Goal: Task Accomplishment & Management: Use online tool/utility

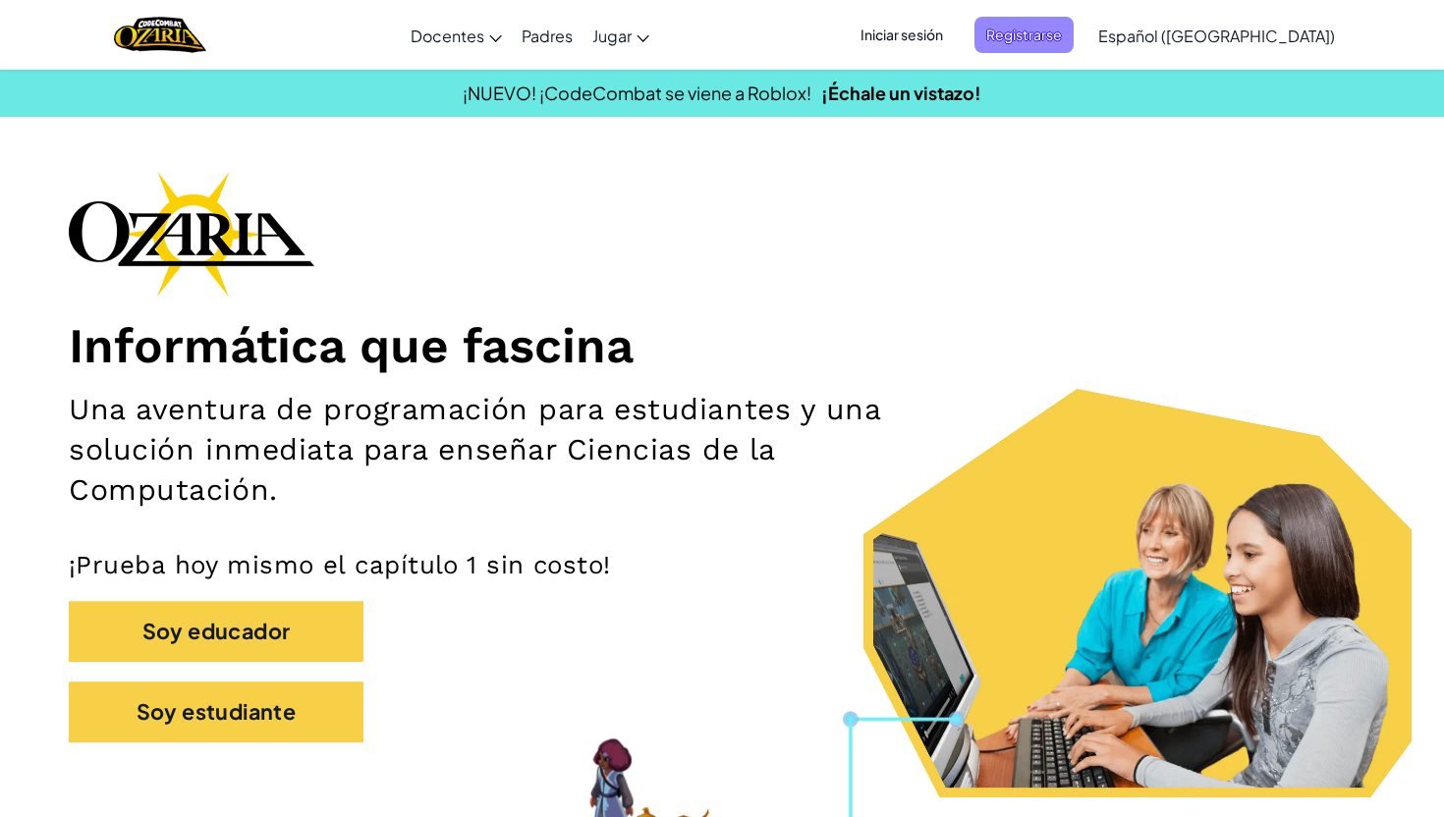
click at [1045, 36] on span "Registrarse" at bounding box center [1023, 35] width 99 height 36
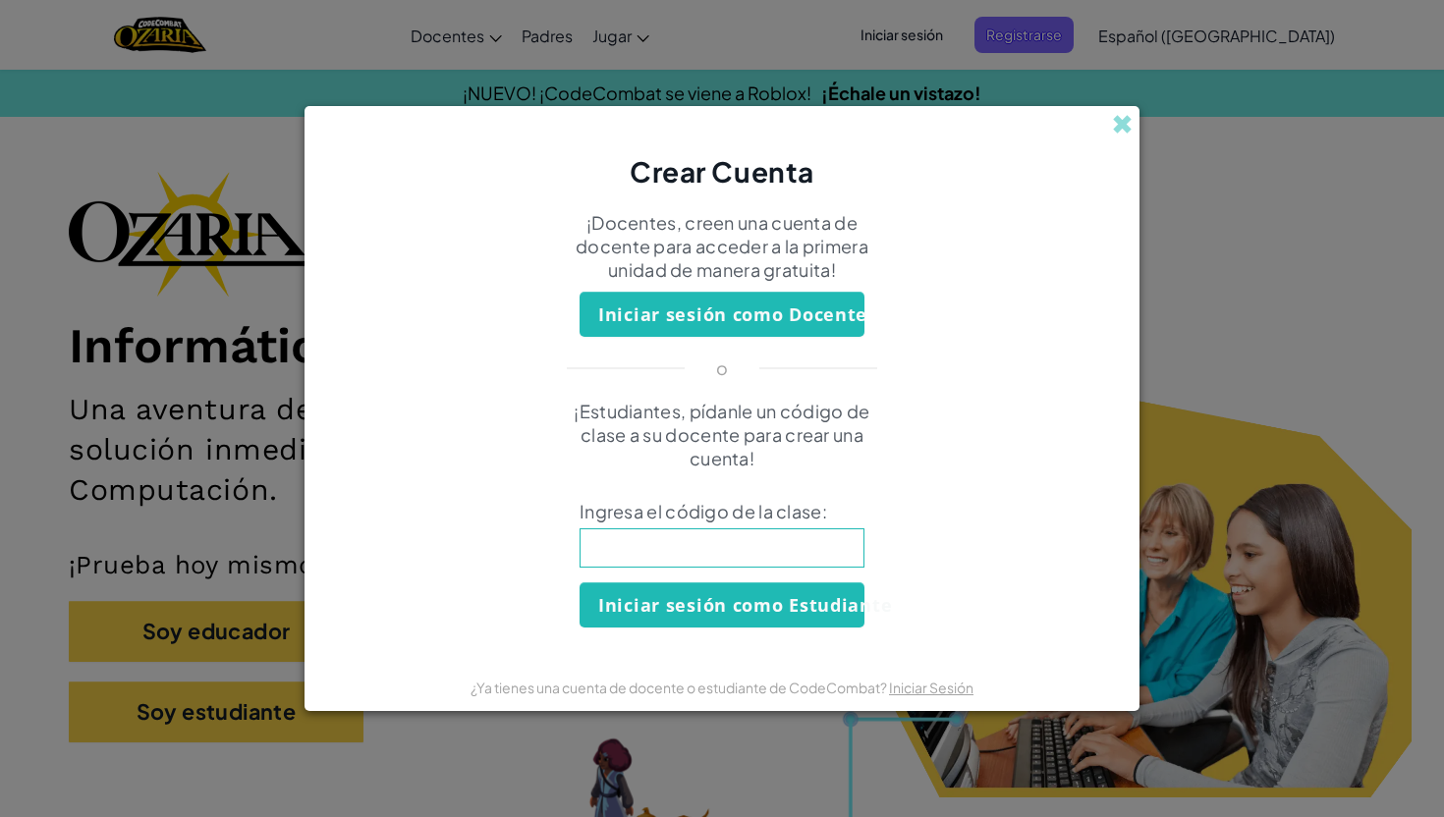
click at [702, 544] on input at bounding box center [721, 547] width 285 height 39
type input "PathThingLuck"
click at [739, 621] on button "Iniciar sesión como Estudiante" at bounding box center [721, 604] width 285 height 45
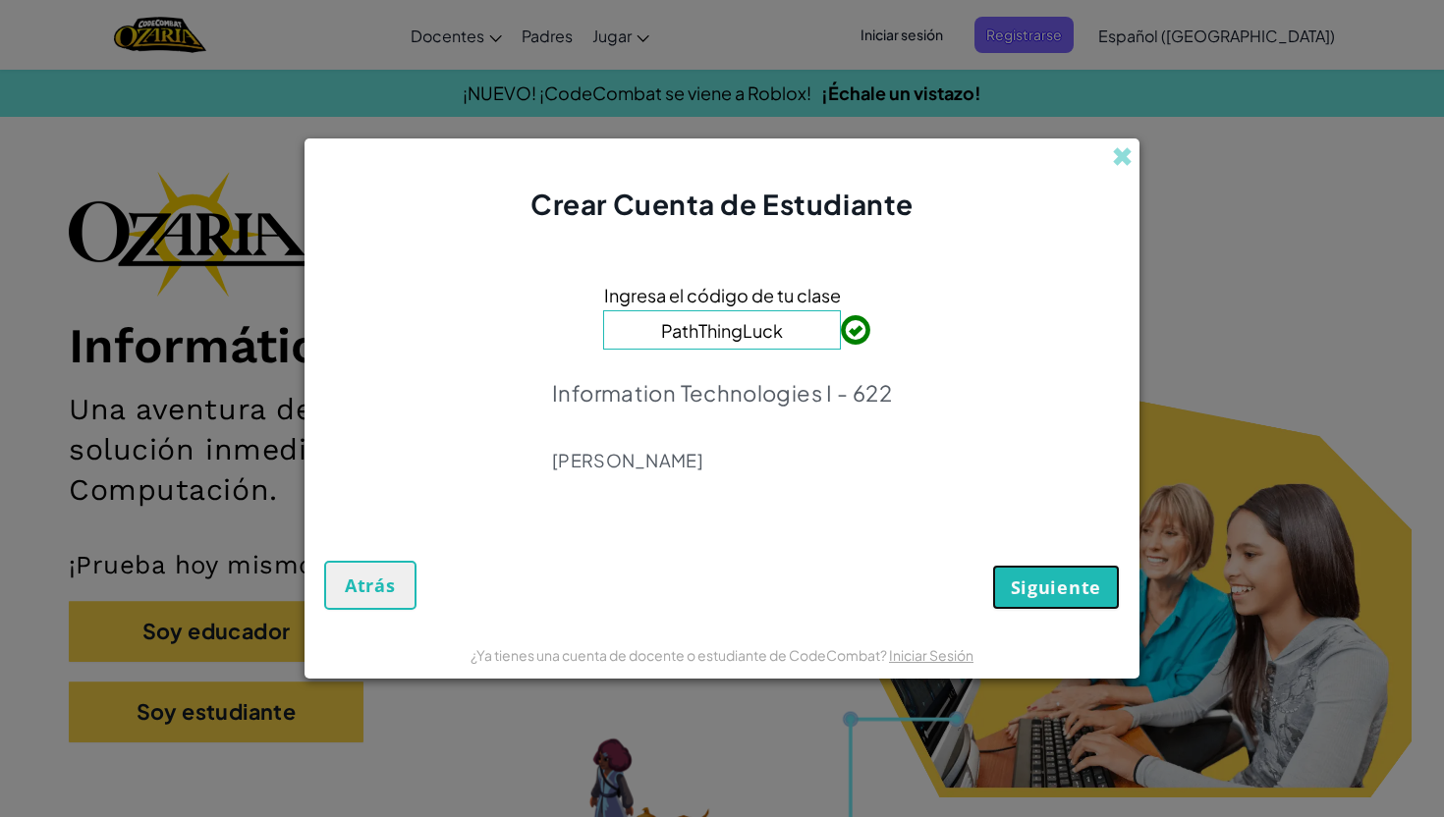
click at [1057, 583] on span "Siguiente" at bounding box center [1055, 587] width 90 height 24
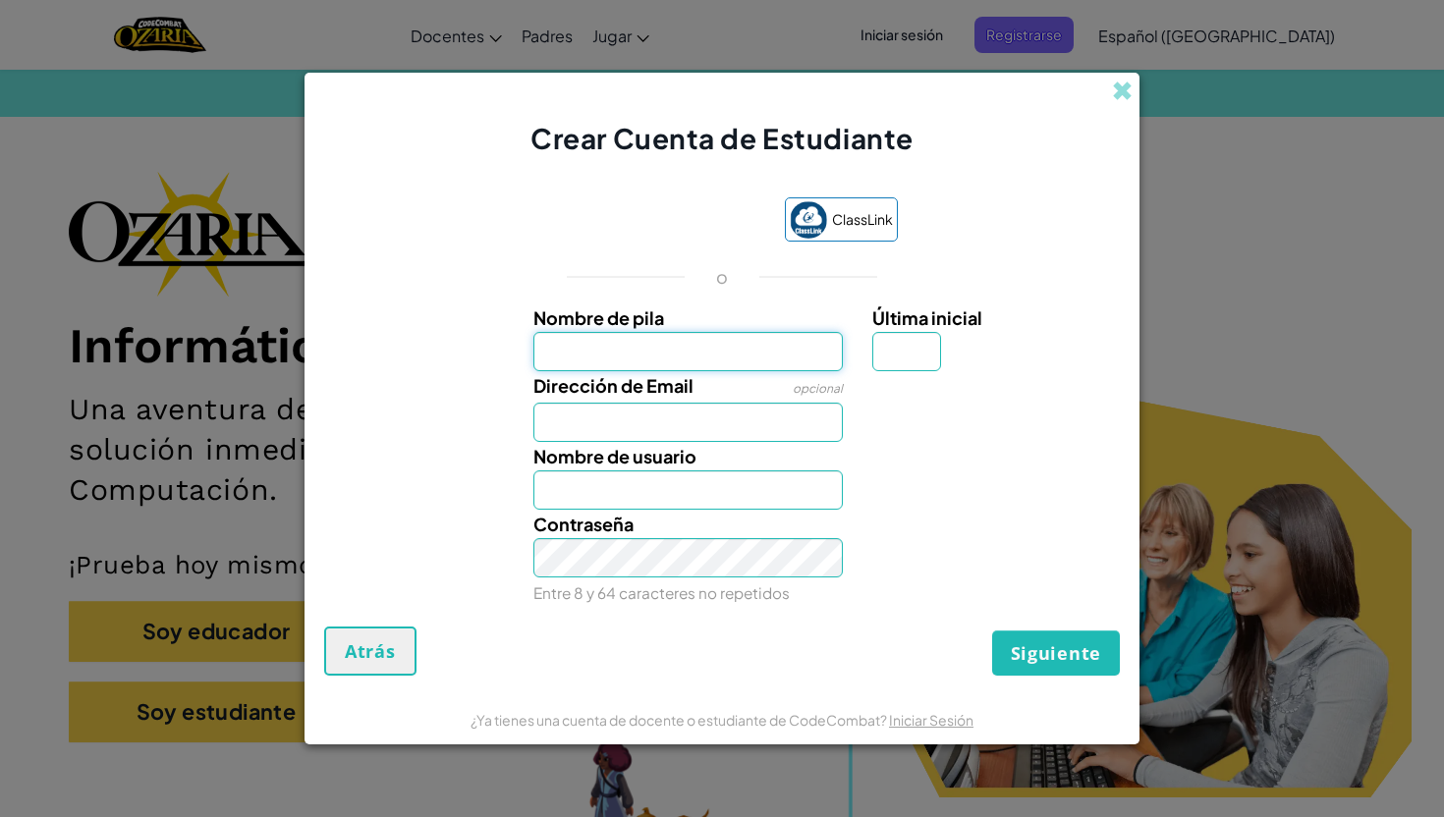
click at [712, 351] on input "Nombre de pila" at bounding box center [688, 351] width 310 height 39
type input "Monserrat"
click at [728, 350] on input "Monserrat" at bounding box center [688, 351] width 310 height 39
type input "M"
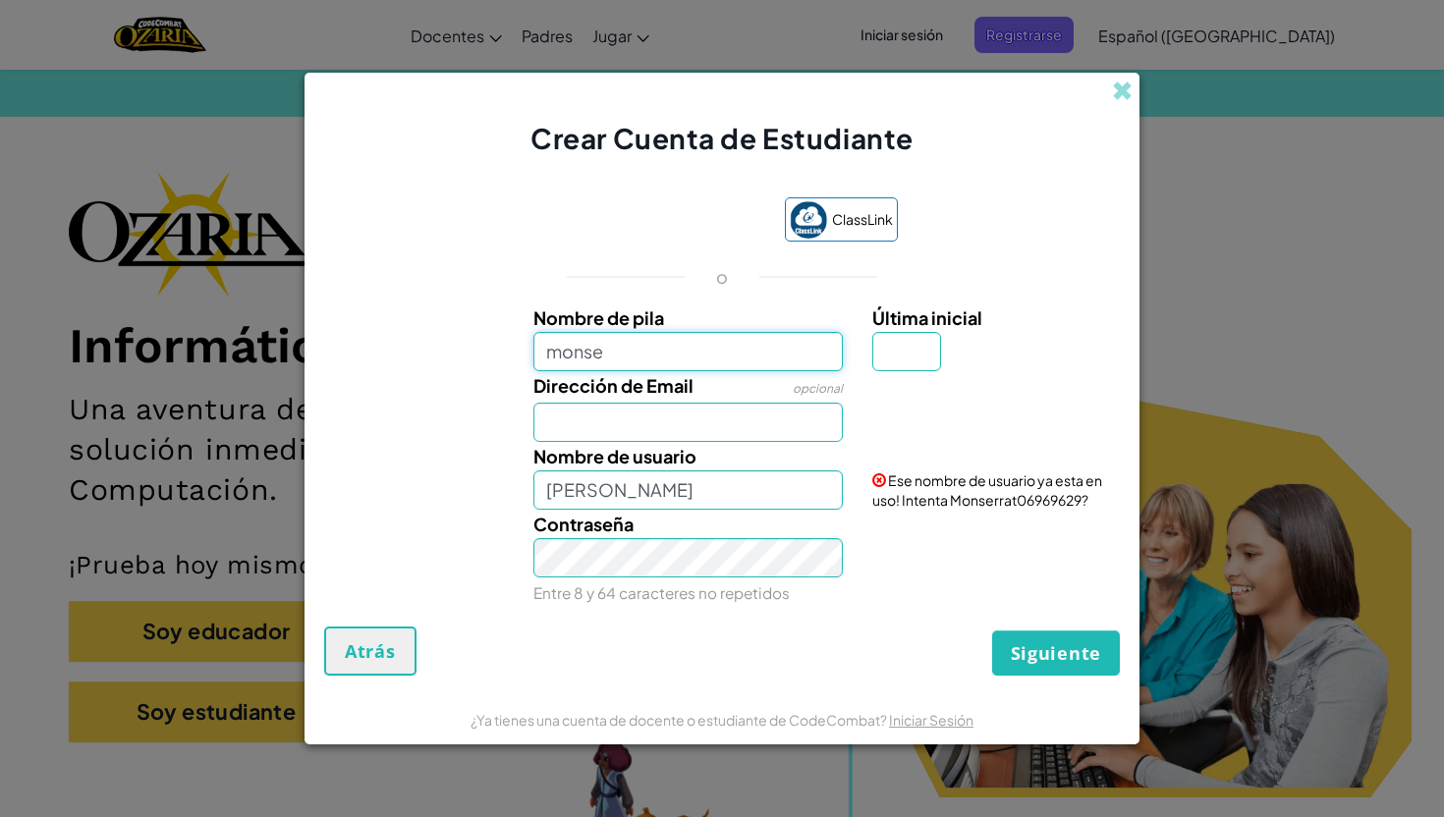
type input "monse"
type input "Monse"
click at [596, 426] on input "Dirección de Email" at bounding box center [688, 422] width 310 height 39
click at [700, 361] on input "monse" at bounding box center [688, 351] width 310 height 39
type input "monserratval"
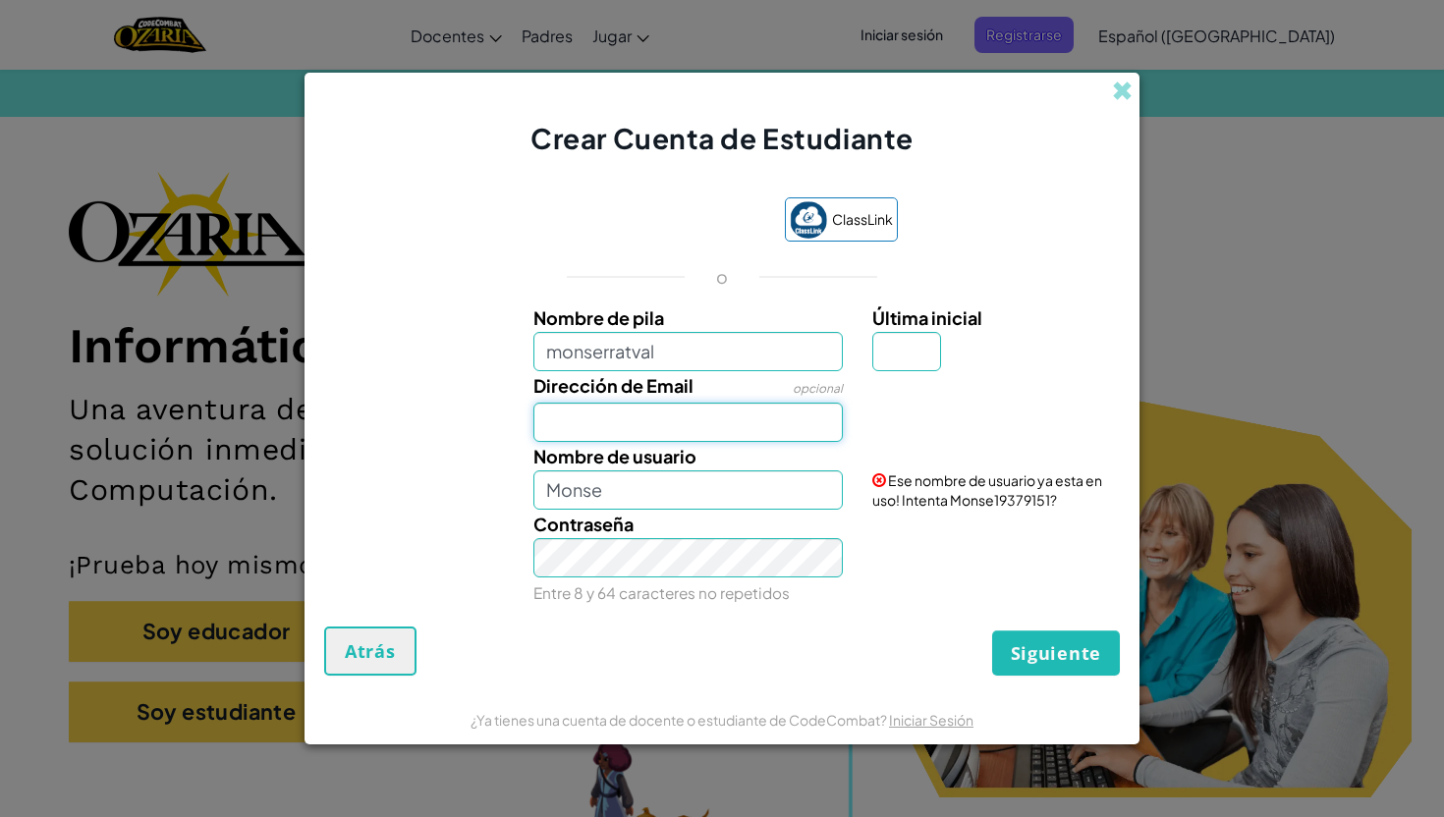
type input "Monserratval"
click at [693, 416] on input "Dirección de Email" at bounding box center [688, 422] width 310 height 39
click at [741, 355] on input "monserratval" at bounding box center [688, 351] width 310 height 39
type input "monserratpandu"
type input "Monserratpandu"
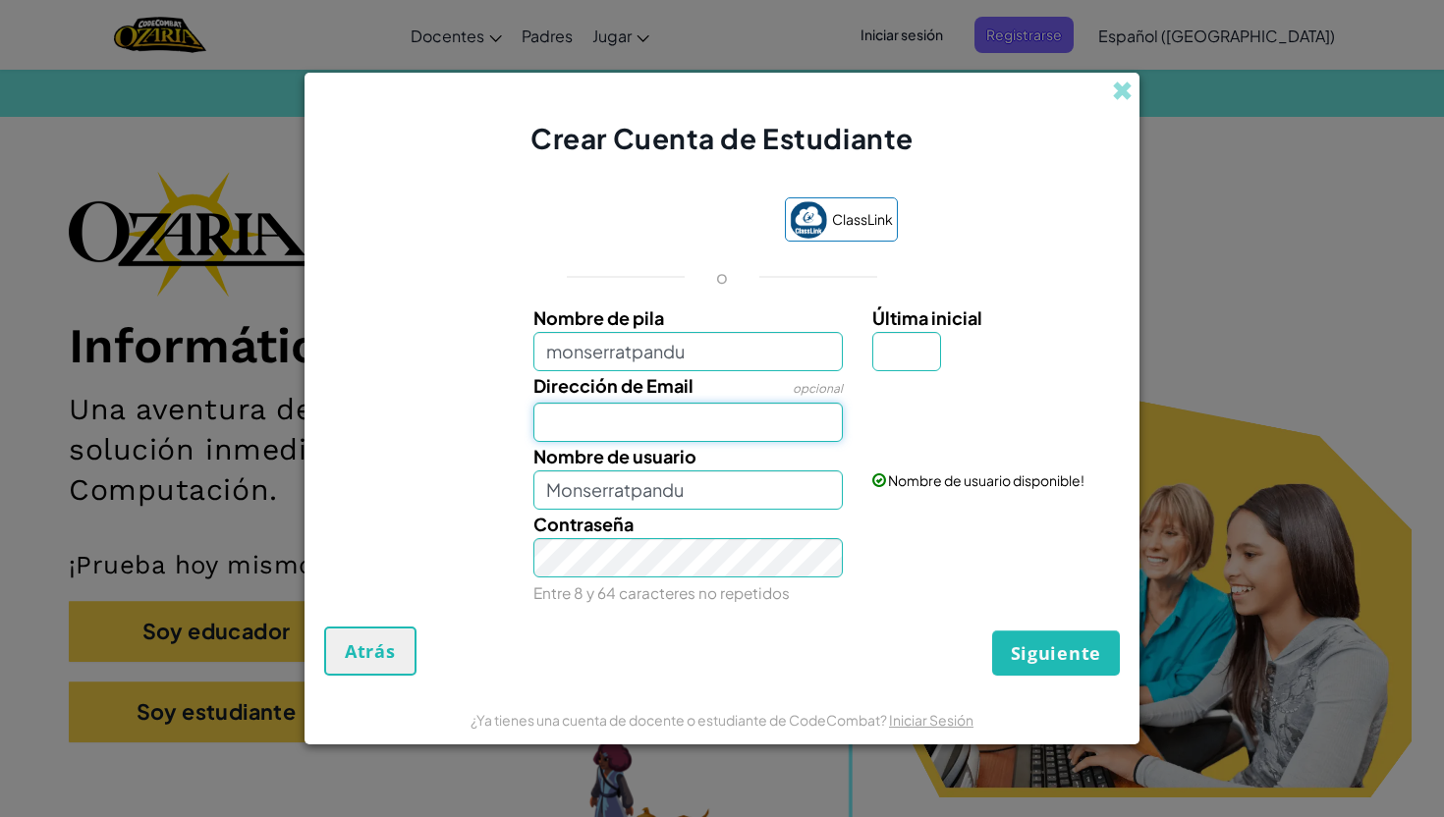
click at [688, 421] on input "Dirección de Email" at bounding box center [688, 422] width 310 height 39
type input "AL07176320@tecmilenio.mx"
click at [709, 498] on input "Monserratpandu" at bounding box center [688, 489] width 310 height 39
click at [909, 352] on input "Última inicial" at bounding box center [906, 351] width 69 height 39
type input "V"
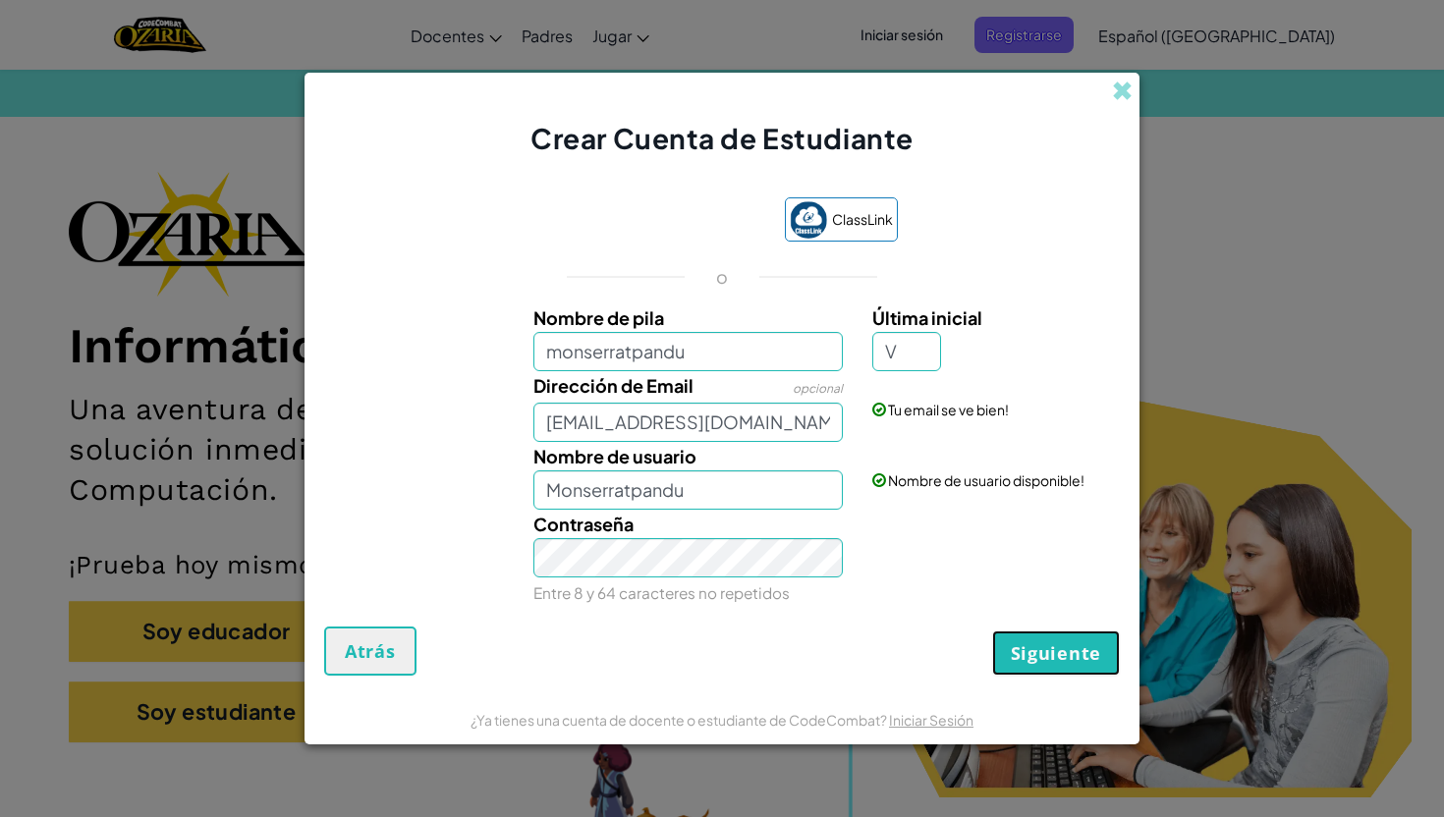
type input "MonserratpanduV"
click at [1063, 648] on span "Siguiente" at bounding box center [1055, 653] width 90 height 24
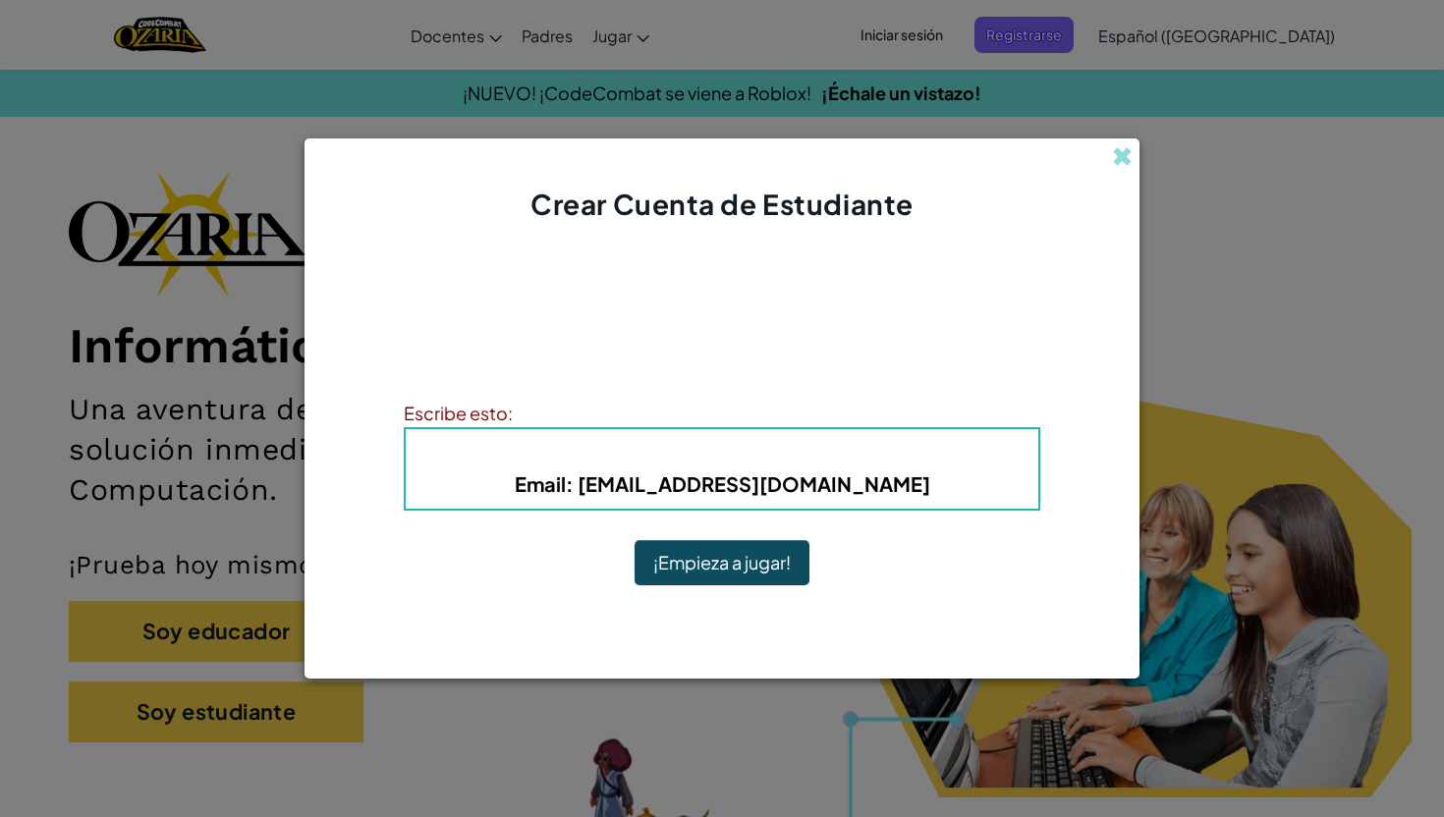
click at [742, 565] on button "¡Empieza a jugar!" at bounding box center [721, 562] width 175 height 45
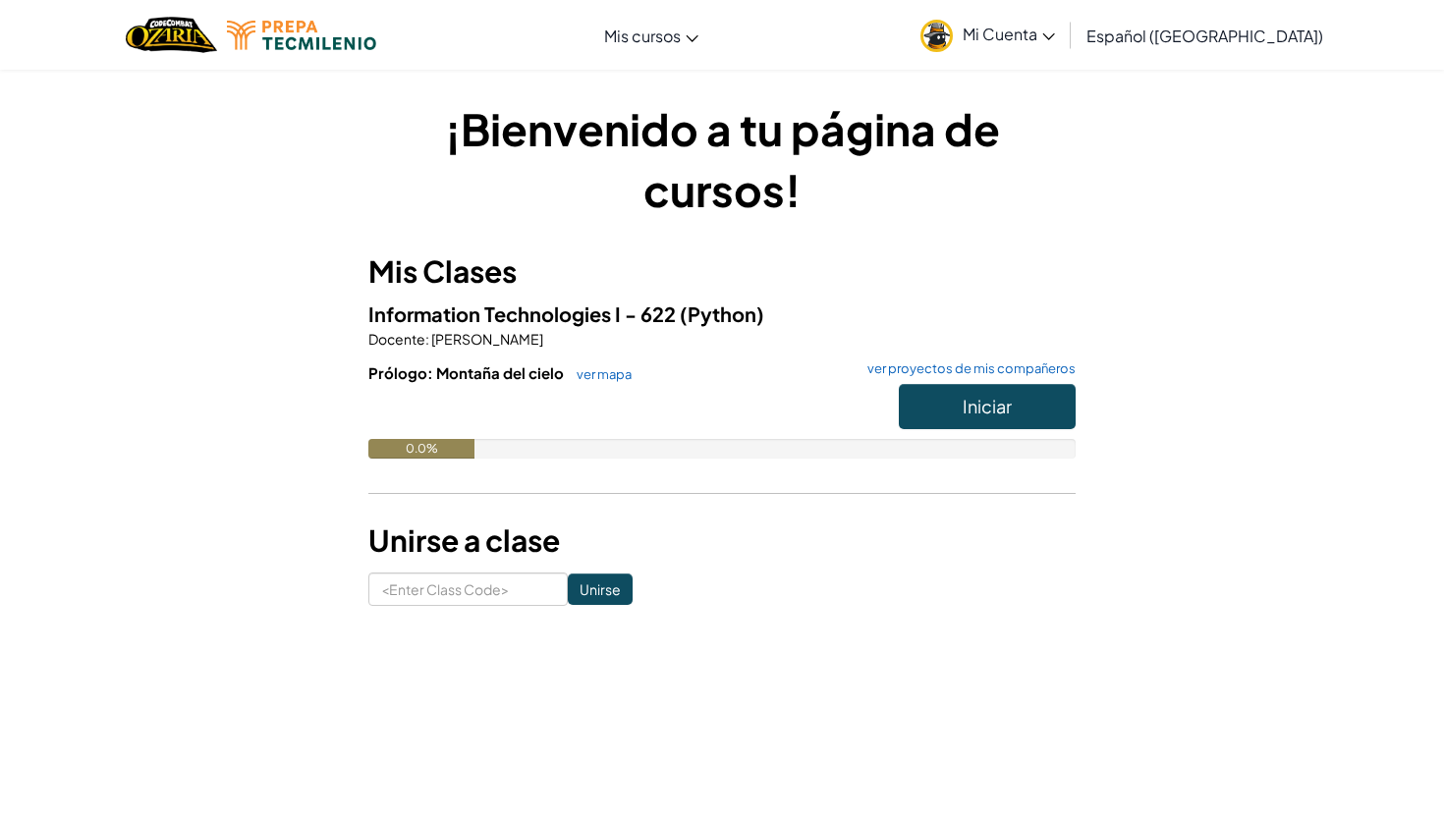
click at [1021, 45] on link "Mi Cuenta" at bounding box center [987, 35] width 154 height 62
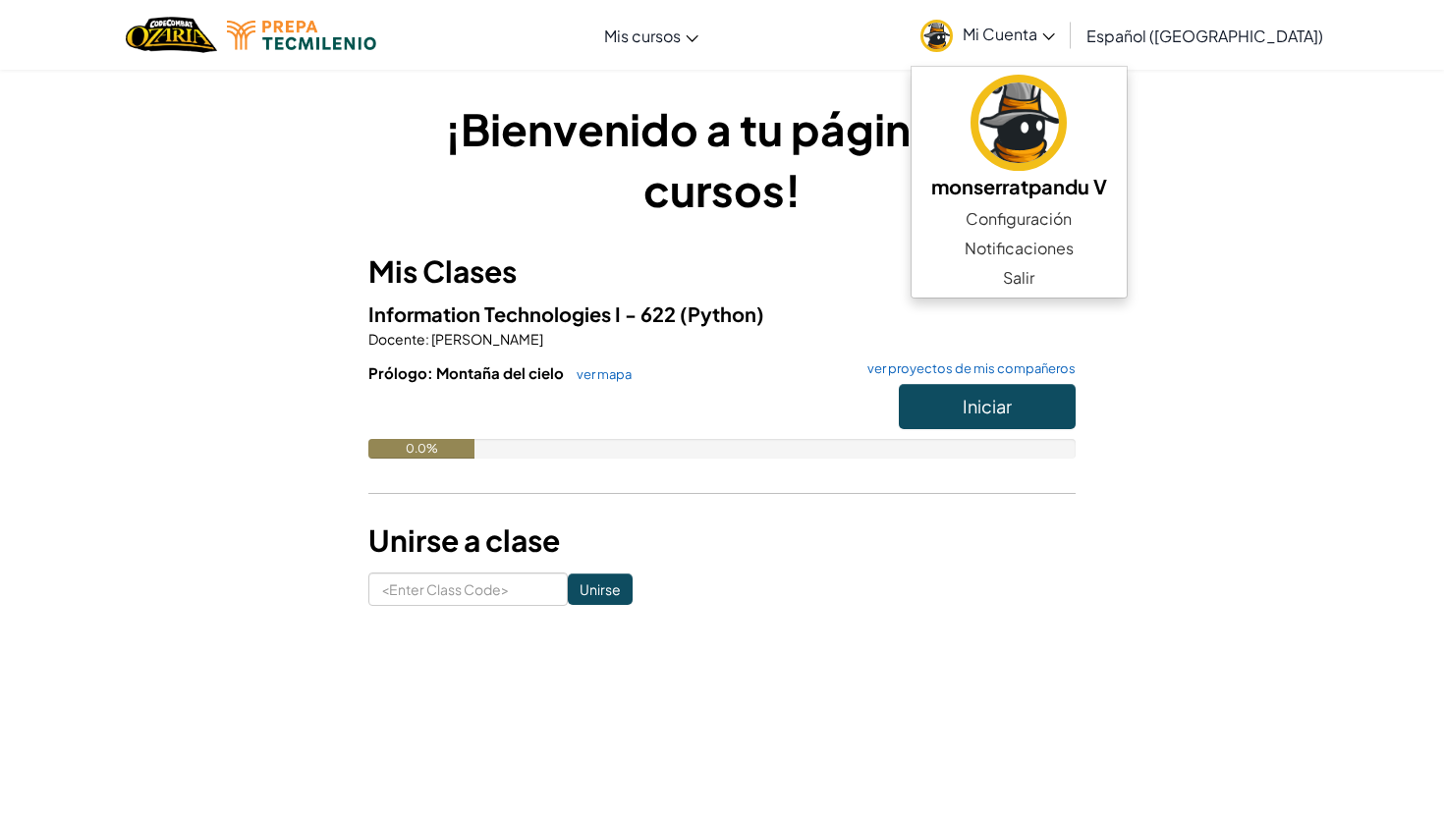
click at [1042, 25] on span "Mi Cuenta" at bounding box center [1008, 34] width 92 height 21
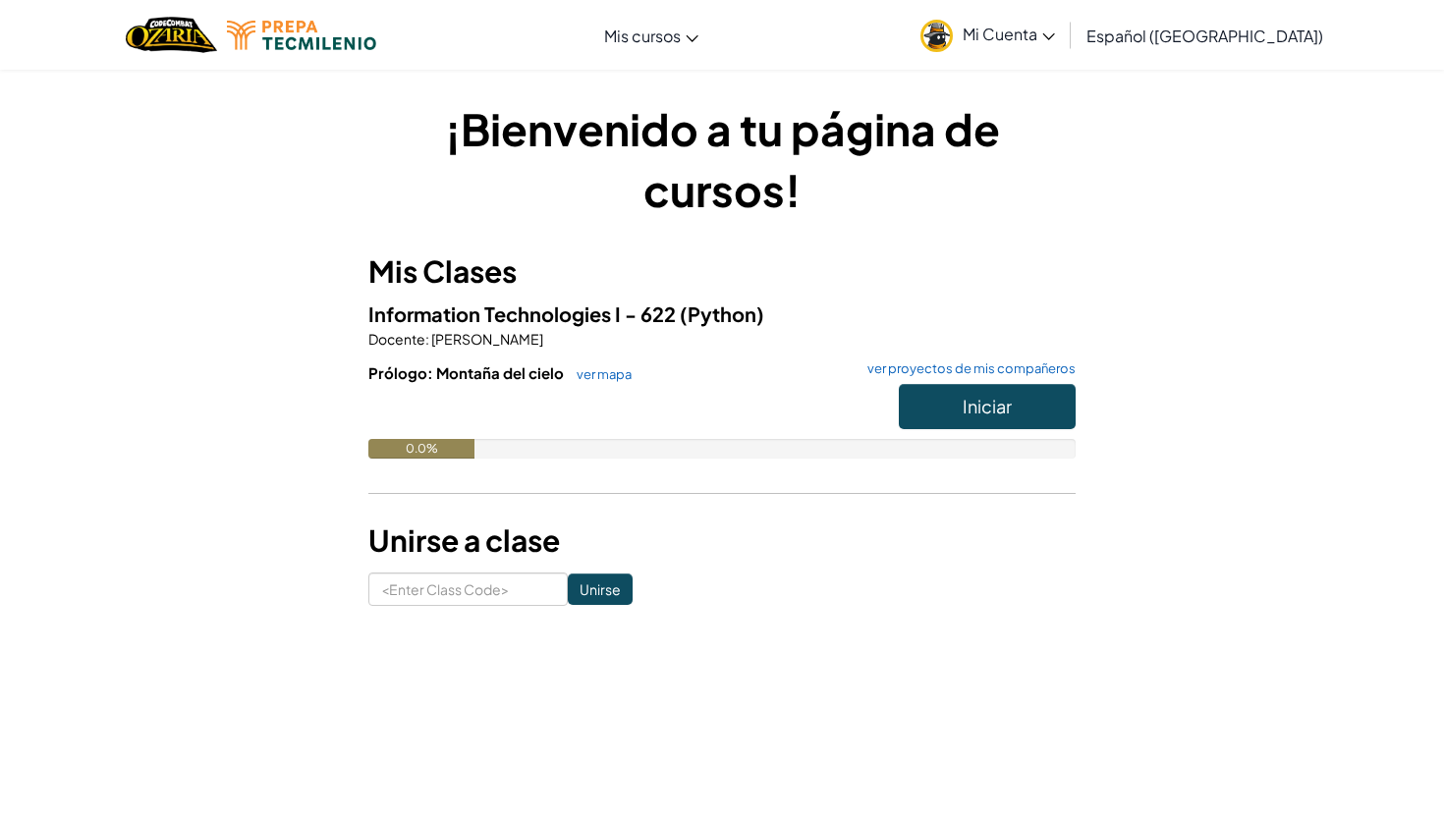
scroll to position [2, 0]
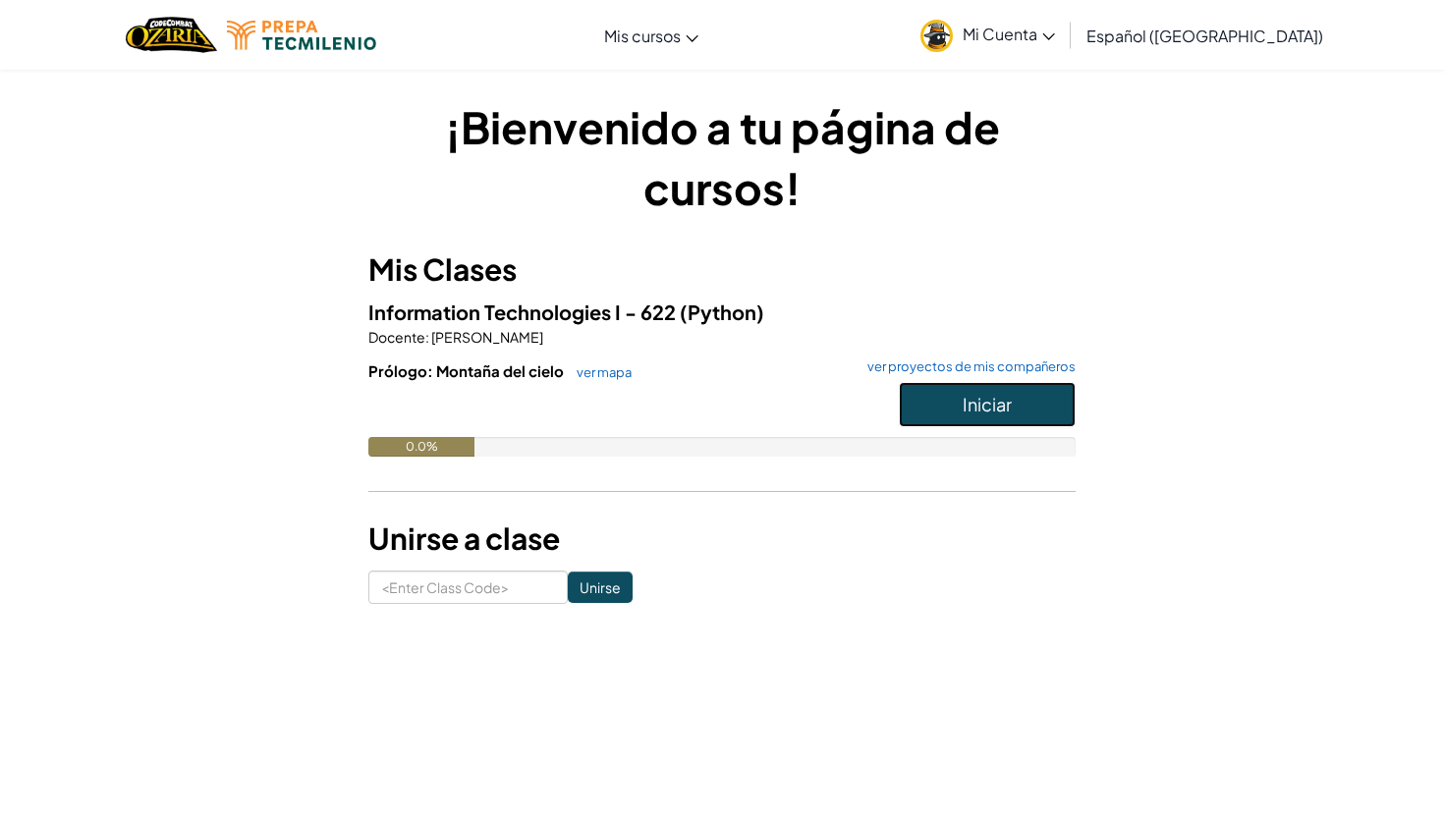
click at [1012, 395] on button "Iniciar" at bounding box center [987, 404] width 177 height 45
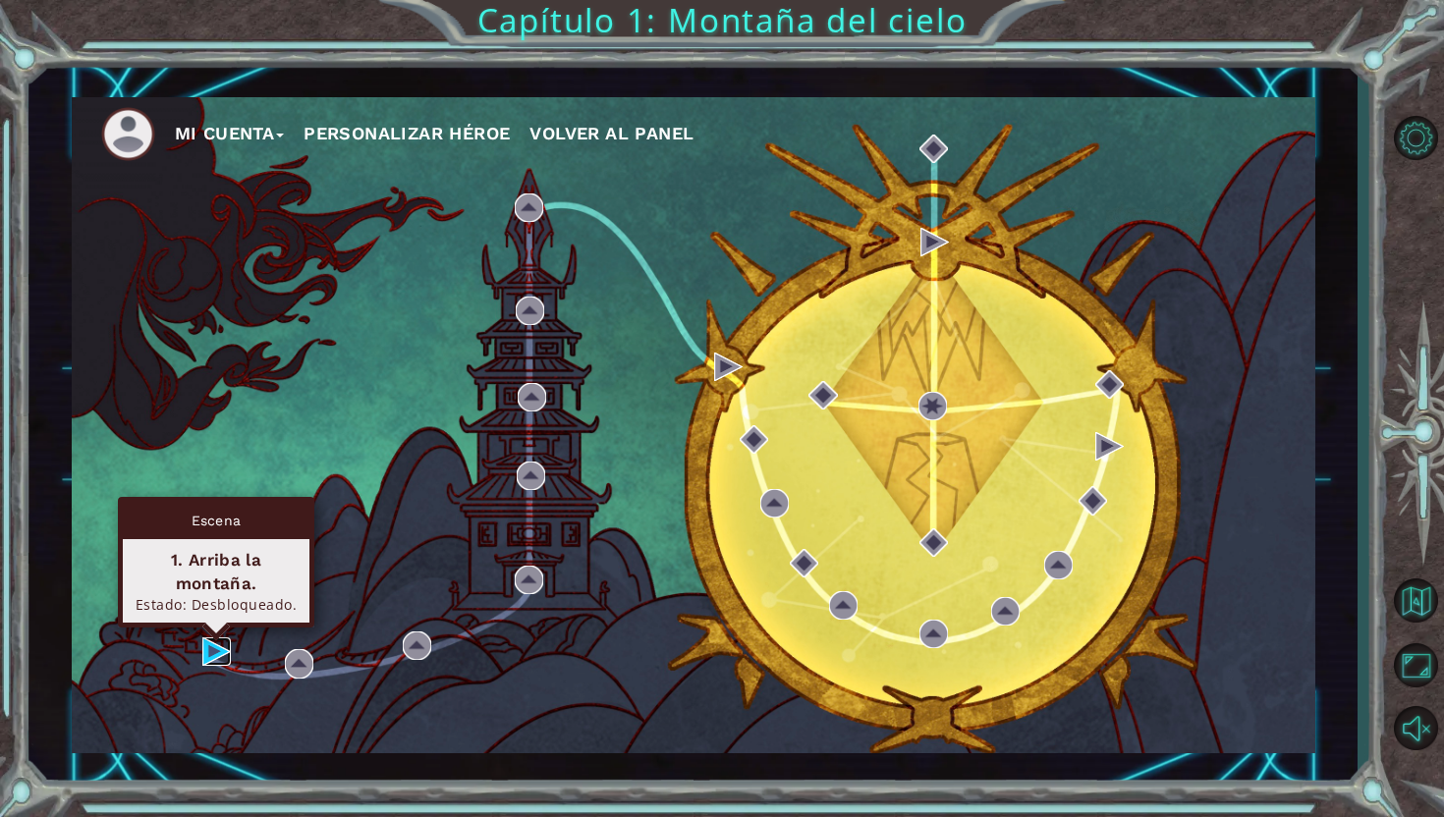
click at [208, 657] on img at bounding box center [216, 651] width 28 height 28
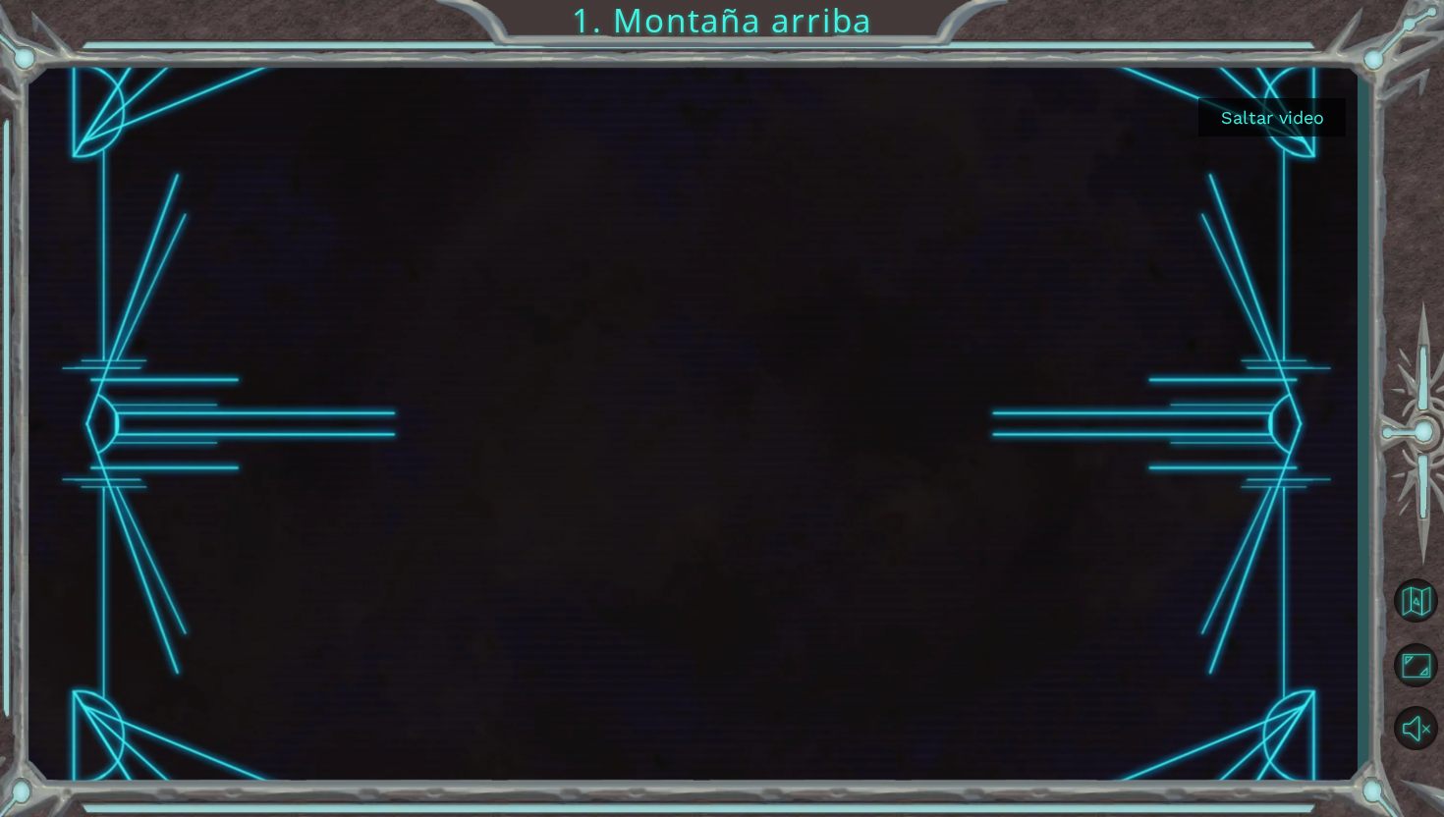
click at [1293, 115] on button "Saltar video" at bounding box center [1271, 117] width 147 height 38
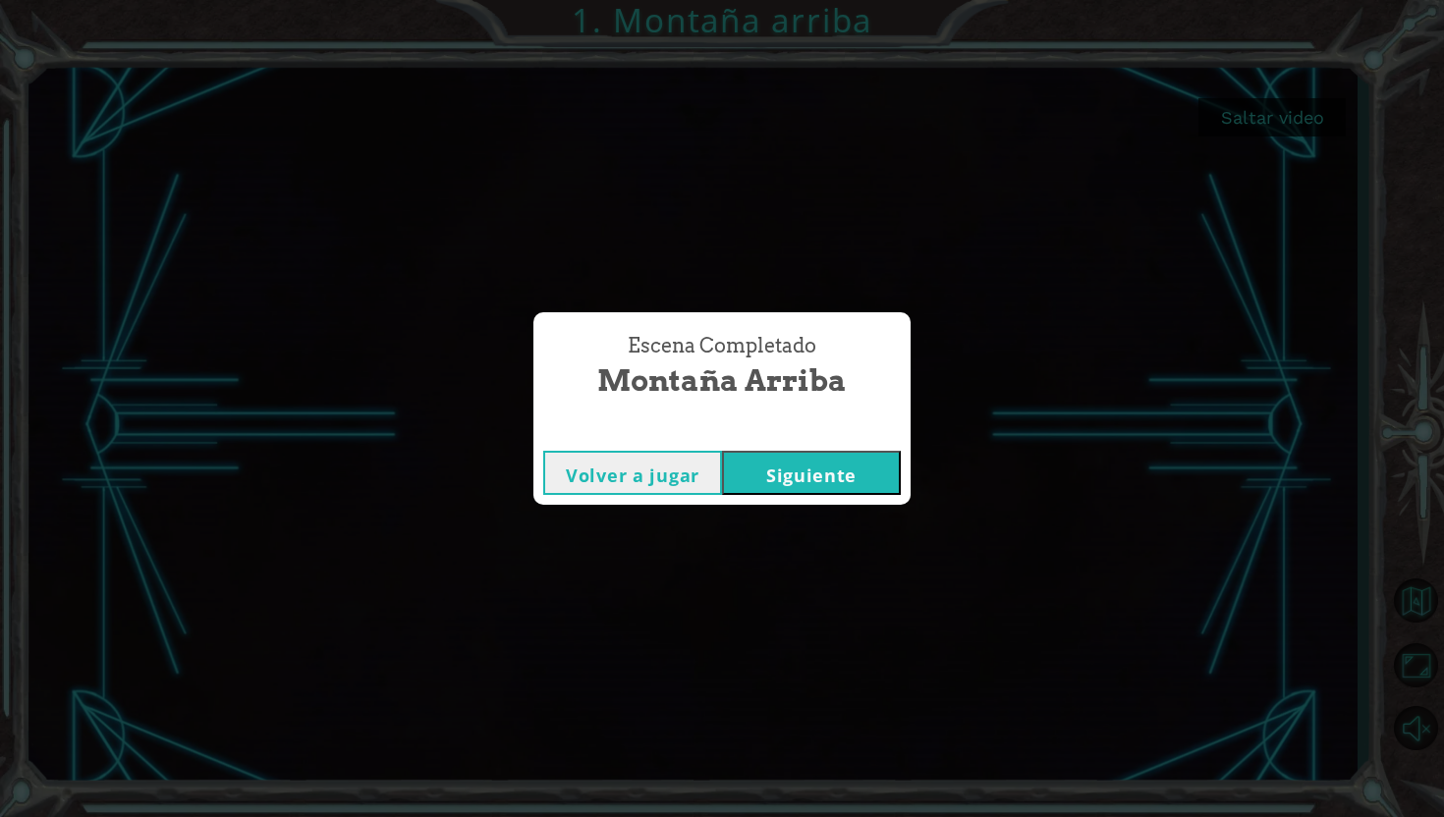
click at [818, 471] on button "Siguiente" at bounding box center [811, 473] width 179 height 44
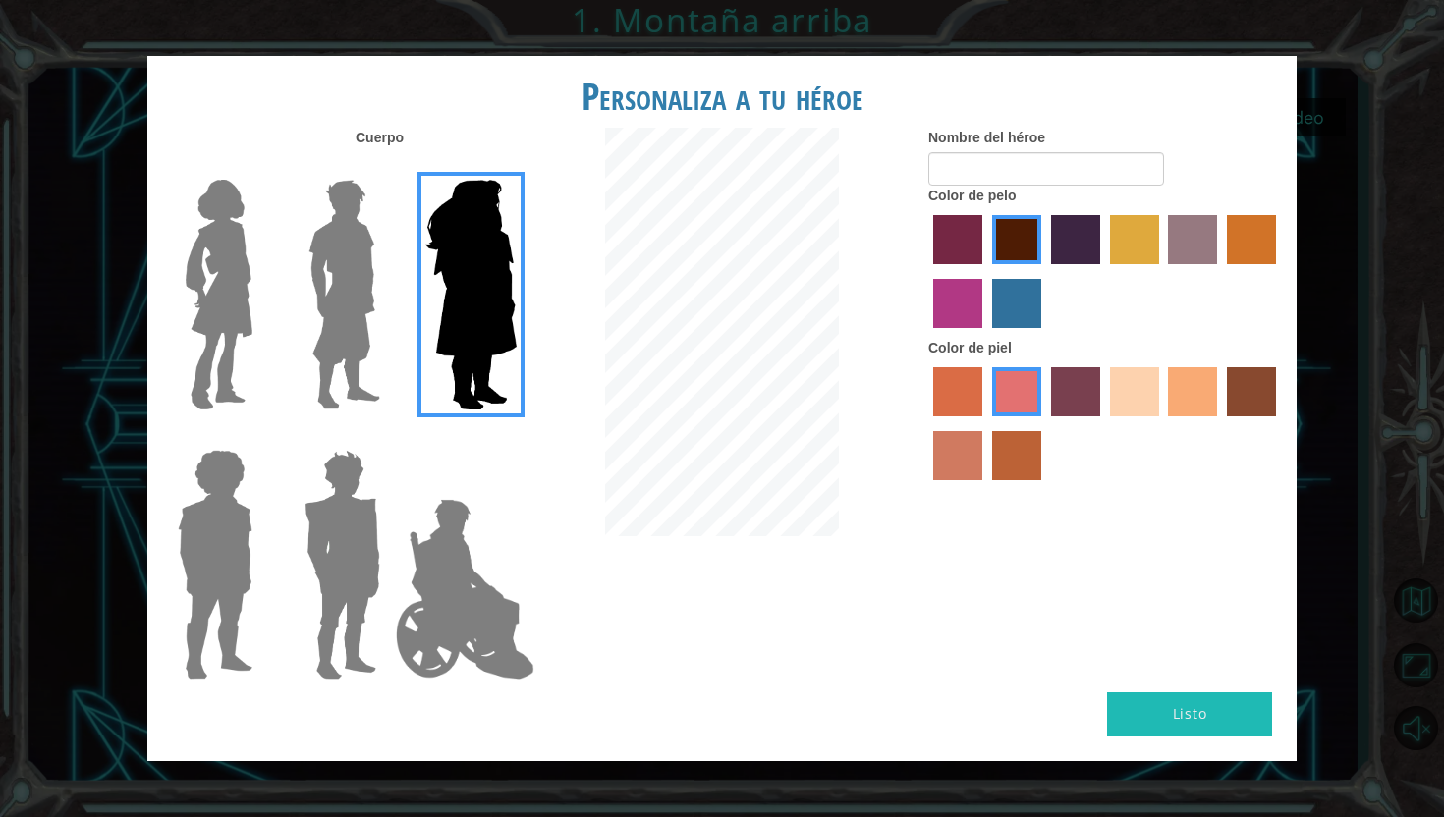
click at [334, 353] on img at bounding box center [343, 295] width 87 height 246
click at [388, 167] on input "Hero Lars" at bounding box center [388, 167] width 0 height 0
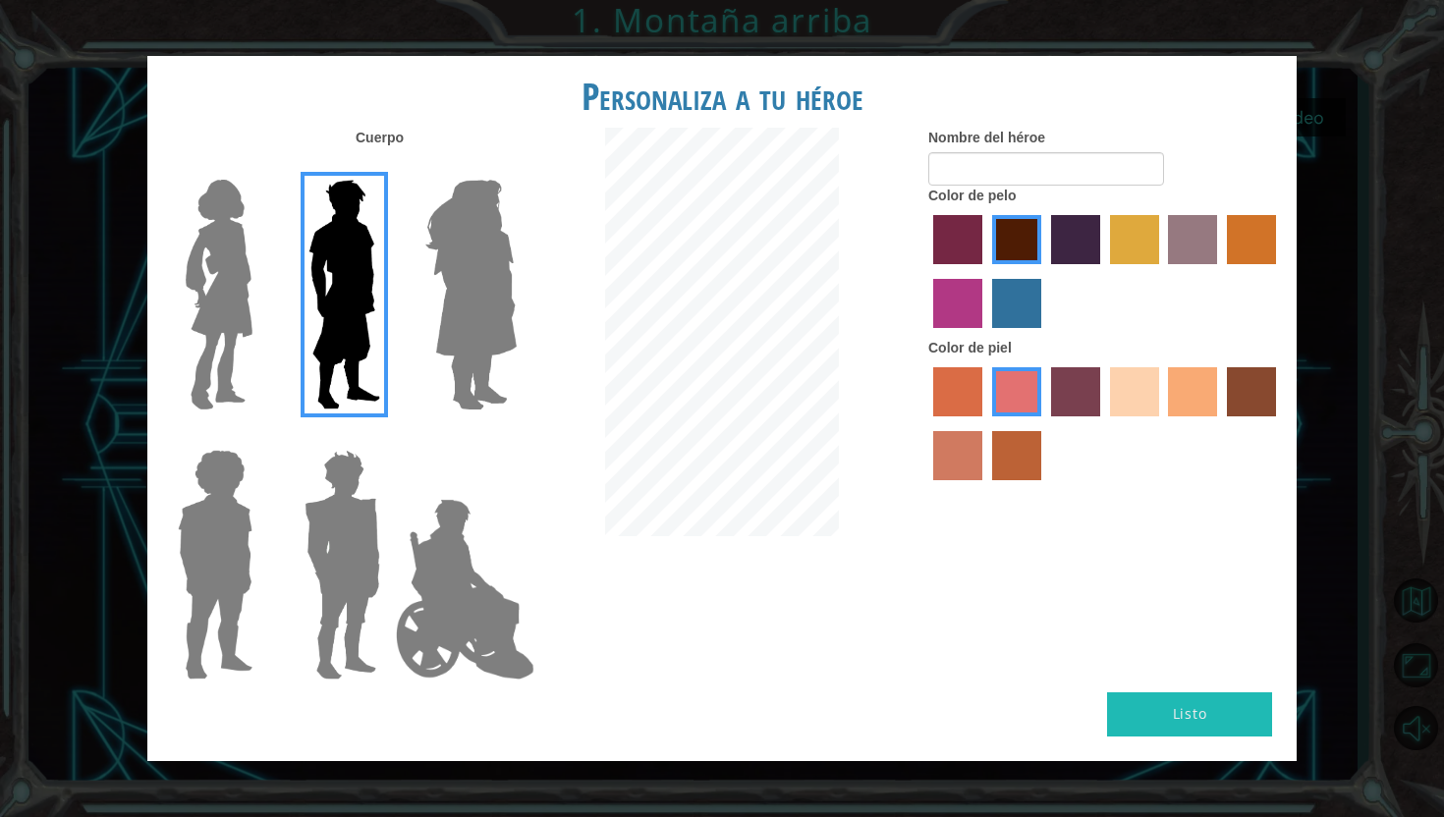
click at [257, 338] on img at bounding box center [219, 295] width 82 height 246
click at [260, 167] on input "Hero Connie" at bounding box center [260, 167] width 0 height 0
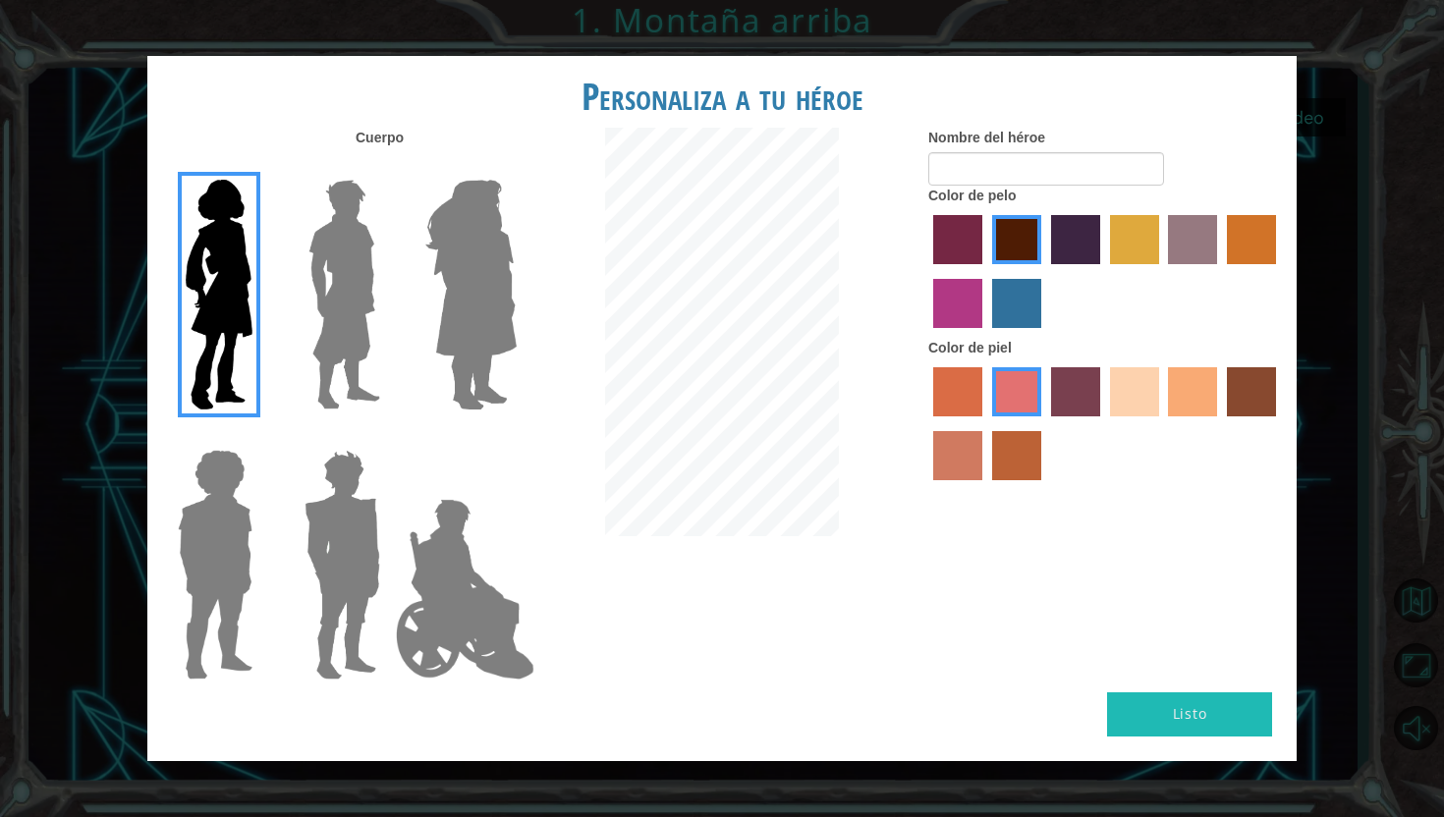
click at [963, 451] on label "burning sand skin color" at bounding box center [957, 455] width 49 height 49
click at [1279, 423] on input "burning sand skin color" at bounding box center [1279, 423] width 0 height 0
click at [1153, 371] on label "sandy beach skin color" at bounding box center [1134, 391] width 49 height 49
click at [1103, 423] on input "sandy beach skin color" at bounding box center [1103, 423] width 0 height 0
click at [1191, 393] on label "tacao skin color" at bounding box center [1192, 391] width 49 height 49
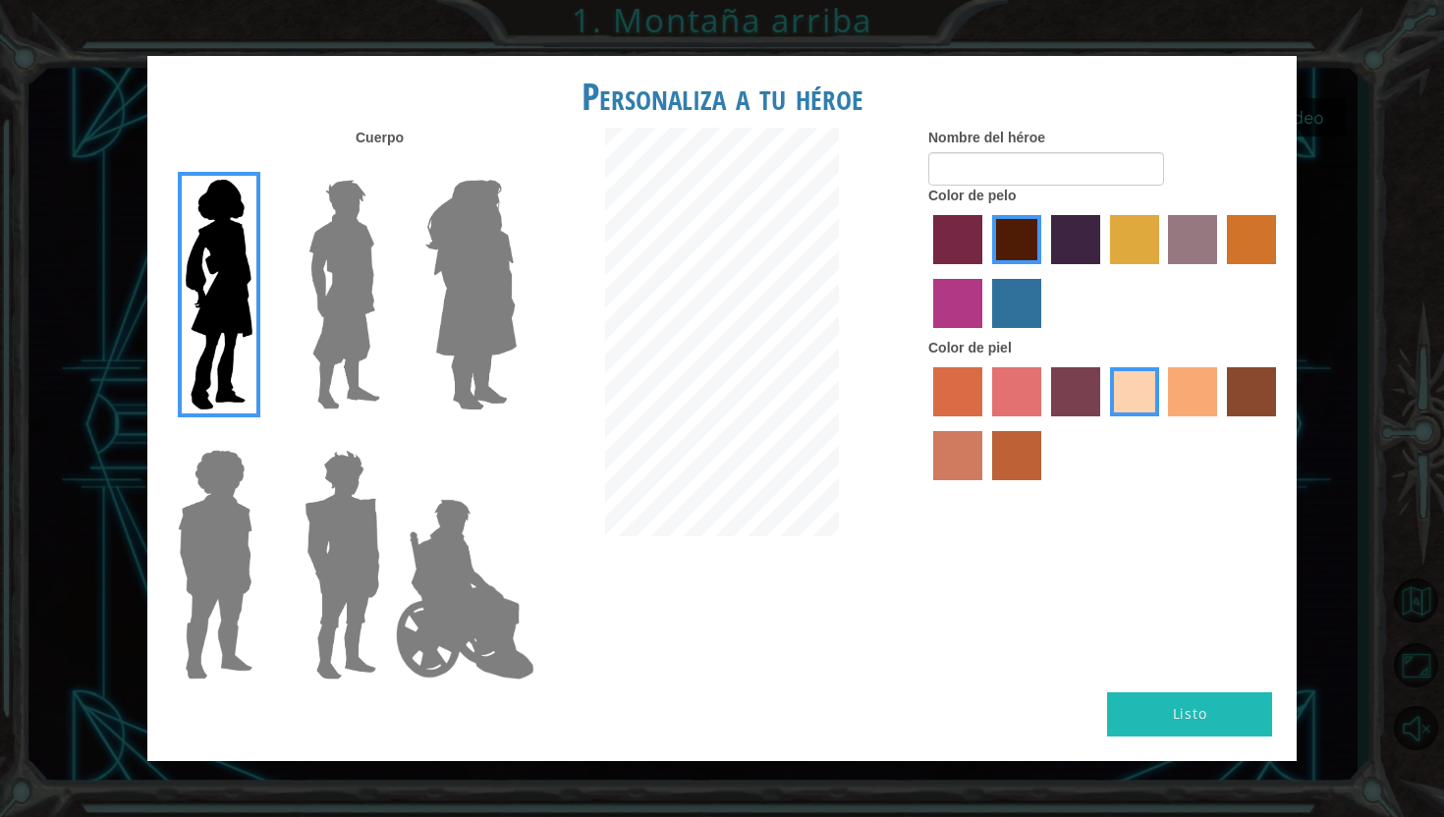
click at [1162, 423] on input "tacao skin color" at bounding box center [1162, 423] width 0 height 0
click at [948, 312] on label "medium red violet hair color" at bounding box center [957, 303] width 49 height 49
click at [1279, 271] on input "medium red violet hair color" at bounding box center [1279, 271] width 0 height 0
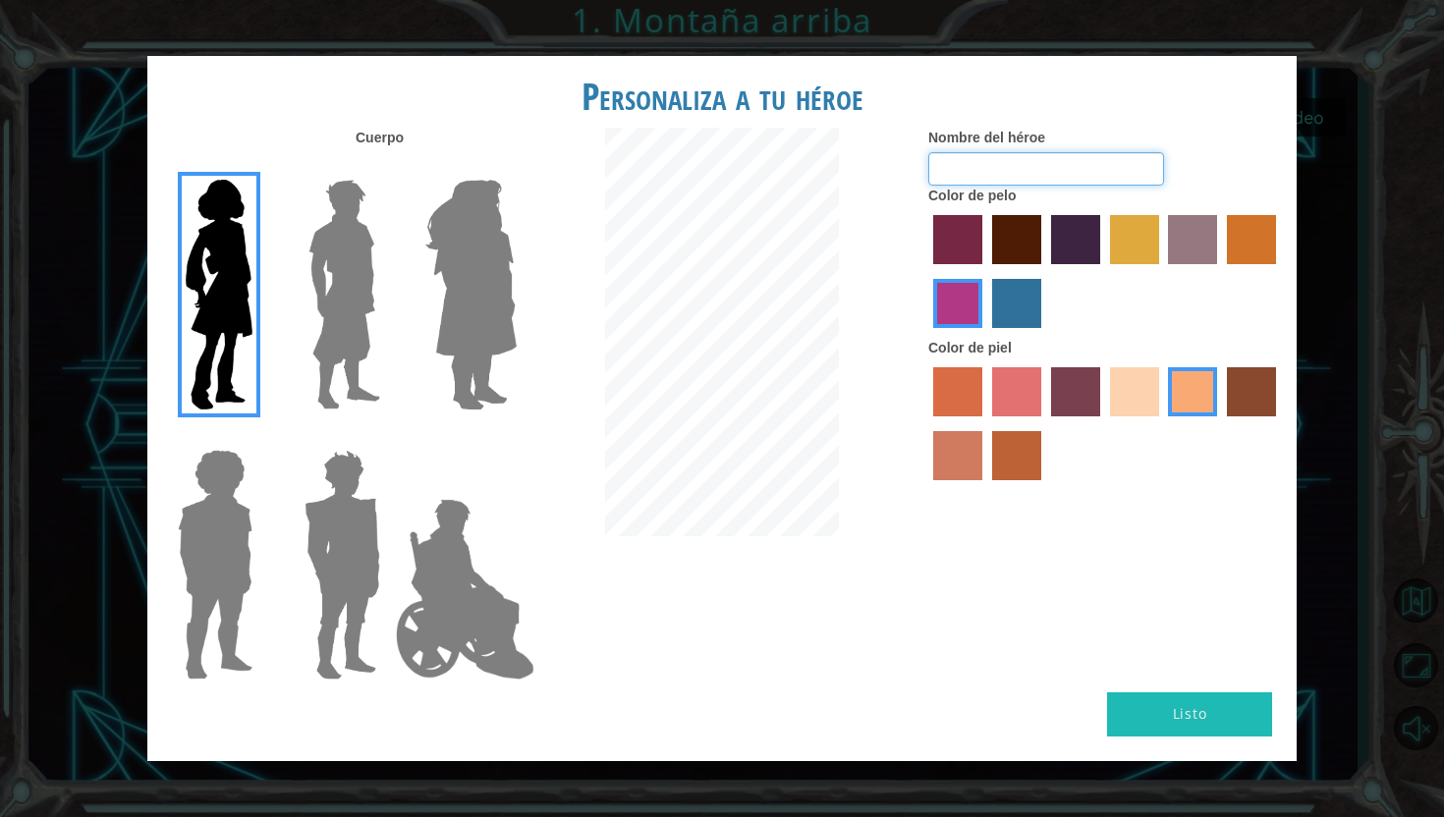
click at [1033, 173] on input "Nombre del héroe" at bounding box center [1046, 168] width 236 height 33
type input "monse"
click at [1141, 254] on label "tulip tree hair color" at bounding box center [1134, 239] width 49 height 49
click at [1103, 271] on input "tulip tree hair color" at bounding box center [1103, 271] width 0 height 0
click at [964, 293] on label "medium red violet hair color" at bounding box center [957, 303] width 49 height 49
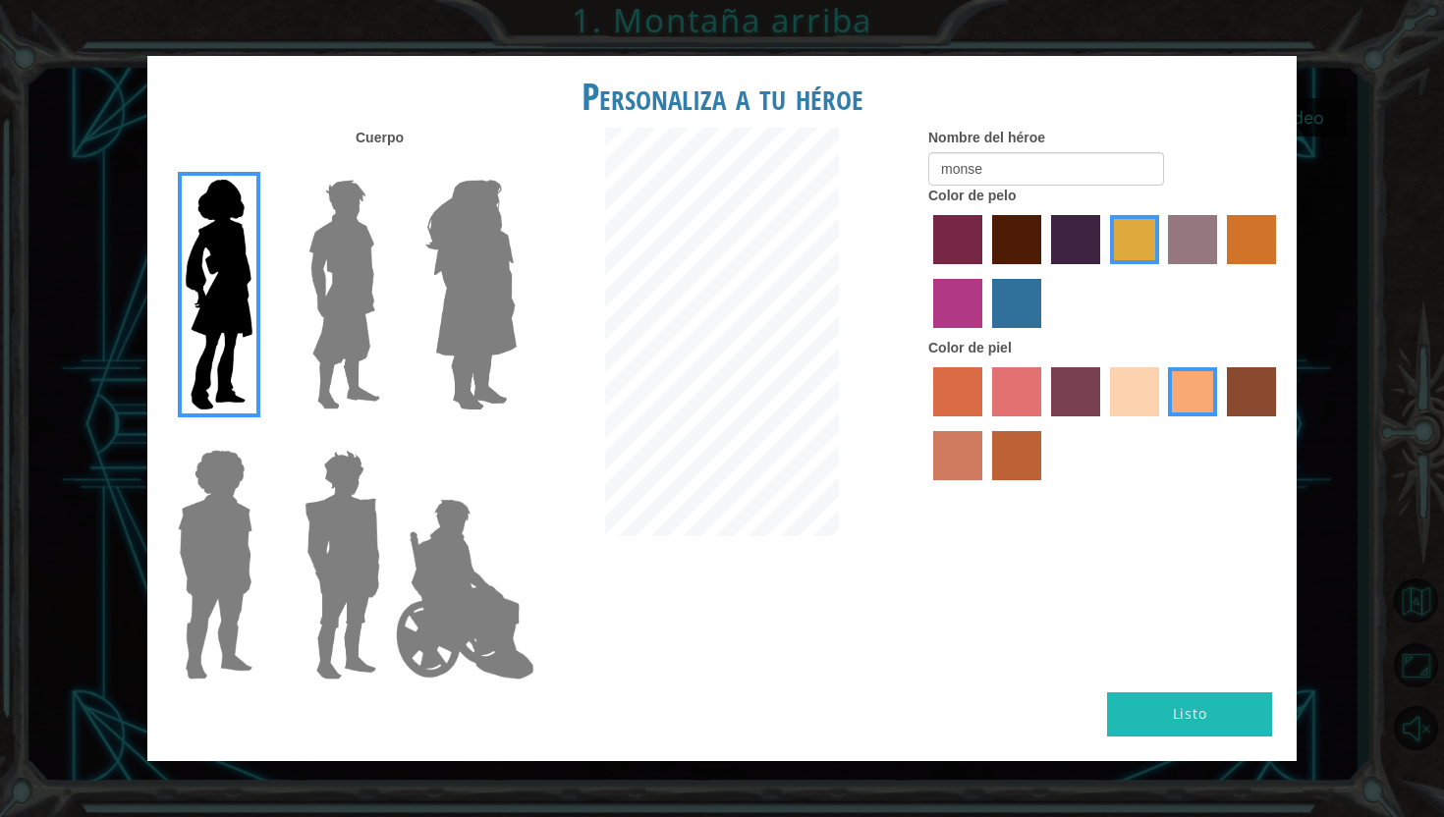
click at [1279, 271] on input "medium red violet hair color" at bounding box center [1279, 271] width 0 height 0
click at [1030, 300] on label "lachmara hair color" at bounding box center [1016, 303] width 49 height 49
click at [985, 335] on input "lachmara hair color" at bounding box center [985, 335] width 0 height 0
click at [945, 302] on label "medium red violet hair color" at bounding box center [957, 303] width 49 height 49
click at [1279, 271] on input "medium red violet hair color" at bounding box center [1279, 271] width 0 height 0
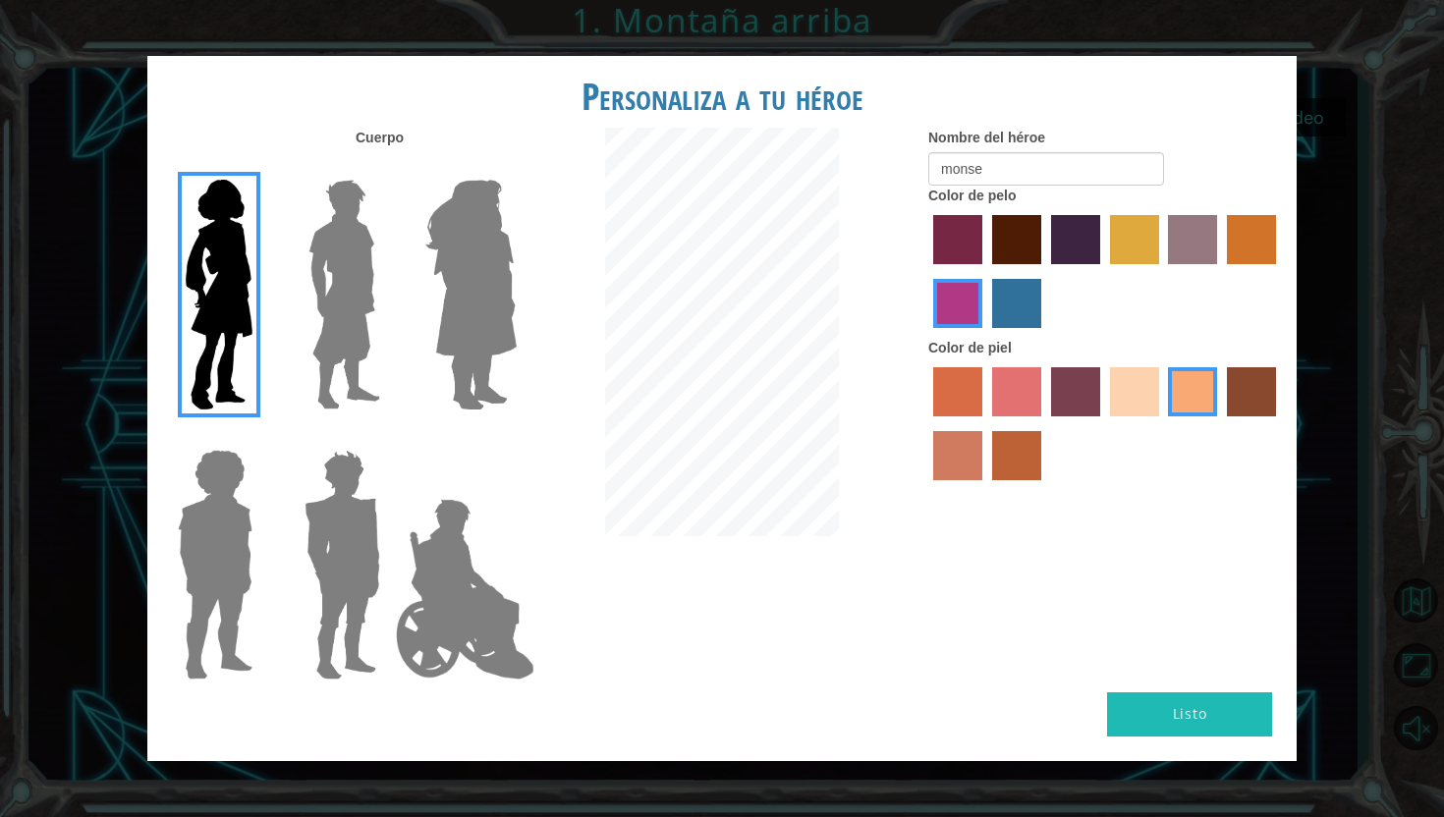
click at [1222, 712] on button "Listo" at bounding box center [1189, 714] width 165 height 44
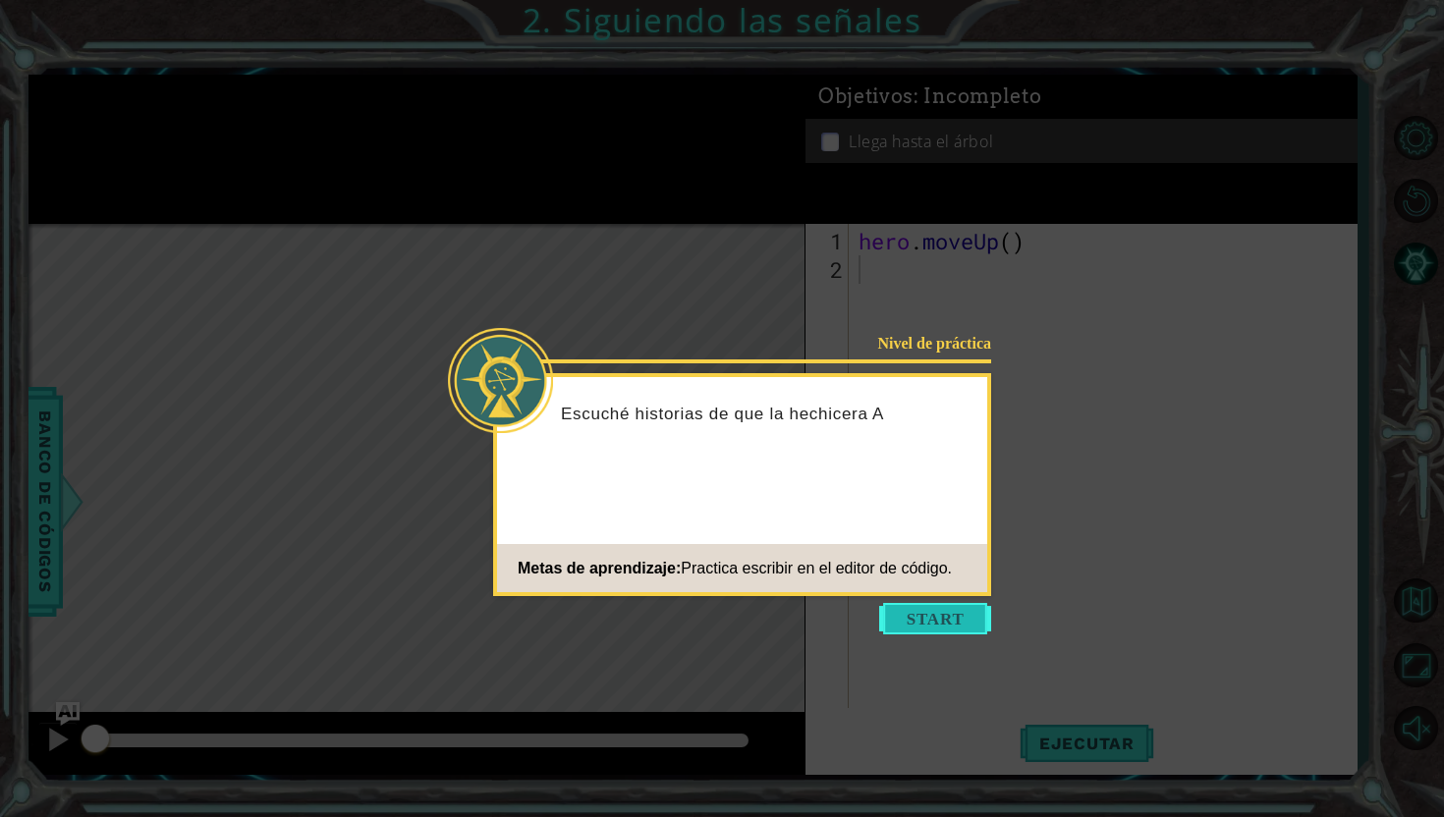
click at [952, 612] on button "Start" at bounding box center [935, 618] width 112 height 31
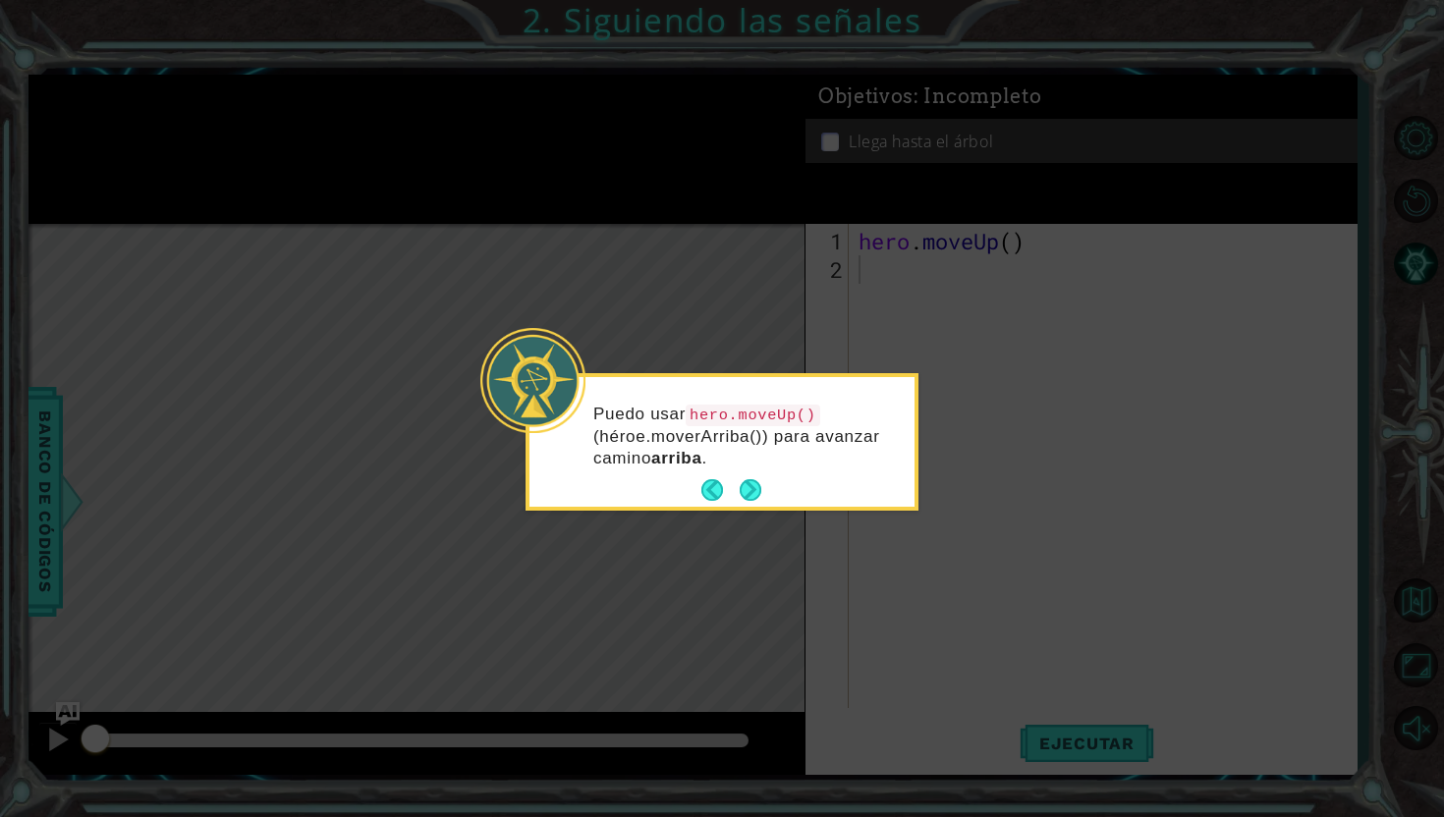
click at [910, 582] on icon at bounding box center [722, 408] width 1444 height 817
click at [751, 489] on button "Next" at bounding box center [750, 490] width 22 height 22
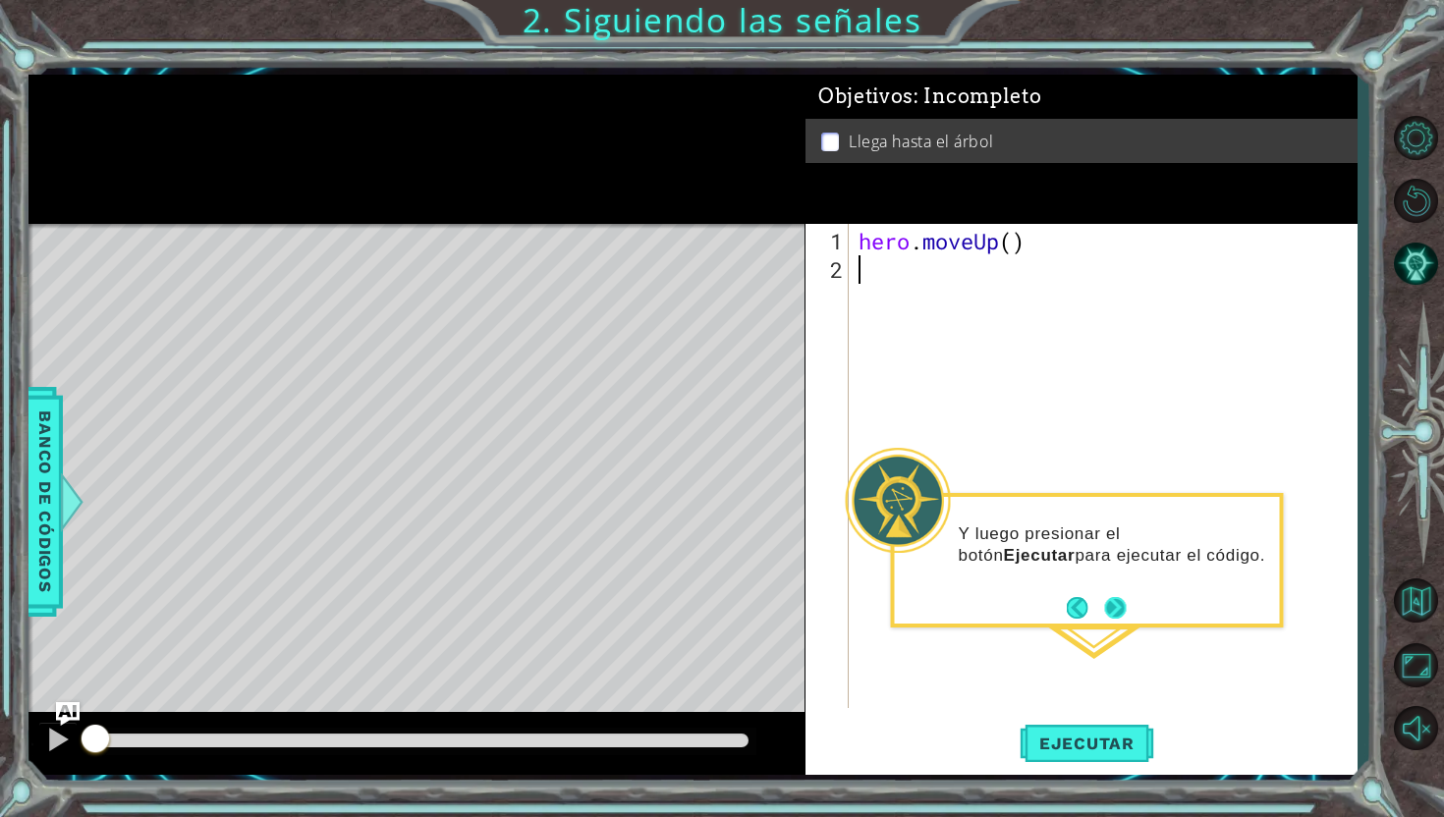
click at [1118, 616] on button "Next" at bounding box center [1115, 608] width 22 height 22
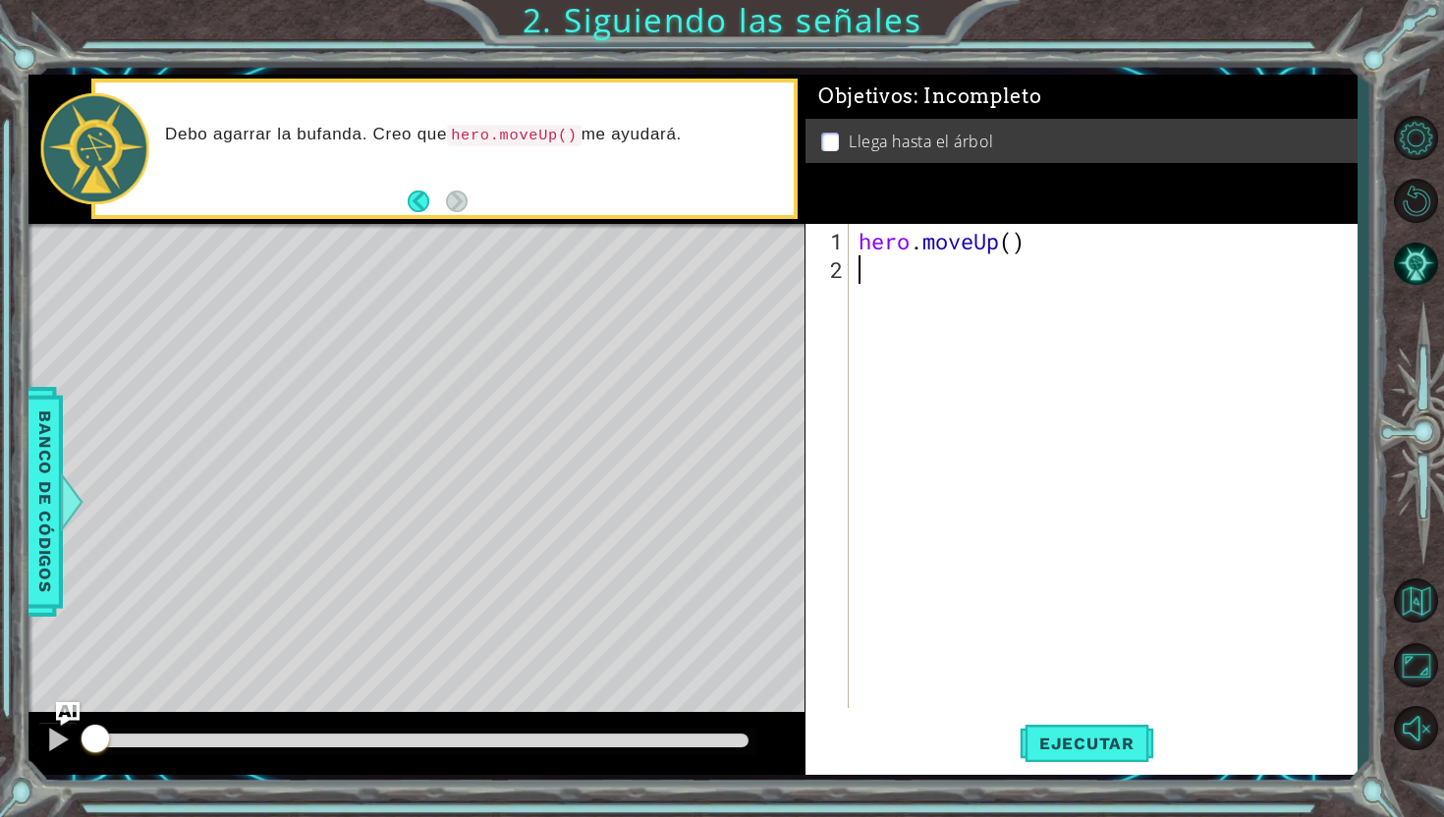
click at [1040, 583] on div "hero . moveUp ( )" at bounding box center [1107, 497] width 507 height 541
click at [1071, 734] on span "Ejecutar" at bounding box center [1086, 744] width 135 height 20
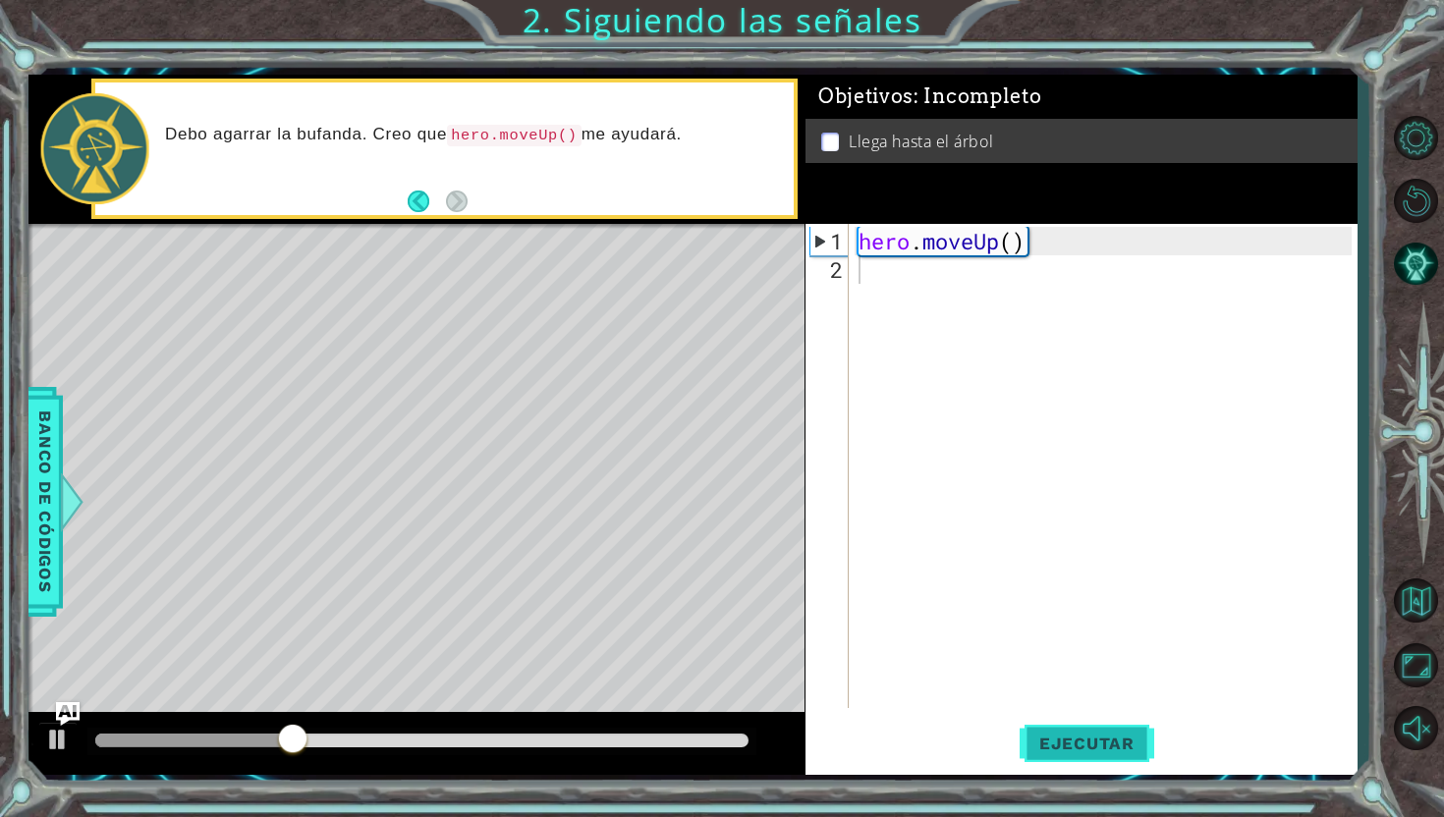
click at [1074, 737] on span "Ejecutar" at bounding box center [1086, 744] width 135 height 20
click at [953, 303] on div "hero . moveUp ( )" at bounding box center [1107, 497] width 507 height 541
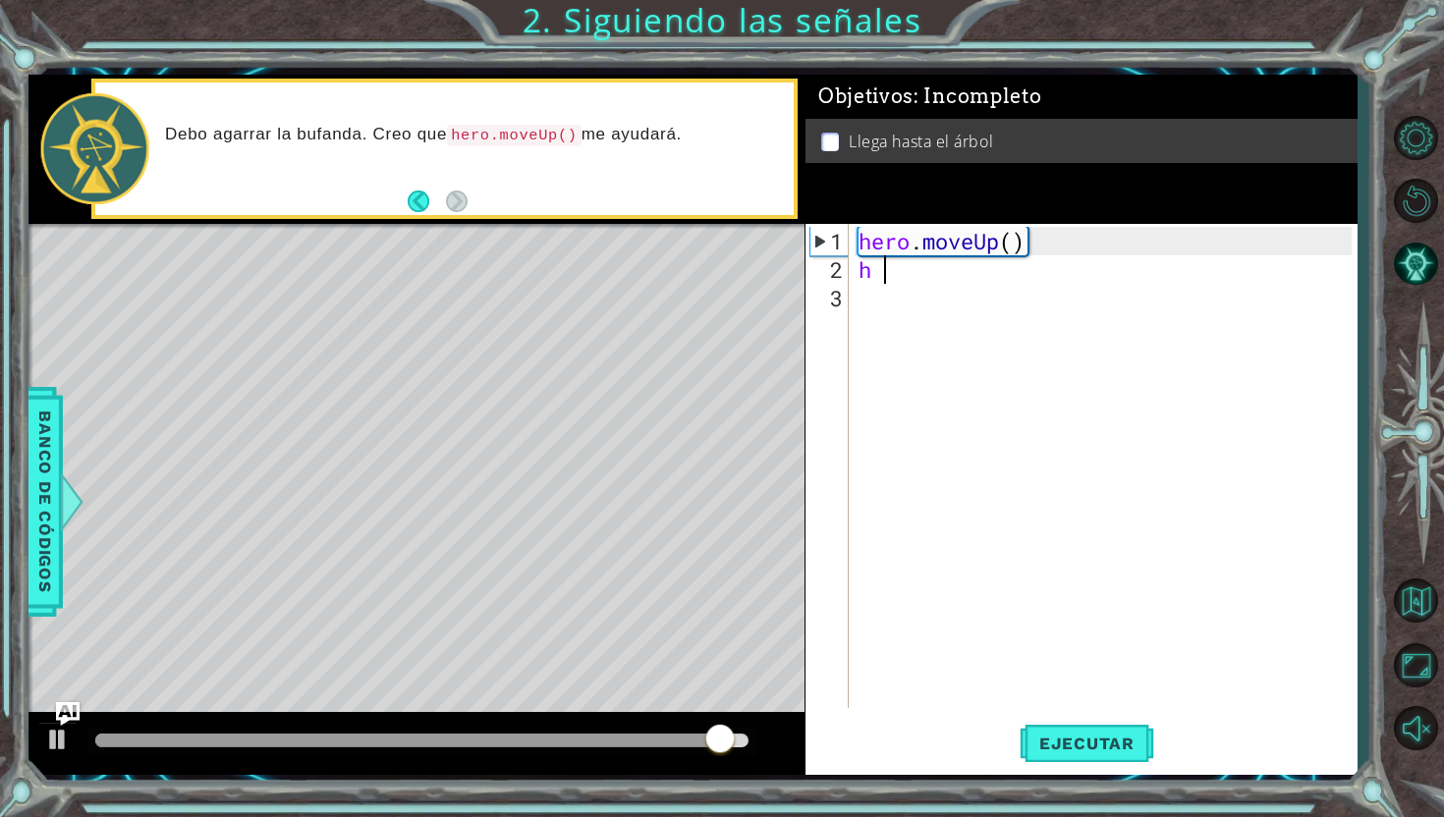
type textarea "h"
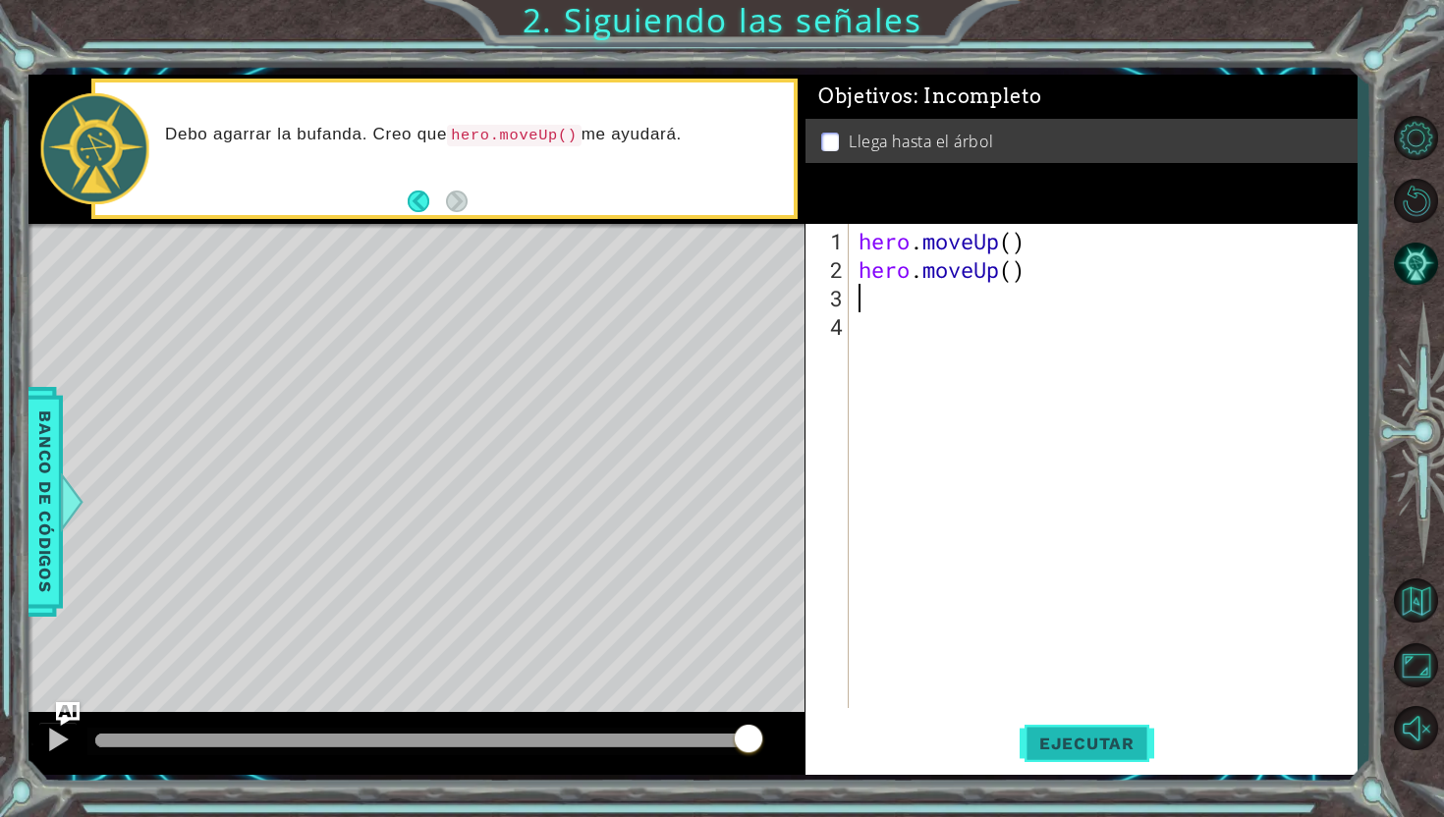
click at [1100, 747] on span "Ejecutar" at bounding box center [1086, 744] width 135 height 20
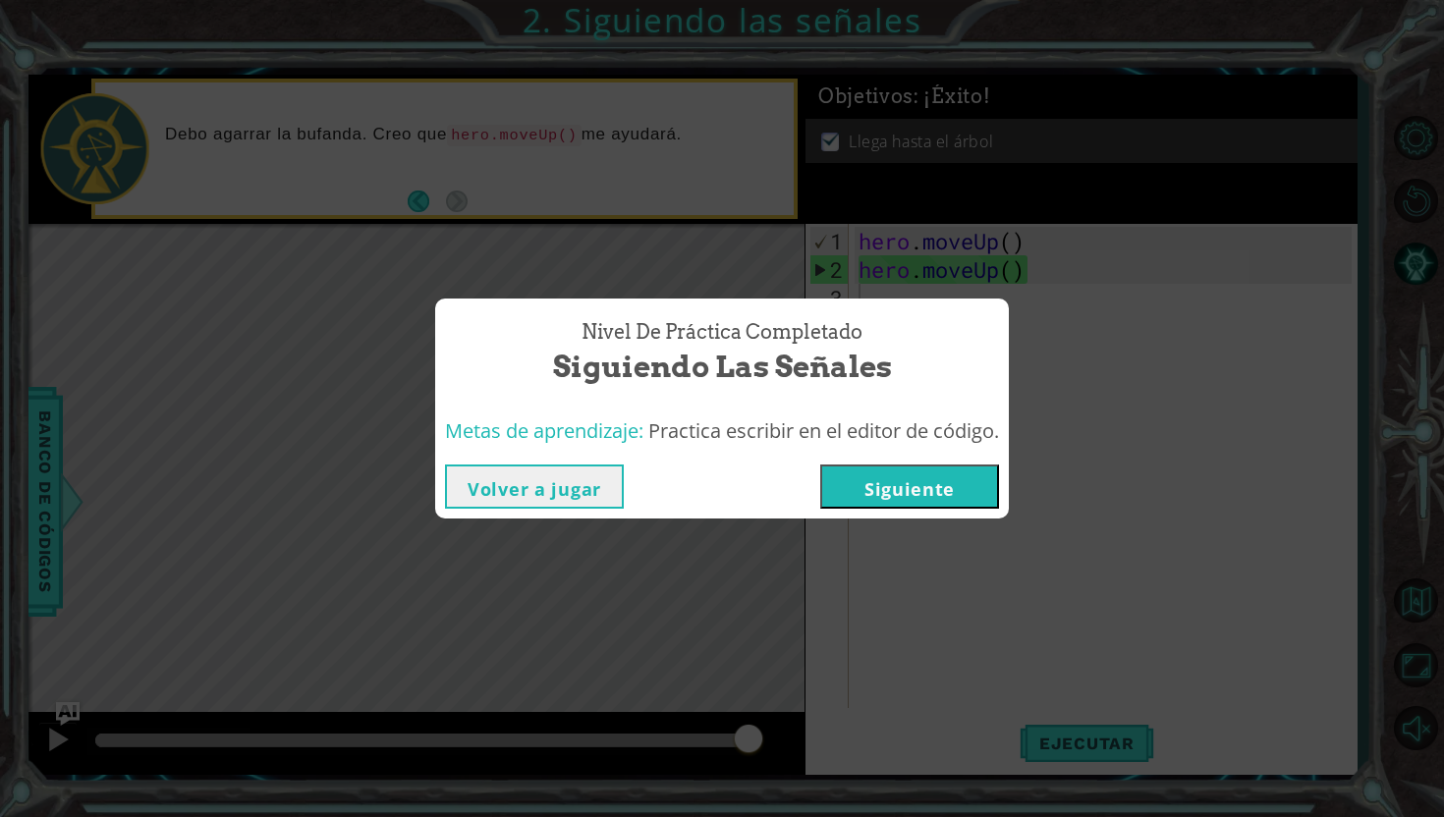
click at [957, 470] on button "Siguiente" at bounding box center [909, 486] width 179 height 44
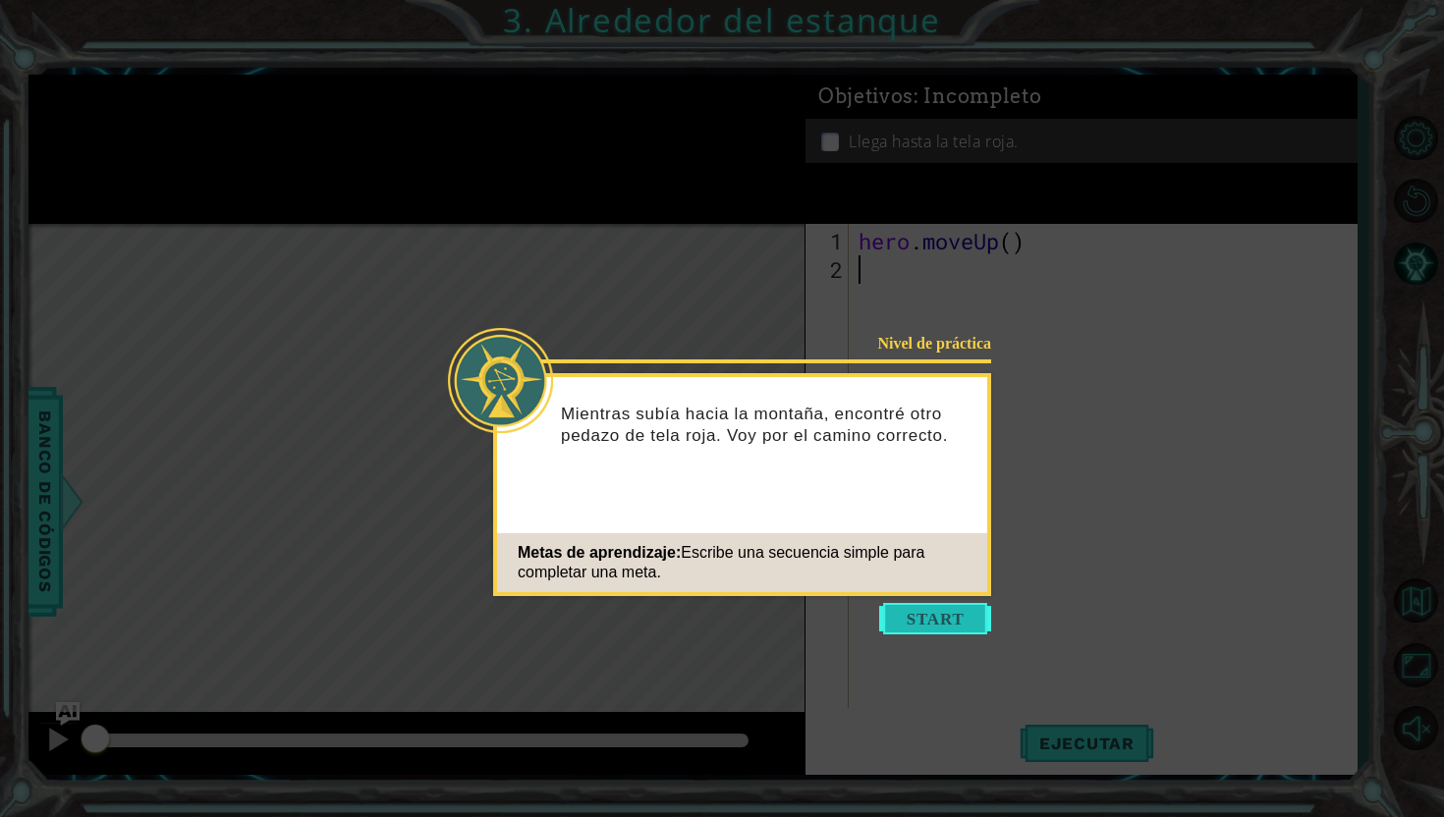
drag, startPoint x: 961, startPoint y: 623, endPoint x: 951, endPoint y: 623, distance: 10.8
click at [961, 623] on button "Start" at bounding box center [935, 618] width 112 height 31
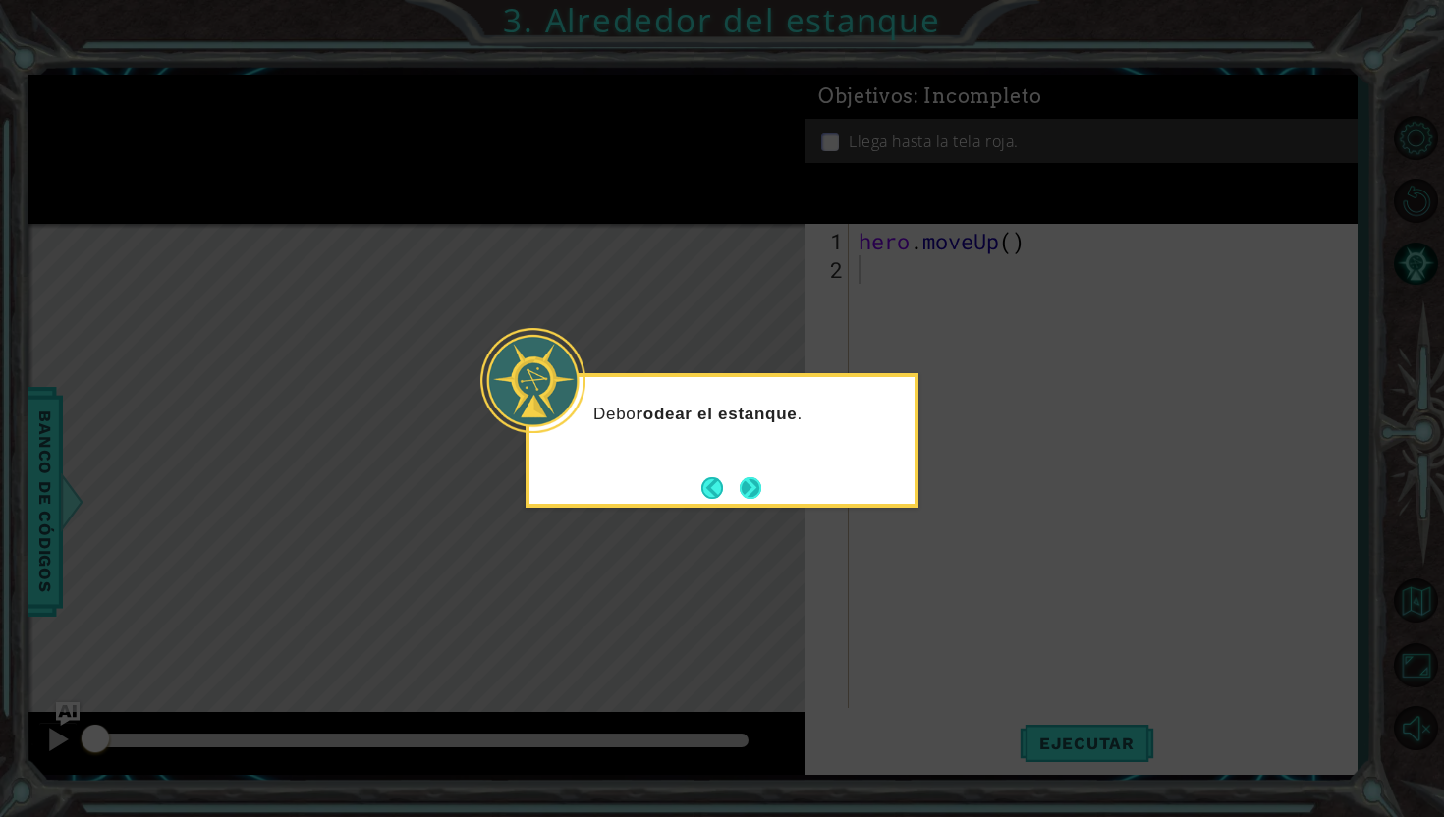
click at [761, 491] on button "Next" at bounding box center [750, 488] width 22 height 22
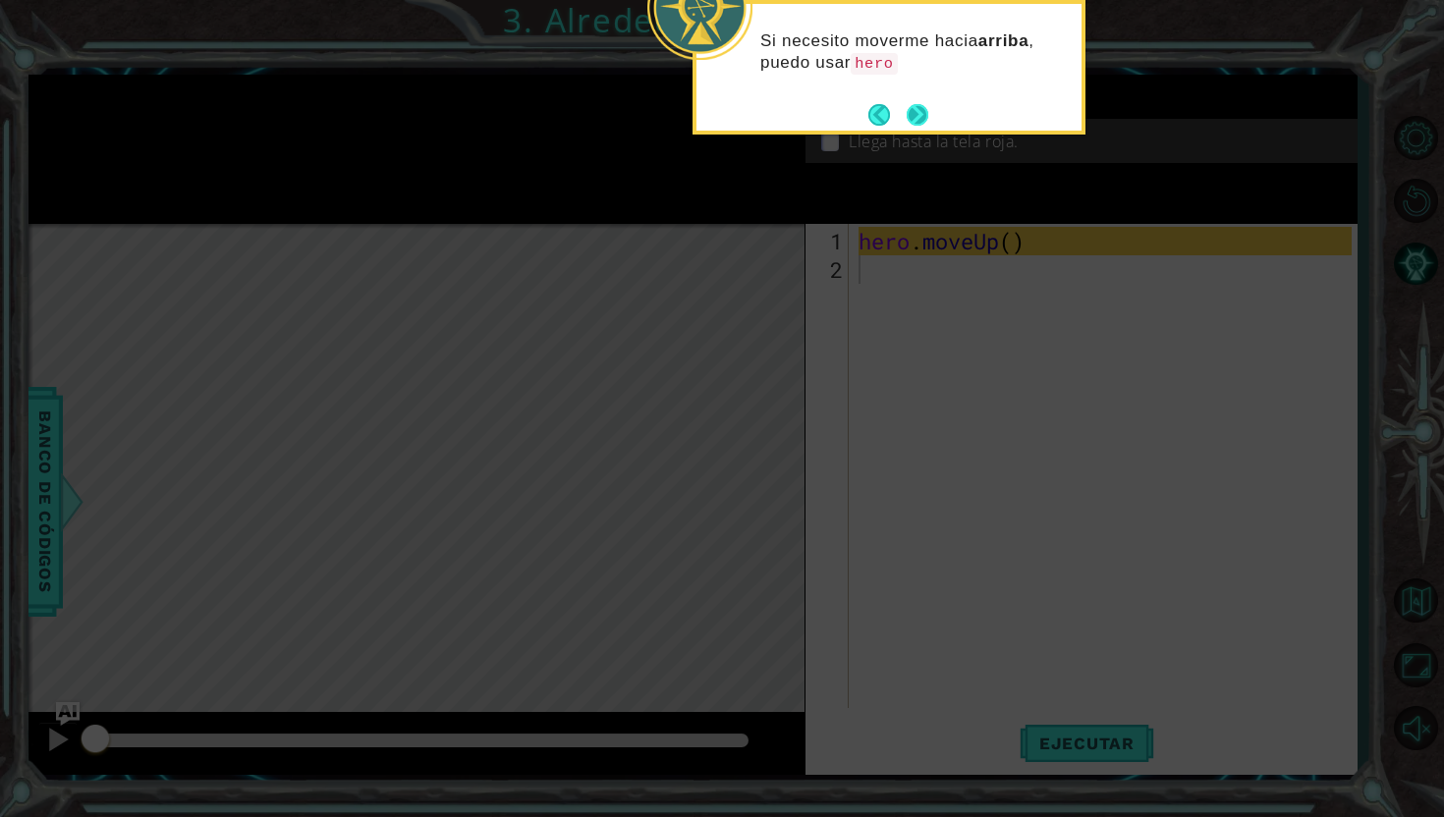
click at [921, 108] on button "Next" at bounding box center [917, 115] width 22 height 22
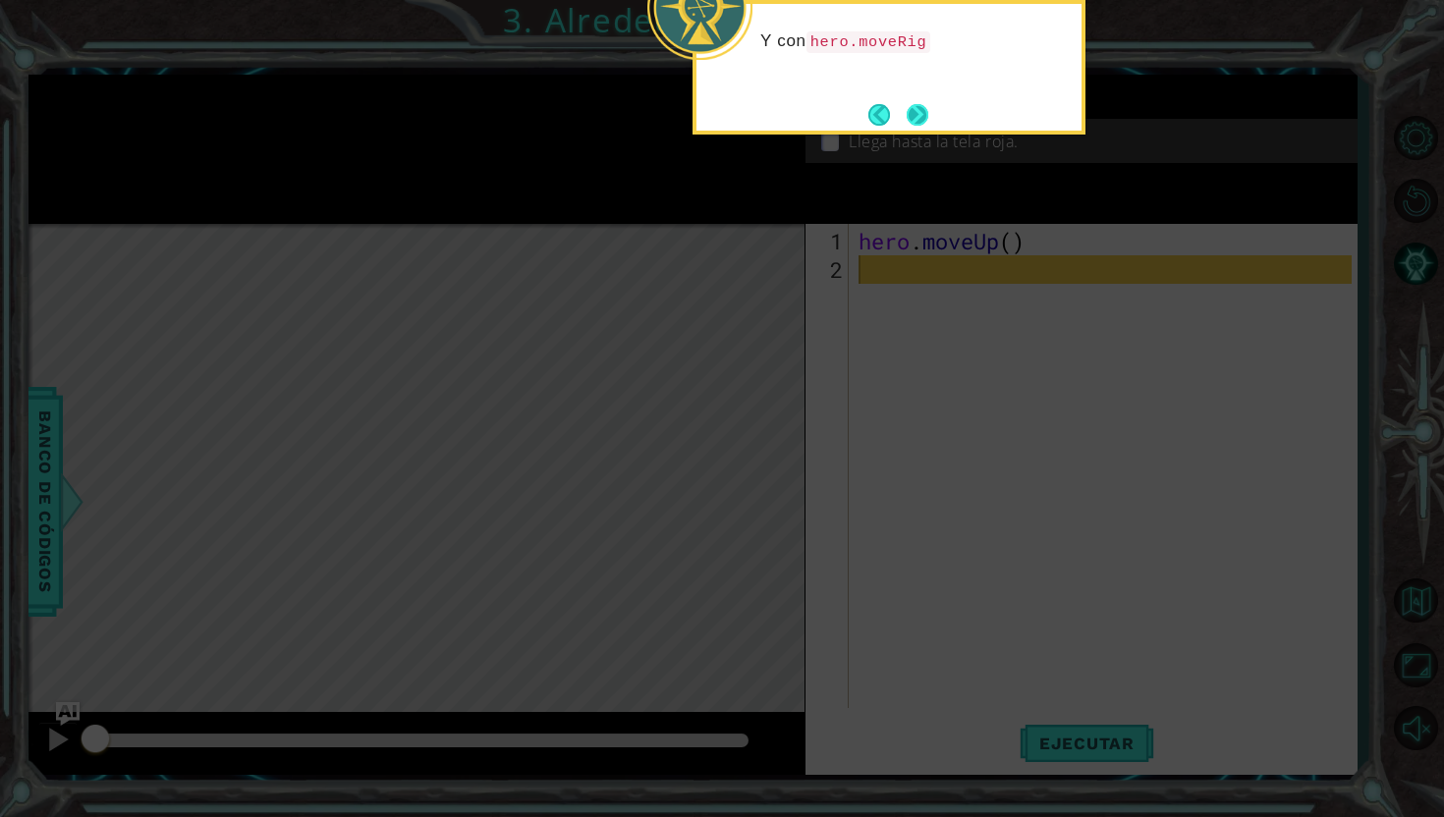
click at [923, 114] on button "Next" at bounding box center [917, 115] width 22 height 22
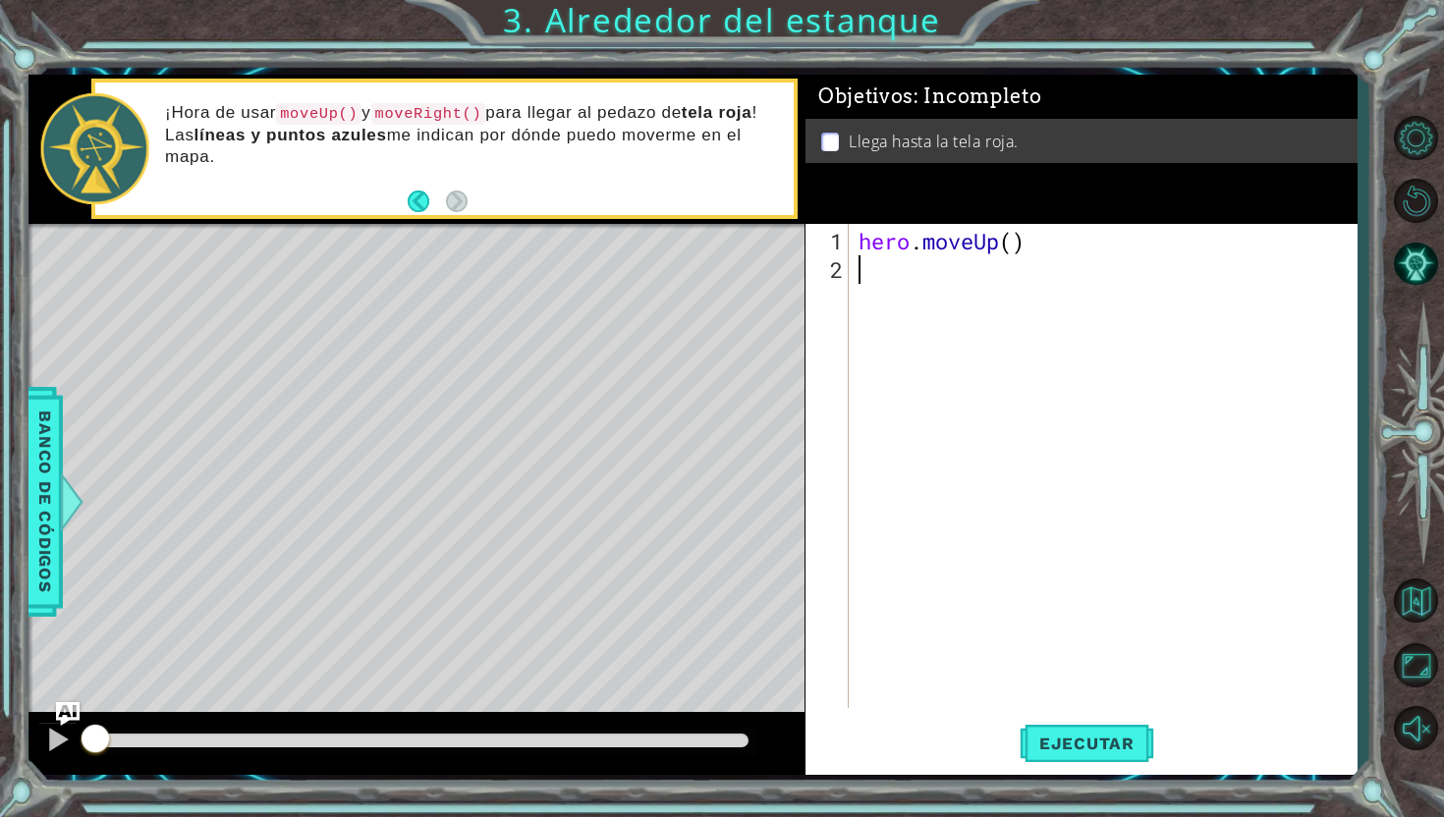
type textarea "h"
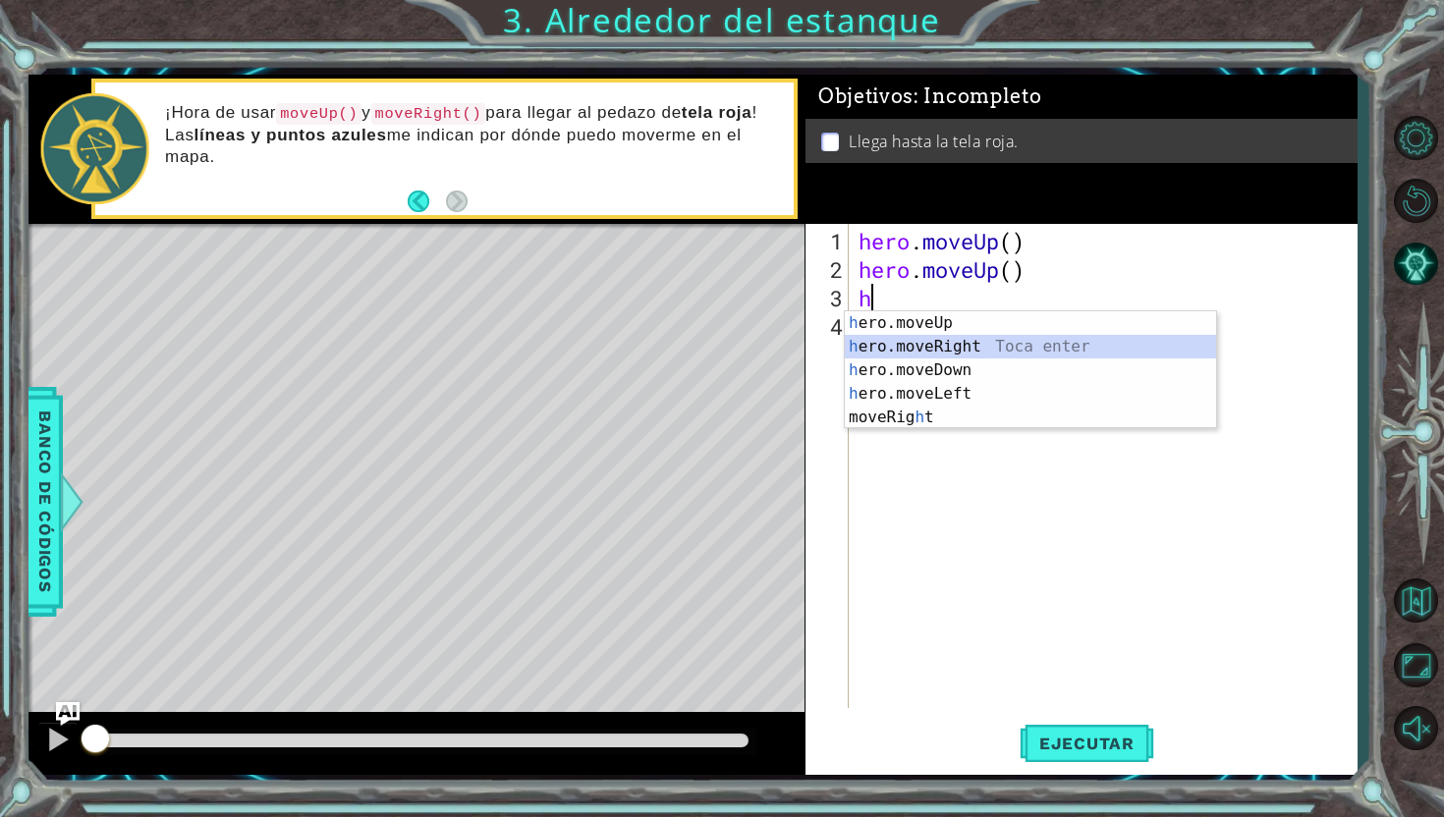
click at [1010, 343] on div "h ero.moveUp Toca enter h ero.moveRight Toca enter h ero.moveDown Toca enter h …" at bounding box center [1030, 393] width 371 height 165
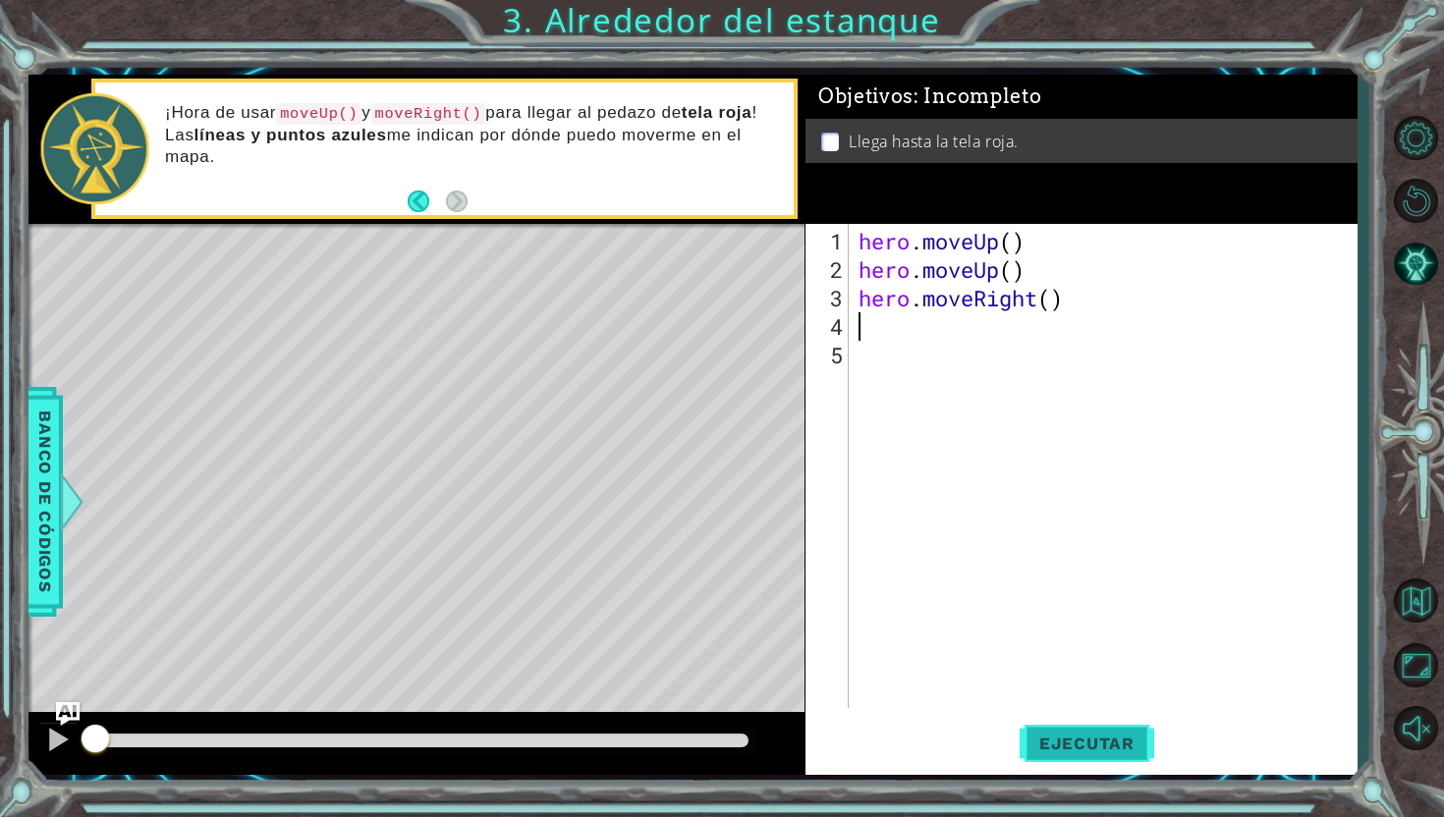
click at [1079, 741] on span "Ejecutar" at bounding box center [1086, 744] width 135 height 20
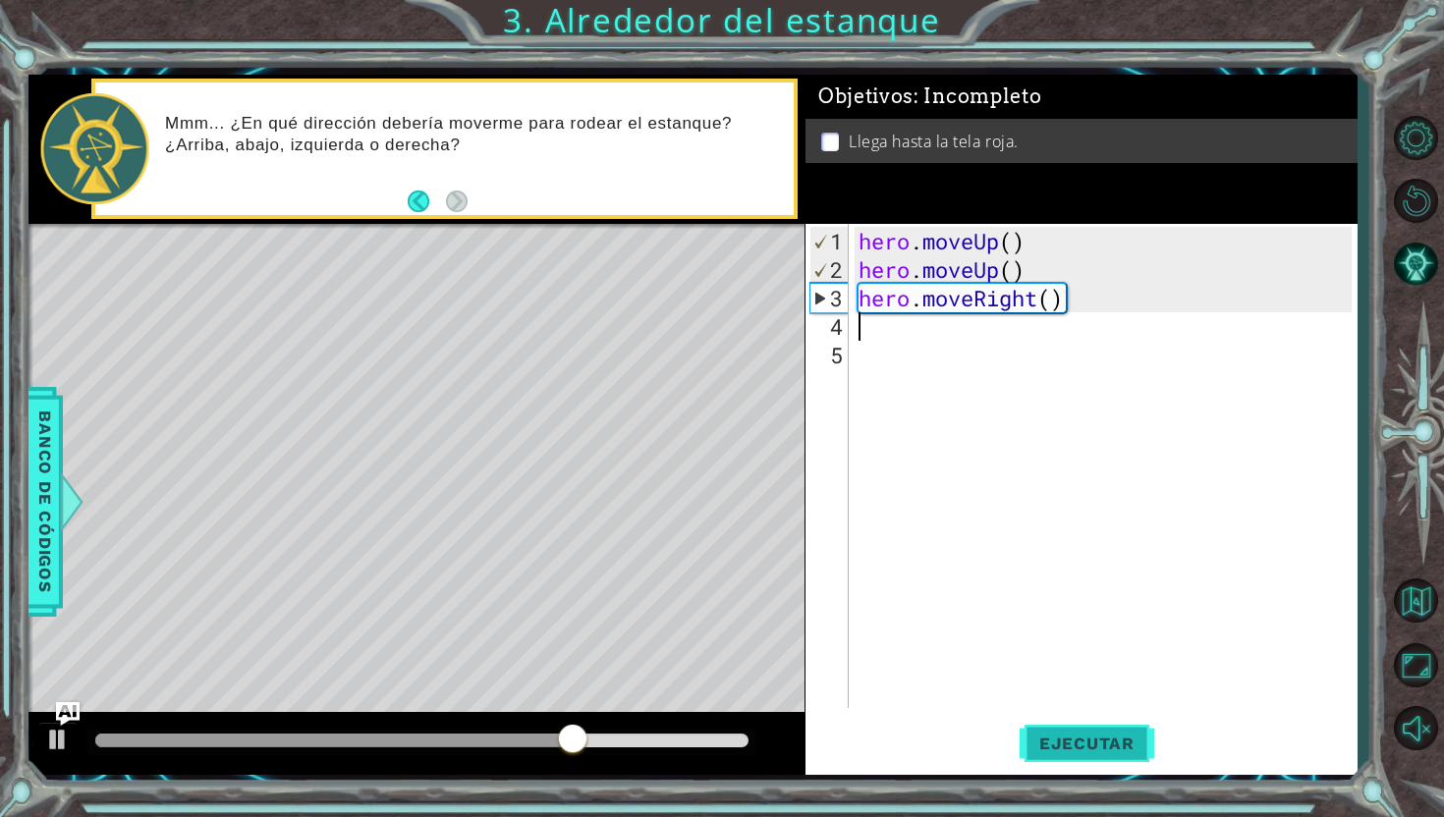
type textarea "h"
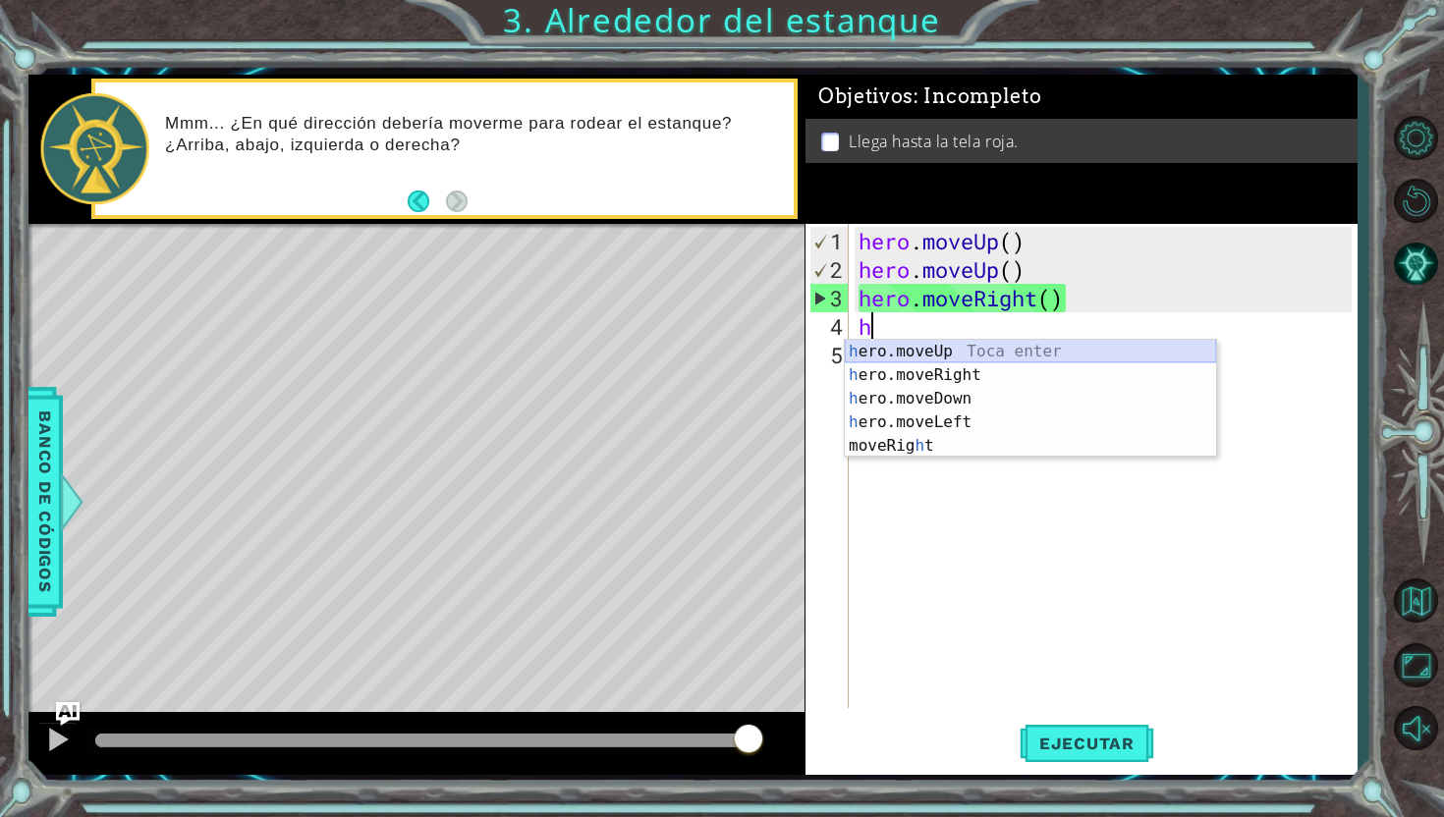
click at [1064, 354] on div "h ero.moveUp Toca enter h ero.moveRight Toca enter h ero.moveDown Toca enter h …" at bounding box center [1030, 422] width 371 height 165
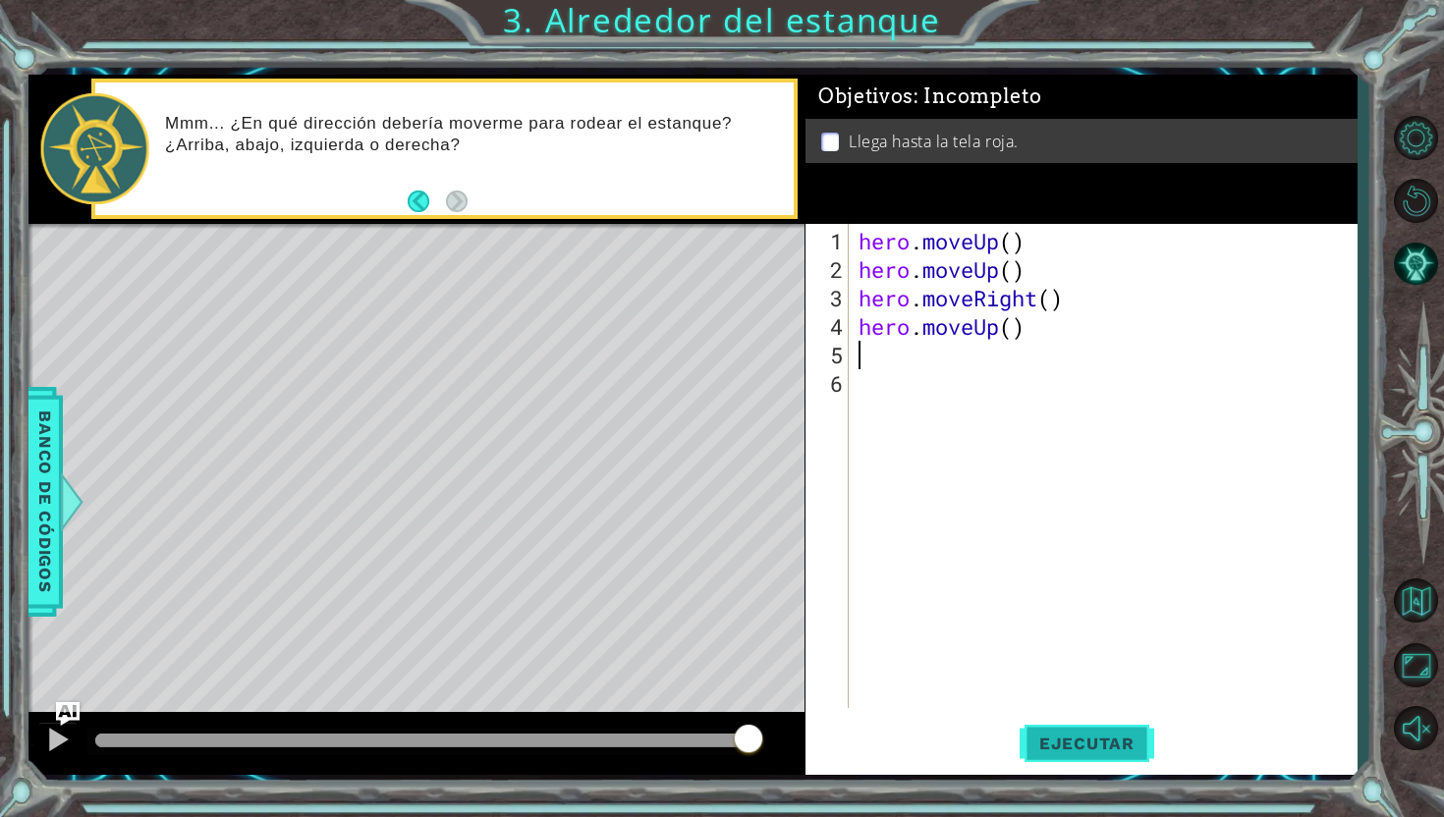
click at [1082, 760] on button "Ejecutar" at bounding box center [1086, 743] width 135 height 55
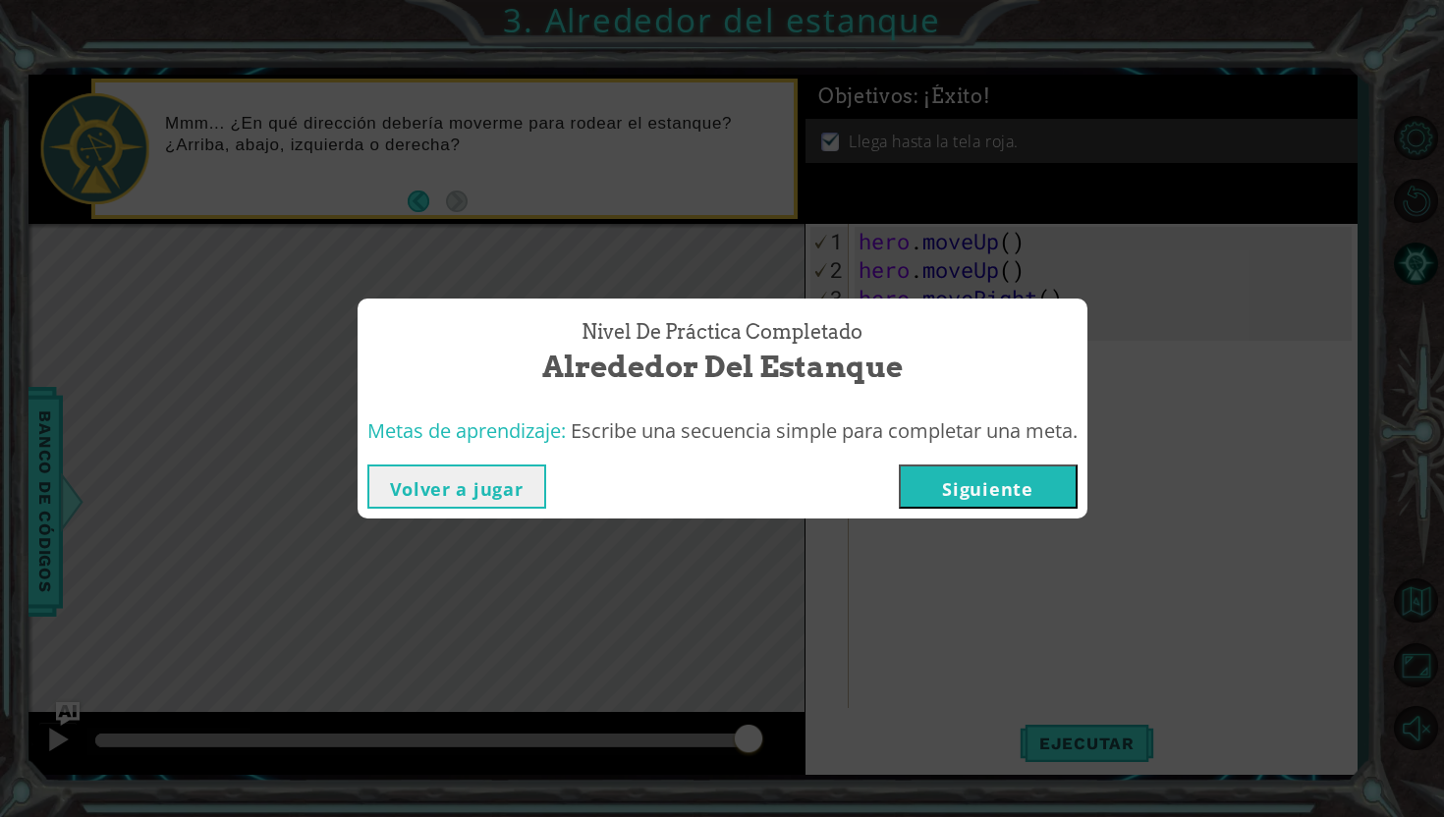
click at [1043, 493] on button "Siguiente" at bounding box center [988, 486] width 179 height 44
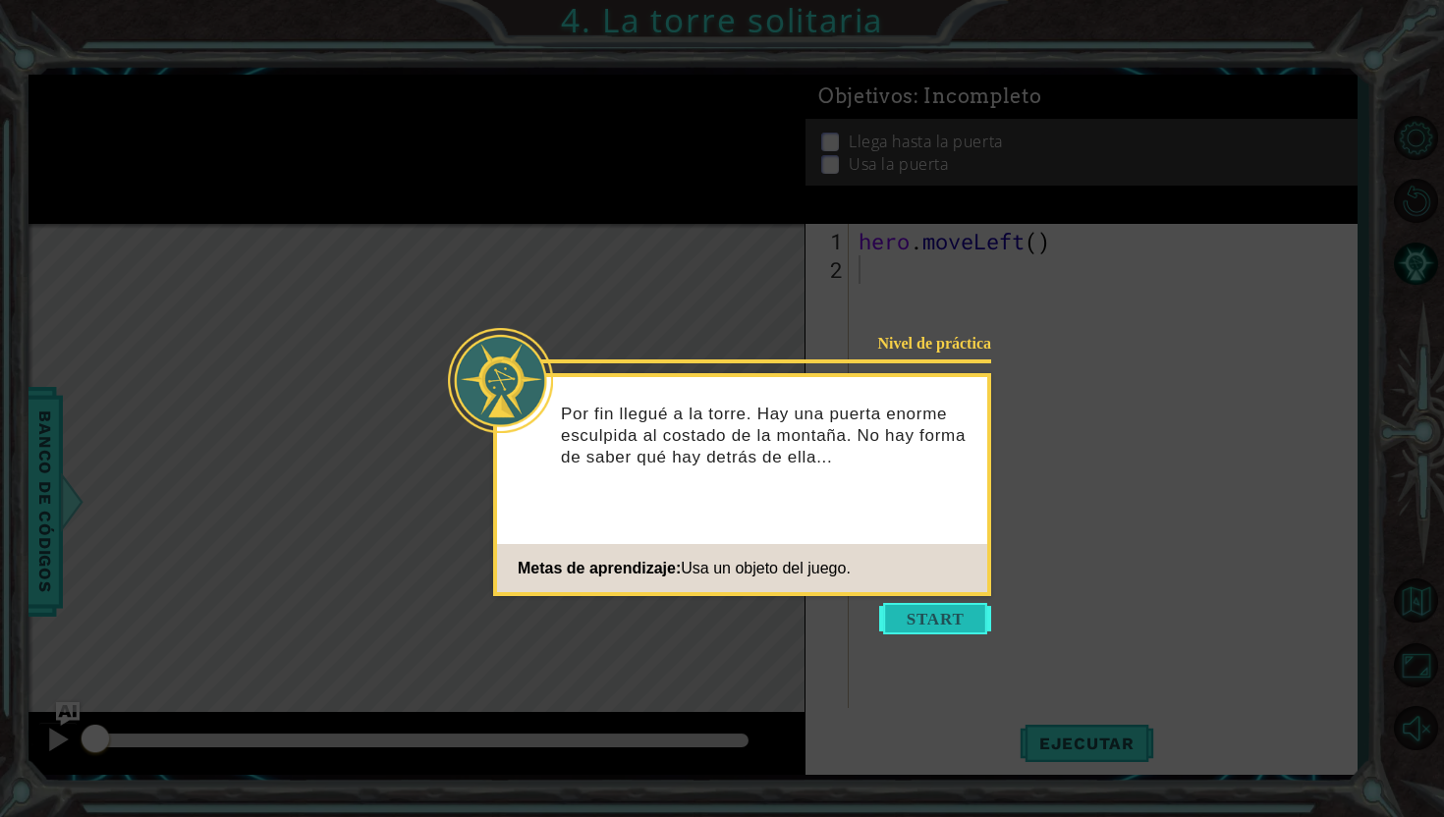
click at [955, 612] on button "Start" at bounding box center [935, 618] width 112 height 31
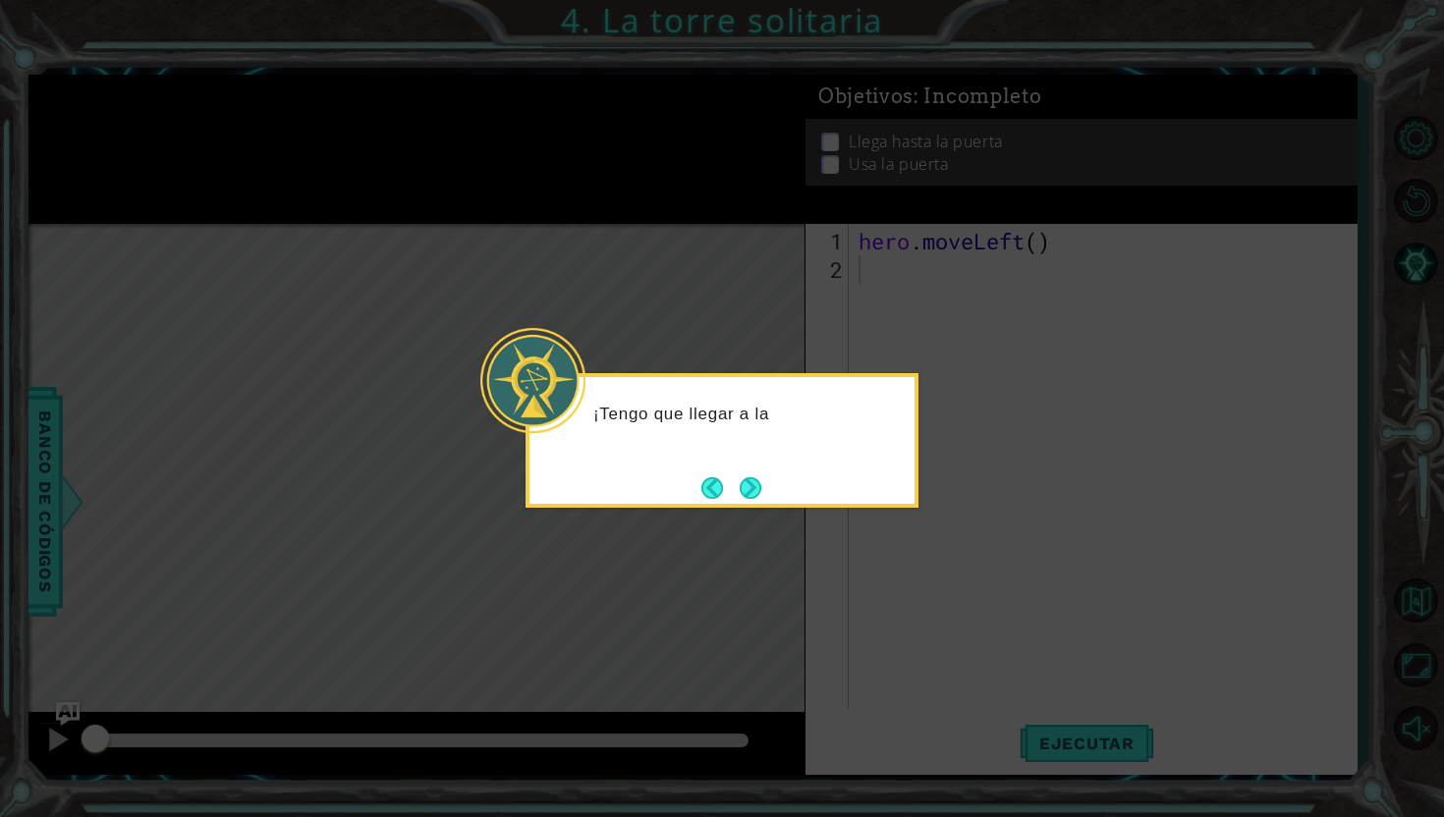
click at [955, 612] on icon at bounding box center [722, 408] width 1444 height 817
click at [750, 491] on button "Next" at bounding box center [750, 488] width 22 height 22
click at [743, 491] on button "Next" at bounding box center [750, 488] width 22 height 22
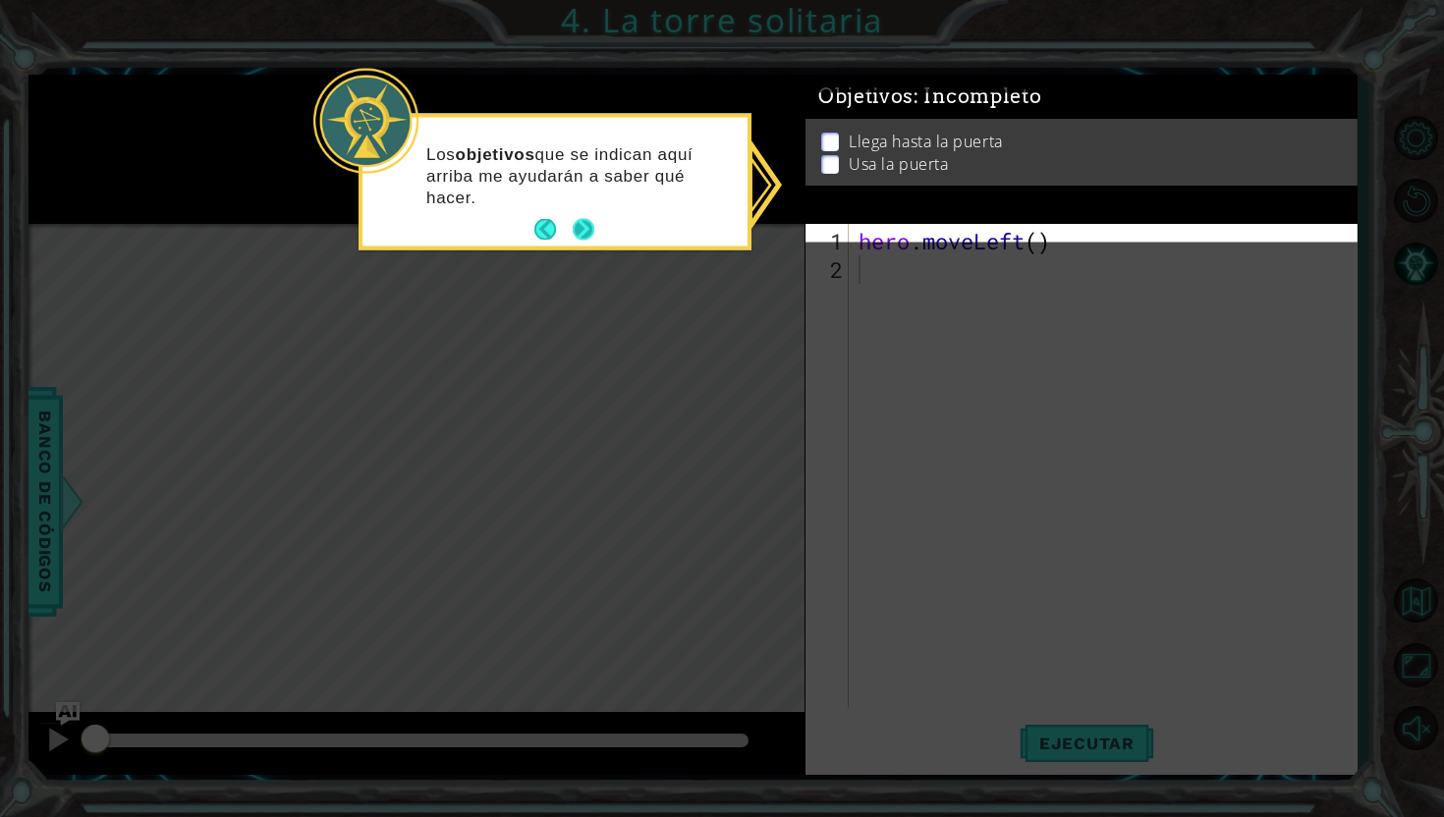
click at [586, 219] on button "Next" at bounding box center [584, 230] width 22 height 22
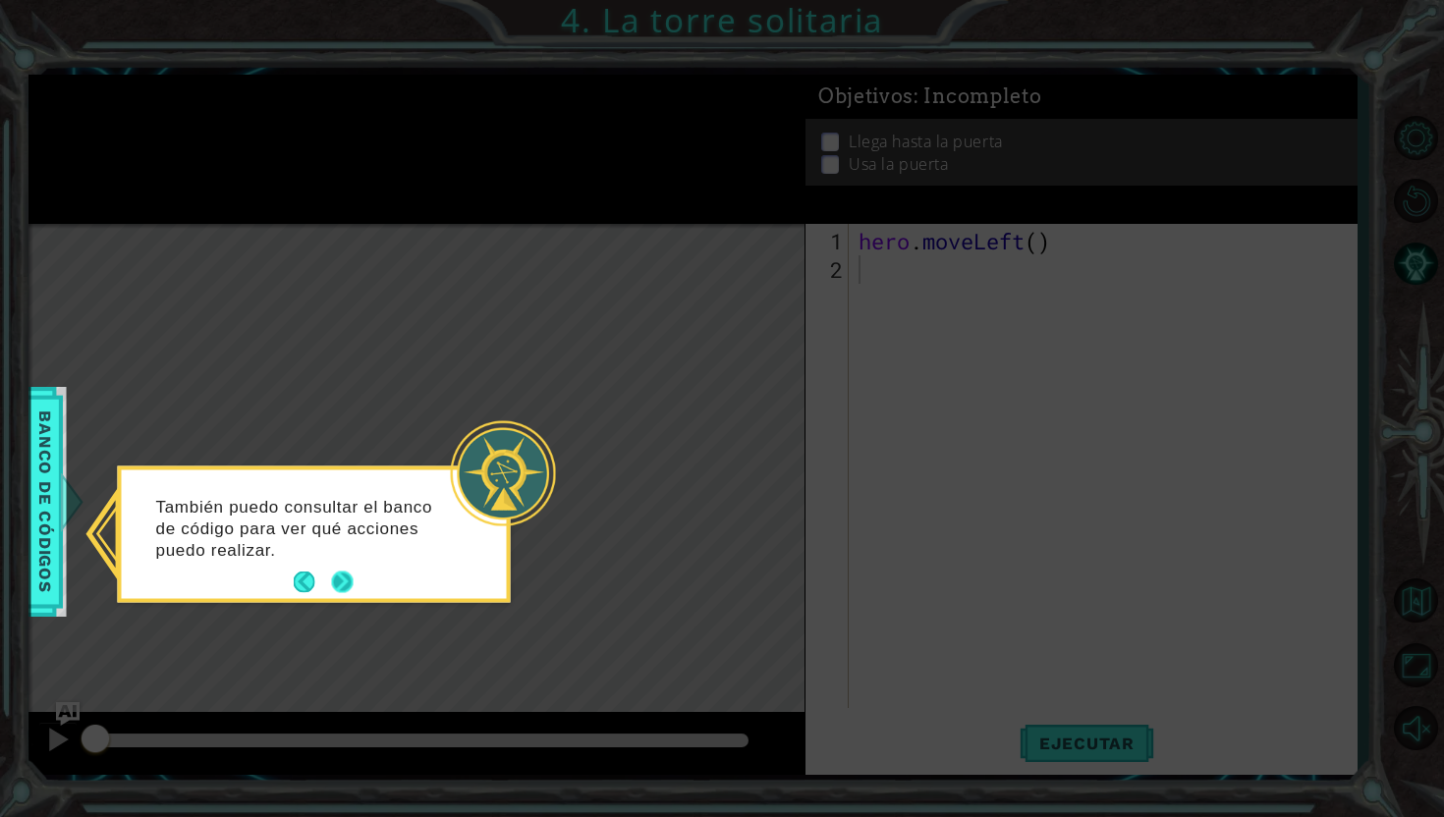
click at [341, 586] on button "Next" at bounding box center [342, 583] width 22 height 22
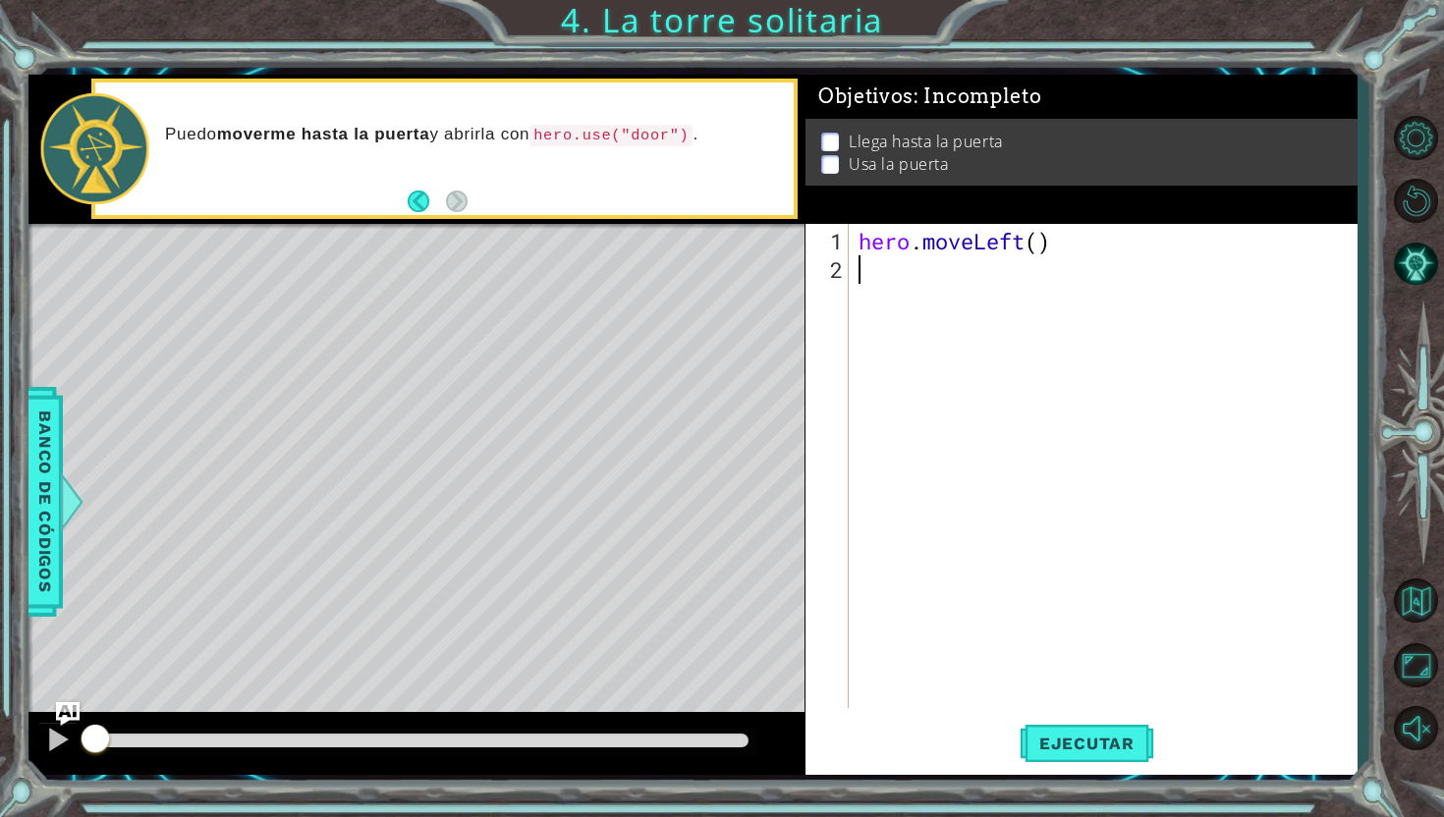
click at [963, 277] on div "hero . moveLeft ( )" at bounding box center [1107, 497] width 507 height 541
type textarea "h"
click at [1099, 732] on button "Ejecutar" at bounding box center [1086, 743] width 135 height 55
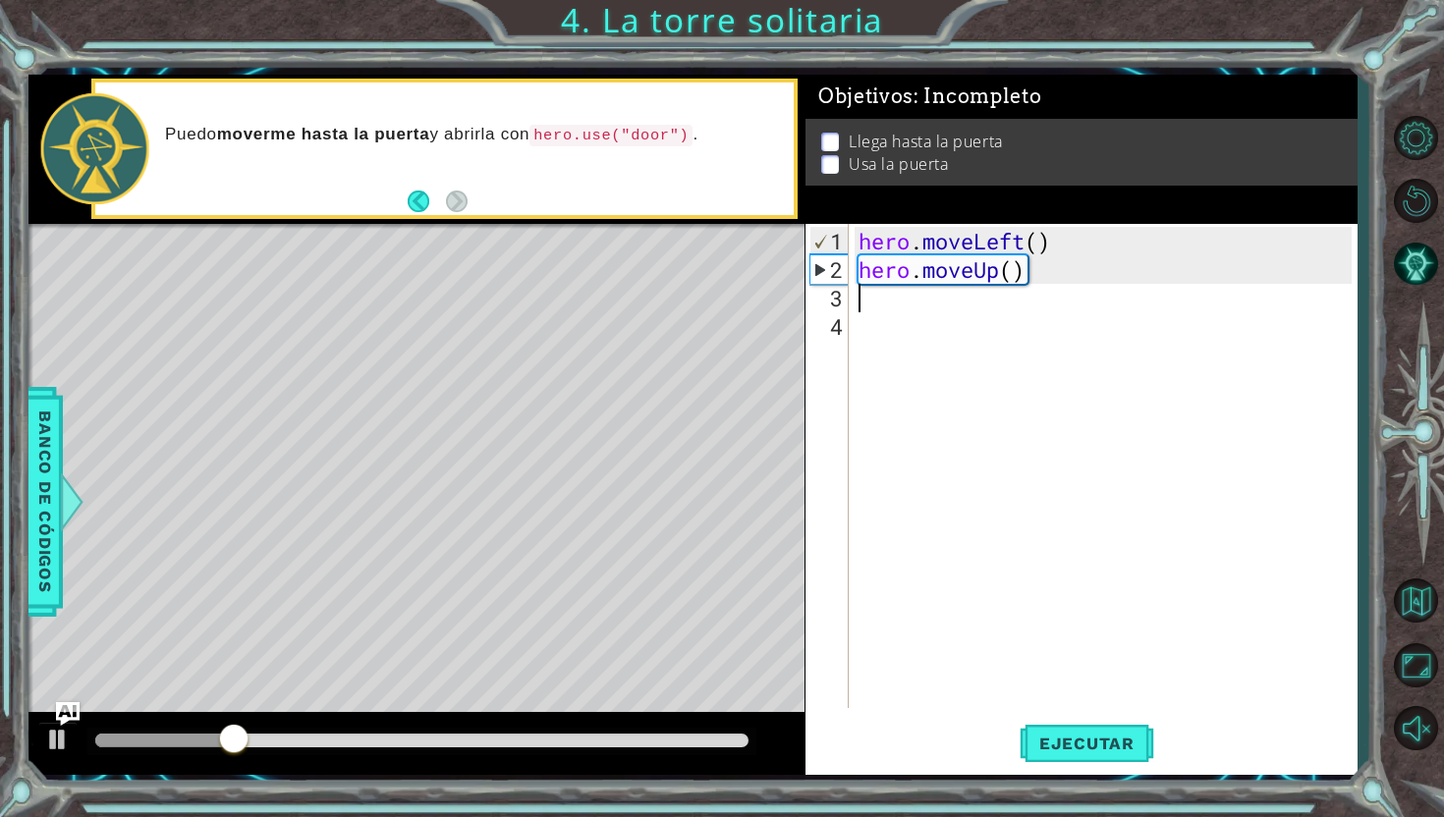
type textarea "h"
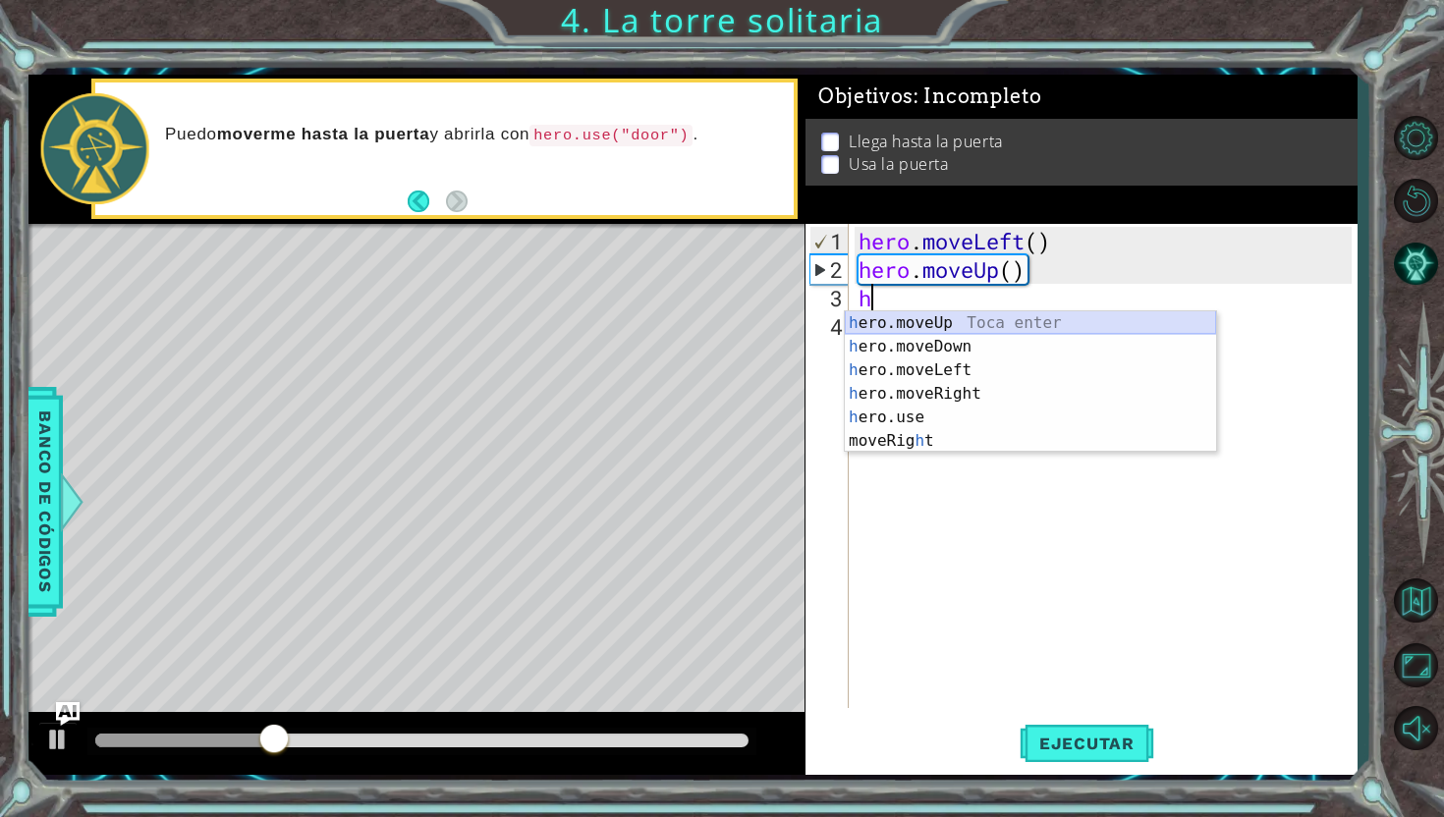
click at [1031, 328] on div "h ero.moveUp Toca enter h ero.moveDown Toca enter h ero.moveLeft Toca enter h e…" at bounding box center [1030, 405] width 371 height 189
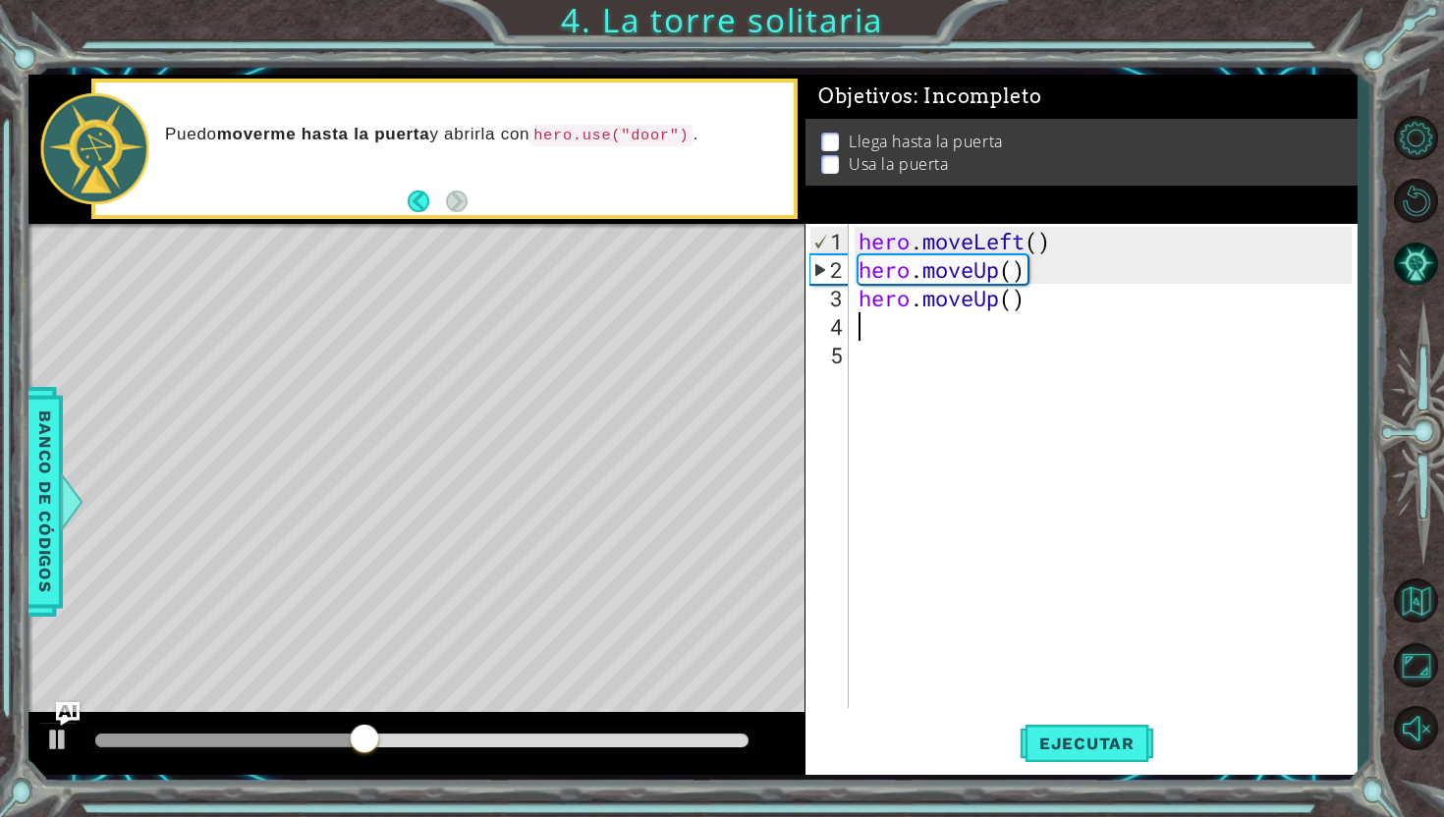
type textarea "h"
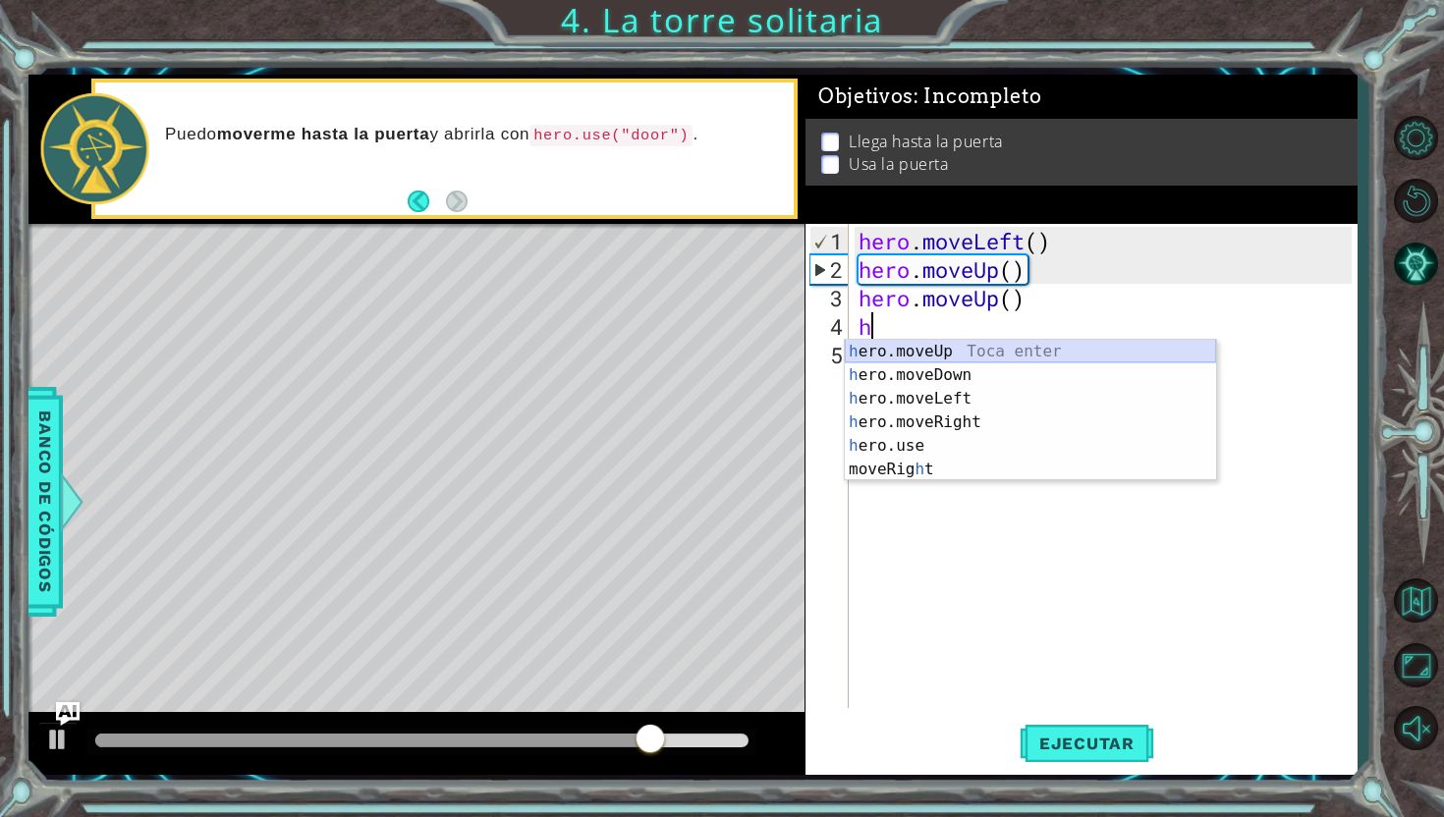
click at [1004, 356] on div "h ero.moveUp Toca enter h ero.moveDown Toca enter h ero.moveLeft Toca enter h e…" at bounding box center [1030, 434] width 371 height 189
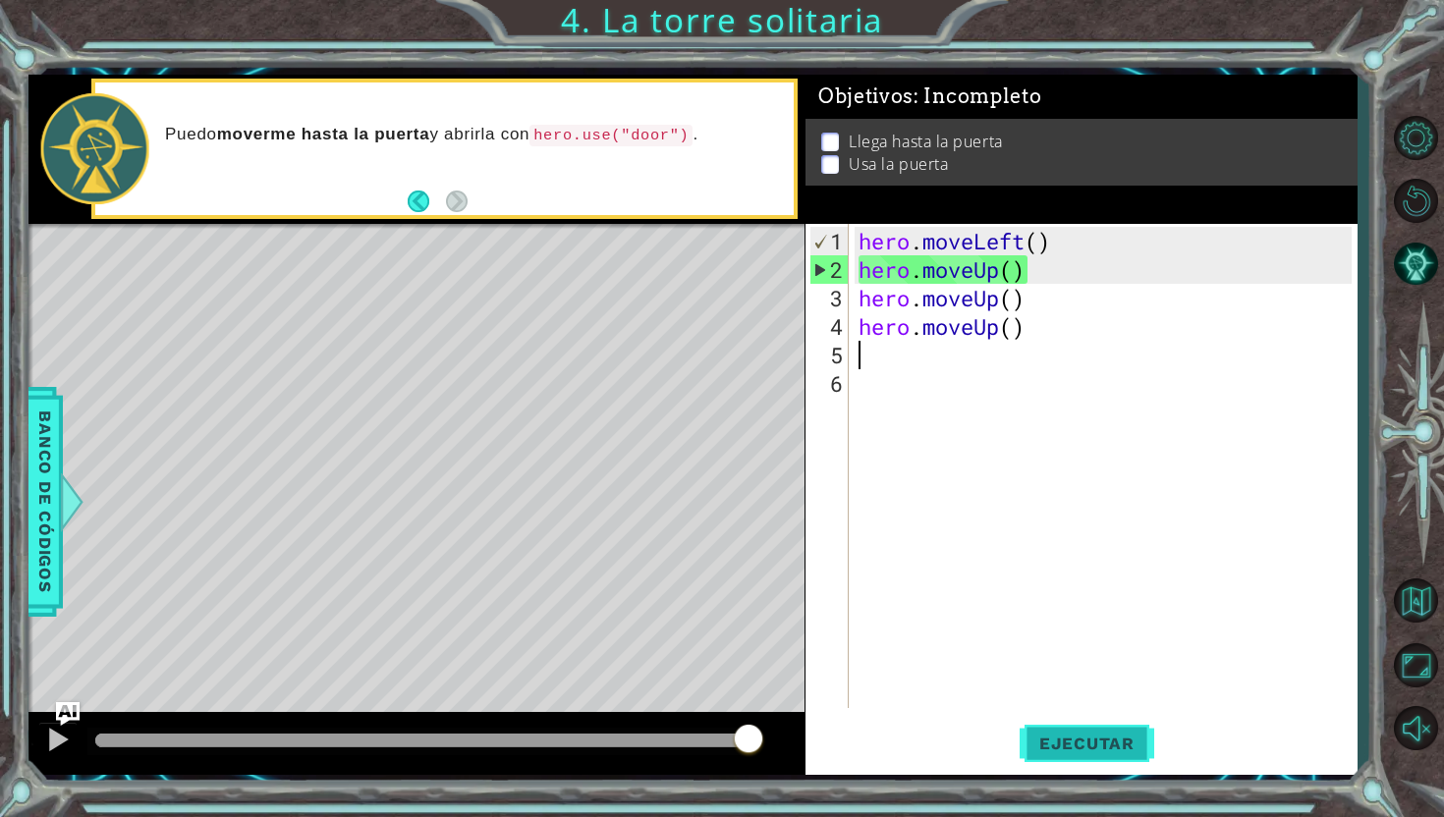
click at [1100, 728] on button "Ejecutar" at bounding box center [1086, 743] width 135 height 55
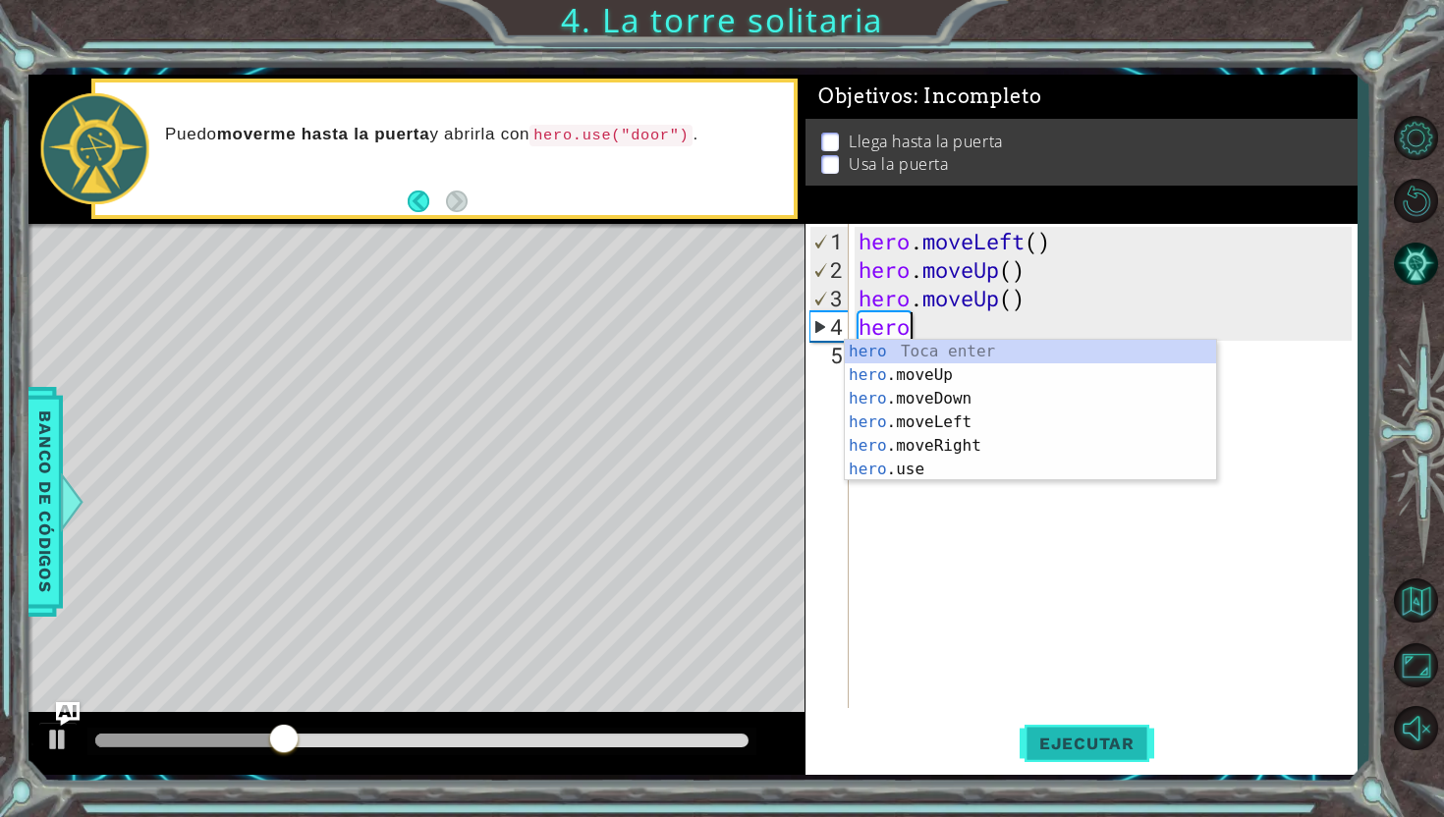
type textarea "h"
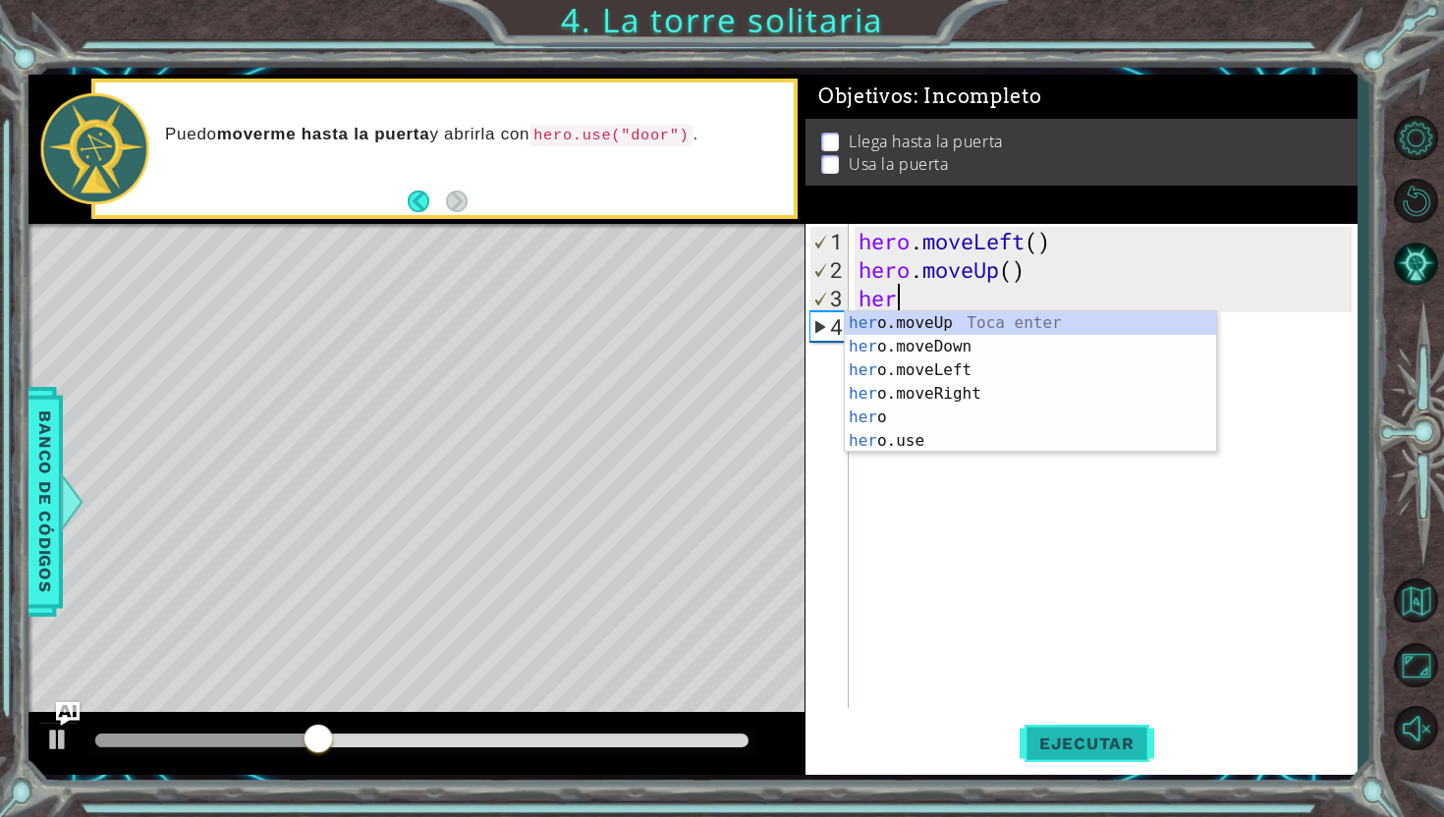
type textarea "h"
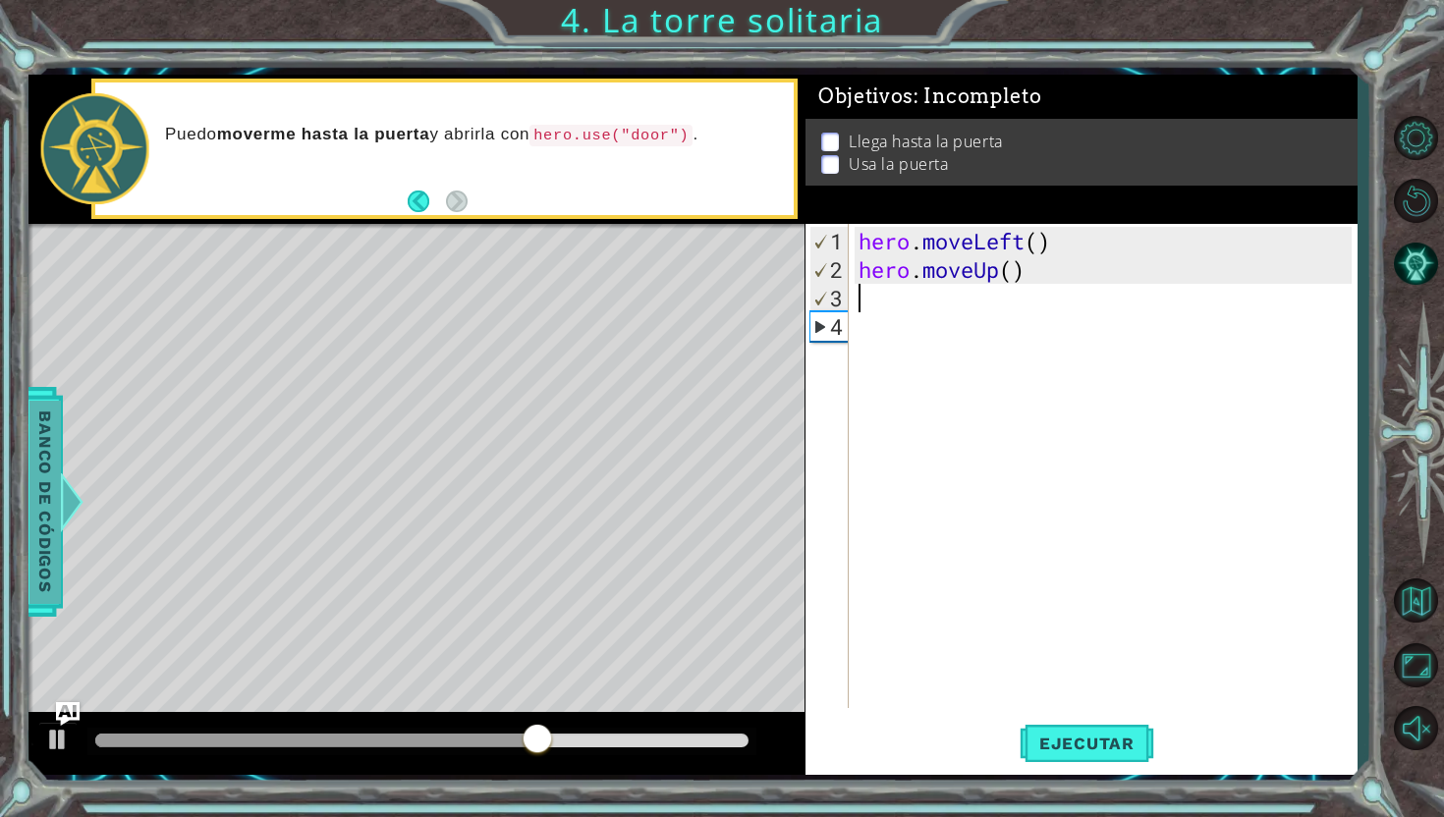
click at [51, 486] on span "Banco de códigos" at bounding box center [43, 501] width 31 height 203
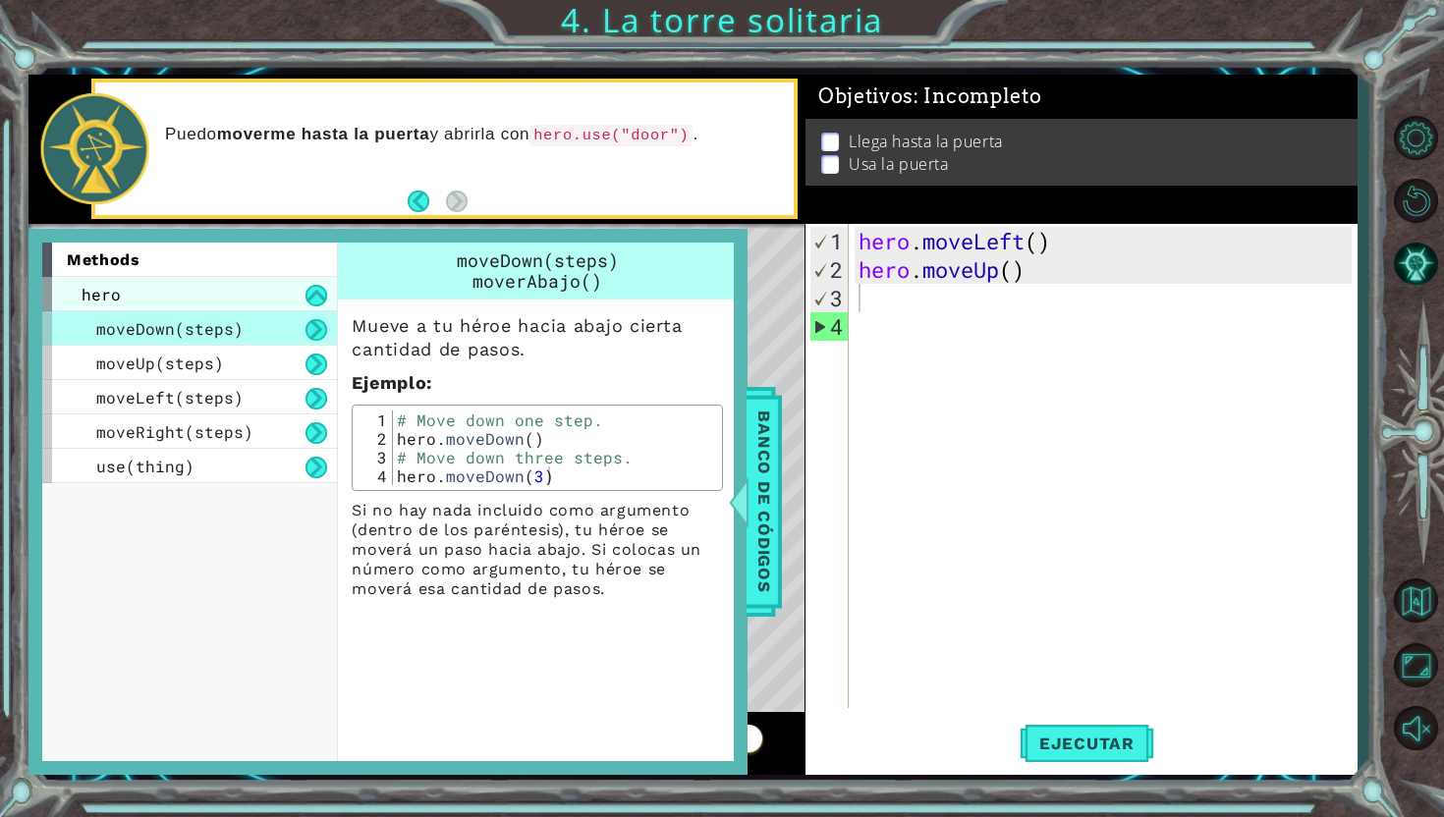
click at [283, 288] on div "hero" at bounding box center [189, 294] width 295 height 34
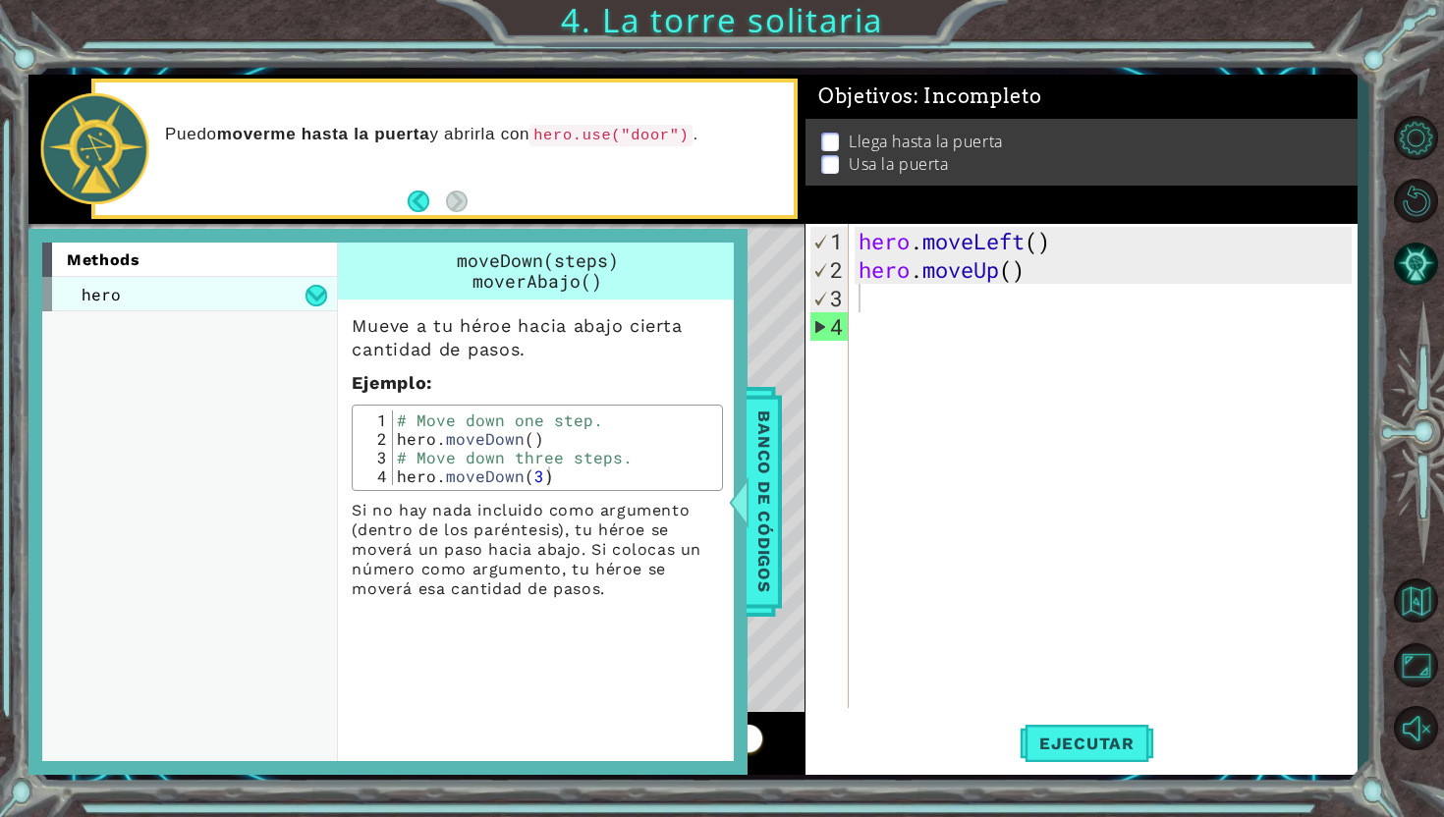
click at [284, 288] on div "hero" at bounding box center [189, 294] width 295 height 34
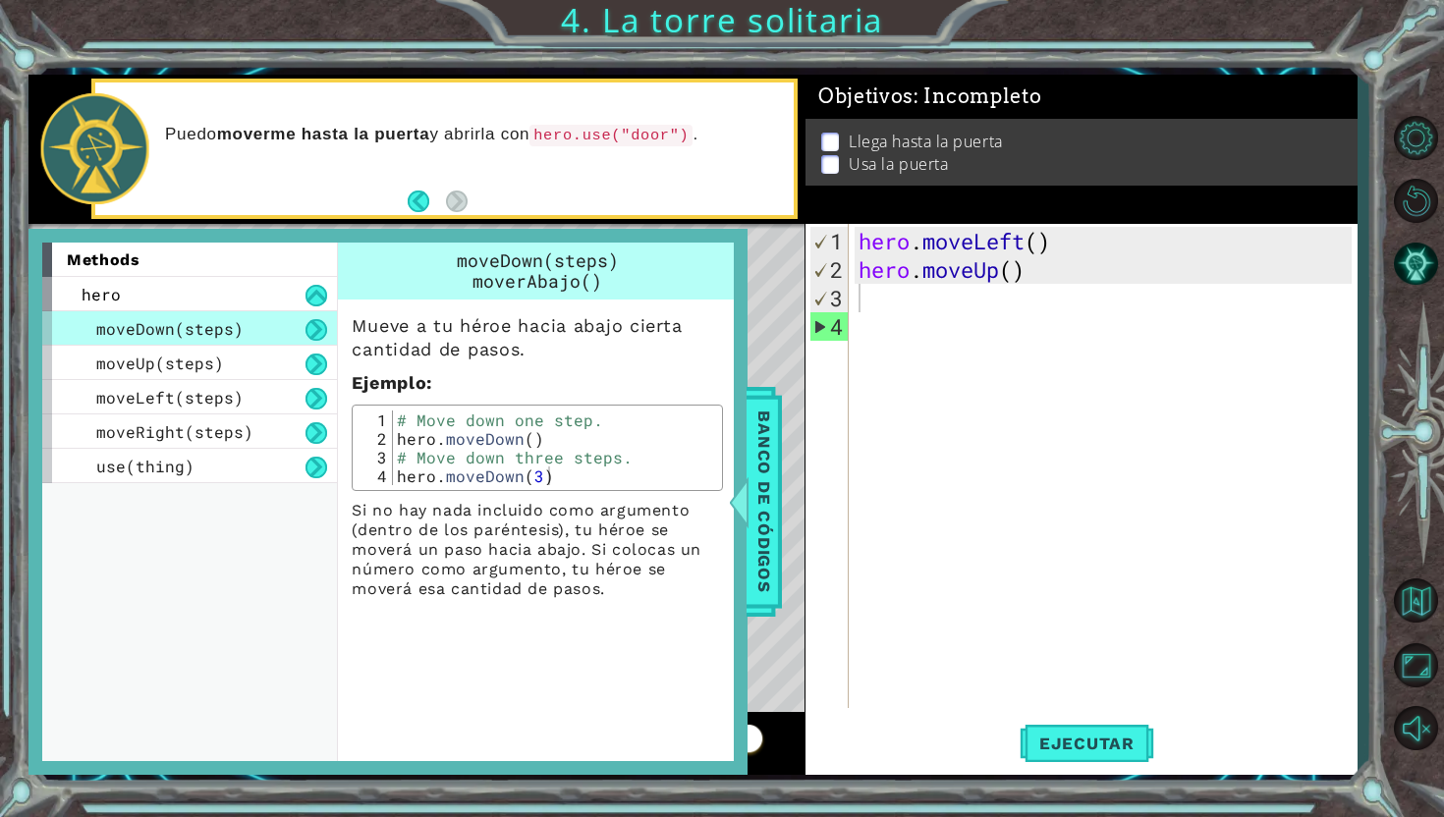
click at [314, 327] on button at bounding box center [316, 330] width 22 height 22
click at [307, 371] on button at bounding box center [316, 365] width 22 height 22
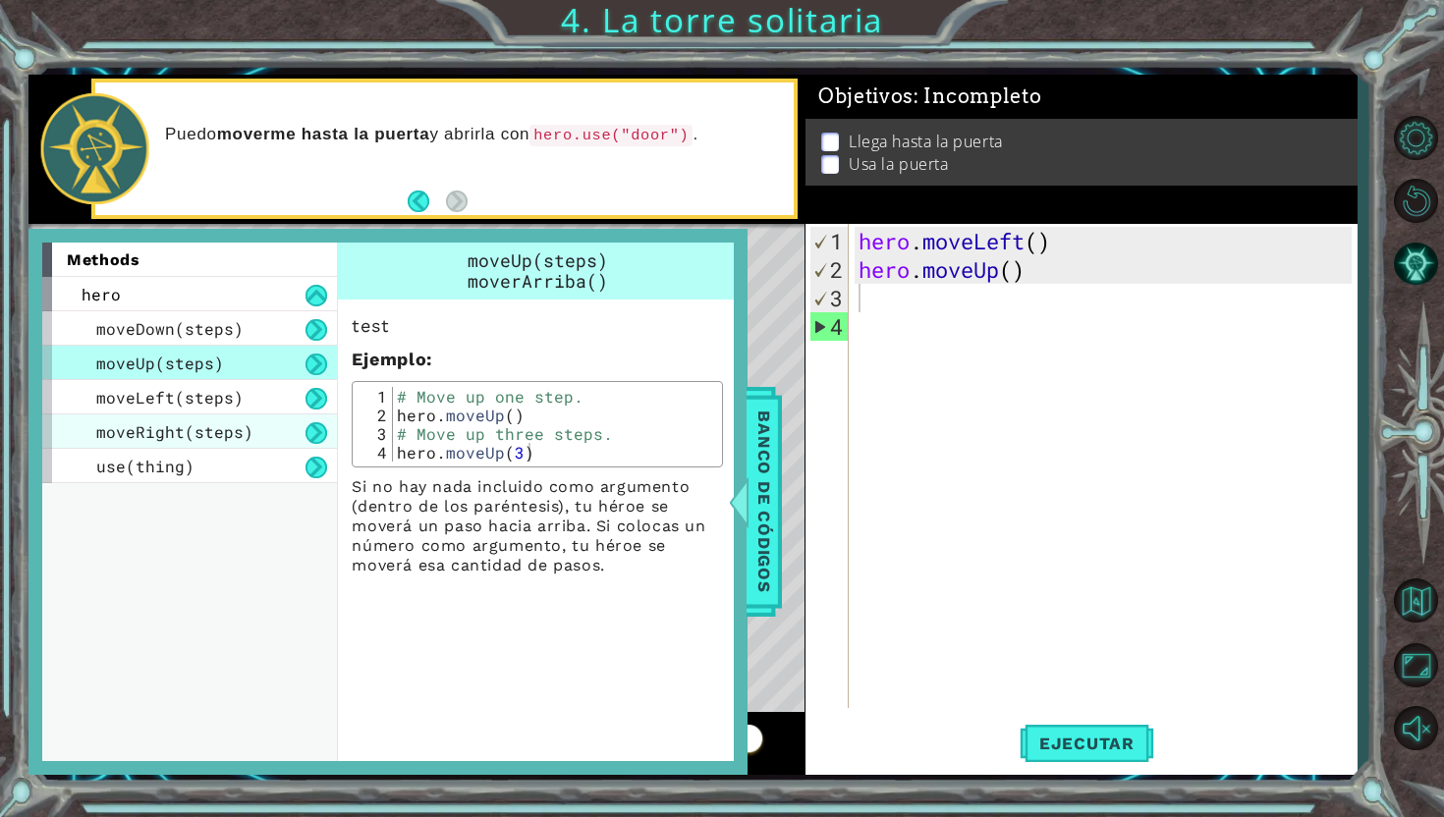
click at [268, 420] on div "moveRight(steps)" at bounding box center [189, 431] width 295 height 34
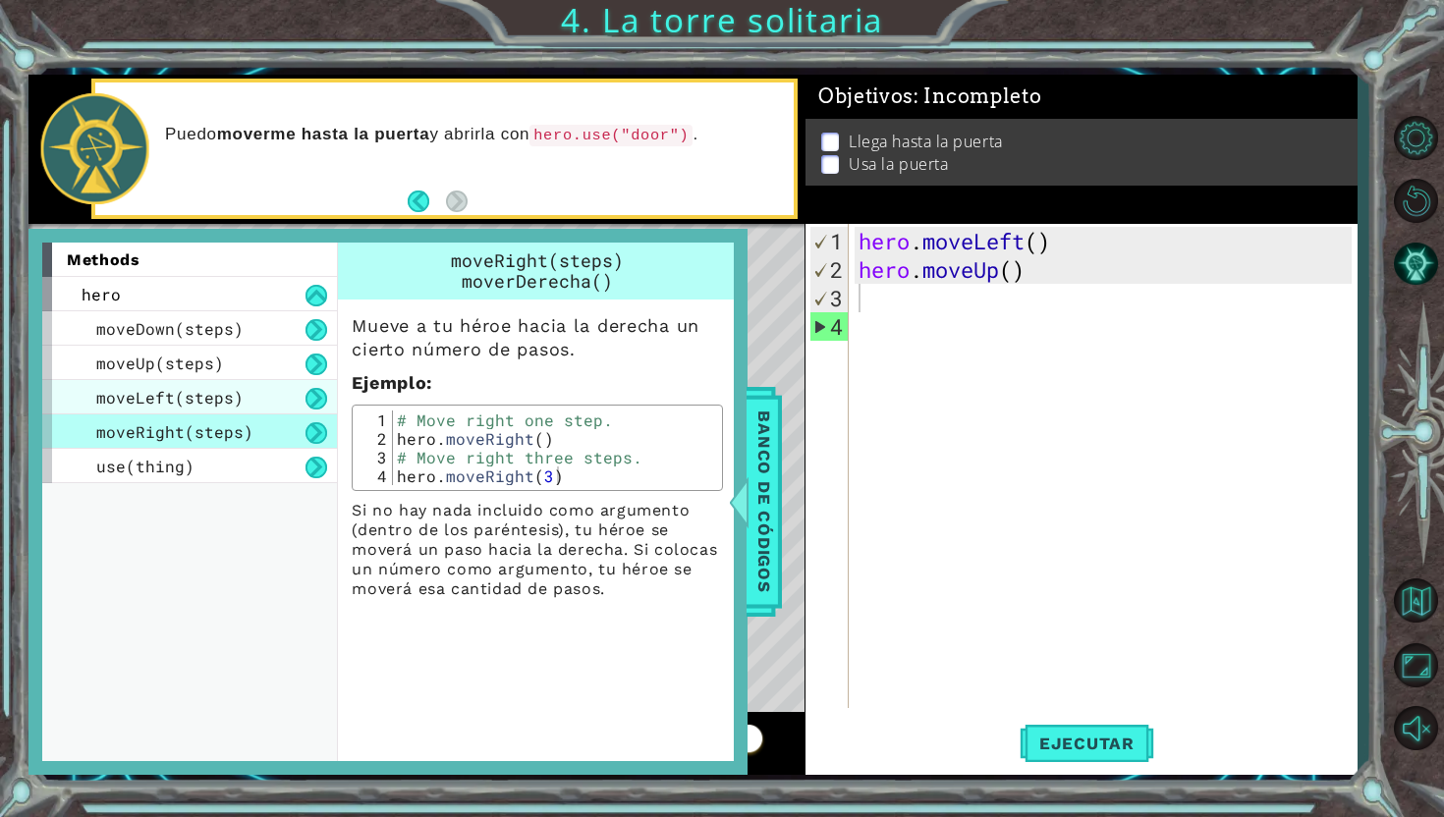
click at [249, 406] on div "moveLeft(steps)" at bounding box center [189, 397] width 295 height 34
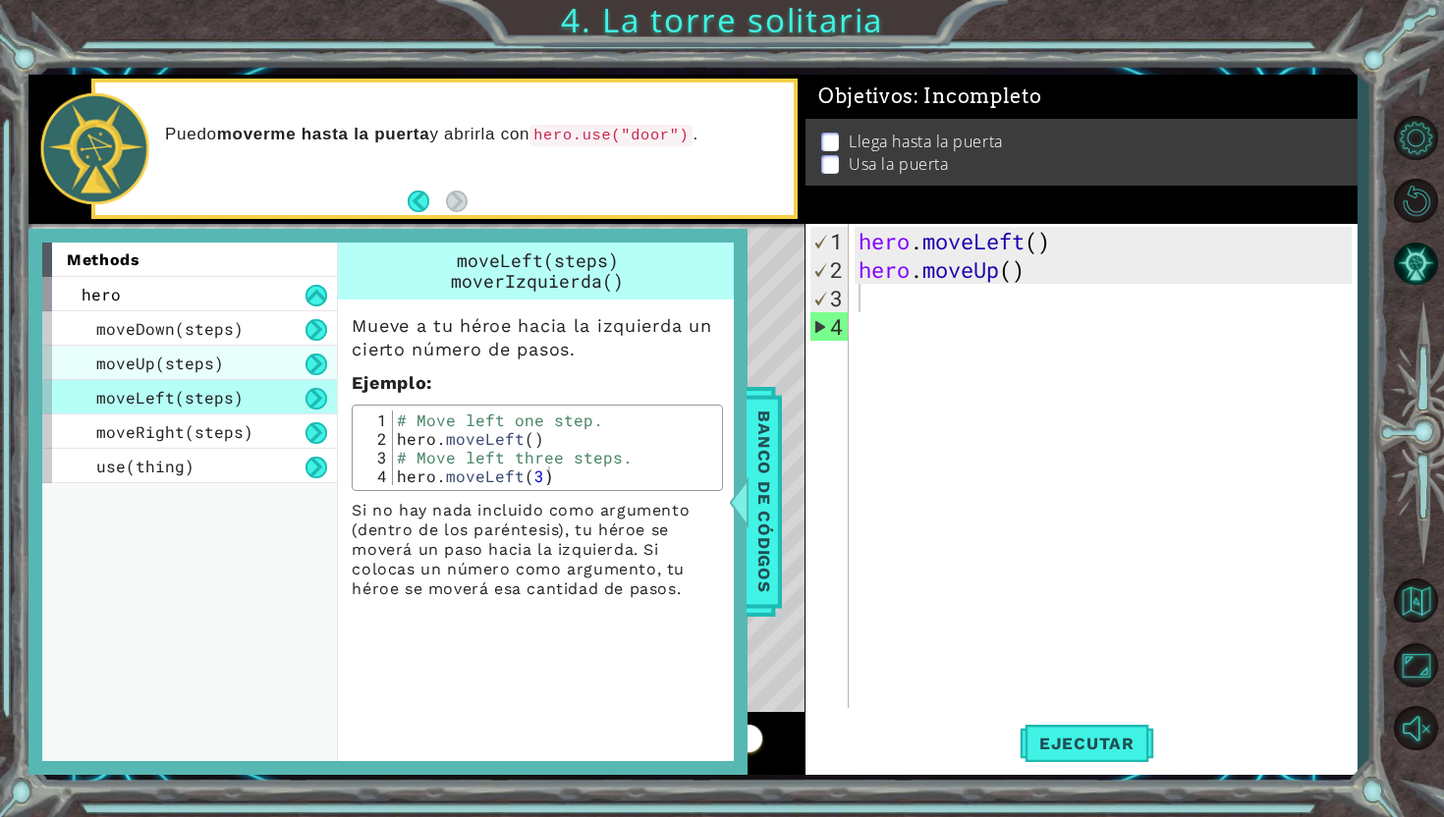
click at [264, 346] on div "moveUp(steps)" at bounding box center [189, 363] width 295 height 34
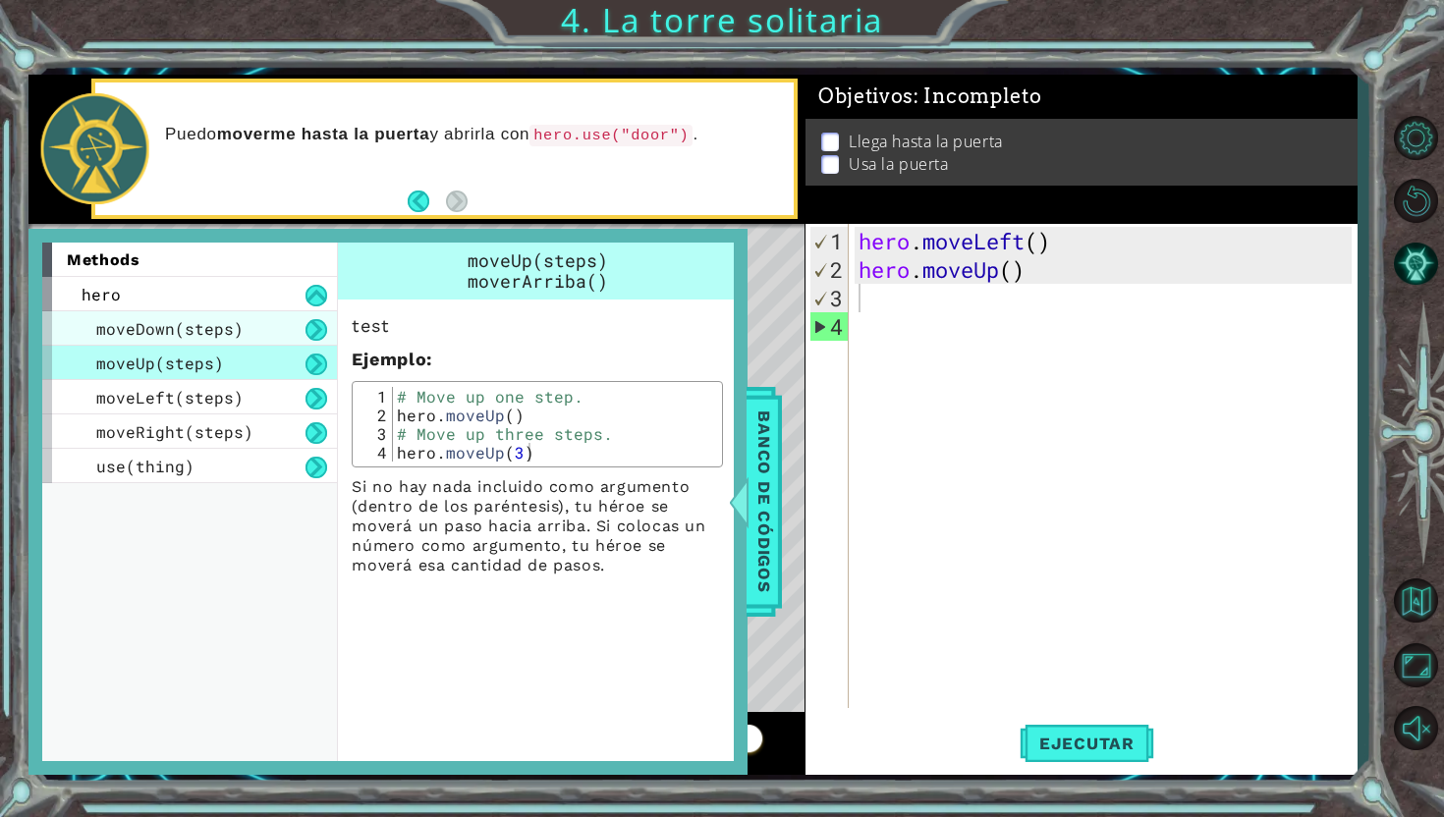
click at [235, 316] on div "moveDown(steps)" at bounding box center [189, 328] width 295 height 34
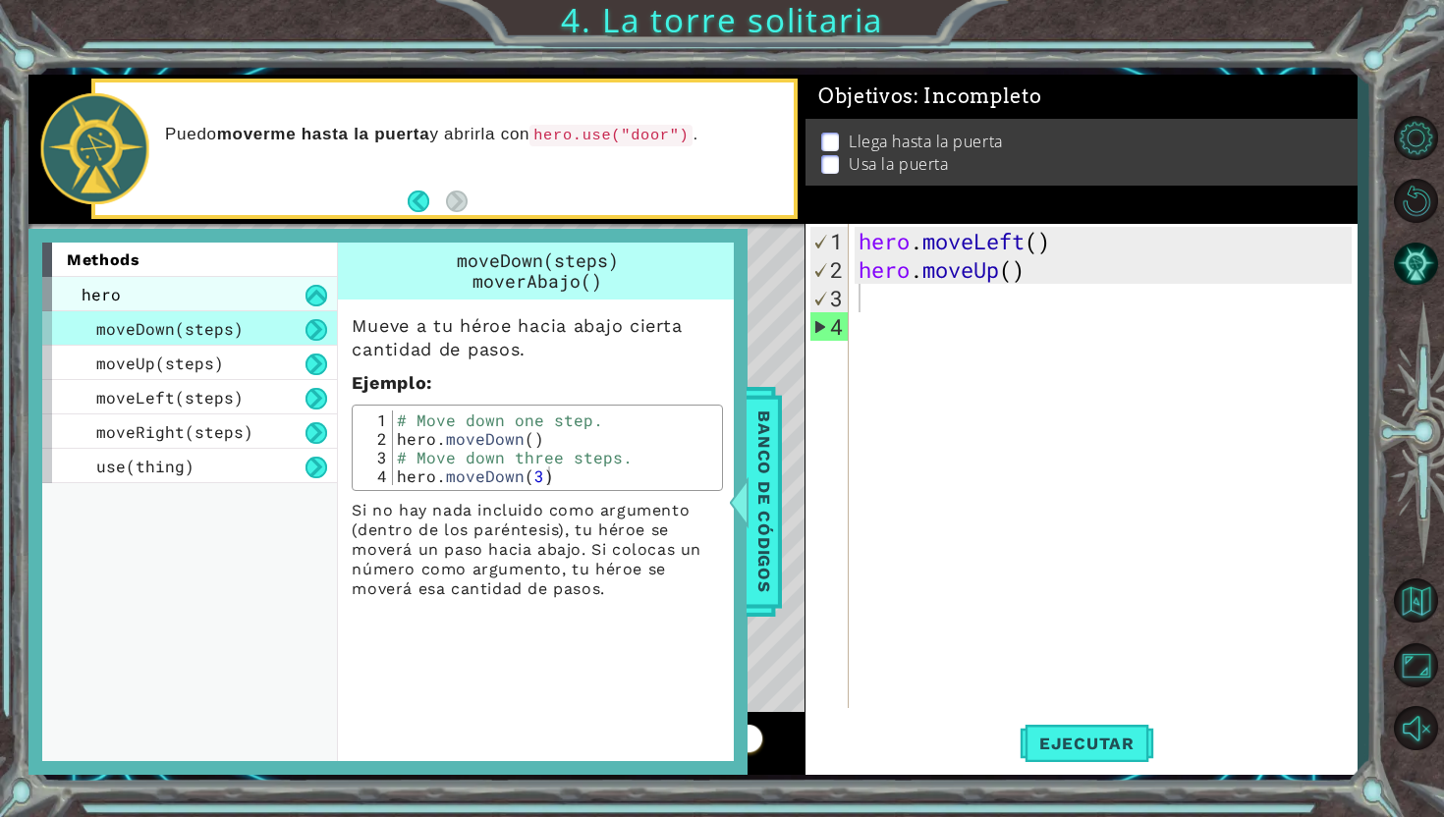
click at [255, 305] on div "hero" at bounding box center [189, 294] width 295 height 34
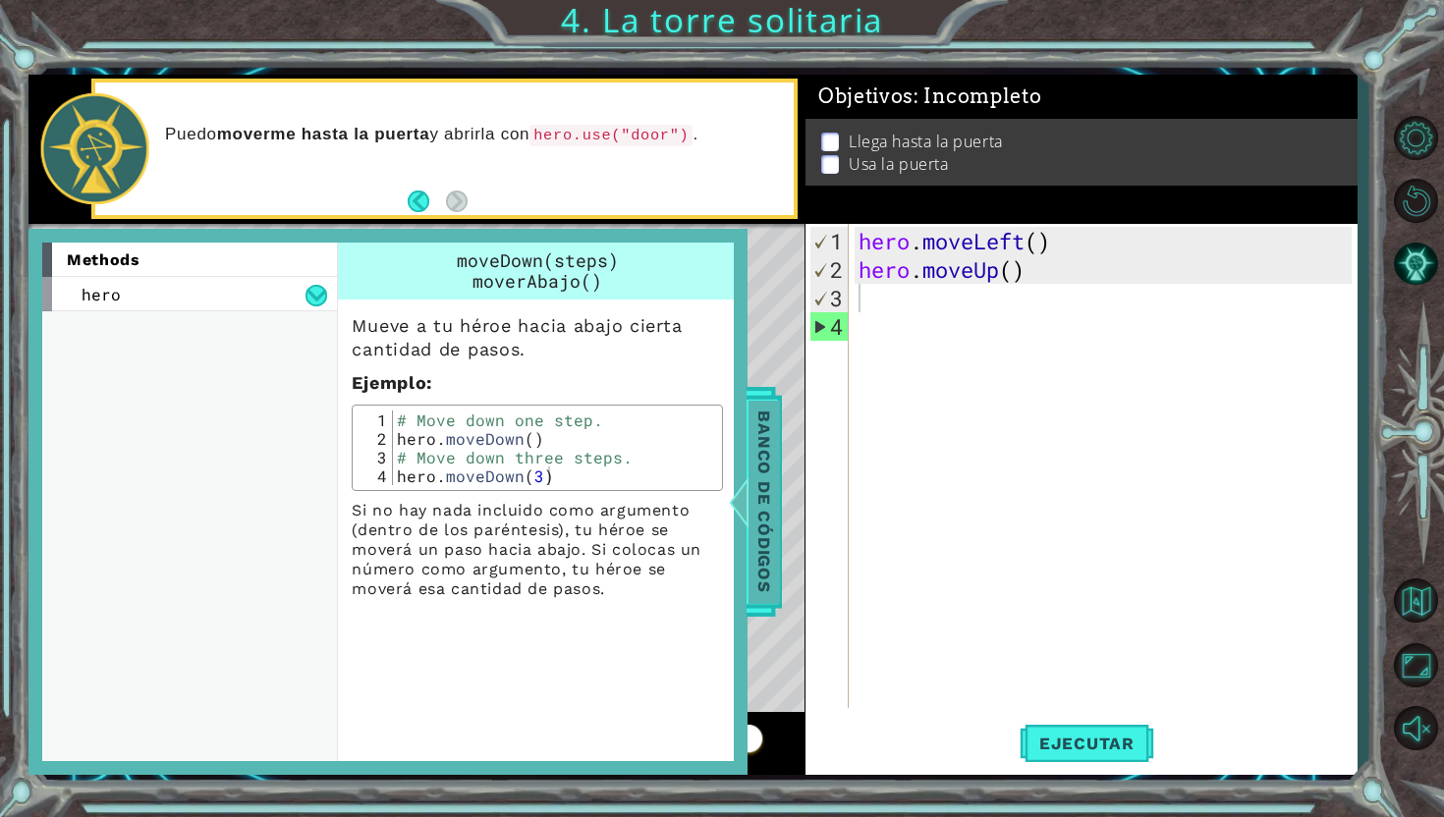
click at [749, 472] on div at bounding box center [738, 501] width 25 height 59
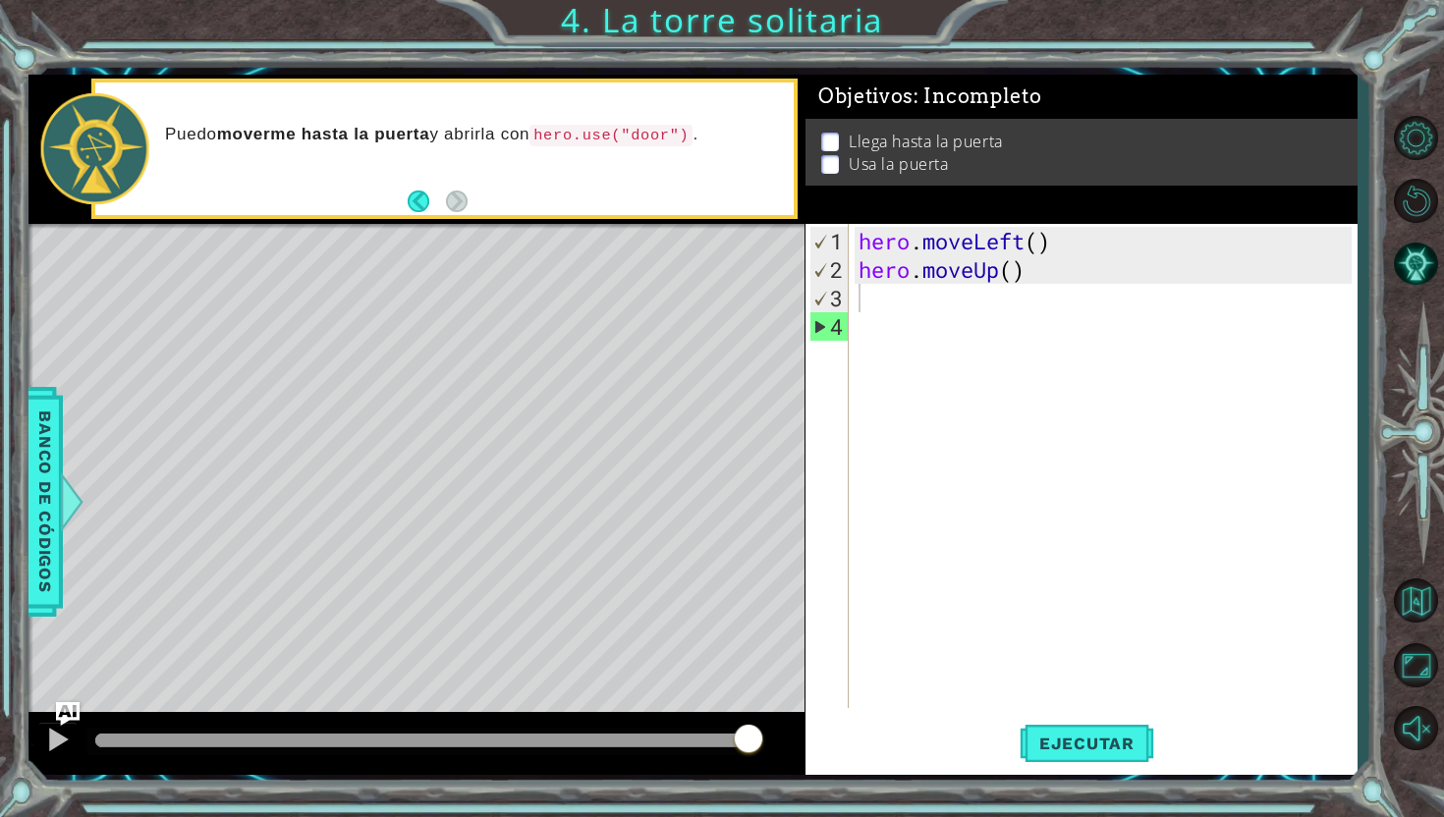
click at [913, 294] on div "hero . moveLeft ( ) hero . moveUp ( )" at bounding box center [1107, 497] width 507 height 541
type textarea "h"
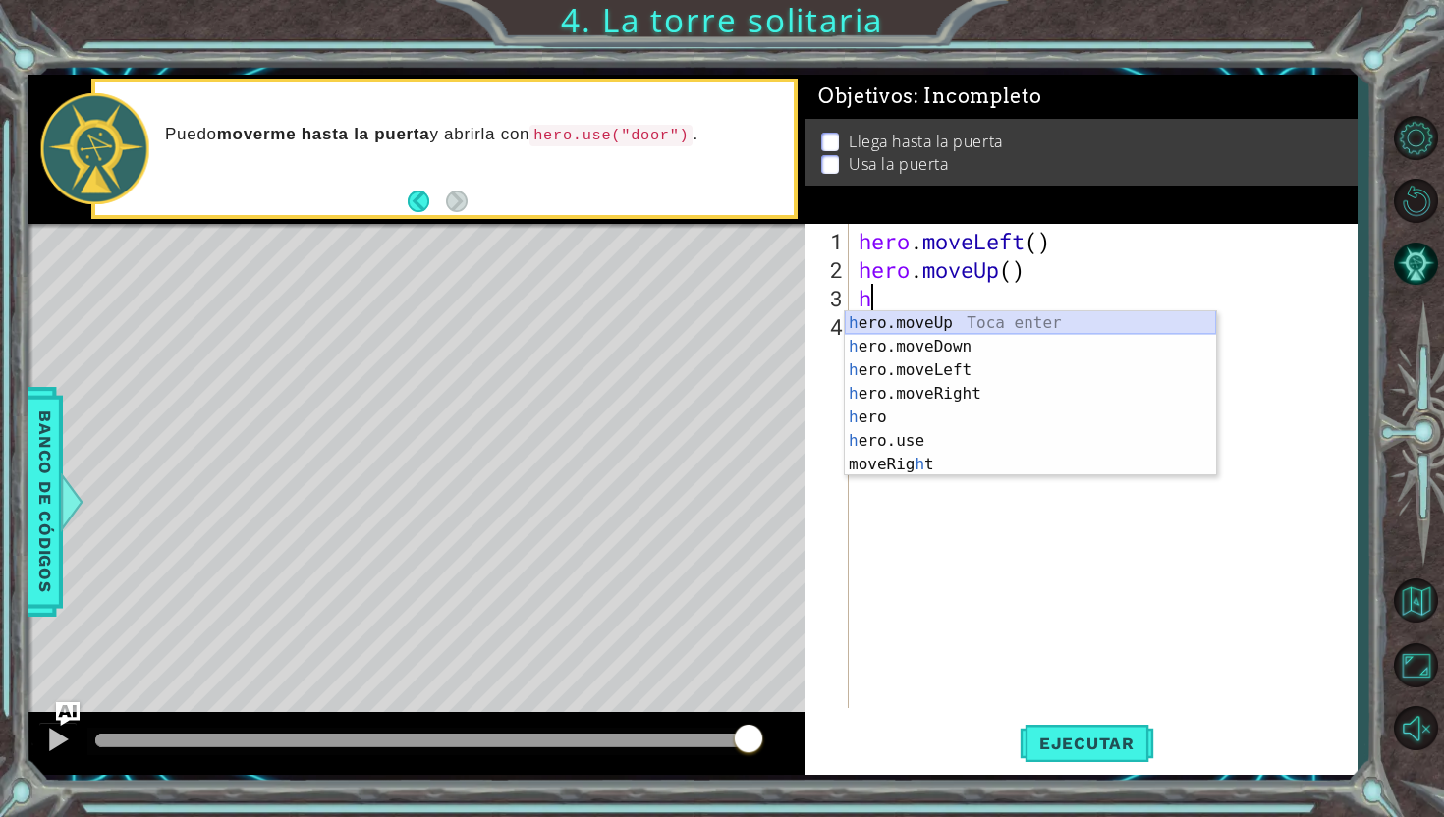
click at [957, 331] on div "h ero.moveUp Toca enter h ero.moveDown Toca enter h ero.moveLeft Toca enter h e…" at bounding box center [1030, 417] width 371 height 212
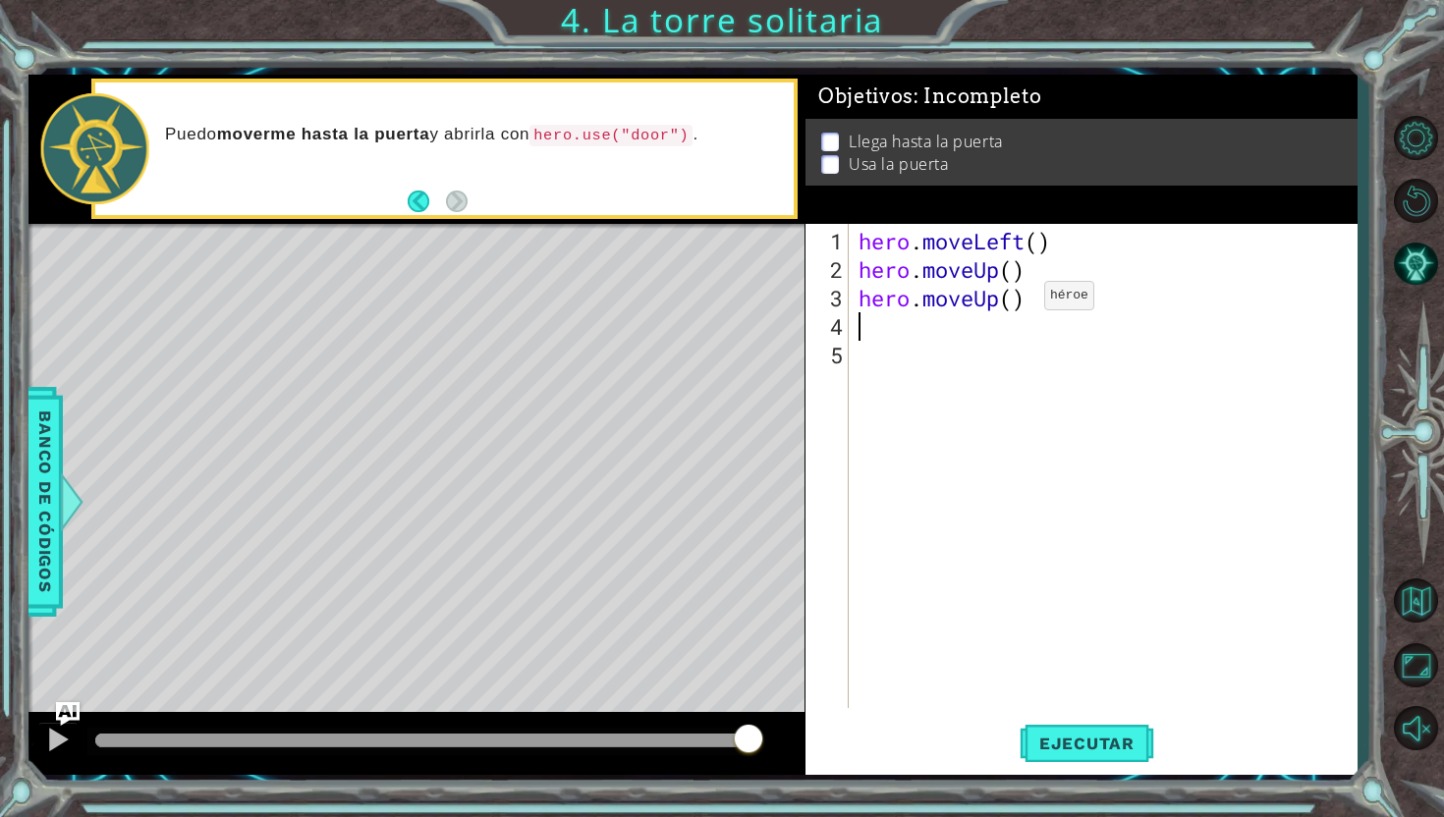
click at [1013, 302] on div "hero . moveLeft ( ) hero . moveUp ( ) hero . moveUp ( )" at bounding box center [1107, 497] width 507 height 541
click at [1081, 747] on span "Ejecutar" at bounding box center [1086, 744] width 135 height 20
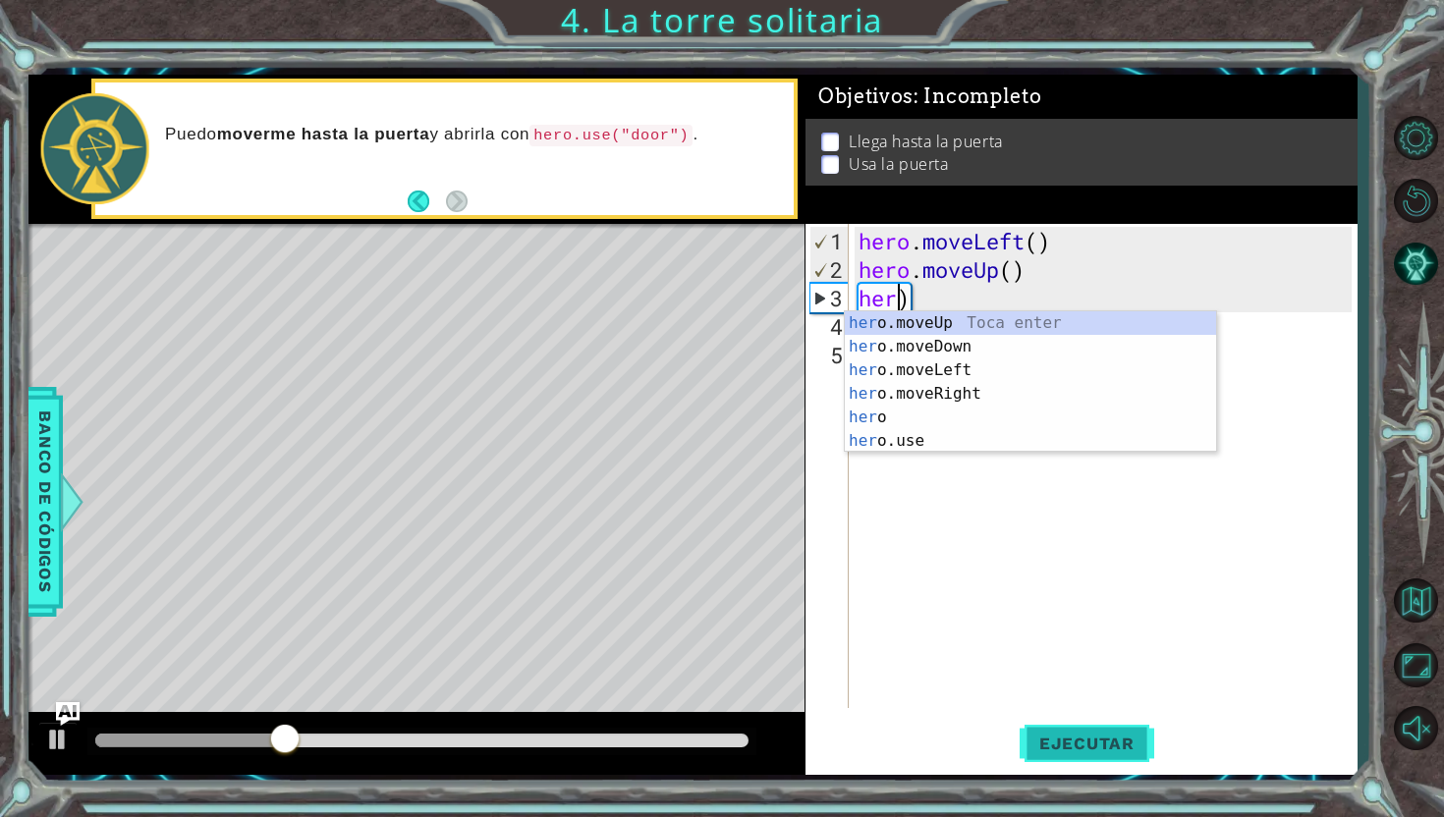
scroll to position [0, 0]
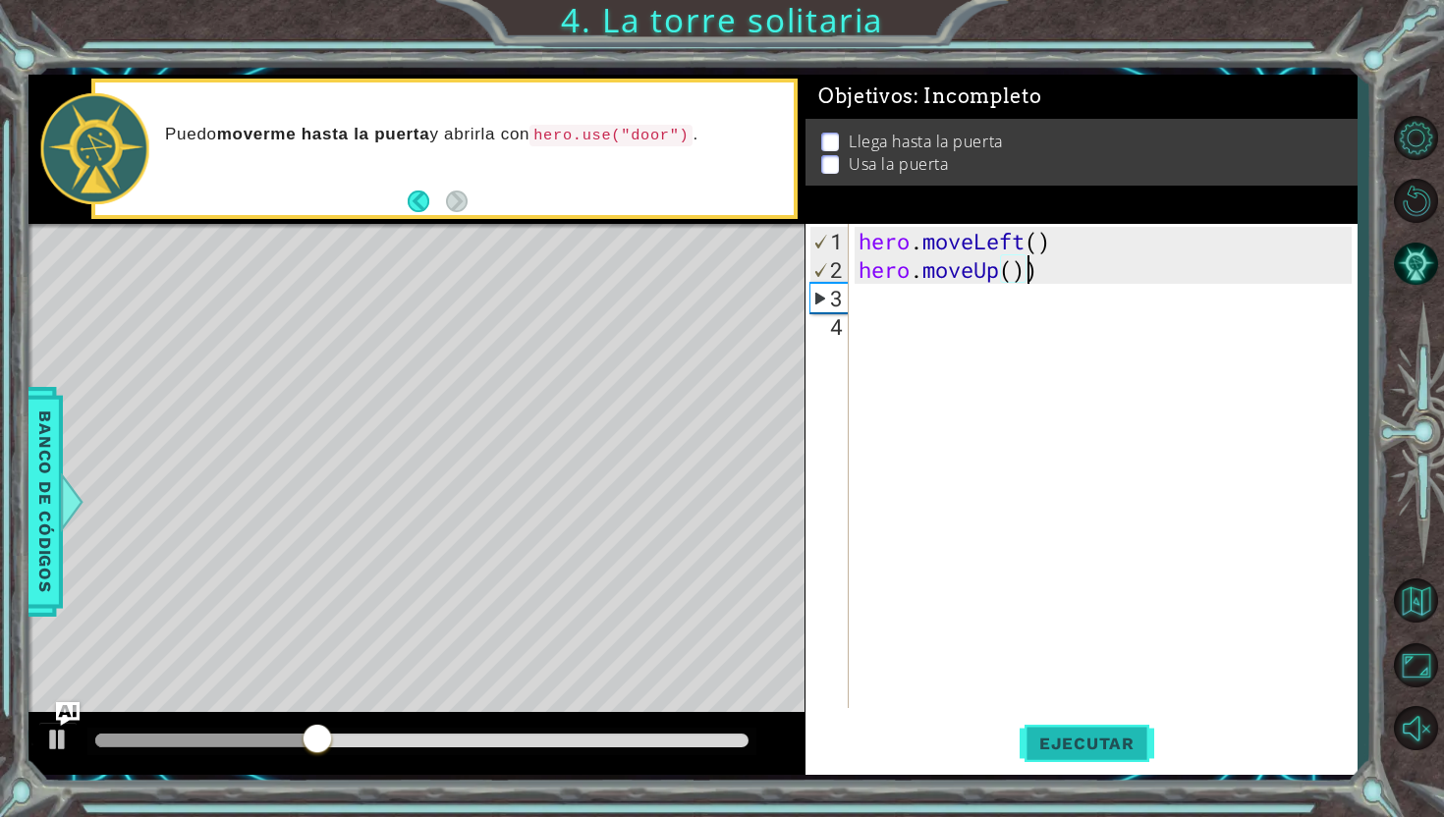
type textarea "hero.moveUp()"
click at [1096, 735] on span "Ejecutar" at bounding box center [1086, 744] width 135 height 20
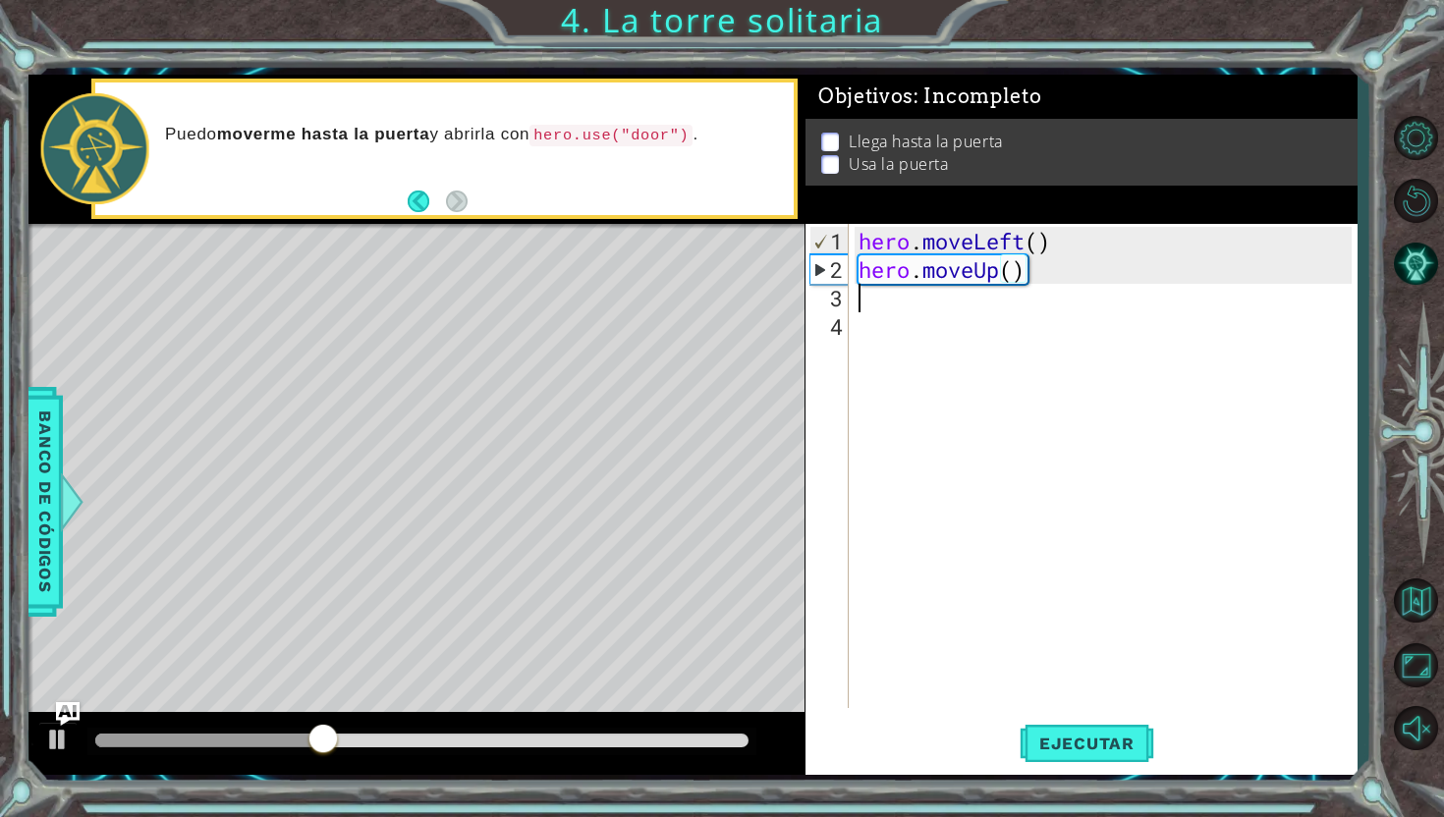
click at [1032, 300] on div "hero . moveLeft ( ) hero . moveUp ( )" at bounding box center [1107, 497] width 507 height 541
type textarea "h"
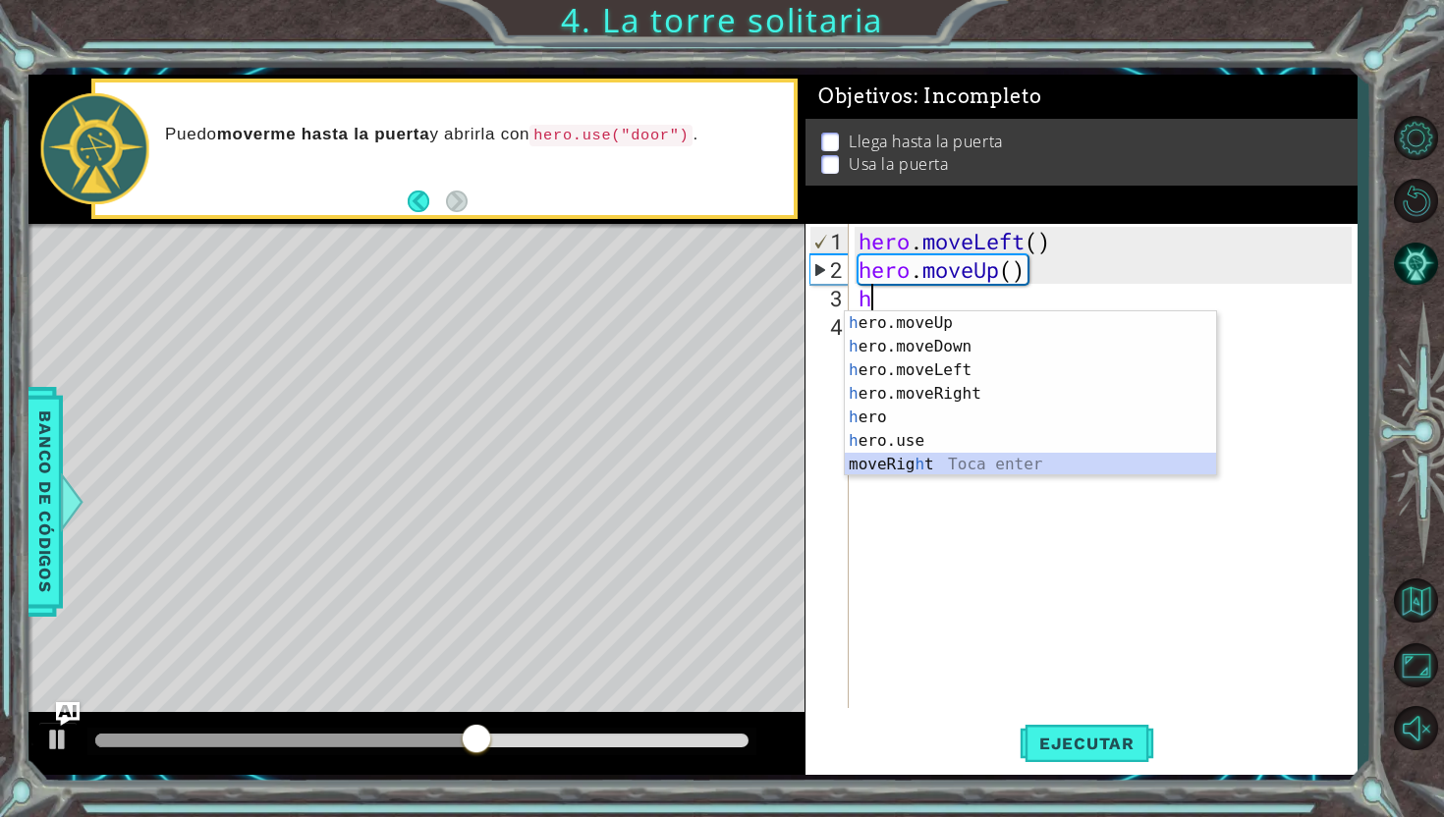
click at [1007, 459] on div "h ero.moveUp Toca enter h ero.moveDown Toca enter h ero.moveLeft Toca enter h e…" at bounding box center [1030, 417] width 371 height 212
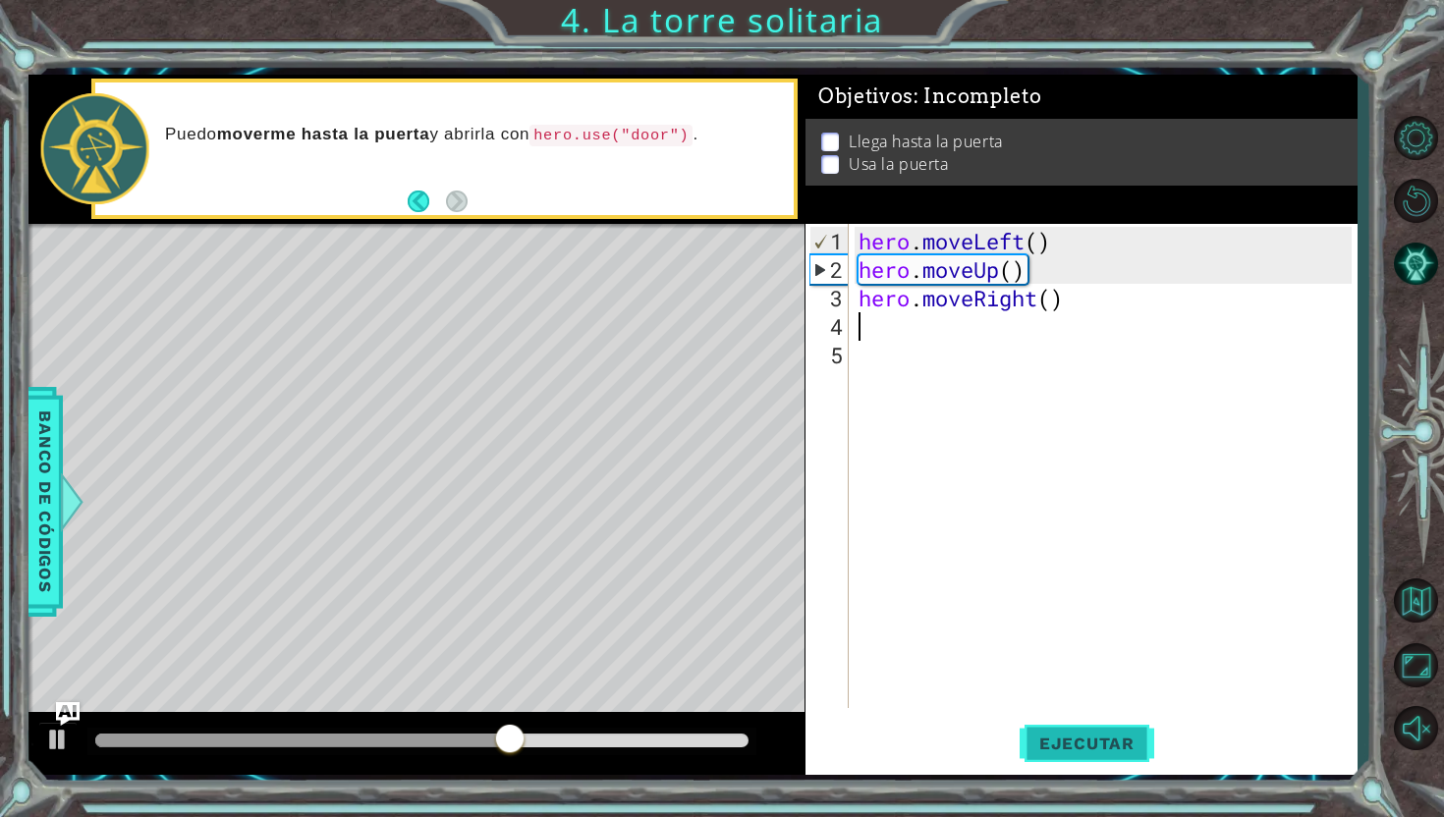
click at [1059, 724] on button "Ejecutar" at bounding box center [1086, 743] width 135 height 55
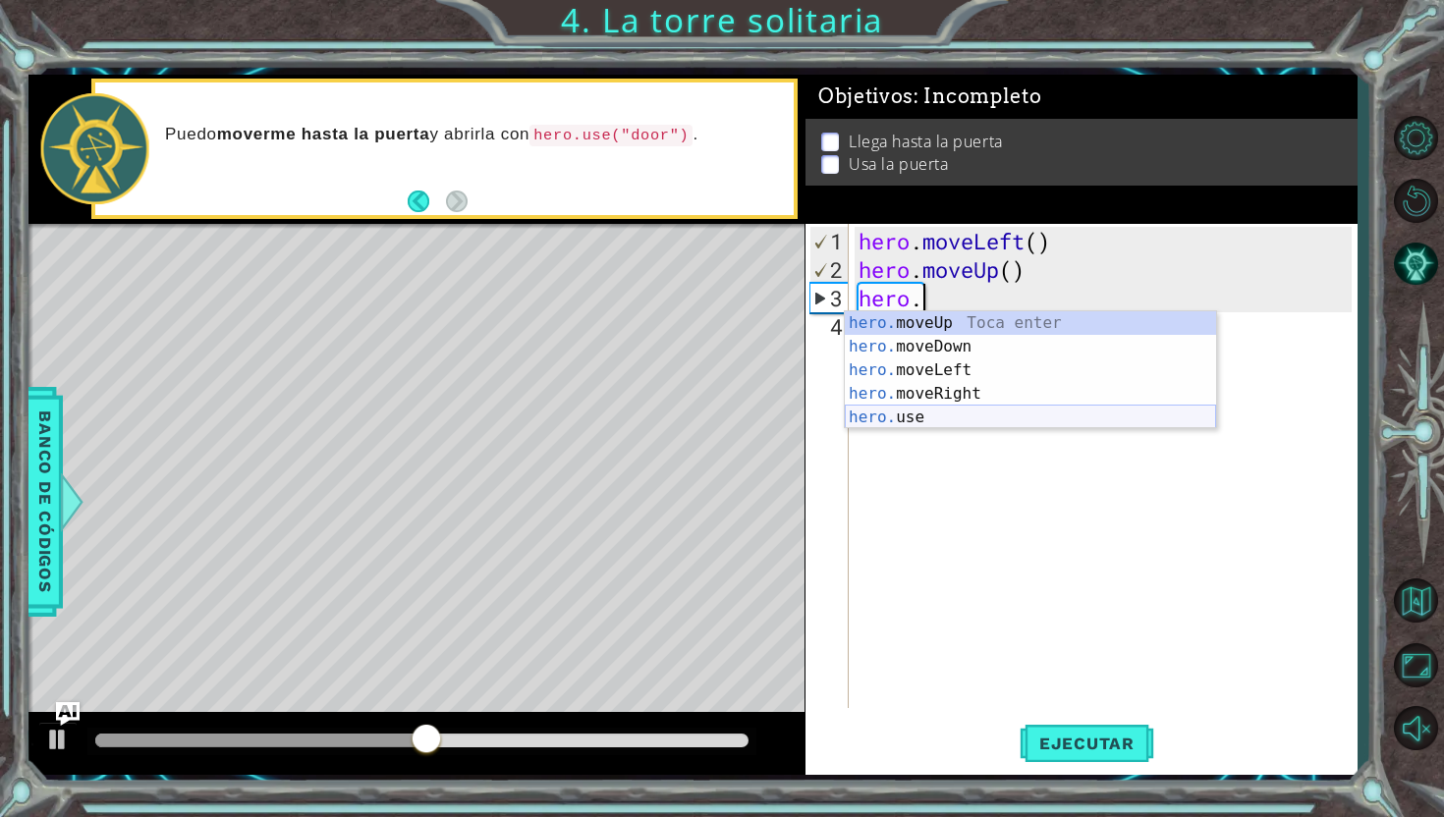
click at [1070, 423] on div "hero. moveUp Toca enter hero. moveDown Toca enter hero. moveLeft Toca enter her…" at bounding box center [1030, 393] width 371 height 165
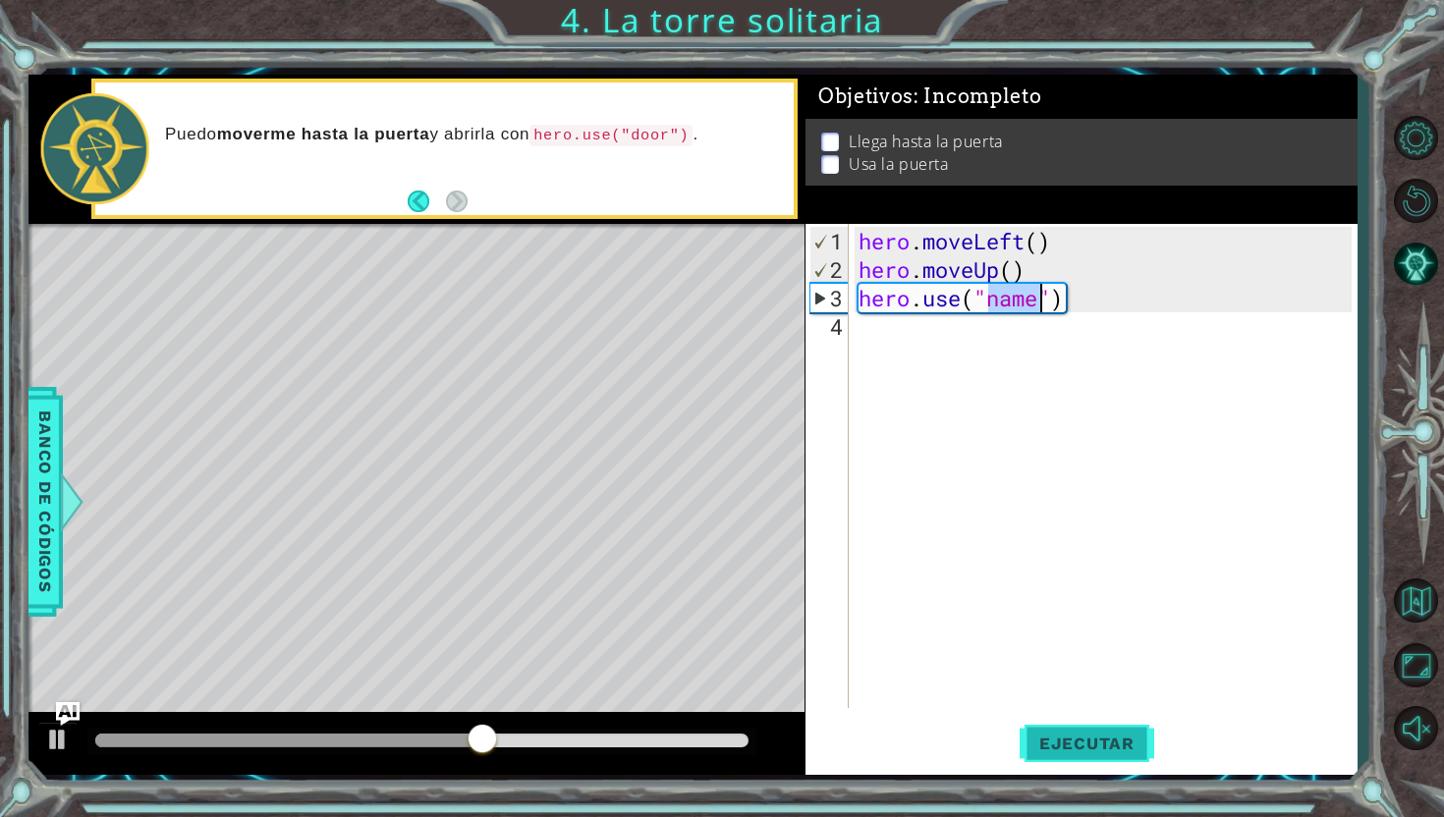
click at [1105, 741] on span "Ejecutar" at bounding box center [1086, 744] width 135 height 20
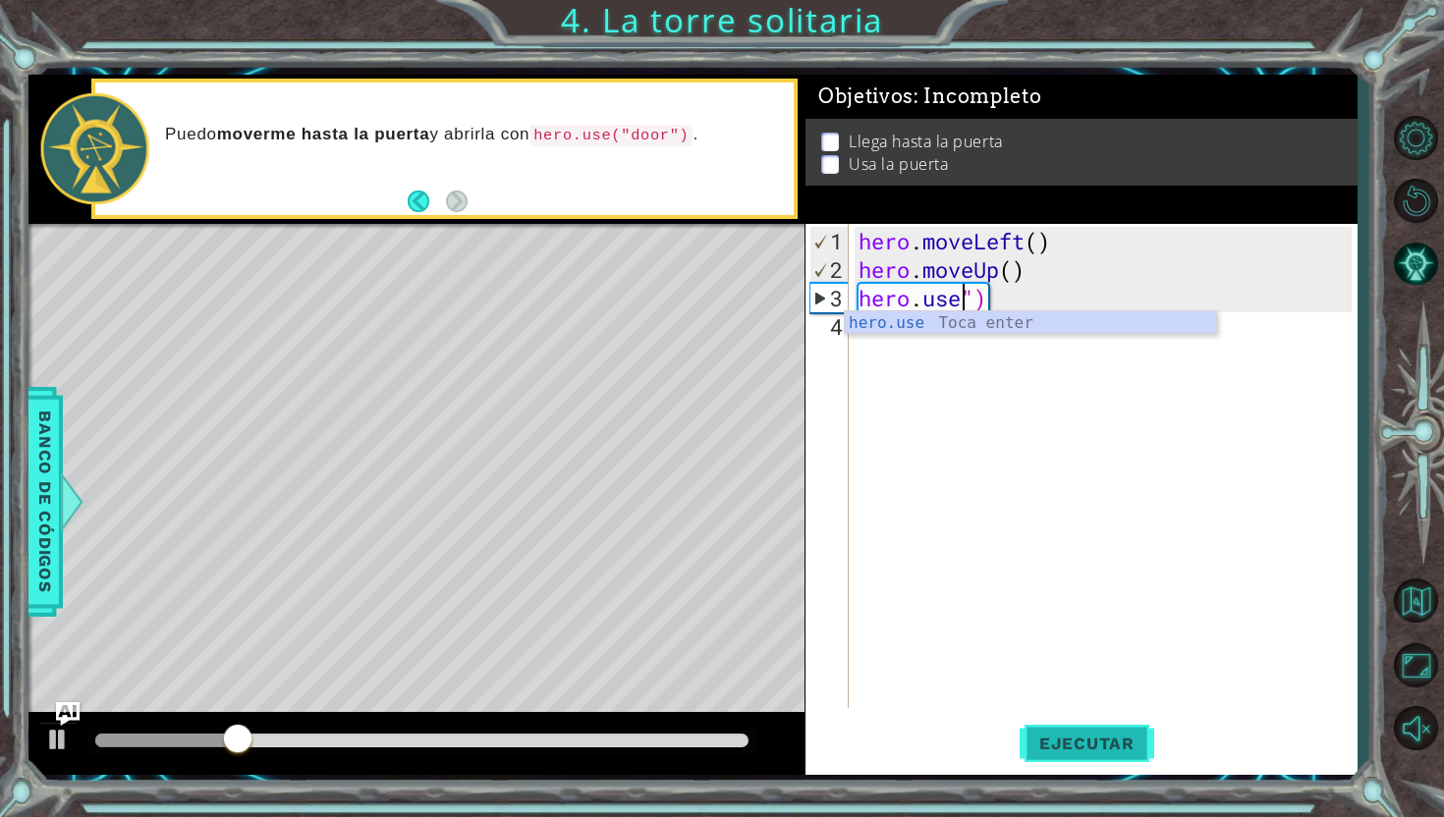
type textarea "[DOMAIN_NAME]")"
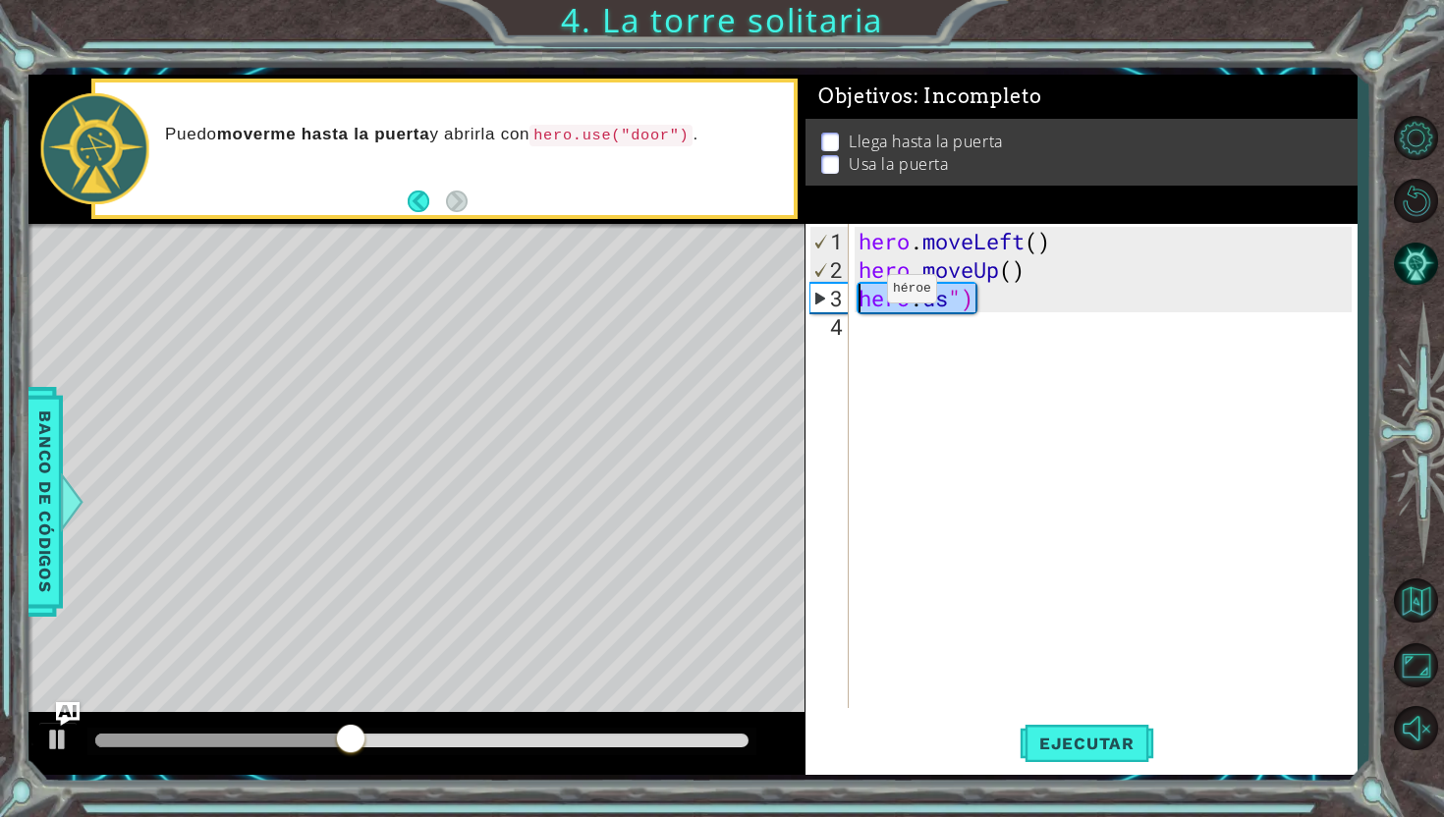
drag, startPoint x: 1014, startPoint y: 296, endPoint x: 824, endPoint y: 294, distance: 190.5
click at [824, 294] on div "[DOMAIN_NAME]") 1 2 3 4 hero . moveLeft ( ) hero . moveUp ( ) hero . us ") הההה…" at bounding box center [1078, 466] width 546 height 484
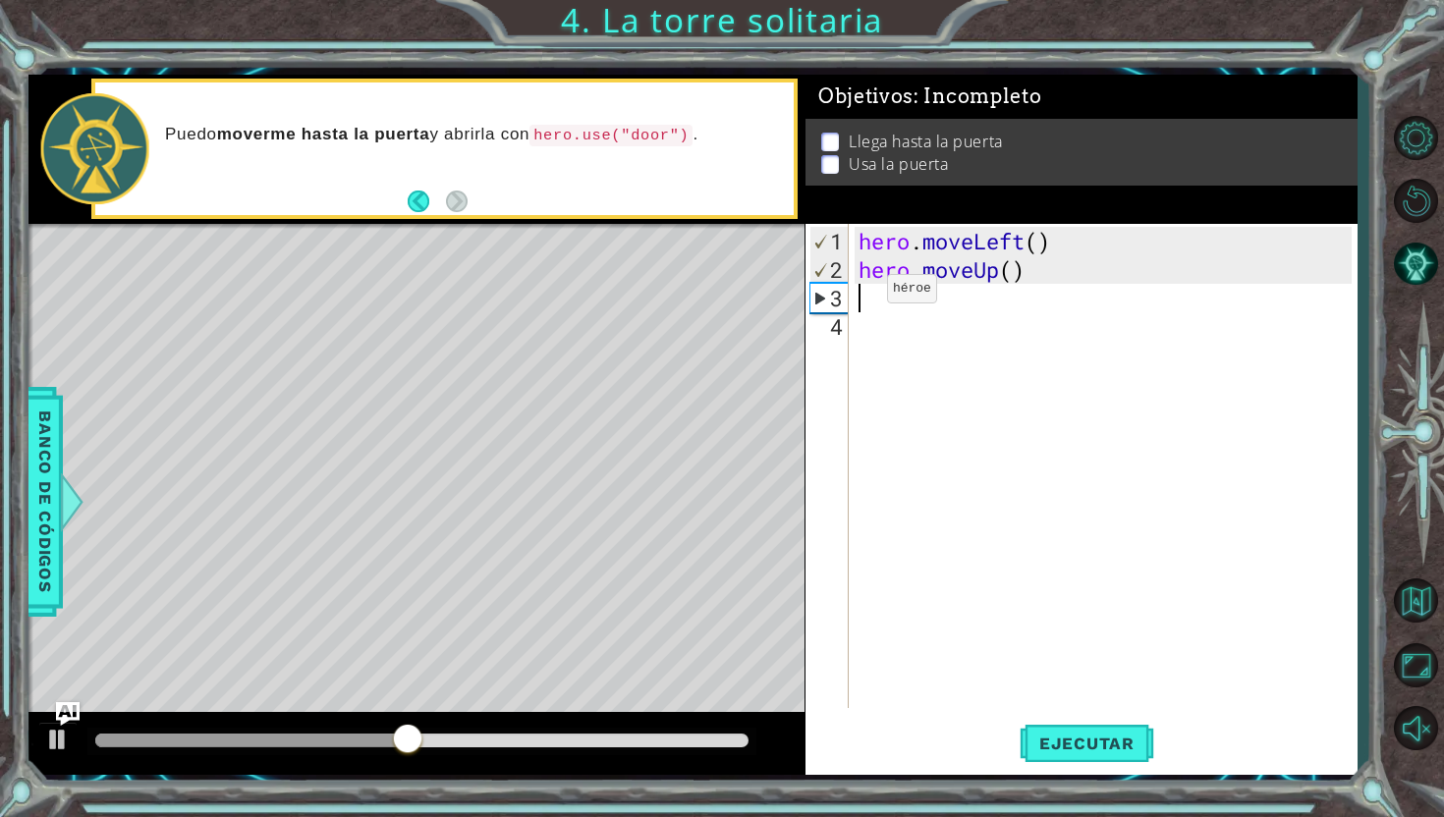
type textarea "h"
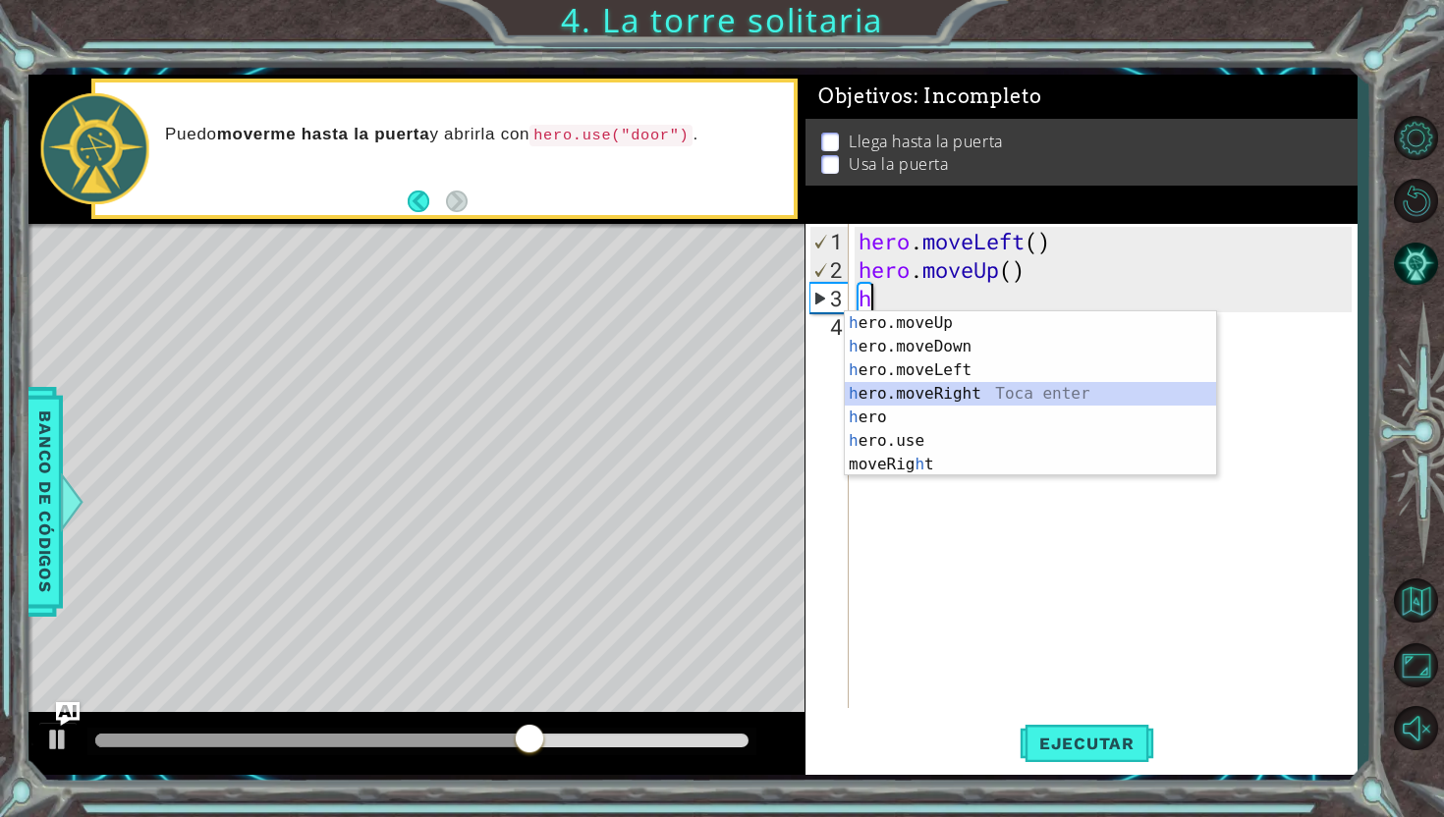
click at [923, 388] on div "h ero.moveUp Toca enter h ero.moveDown Toca enter h ero.moveLeft Toca enter h e…" at bounding box center [1030, 417] width 371 height 212
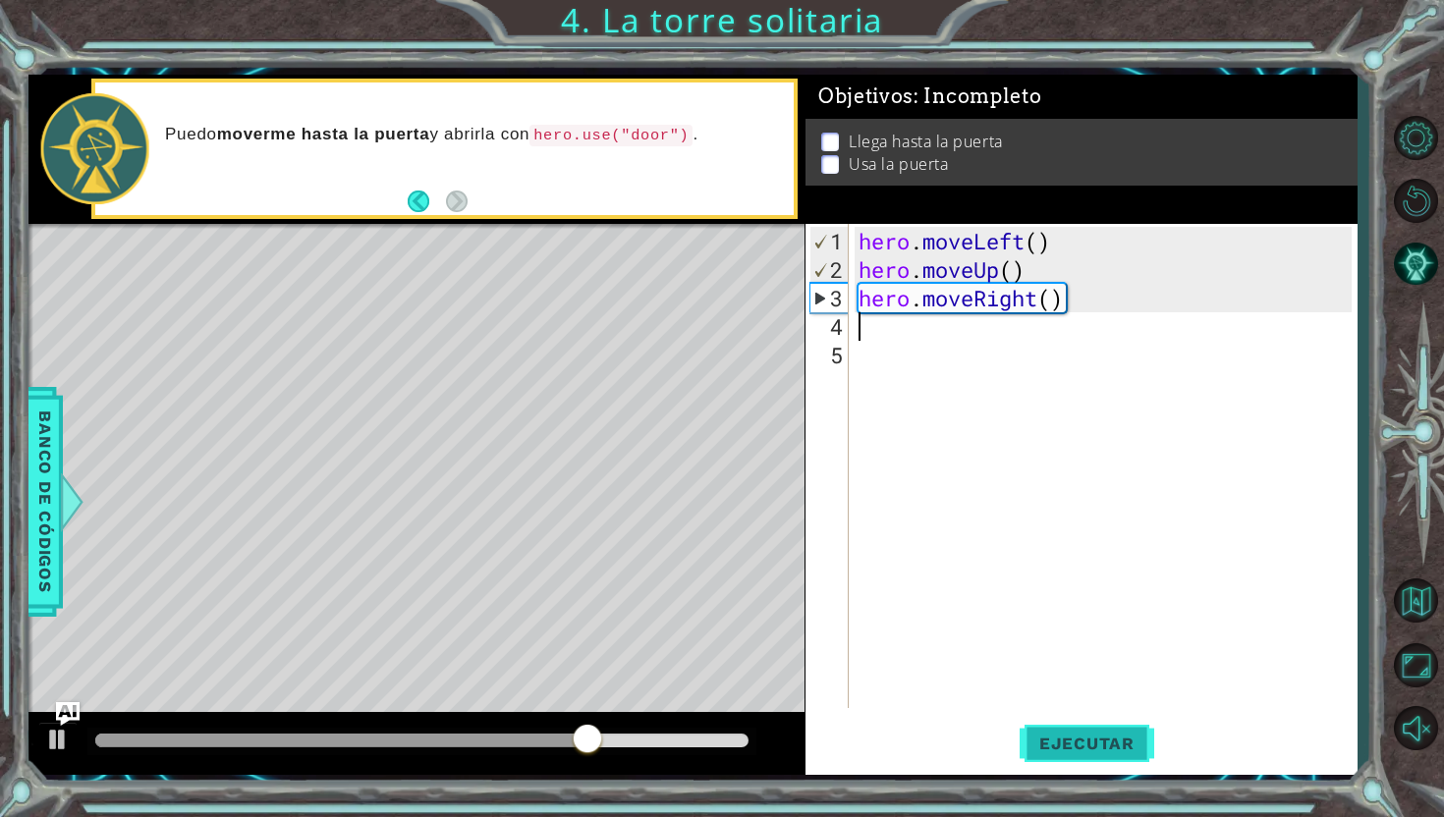
click at [1073, 737] on span "Ejecutar" at bounding box center [1086, 744] width 135 height 20
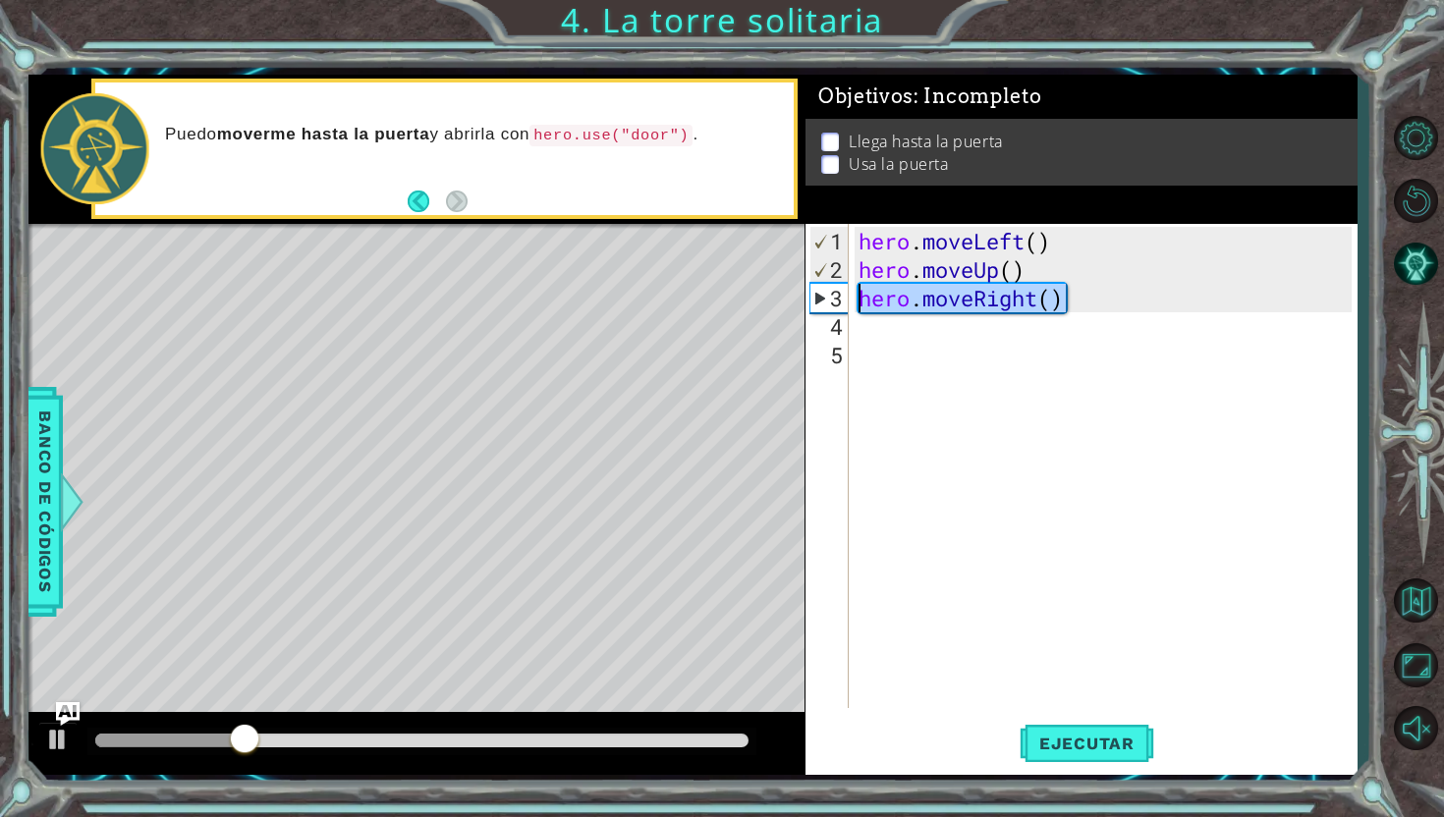
drag, startPoint x: 1164, startPoint y: 303, endPoint x: 835, endPoint y: 298, distance: 329.0
click at [835, 296] on div "1 2 3 4 5 hero . moveLeft ( ) hero . moveUp ( ) hero . moveRight ( ) הההההההההה…" at bounding box center [1078, 466] width 546 height 484
type textarea "hero.moveRight()"
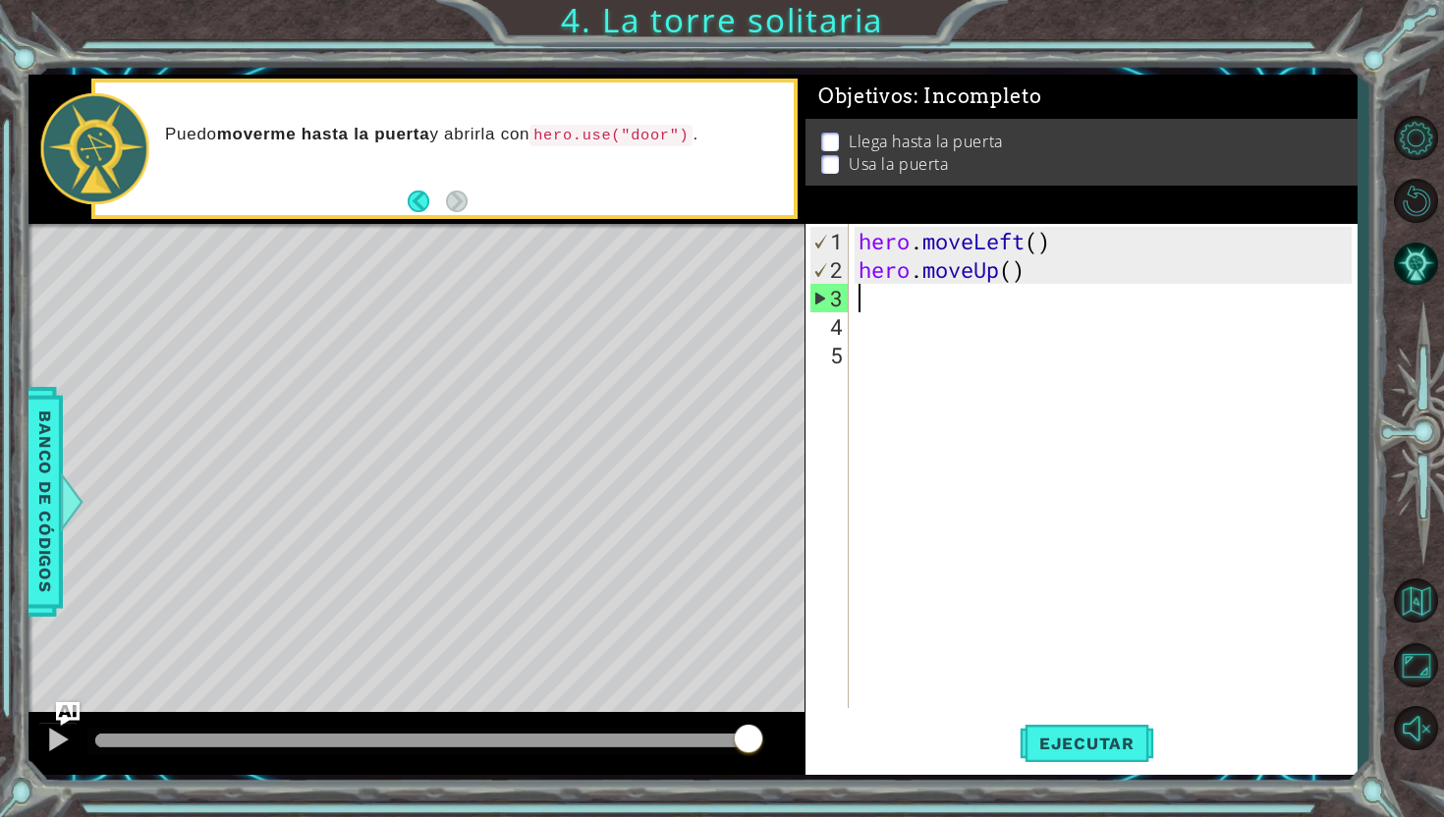
type textarea "h"
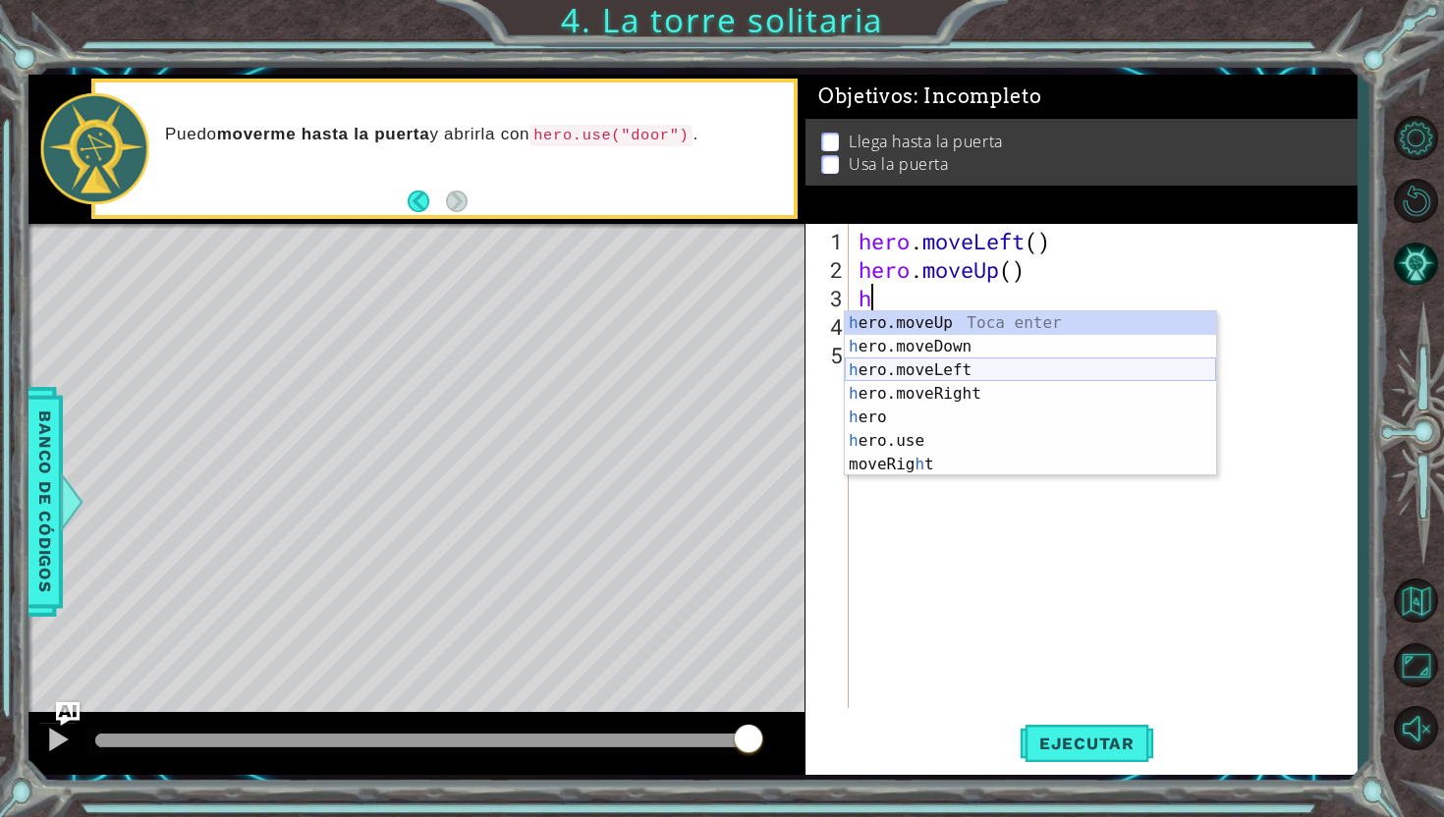
click at [888, 358] on div "h ero.moveUp Toca enter h ero.moveDown Toca enter h ero.moveLeft Toca enter h e…" at bounding box center [1030, 417] width 371 height 212
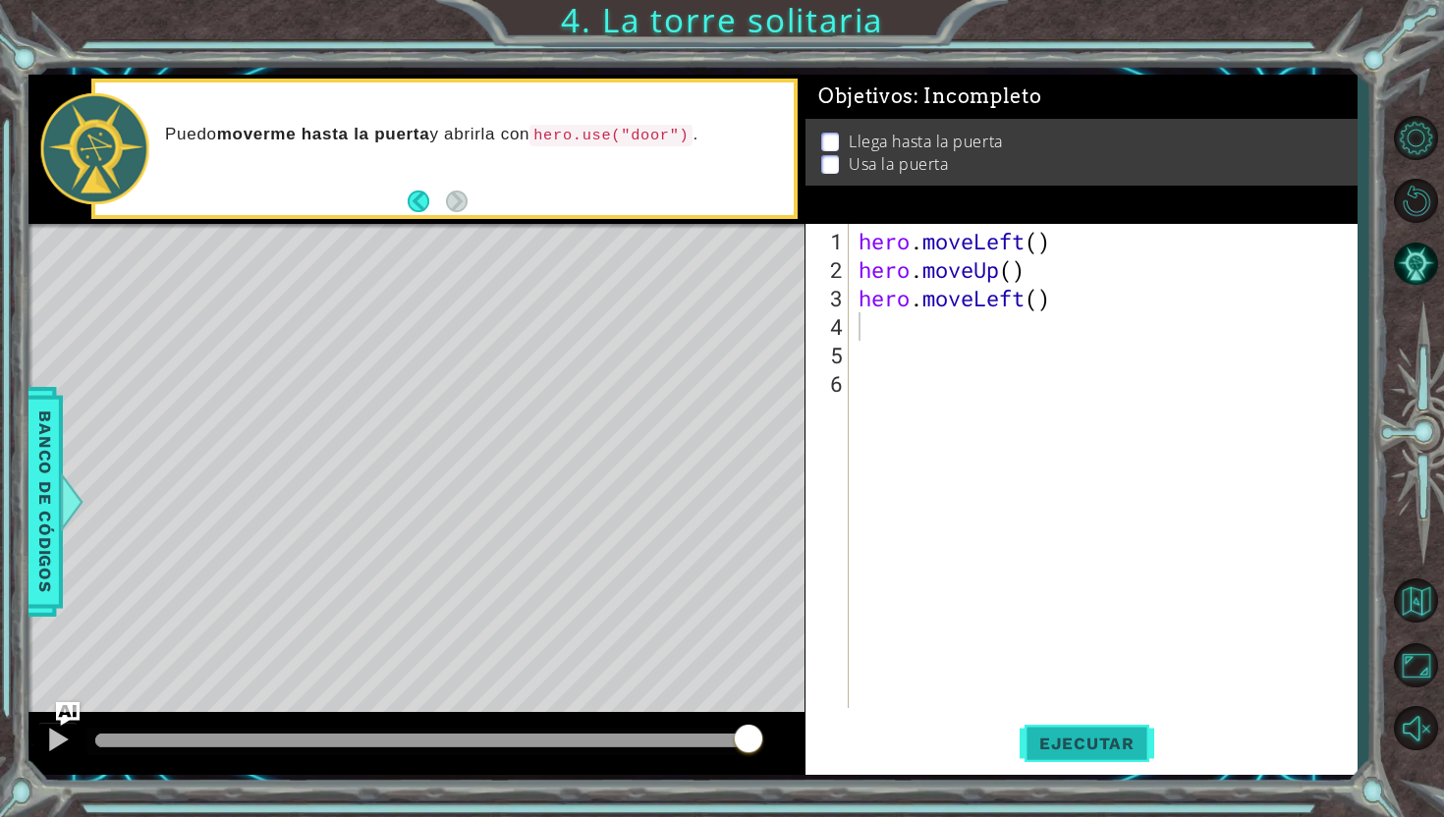
click at [1095, 760] on button "Ejecutar" at bounding box center [1086, 743] width 135 height 55
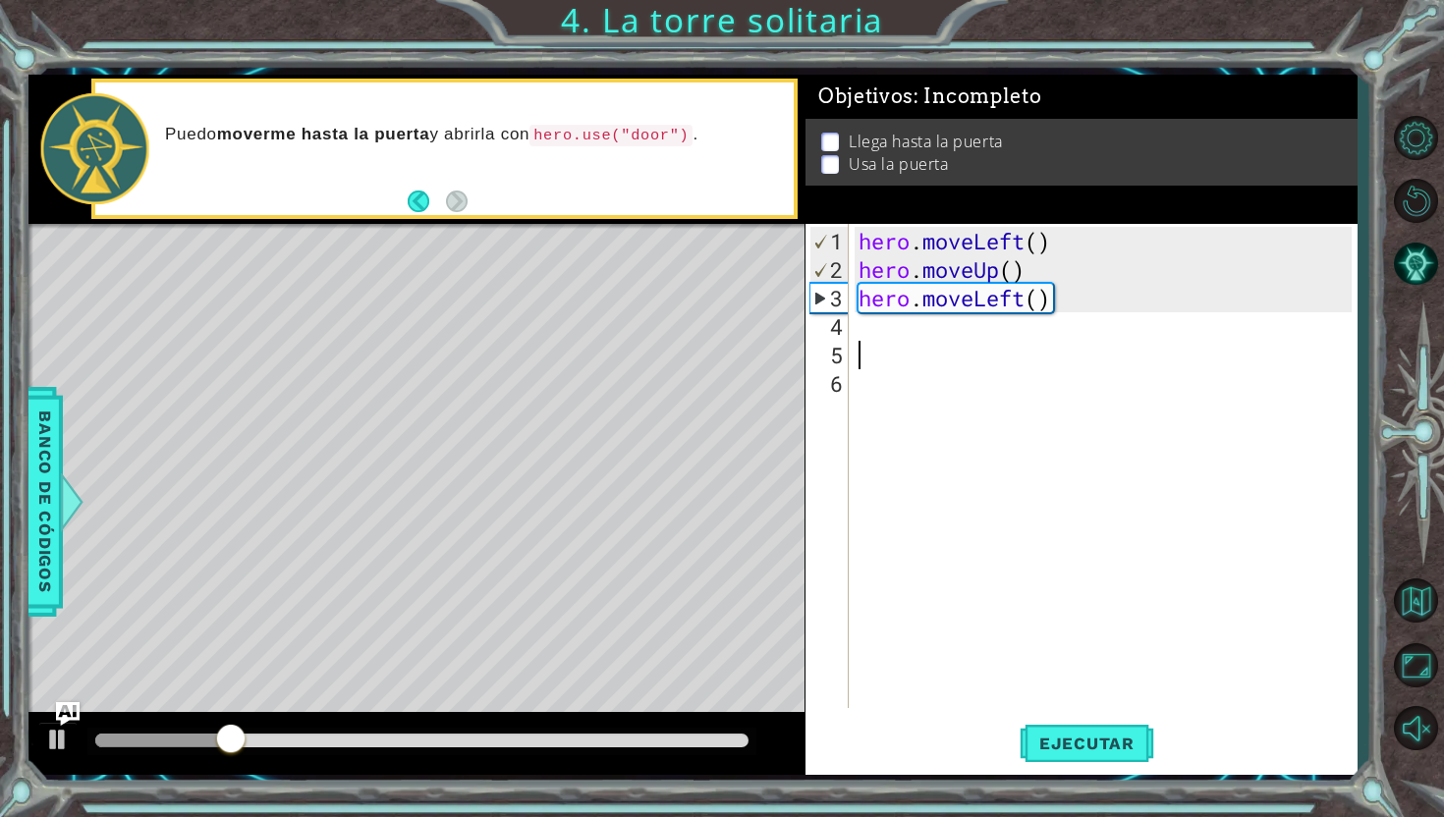
click at [985, 341] on div "hero . moveLeft ( ) hero . moveUp ( ) hero . moveLeft ( )" at bounding box center [1107, 497] width 507 height 541
type textarea "h"
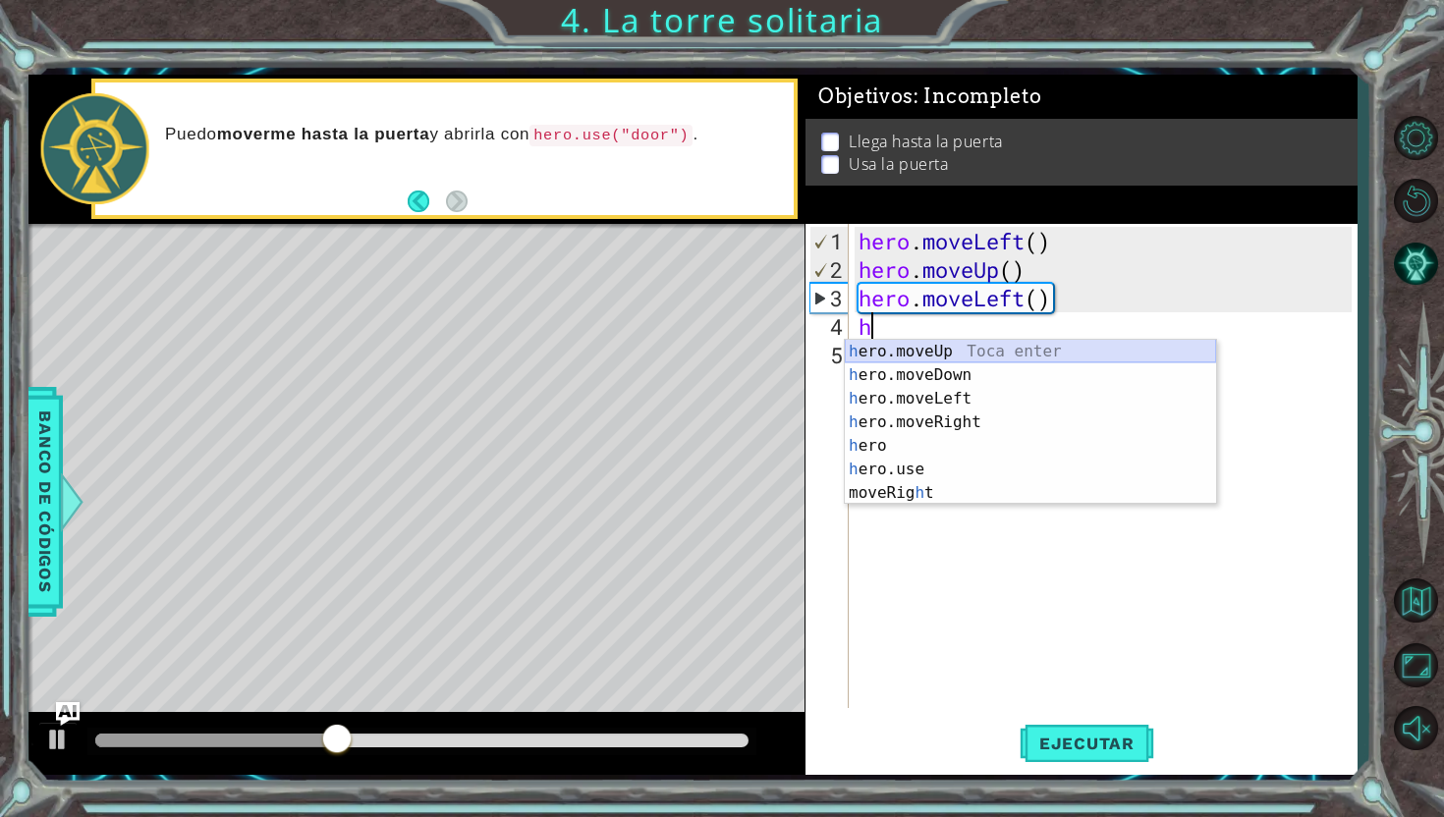
click at [1007, 352] on div "h ero.moveUp Toca enter h ero.moveDown Toca enter h ero.moveLeft Toca enter h e…" at bounding box center [1030, 446] width 371 height 212
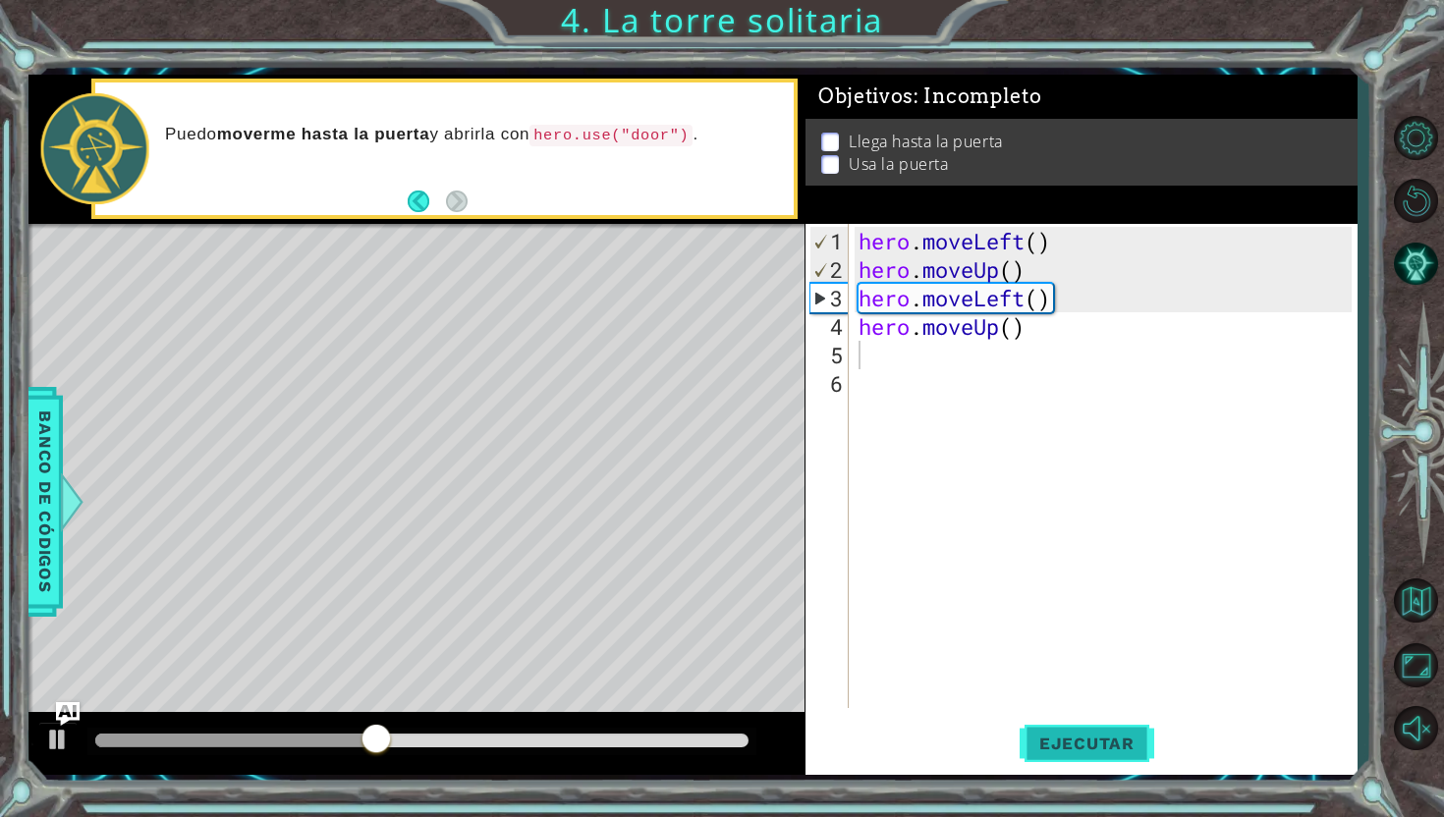
click at [1113, 755] on button "Ejecutar" at bounding box center [1086, 743] width 135 height 55
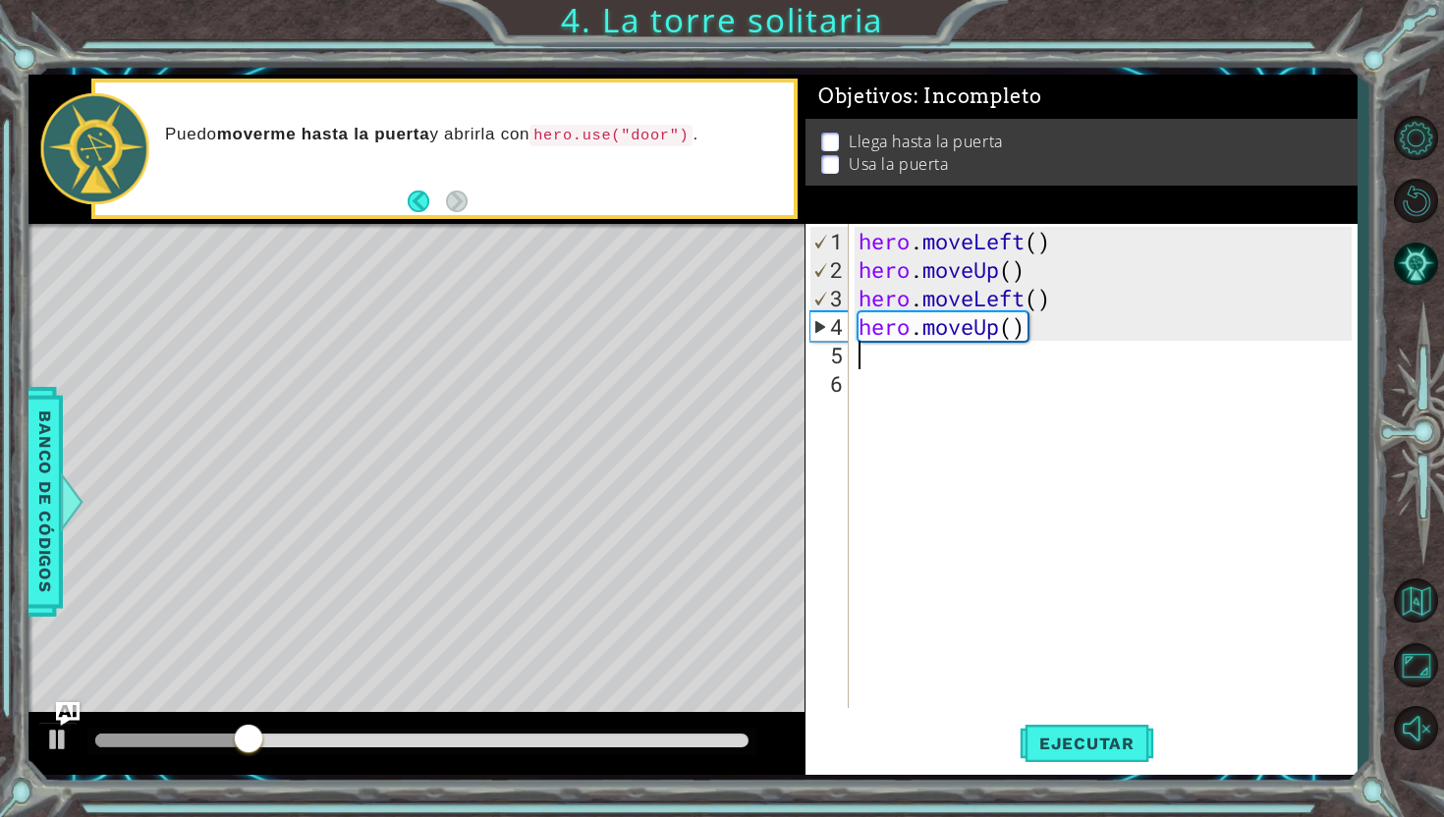
click at [981, 359] on div "hero . moveLeft ( ) hero . moveUp ( ) hero . moveLeft ( ) hero . moveUp ( )" at bounding box center [1107, 497] width 507 height 541
type textarea "h"
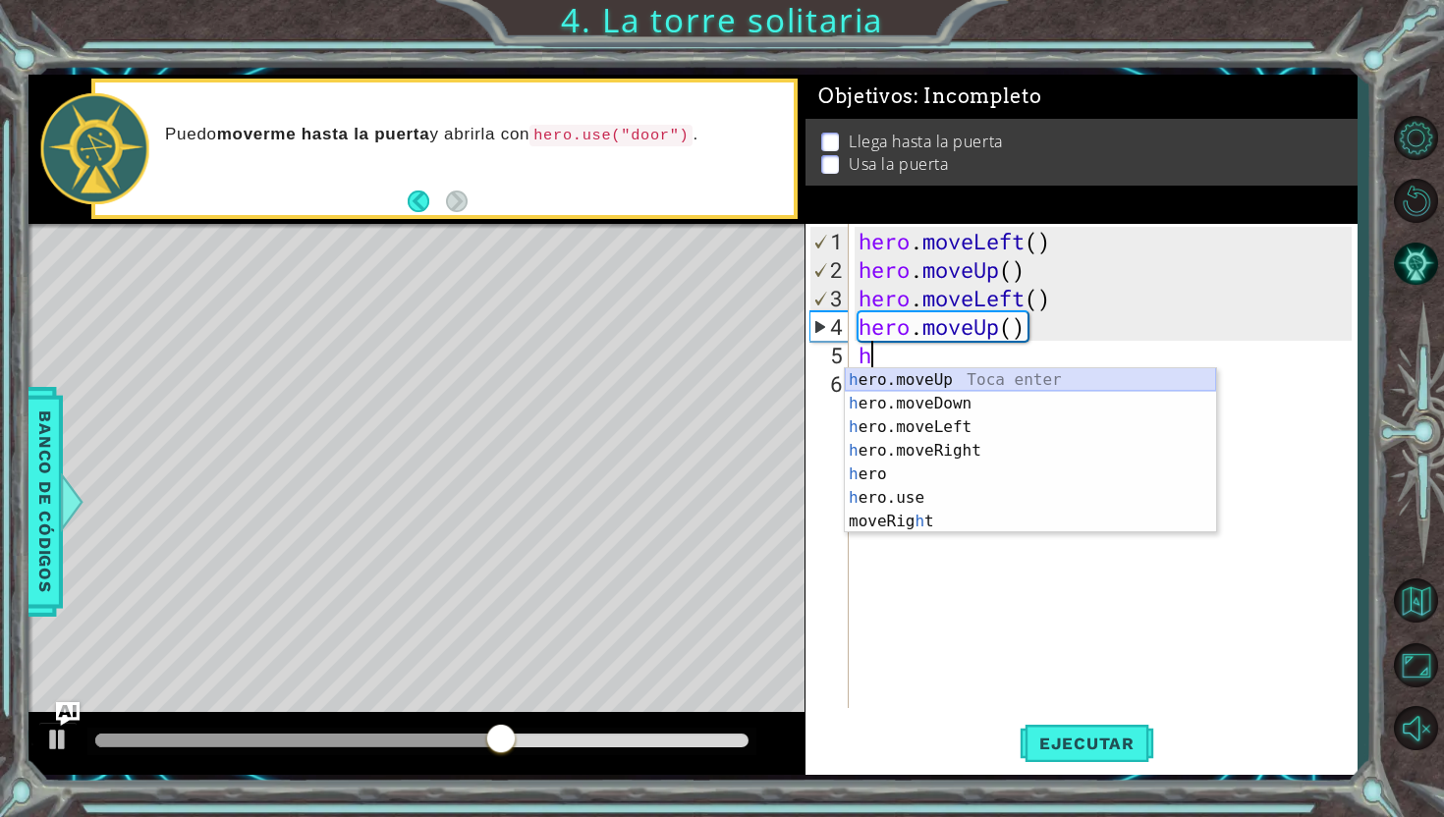
click at [996, 374] on div "h ero.moveUp Toca enter h ero.moveDown Toca enter h ero.moveLeft Toca enter h e…" at bounding box center [1030, 474] width 371 height 212
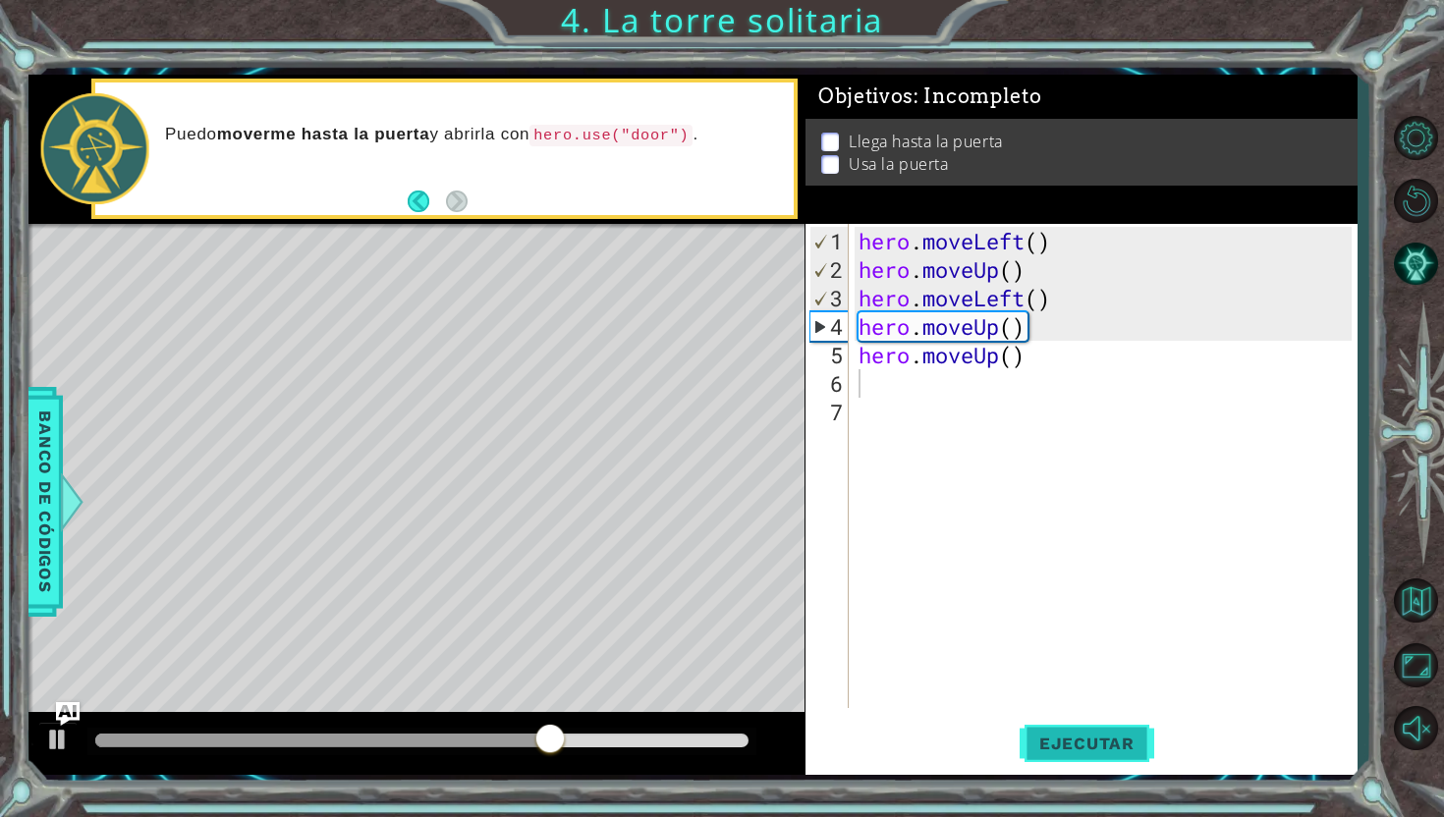
click at [1067, 750] on span "Ejecutar" at bounding box center [1086, 744] width 135 height 20
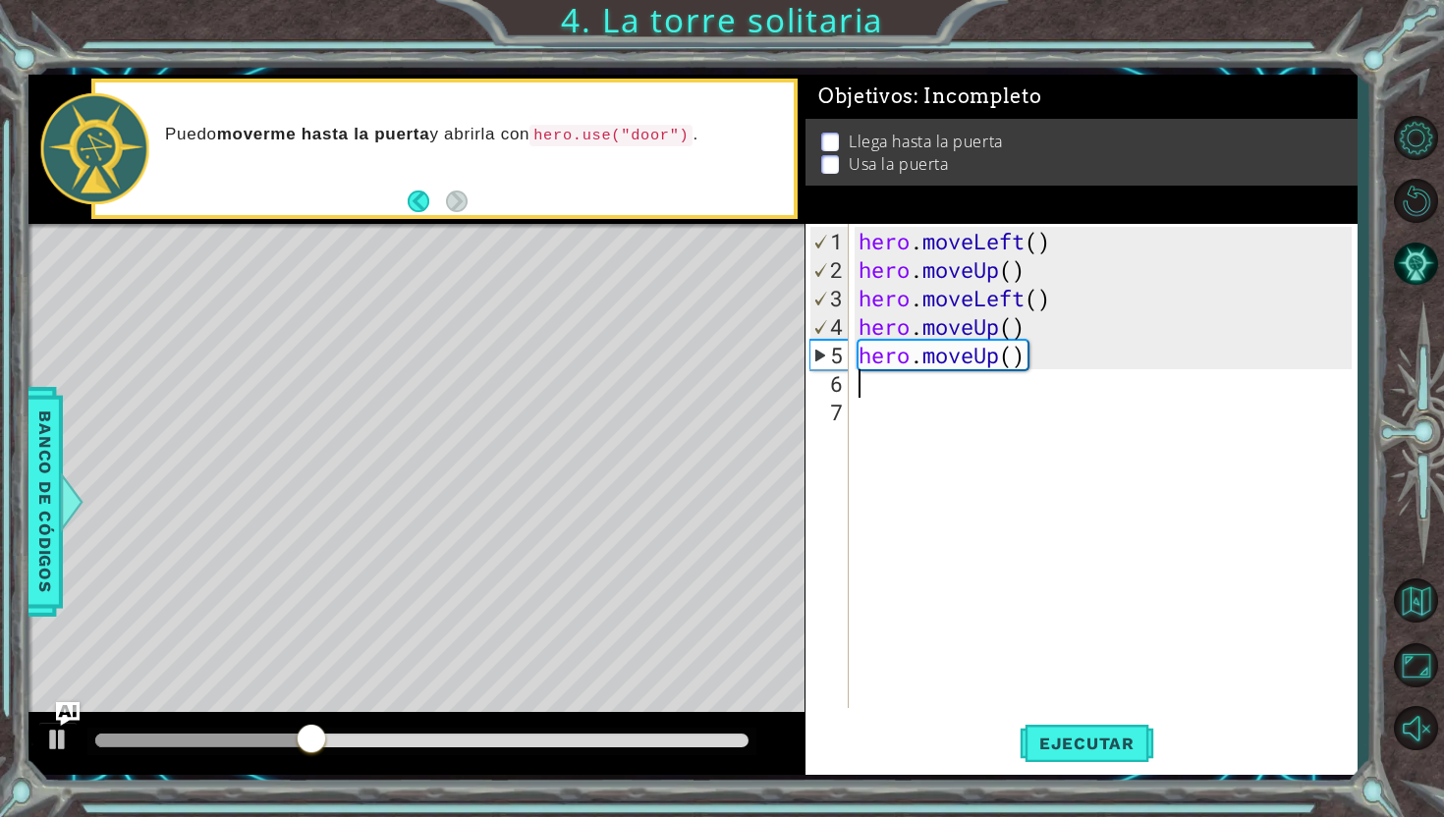
type textarea "h"
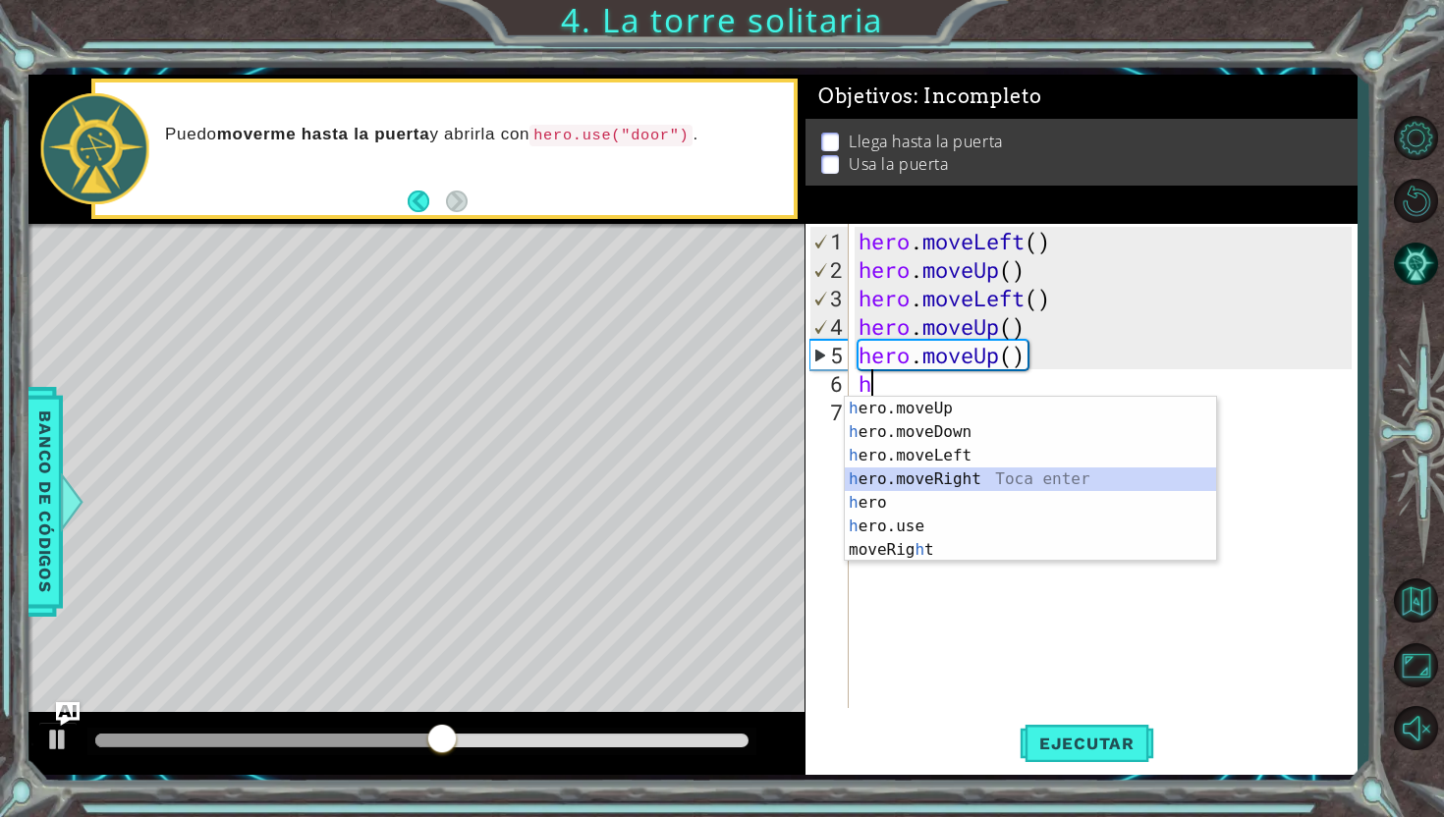
click at [983, 474] on div "h ero.moveUp Toca enter h ero.moveDown Toca enter h ero.moveLeft Toca enter h e…" at bounding box center [1030, 503] width 371 height 212
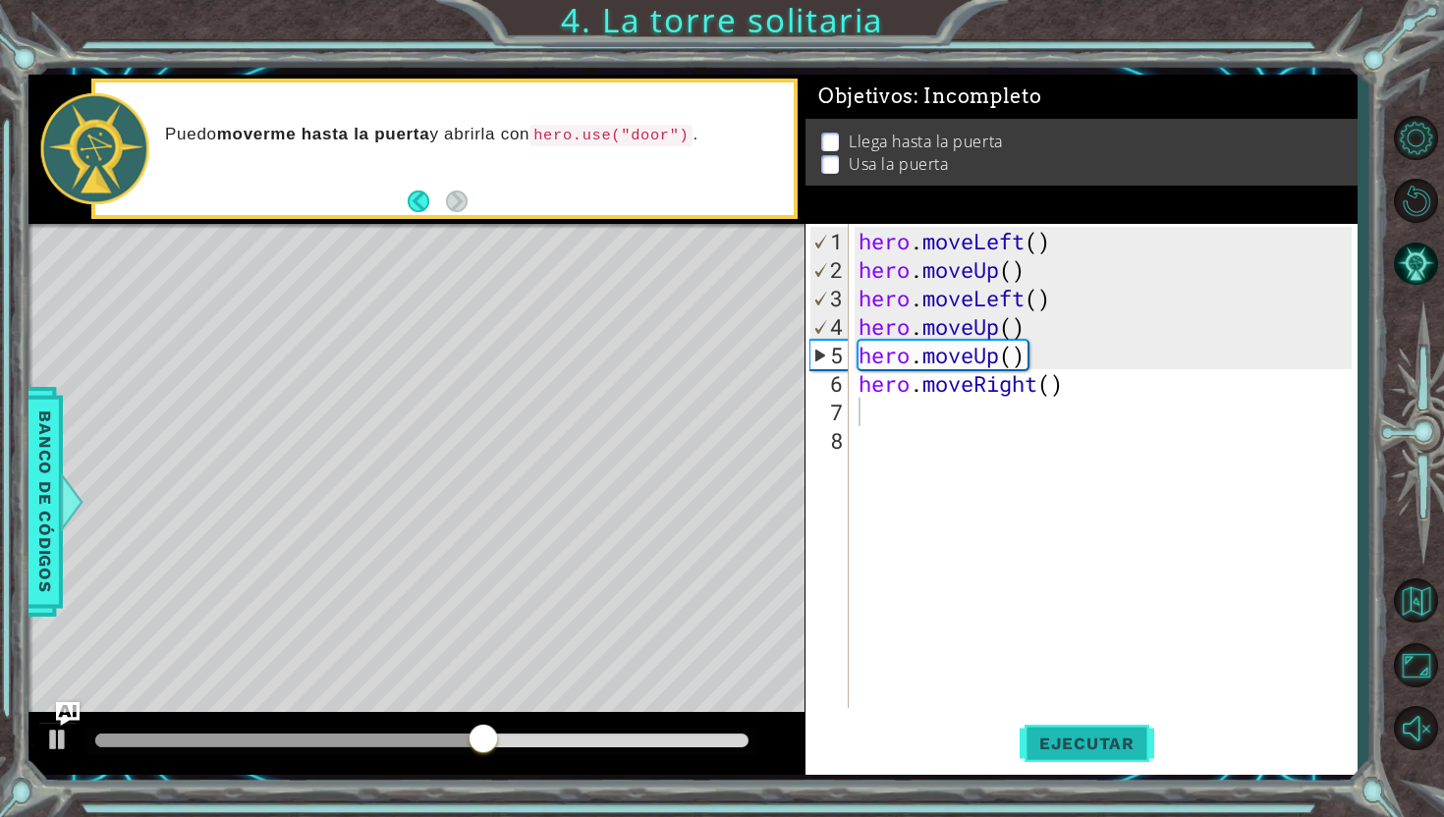
click at [1067, 738] on span "Ejecutar" at bounding box center [1086, 744] width 135 height 20
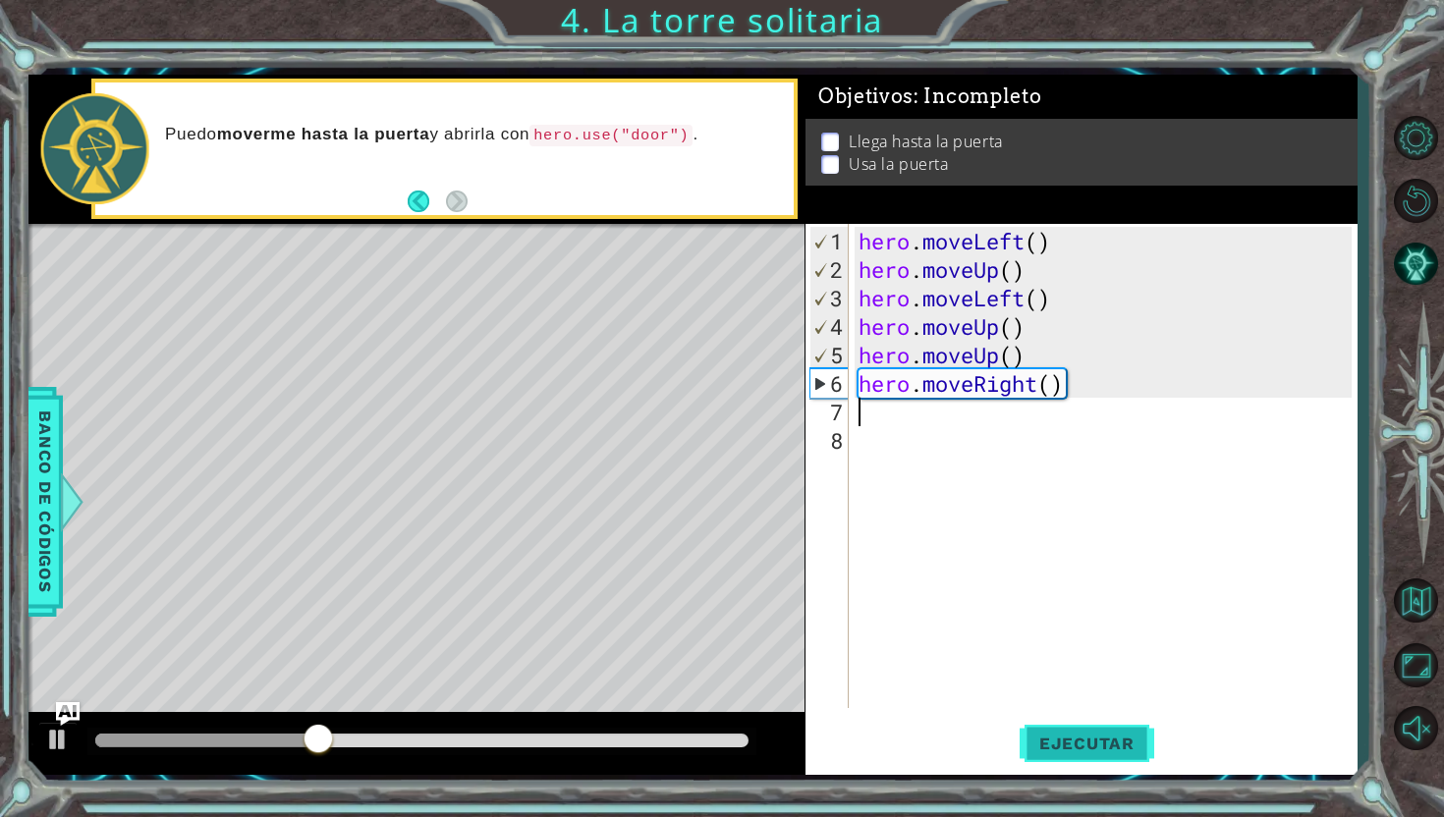
type textarea "h"
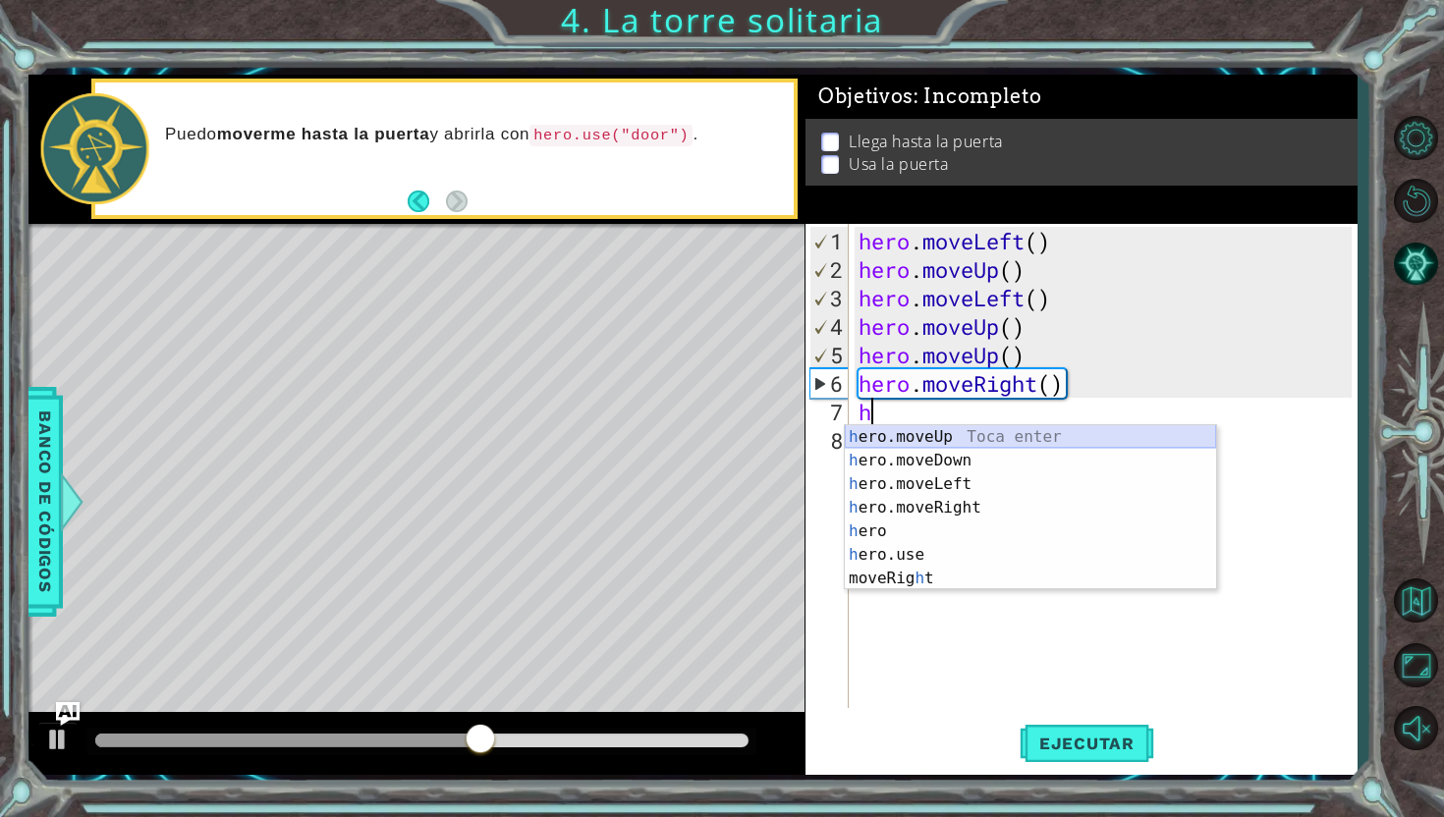
click at [991, 444] on div "h ero.moveUp Toca enter h ero.moveDown Toca enter h ero.moveLeft Toca enter h e…" at bounding box center [1030, 531] width 371 height 212
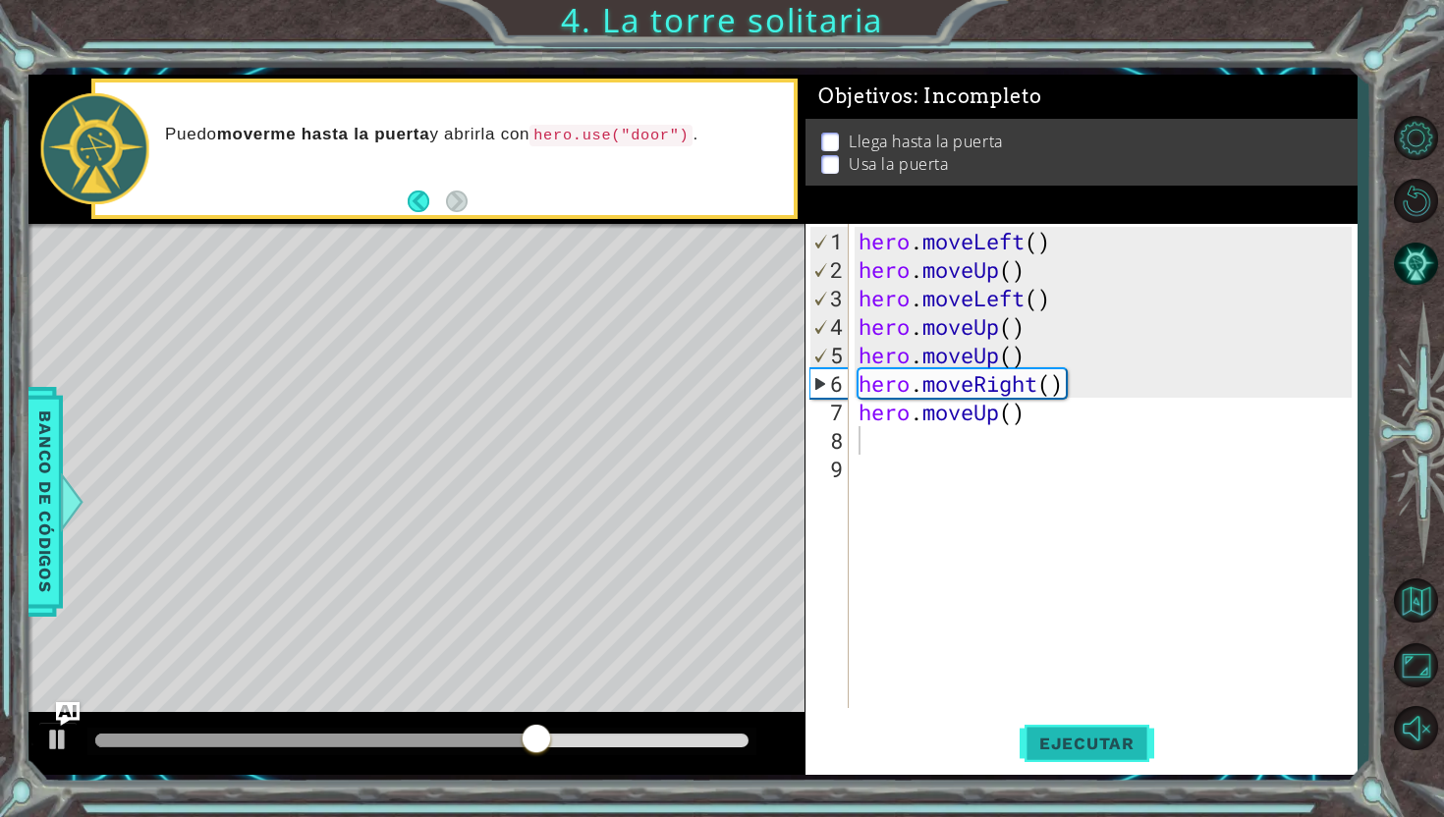
click at [1055, 752] on span "Ejecutar" at bounding box center [1086, 744] width 135 height 20
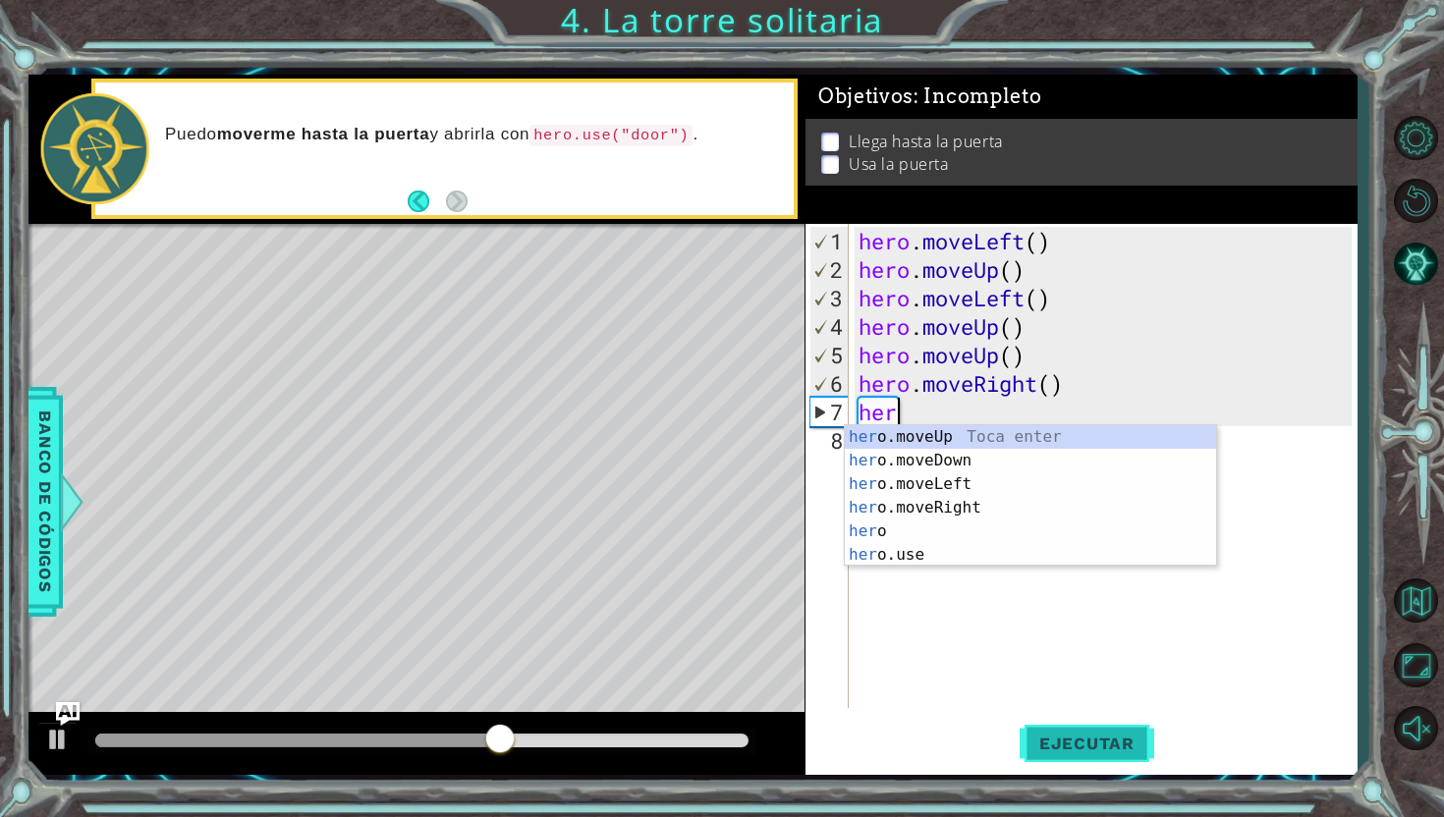
type textarea "h"
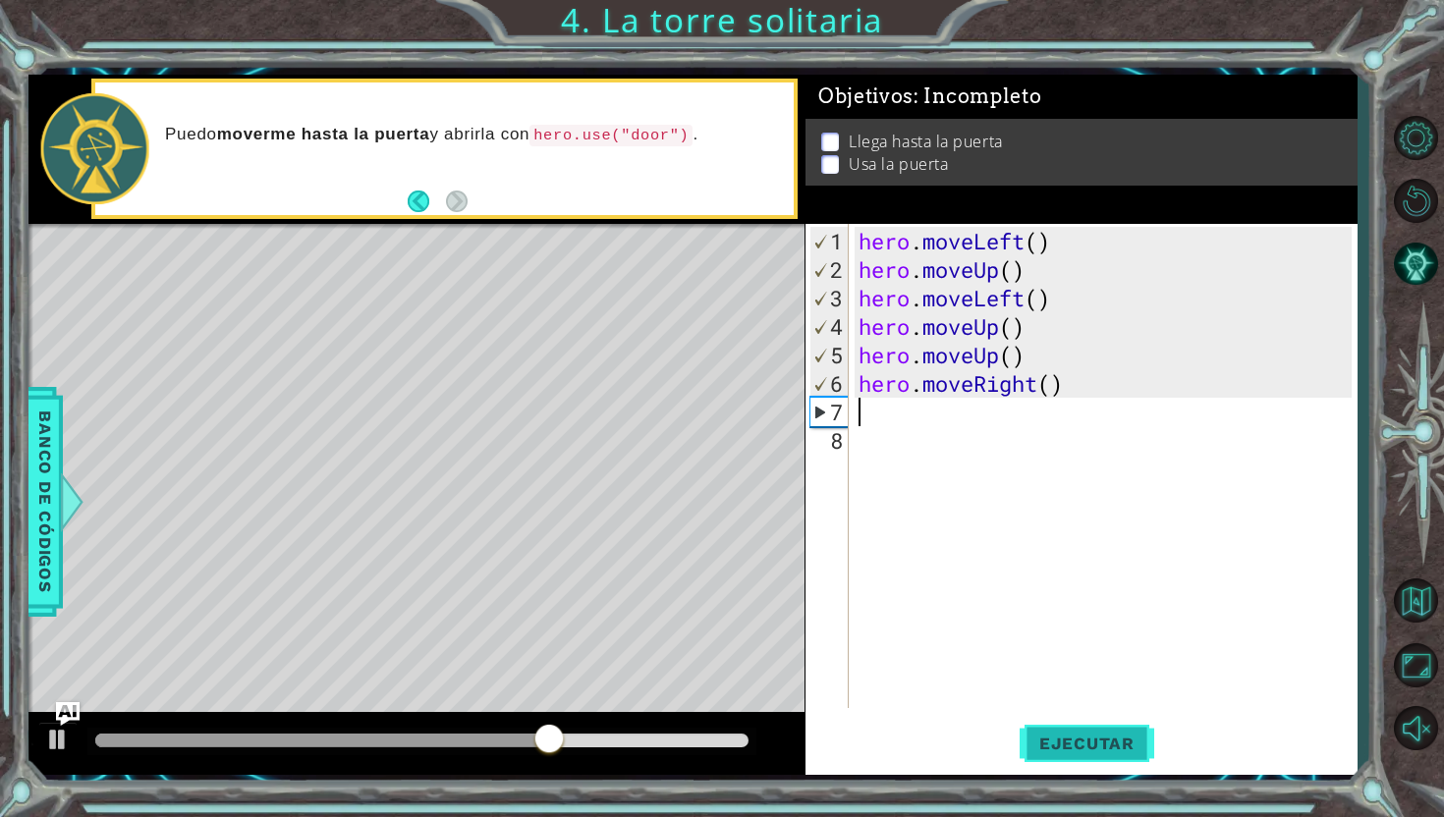
type textarea "h"
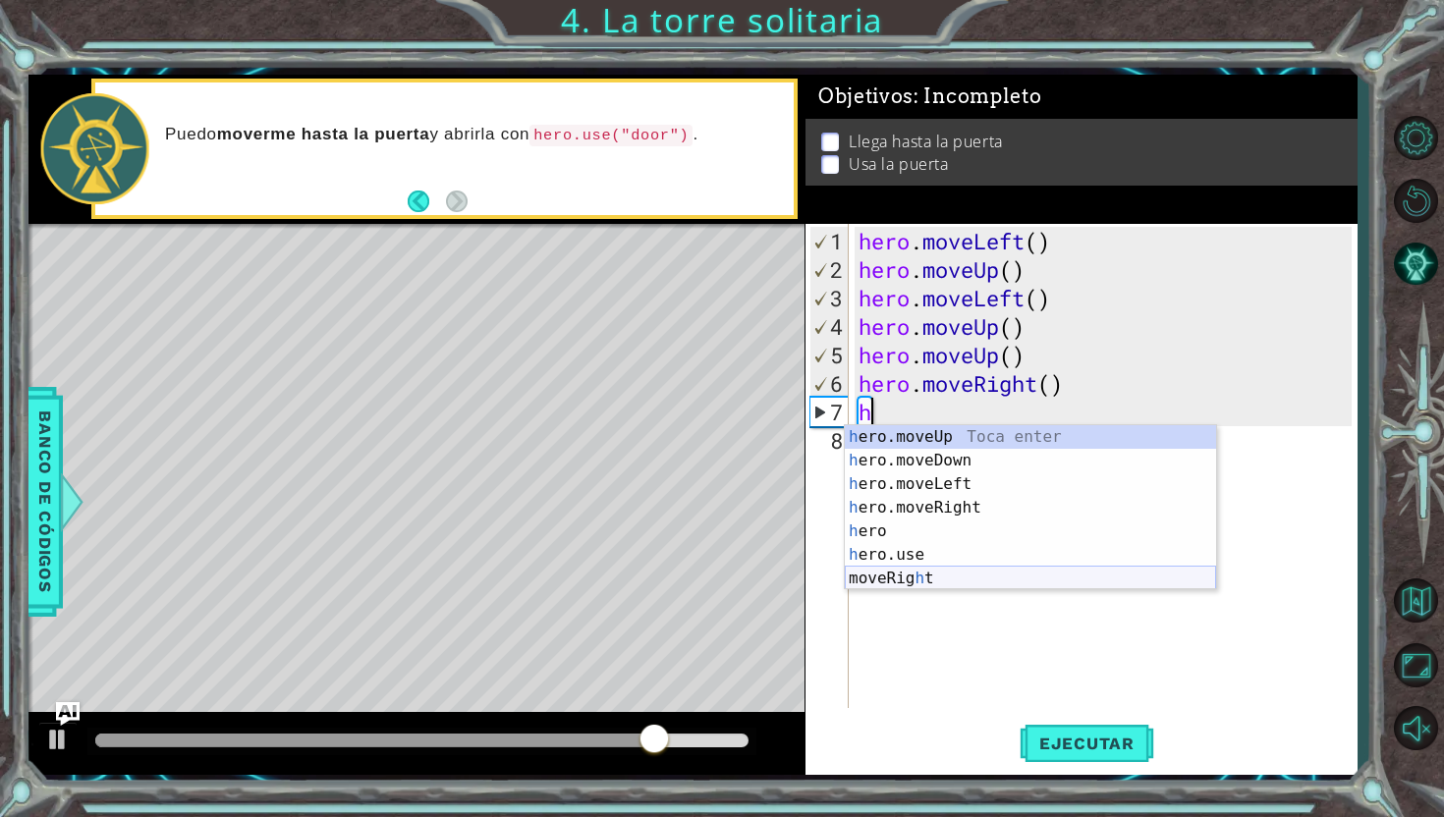
click at [988, 572] on div "h ero.moveUp Toca enter h ero.moveDown Toca enter h ero.moveLeft Toca enter h e…" at bounding box center [1030, 531] width 371 height 212
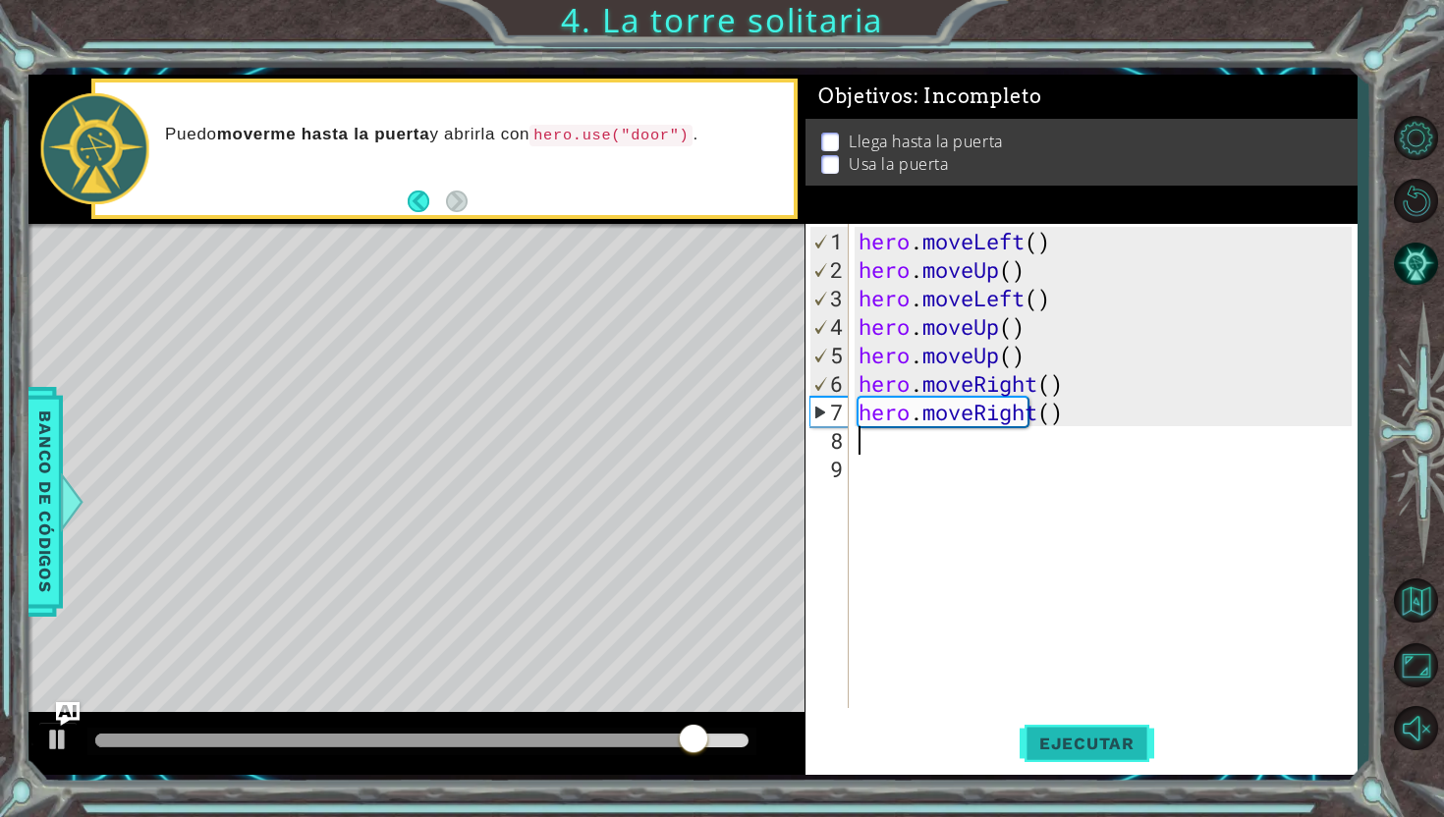
click at [1074, 737] on span "Ejecutar" at bounding box center [1086, 744] width 135 height 20
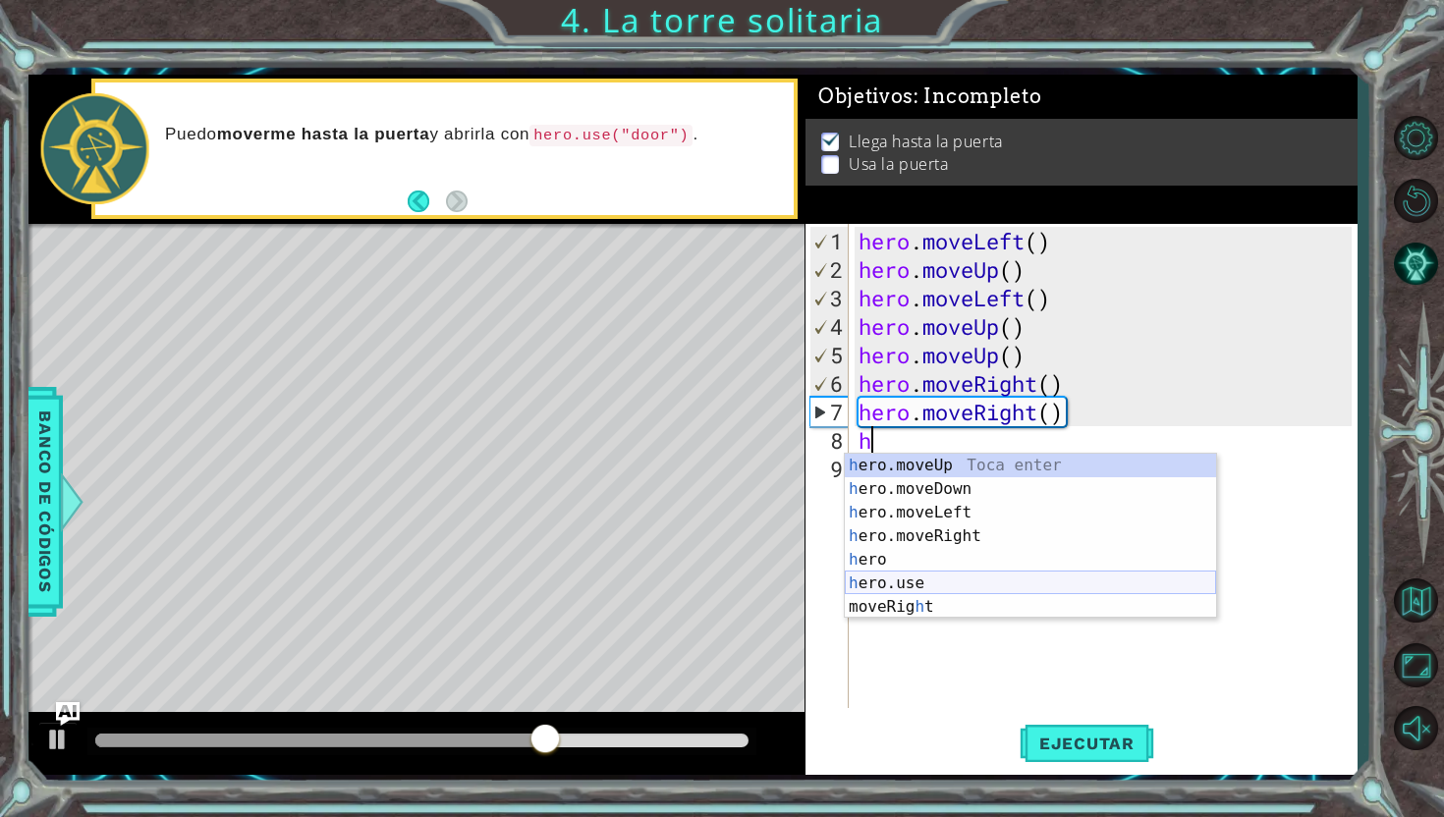
click at [966, 580] on div "h ero.moveUp Toca enter h ero.moveDown Toca enter h ero.moveLeft Toca enter h e…" at bounding box center [1030, 560] width 371 height 212
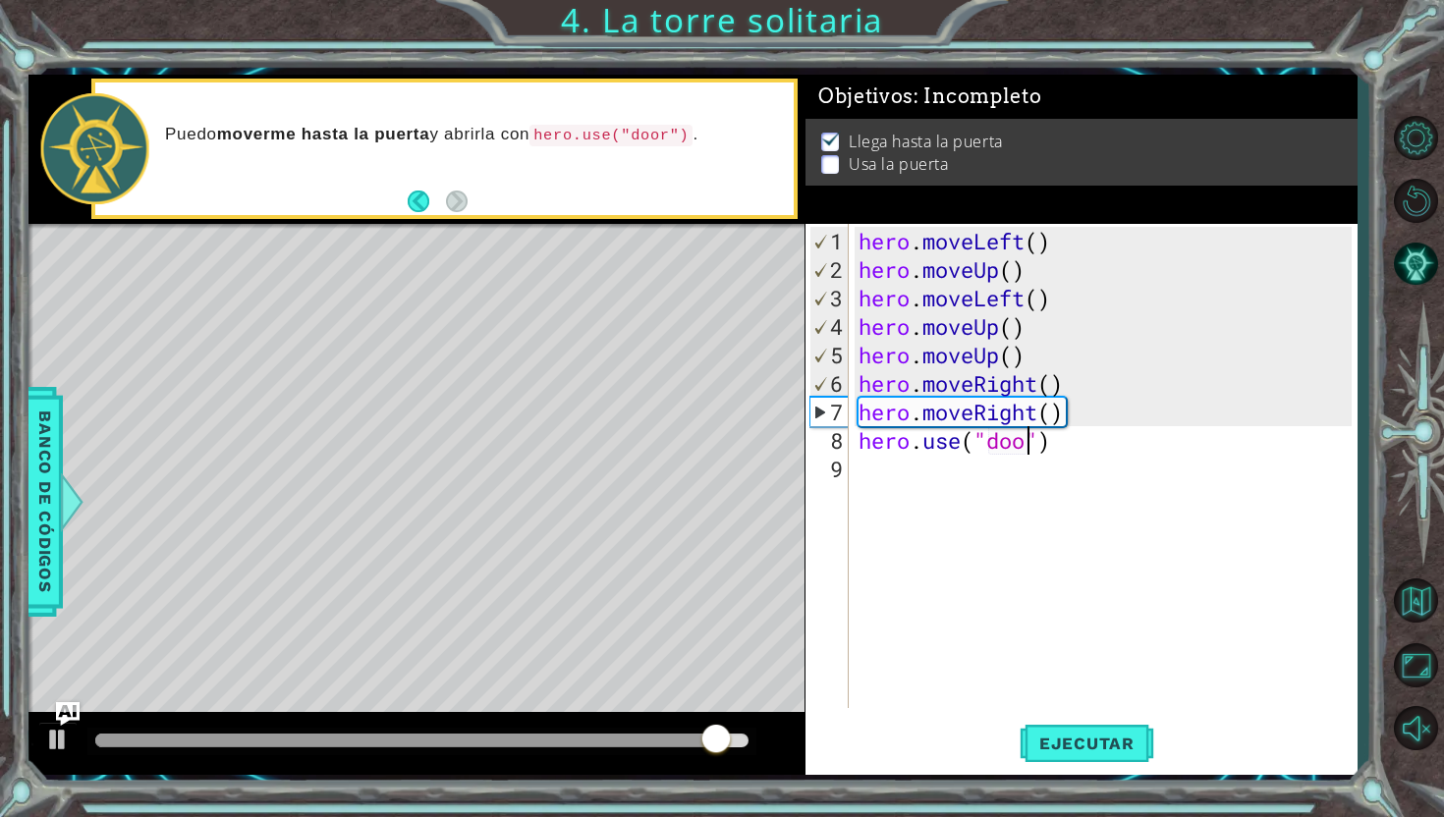
scroll to position [0, 8]
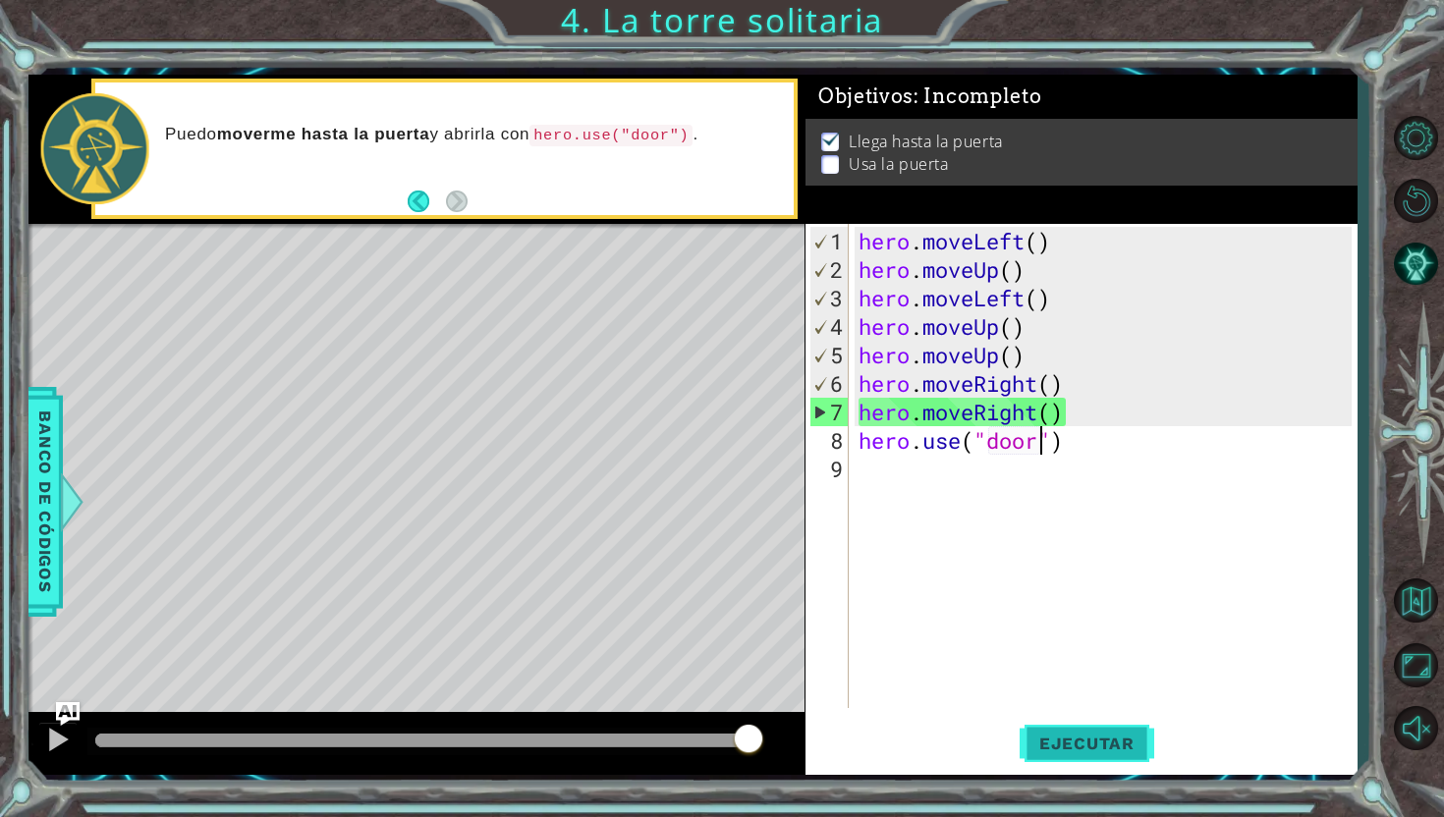
type textarea "hero.use("door")"
click at [1063, 736] on span "Ejecutar" at bounding box center [1086, 744] width 135 height 20
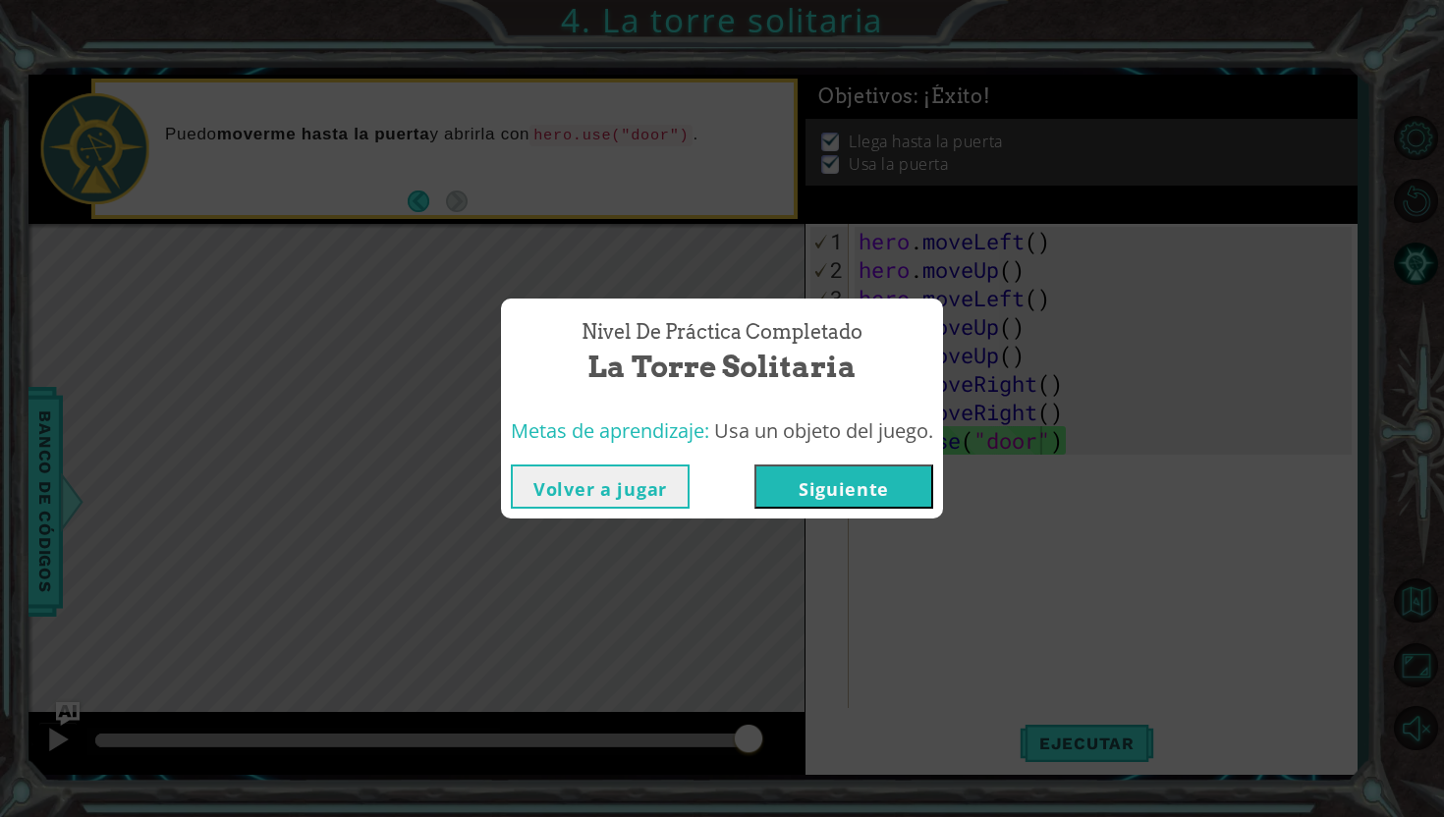
click at [838, 486] on button "Siguiente" at bounding box center [843, 486] width 179 height 44
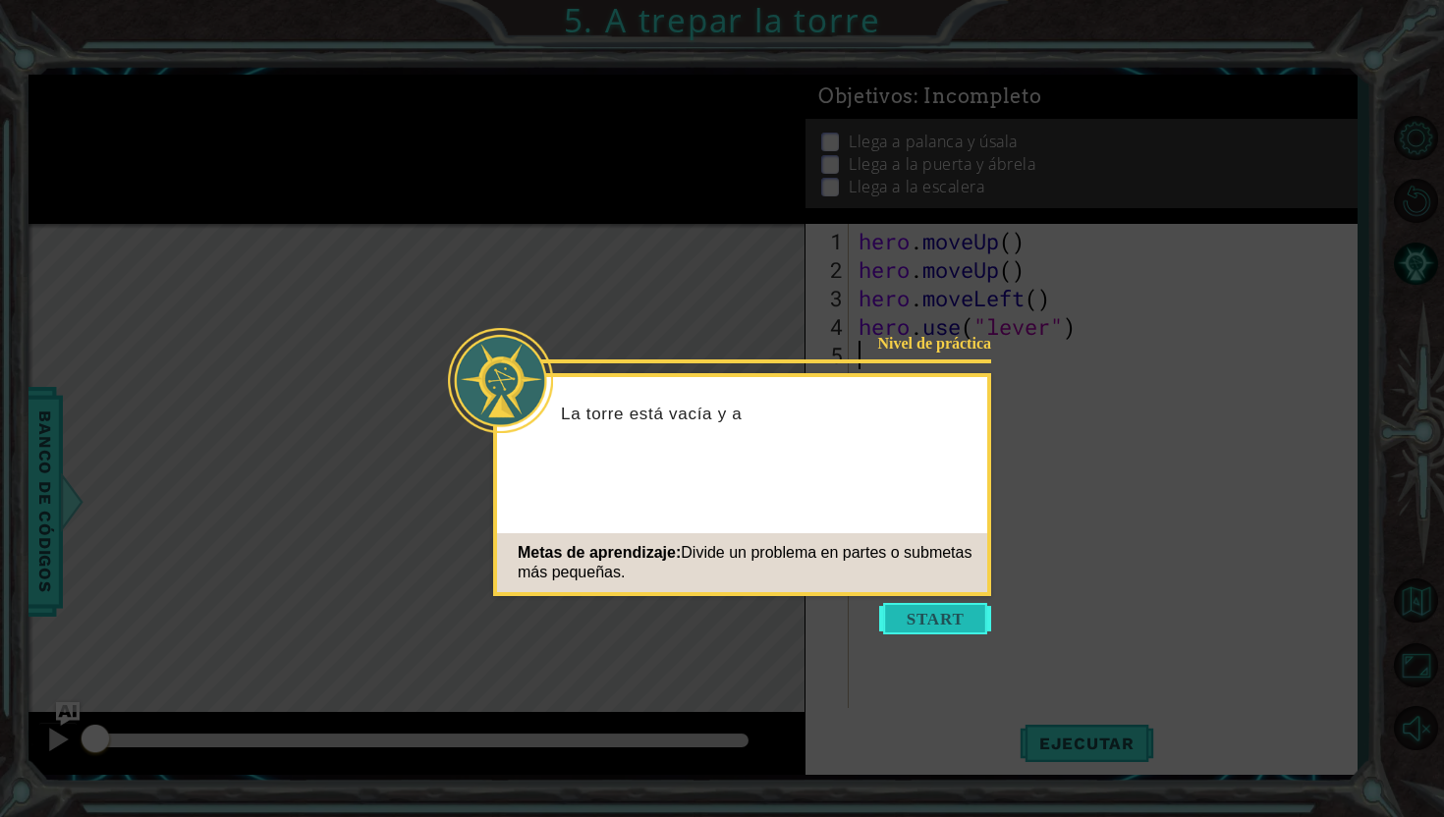
click at [913, 626] on button "Start" at bounding box center [935, 618] width 112 height 31
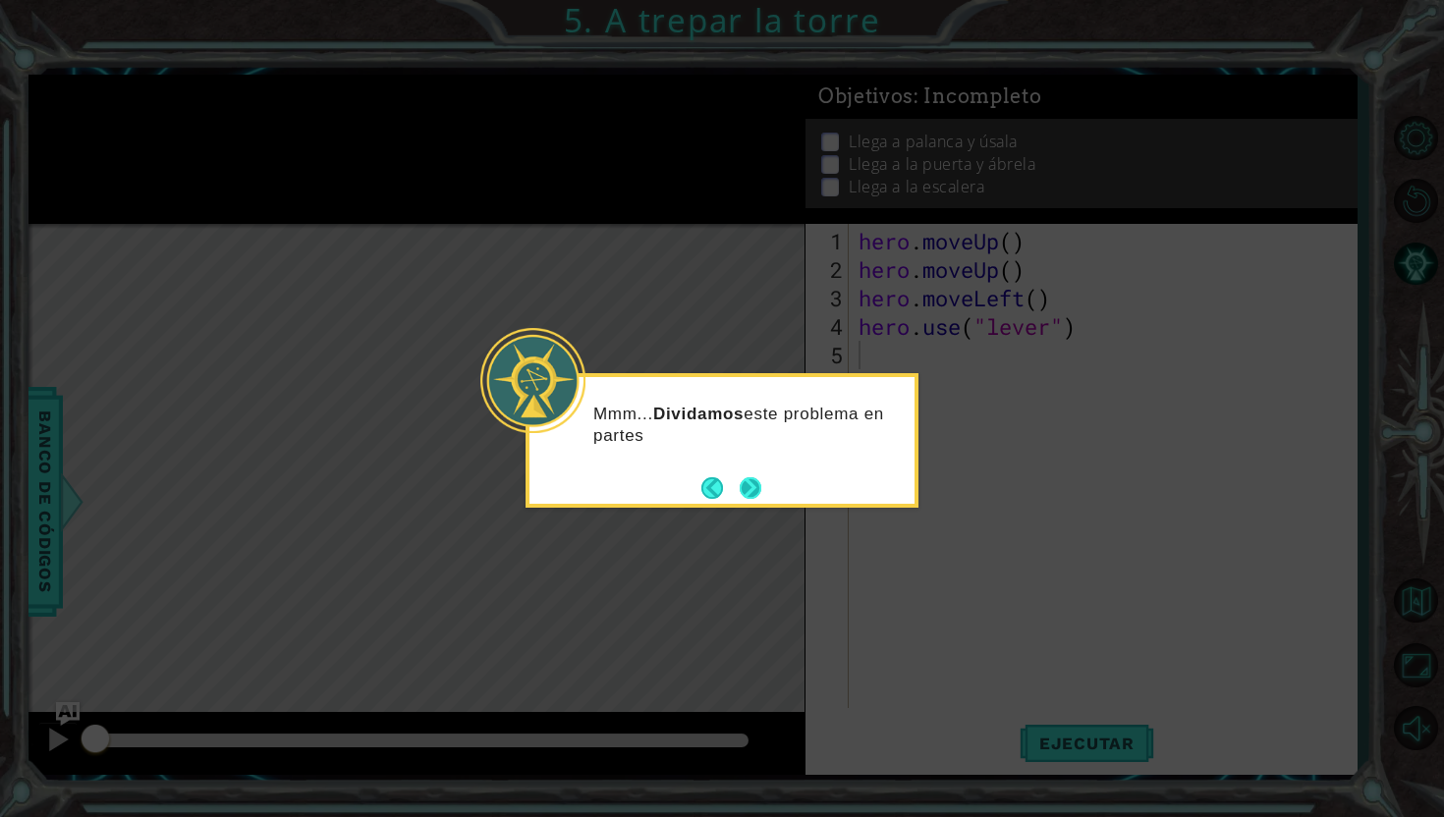
click at [744, 477] on button "Next" at bounding box center [750, 488] width 22 height 22
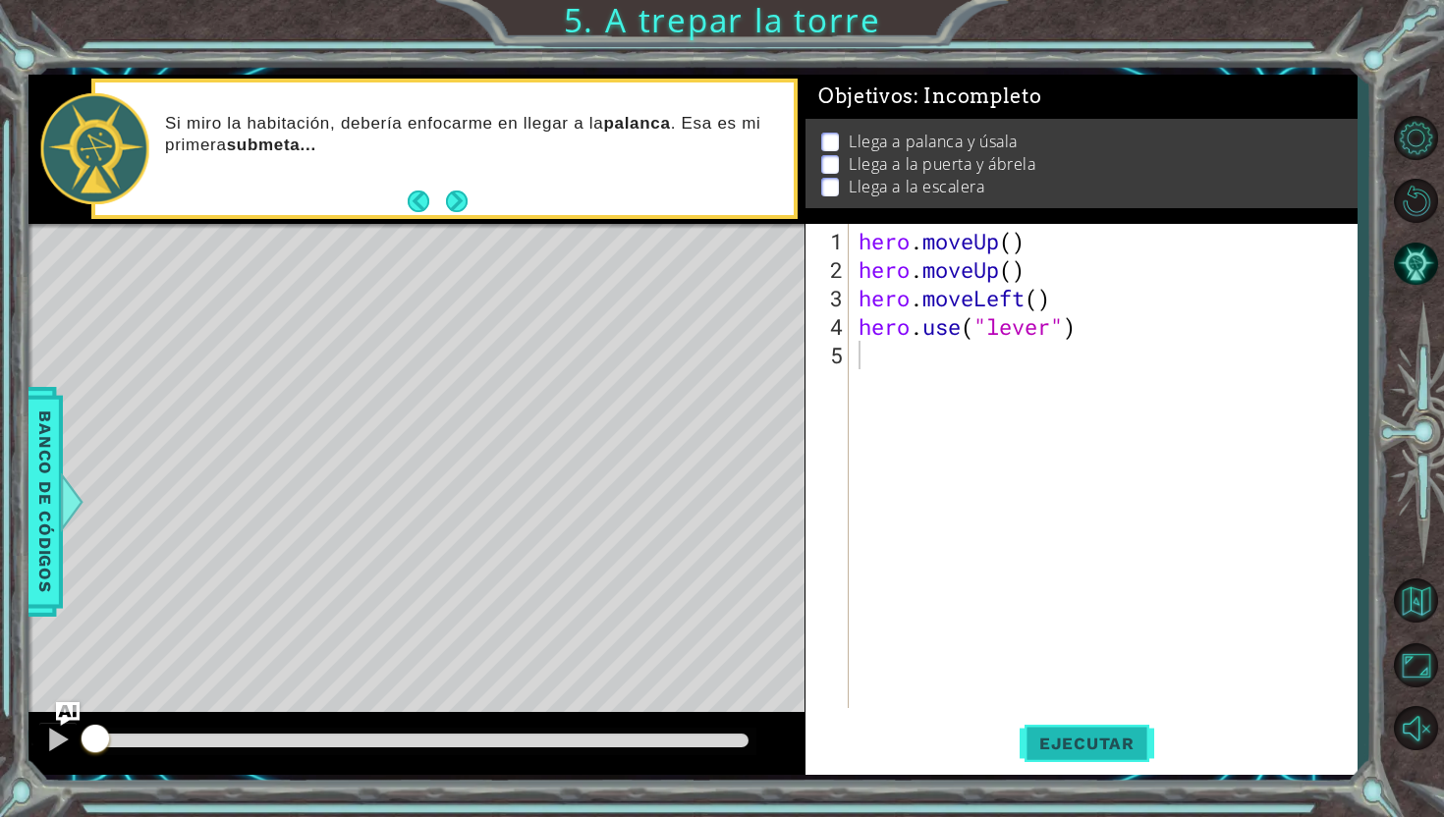
click at [1056, 728] on button "Ejecutar" at bounding box center [1086, 743] width 135 height 55
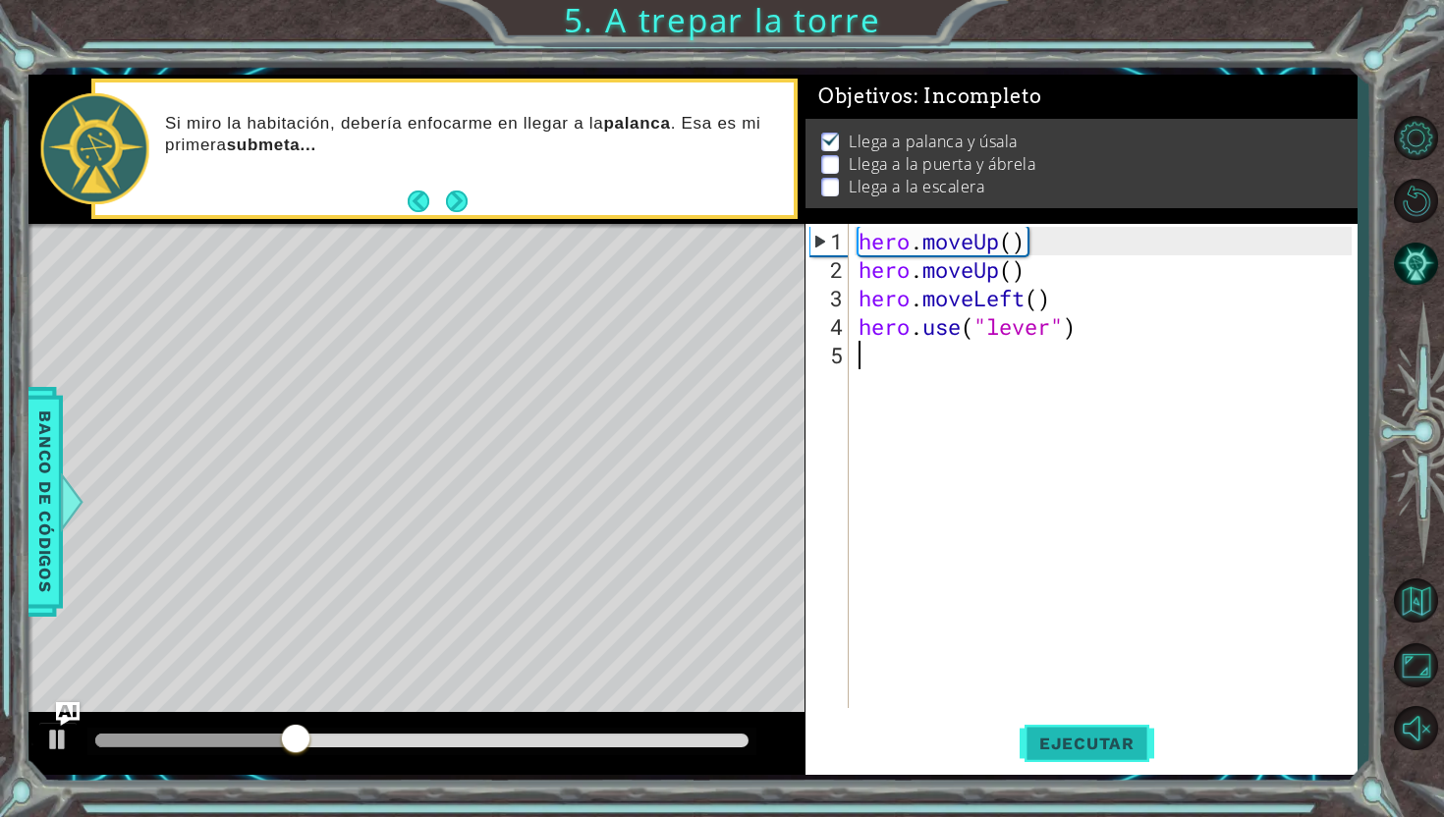
type textarea "h"
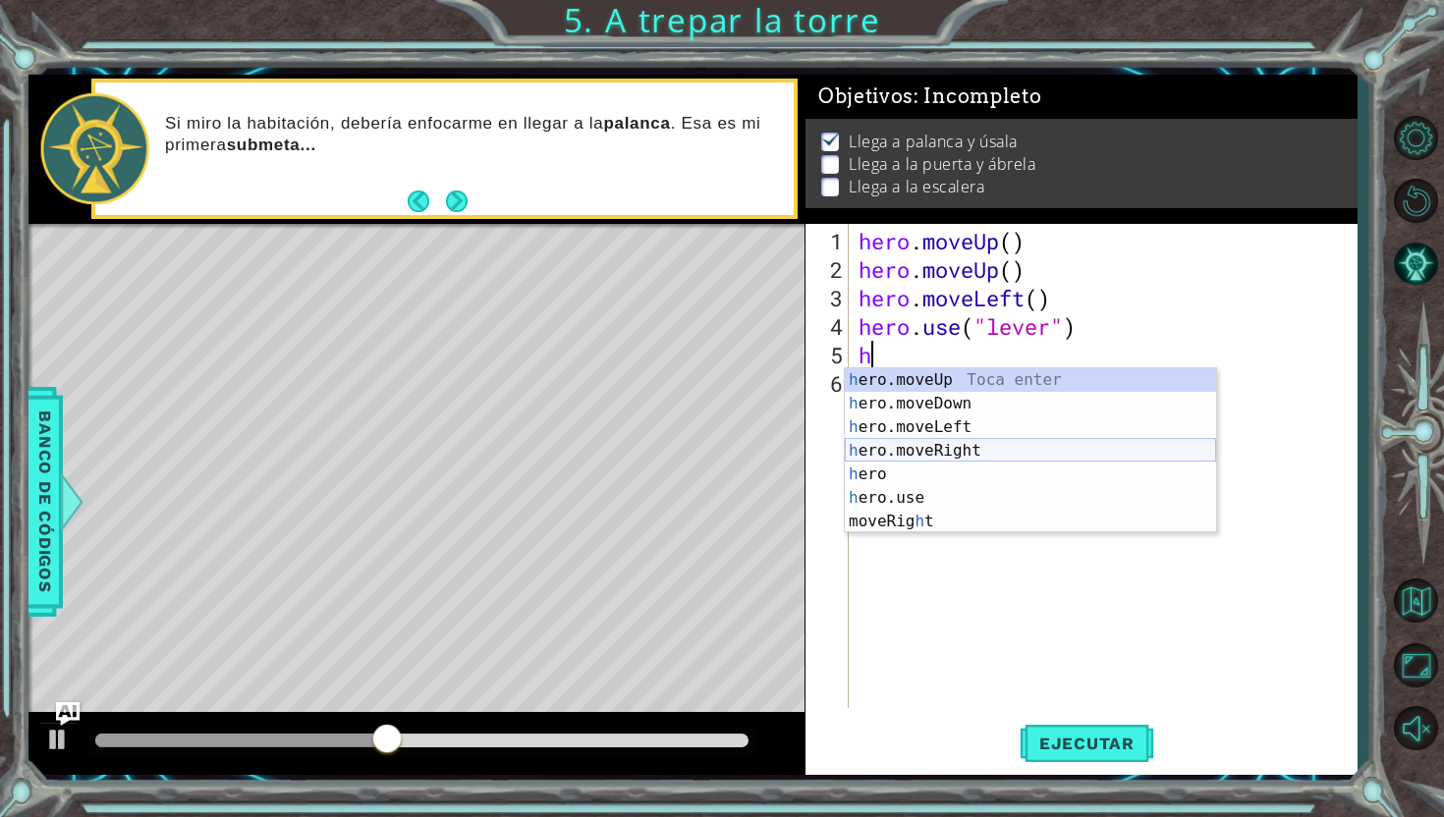
click at [1049, 446] on div "h ero.moveUp Toca enter h ero.moveDown Toca enter h ero.moveLeft Toca enter h e…" at bounding box center [1030, 474] width 371 height 212
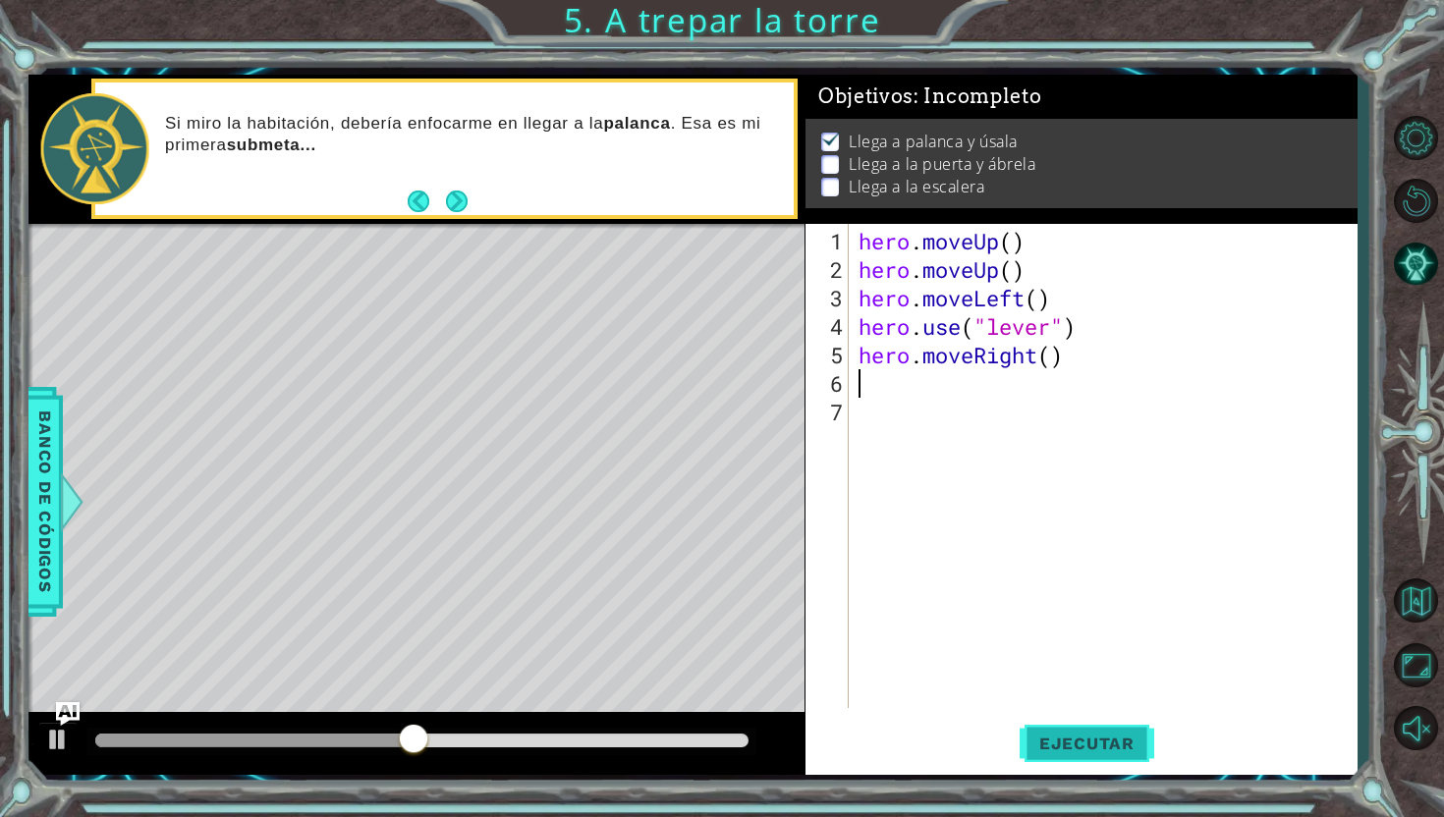
click at [1085, 740] on span "Ejecutar" at bounding box center [1086, 744] width 135 height 20
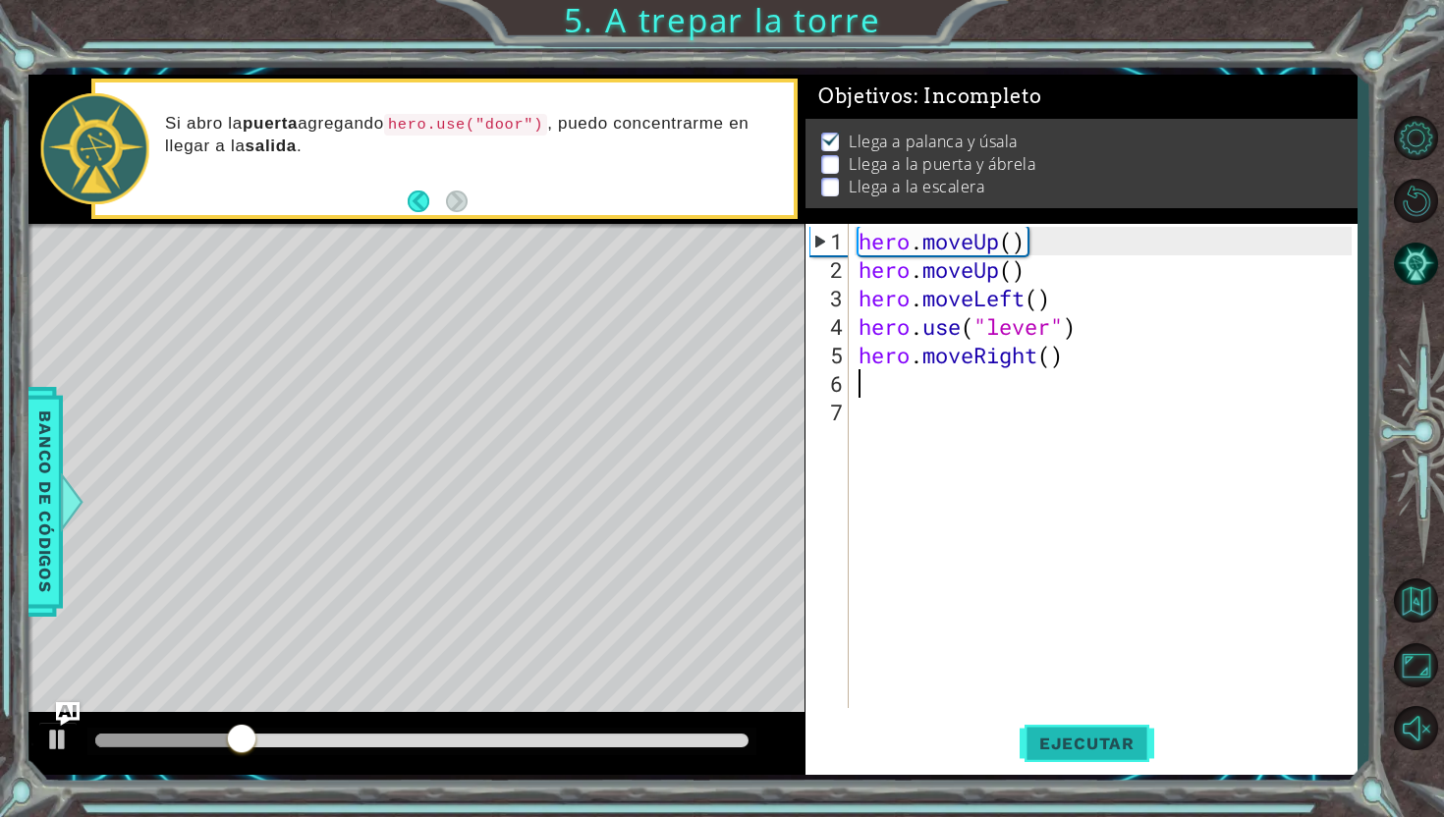
type textarea "h"
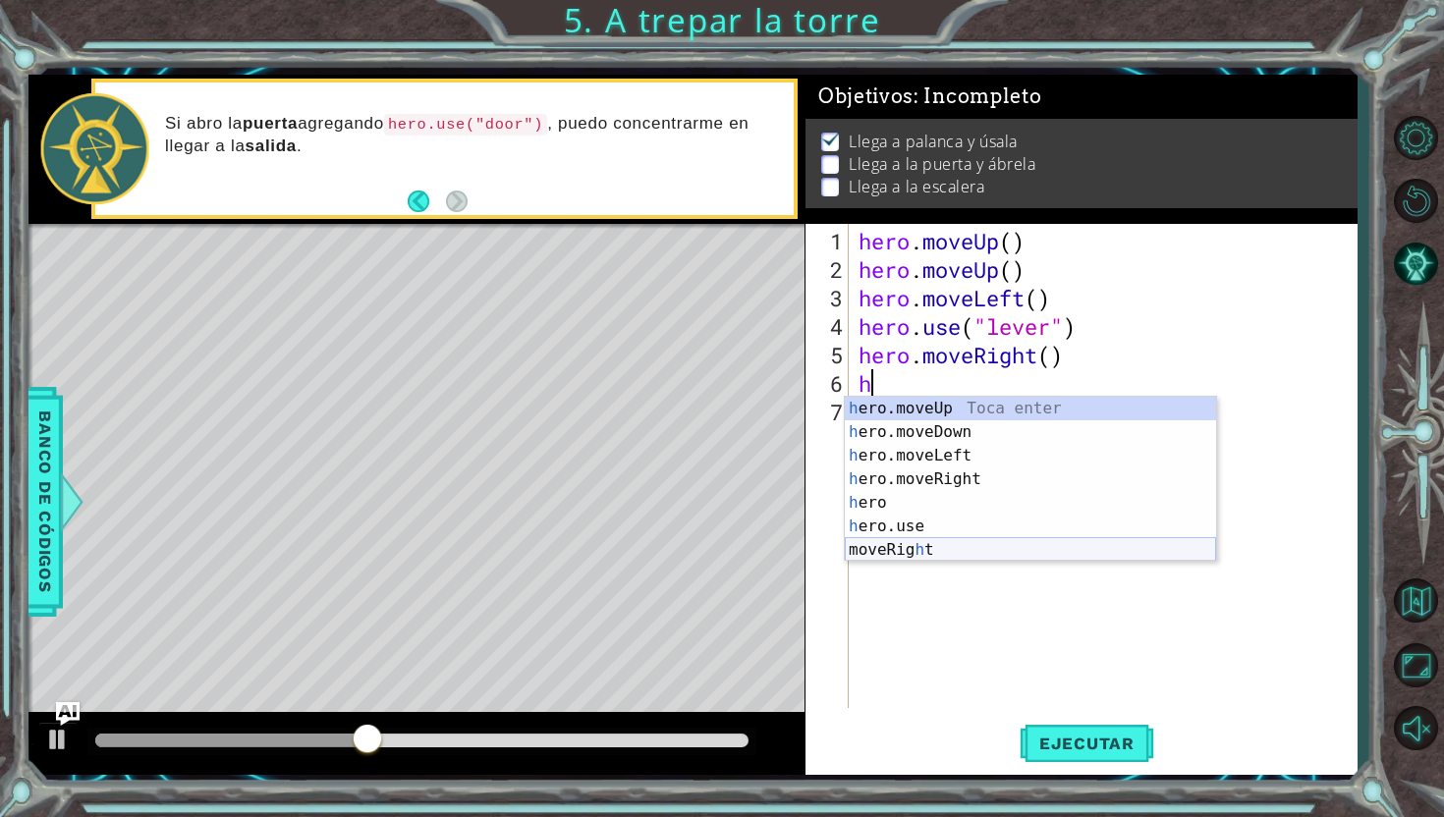
click at [1029, 551] on div "h ero.moveUp Toca enter h ero.moveDown Toca enter h ero.moveLeft Toca enter h e…" at bounding box center [1030, 503] width 371 height 212
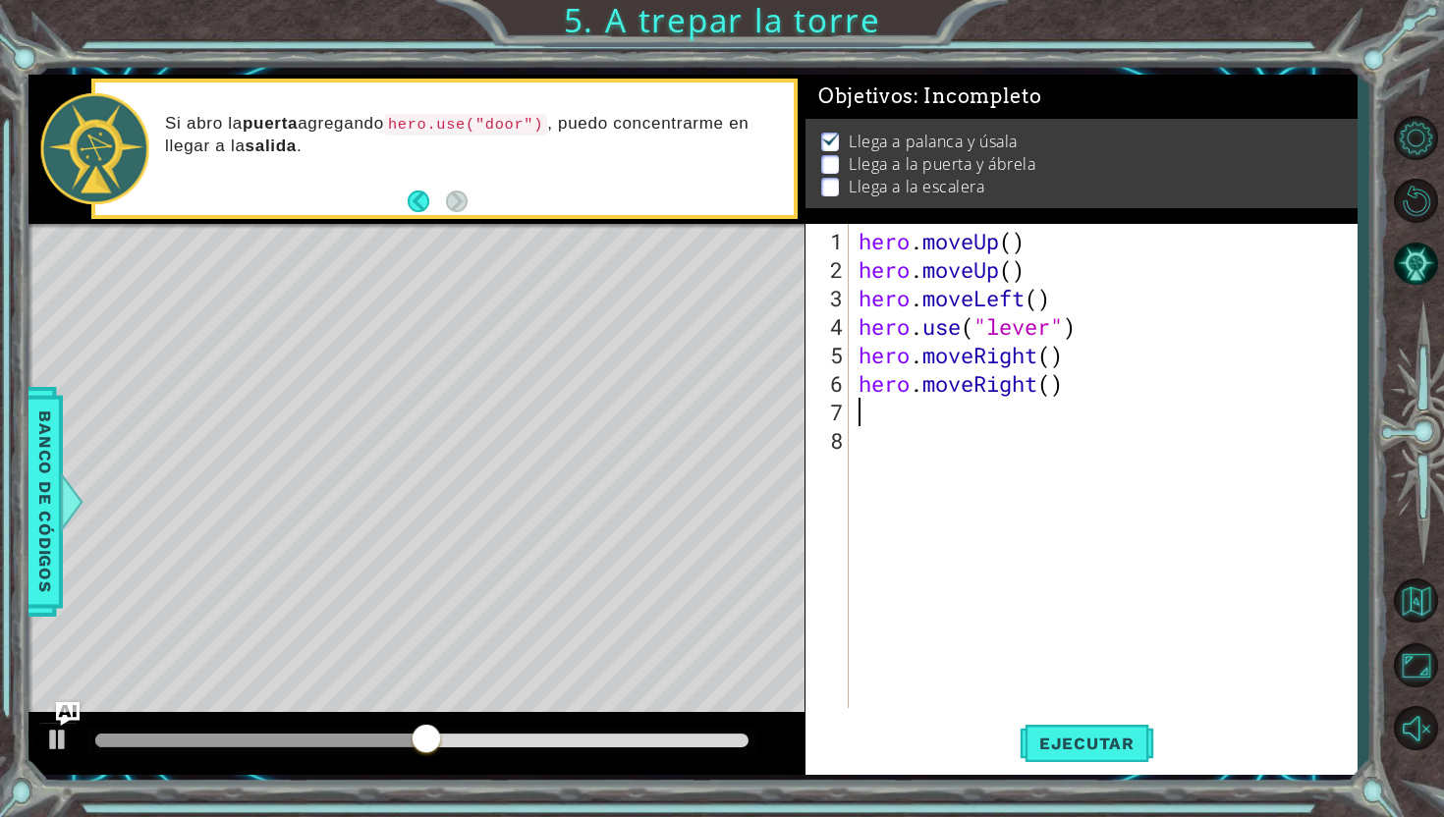
type textarea "h"
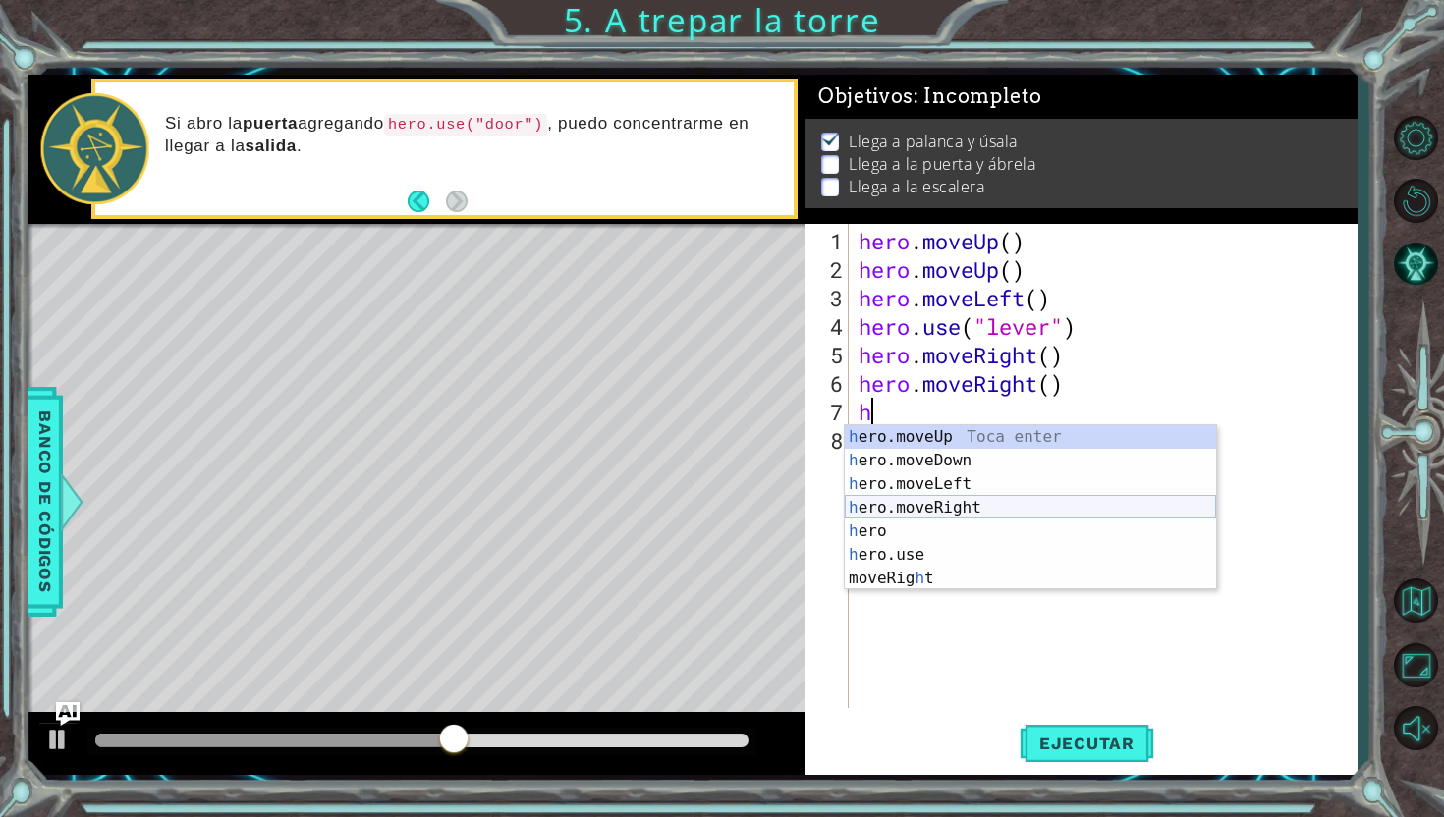
click at [1006, 495] on div "h ero.moveUp Toca enter h ero.moveDown Toca enter h ero.moveLeft Toca enter h e…" at bounding box center [1030, 531] width 371 height 212
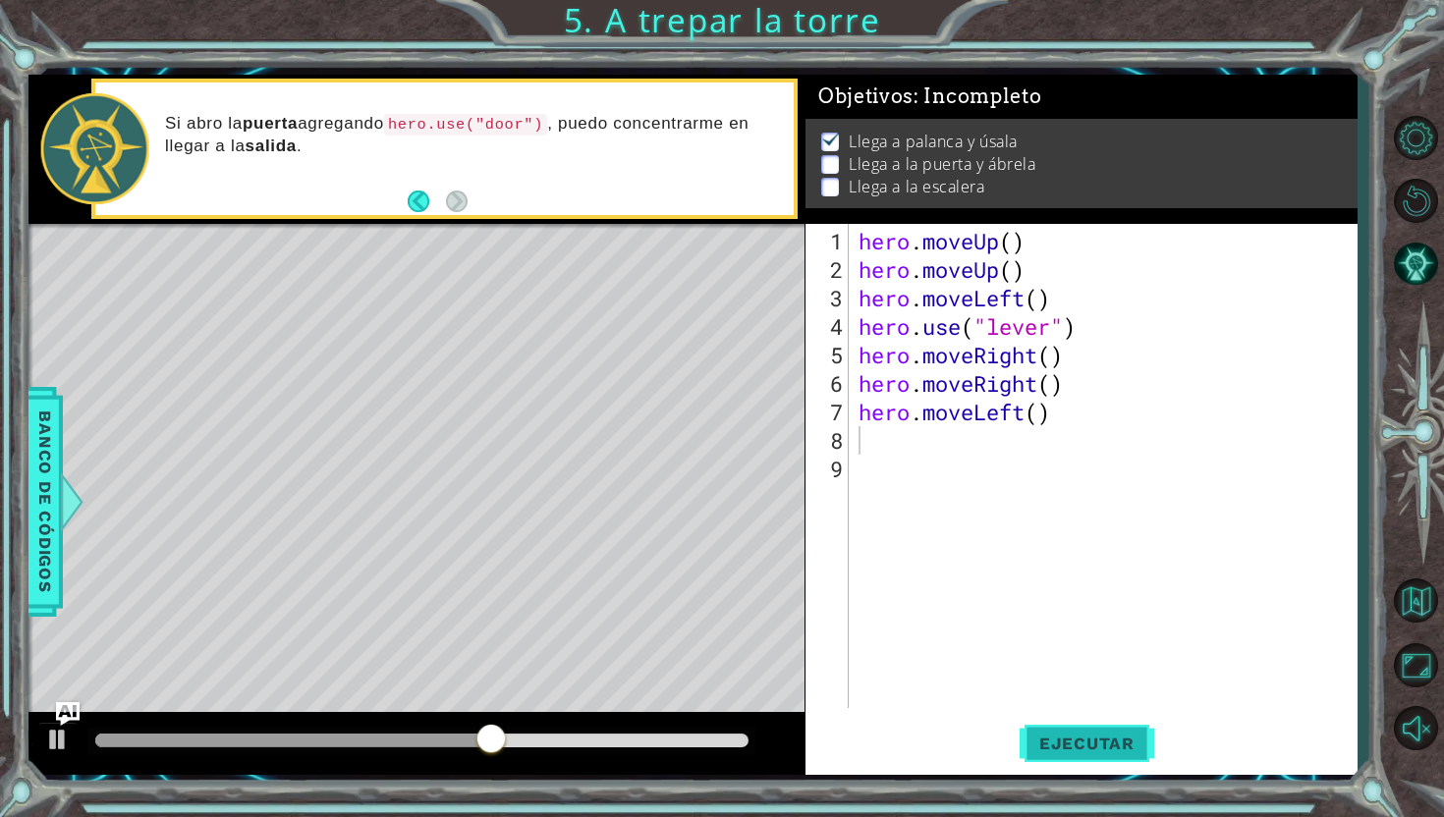
click at [1092, 730] on button "Ejecutar" at bounding box center [1086, 743] width 135 height 55
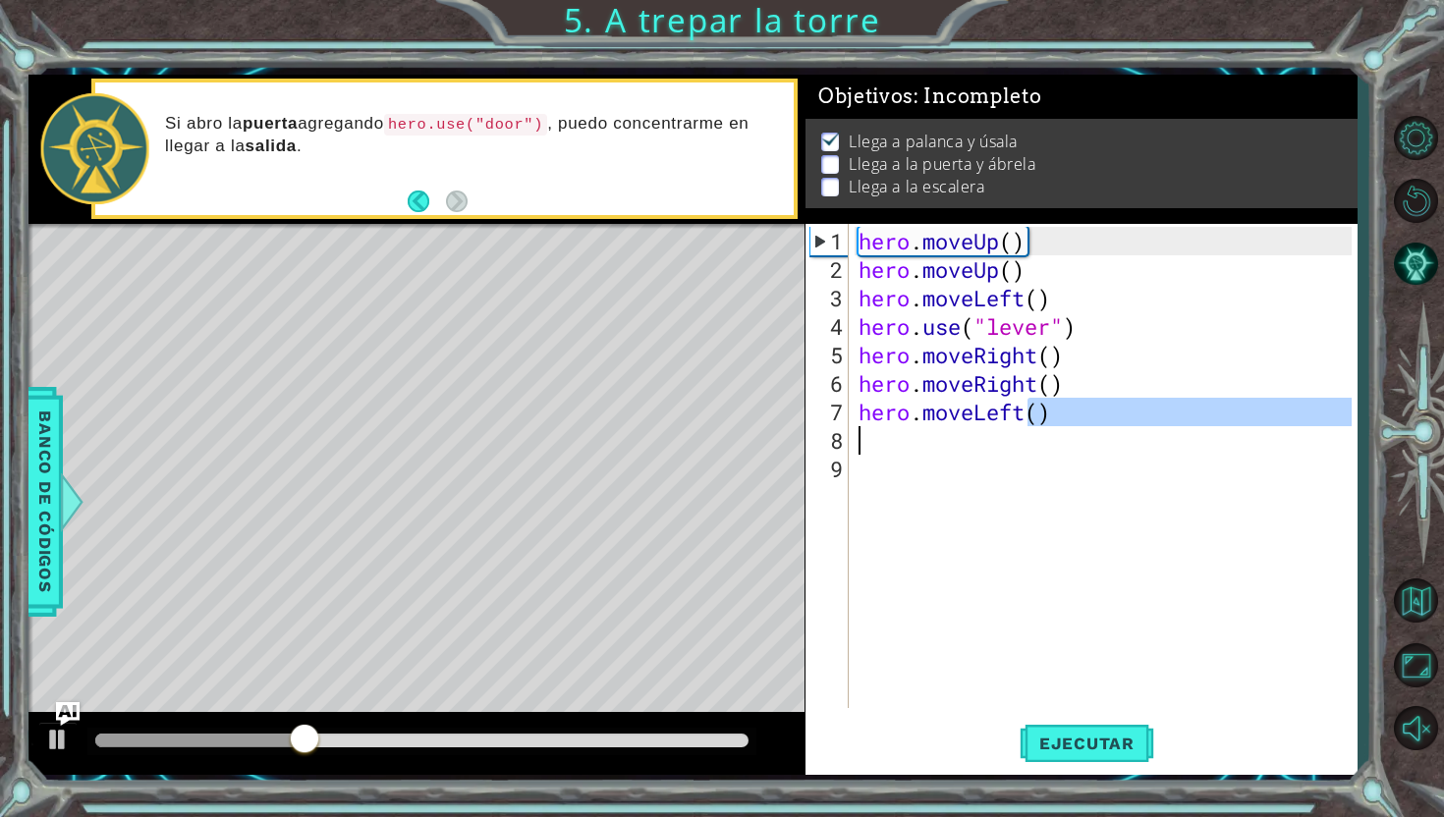
drag, startPoint x: 1029, startPoint y: 417, endPoint x: 854, endPoint y: 427, distance: 175.1
click at [854, 427] on div "hero . moveUp ( ) hero . moveUp ( ) hero . moveLeft ( ) hero . use ( "lever" ) …" at bounding box center [1107, 497] width 507 height 541
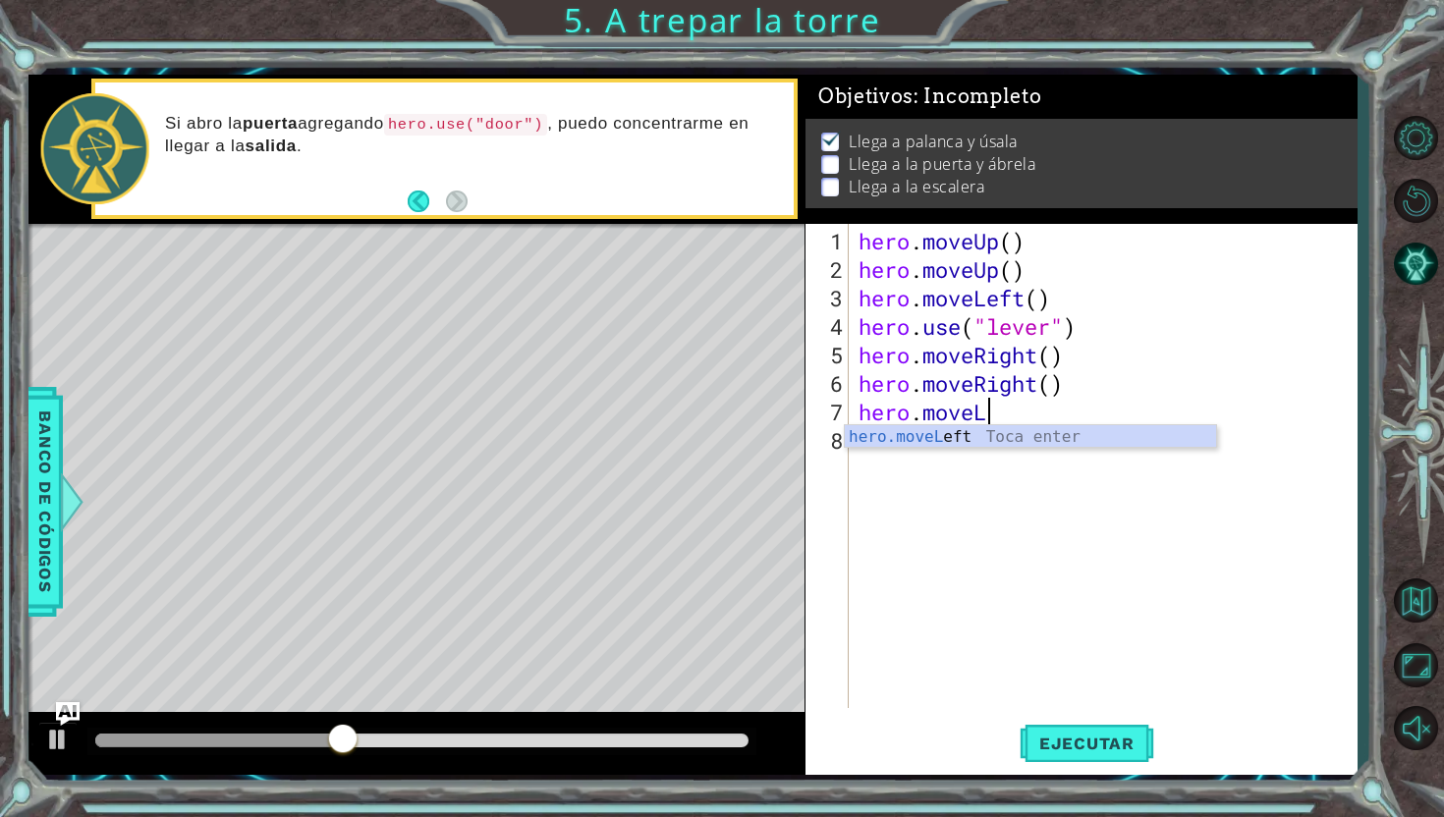
type textarea "hero.move"
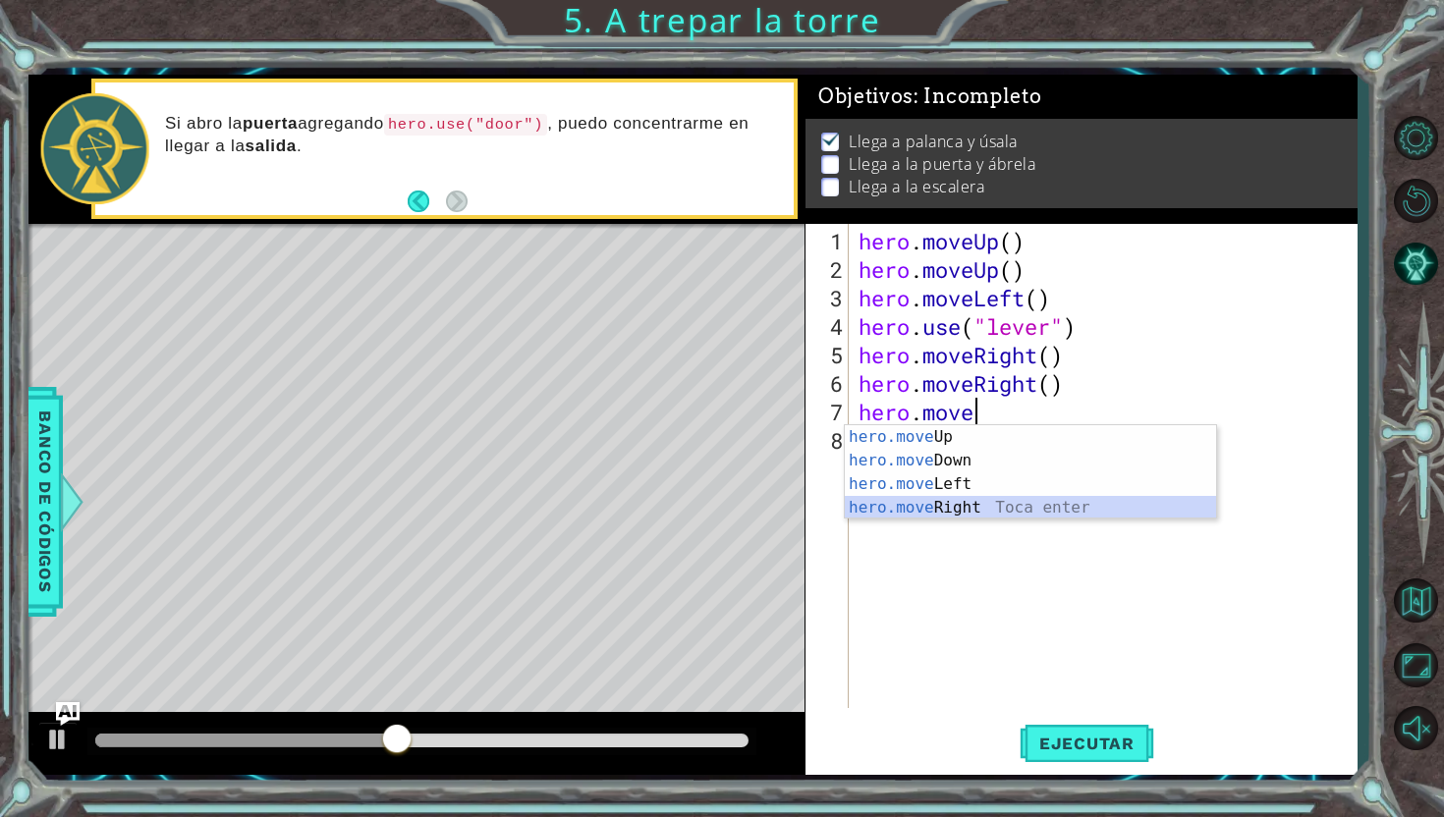
click at [1059, 506] on div "hero.move Up Toca enter hero.move Down Toca enter hero.move Left Toca enter her…" at bounding box center [1030, 495] width 371 height 141
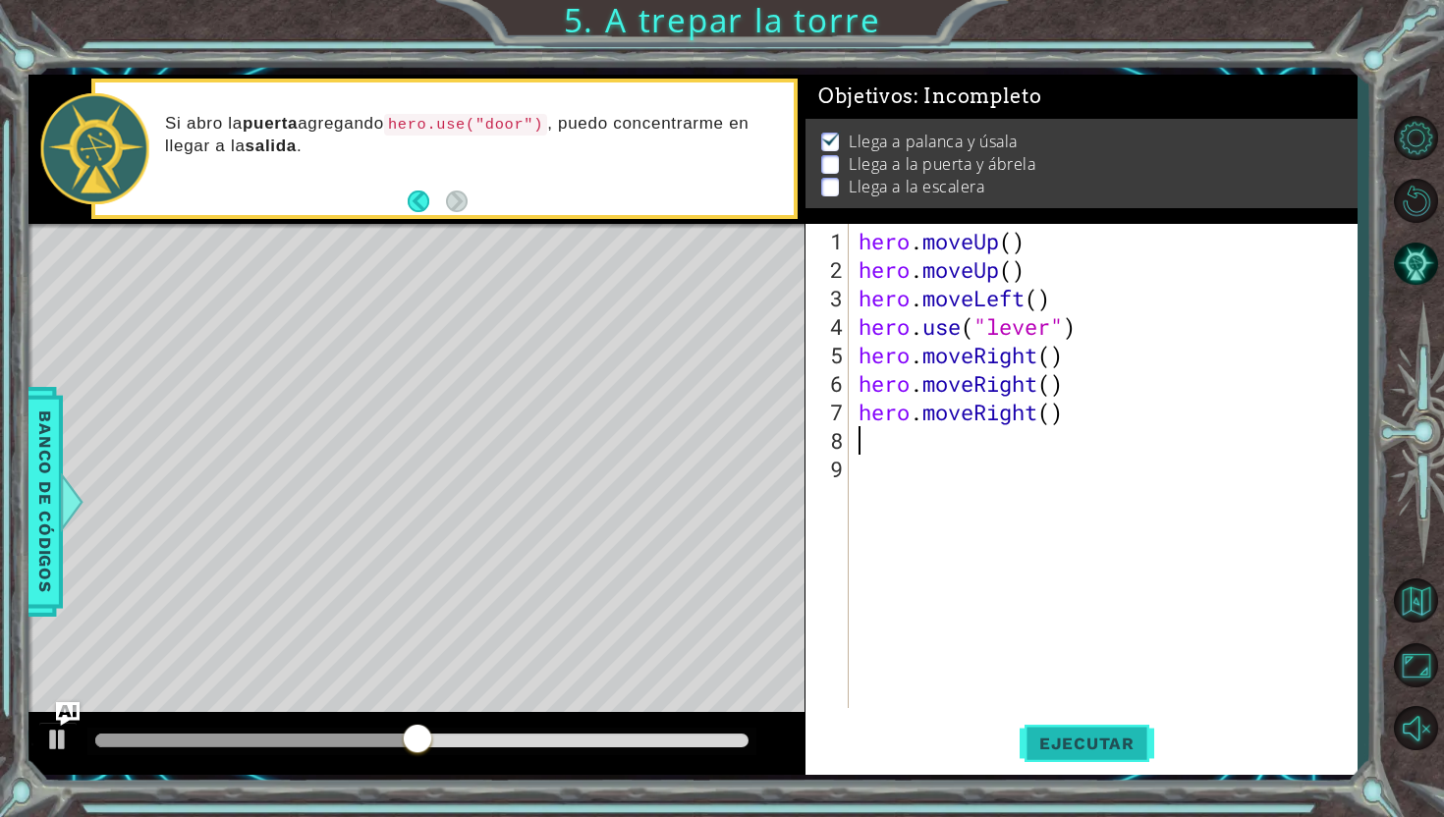
click at [1103, 736] on span "Ejecutar" at bounding box center [1086, 744] width 135 height 20
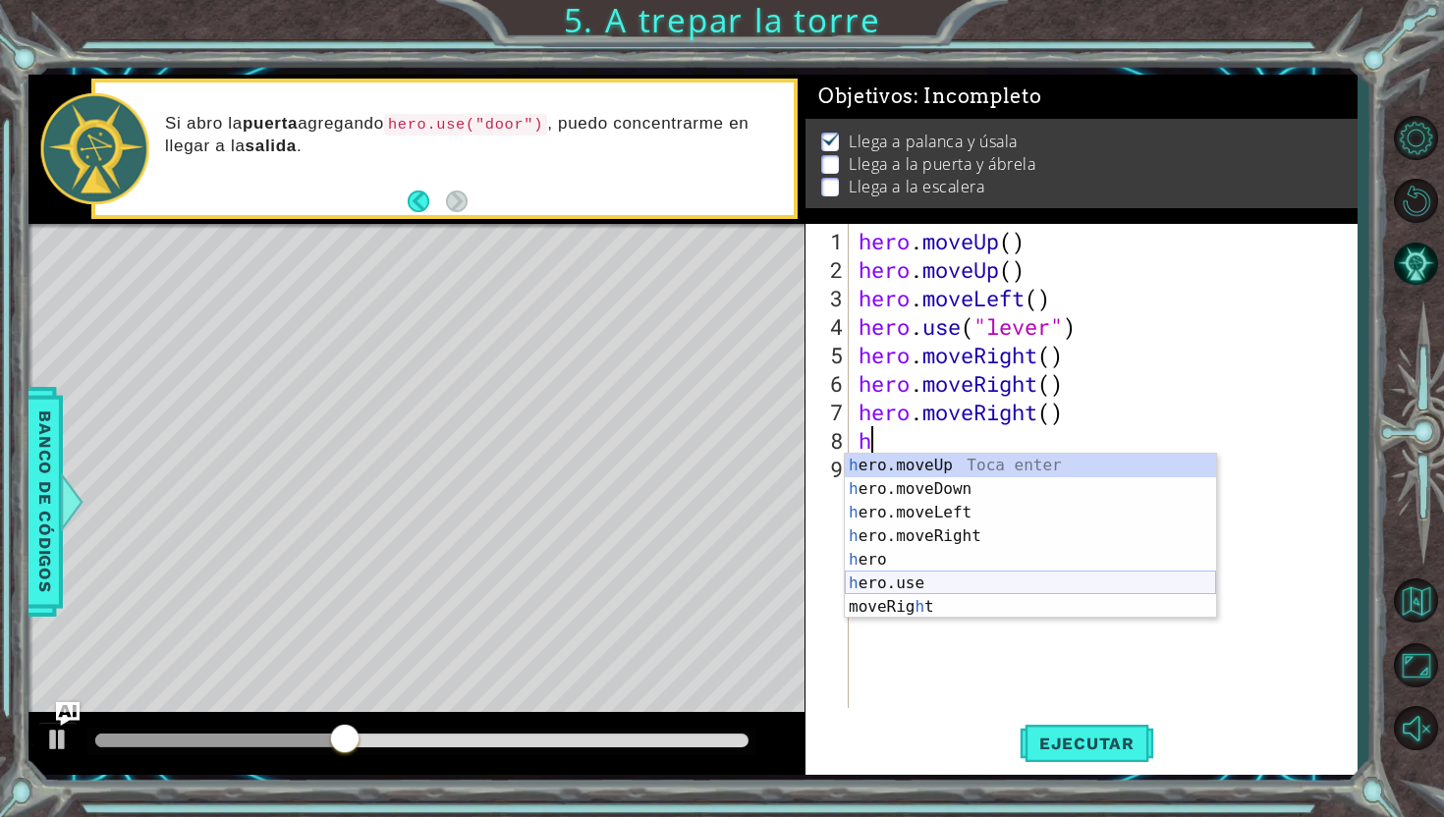
click at [937, 592] on div "h ero.moveUp Toca enter h ero.moveDown Toca enter h ero.moveLeft Toca enter h e…" at bounding box center [1030, 560] width 371 height 212
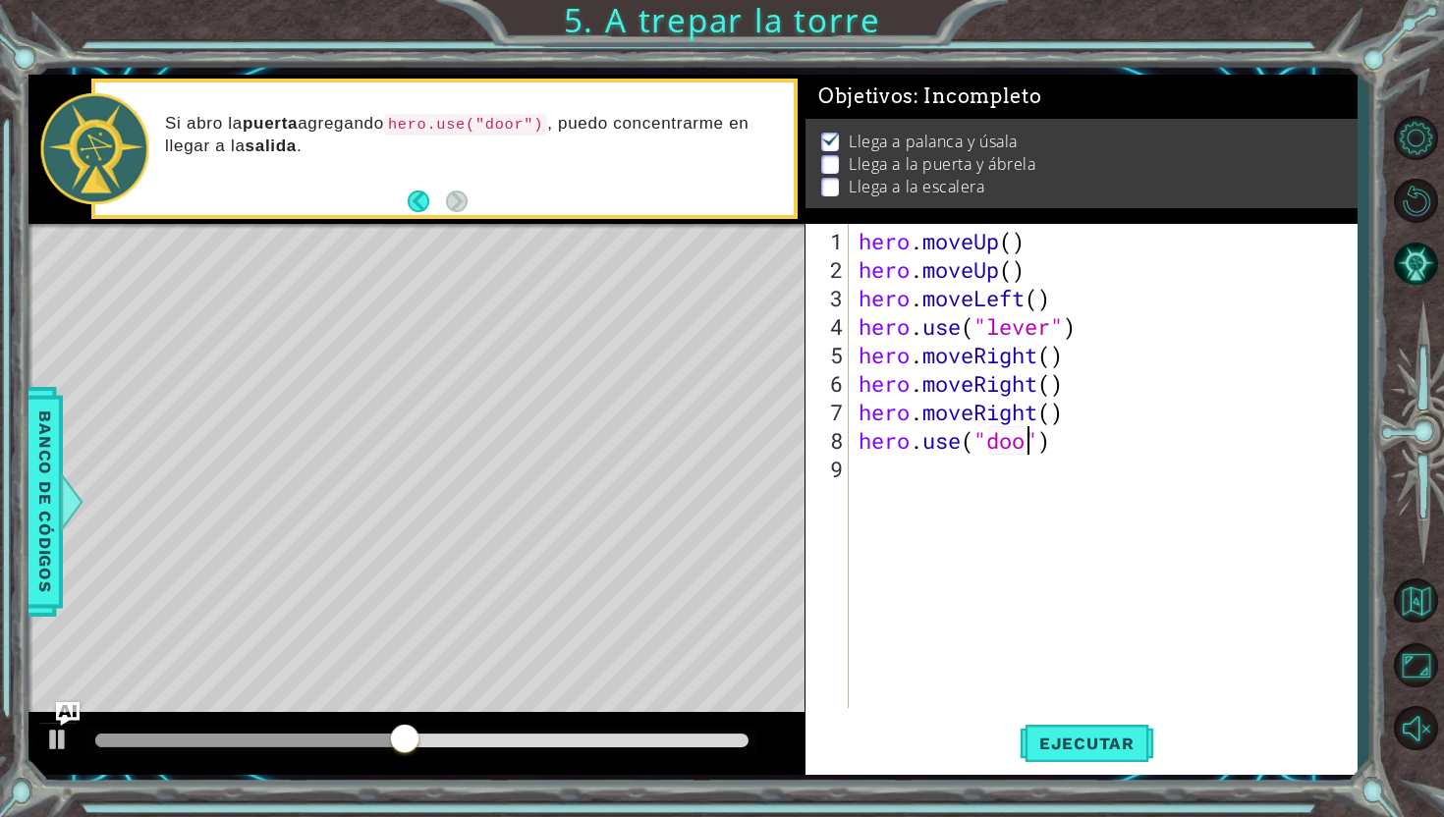
scroll to position [0, 8]
type textarea "hero.use("door")"
click at [1055, 759] on button "Ejecutar" at bounding box center [1086, 743] width 135 height 55
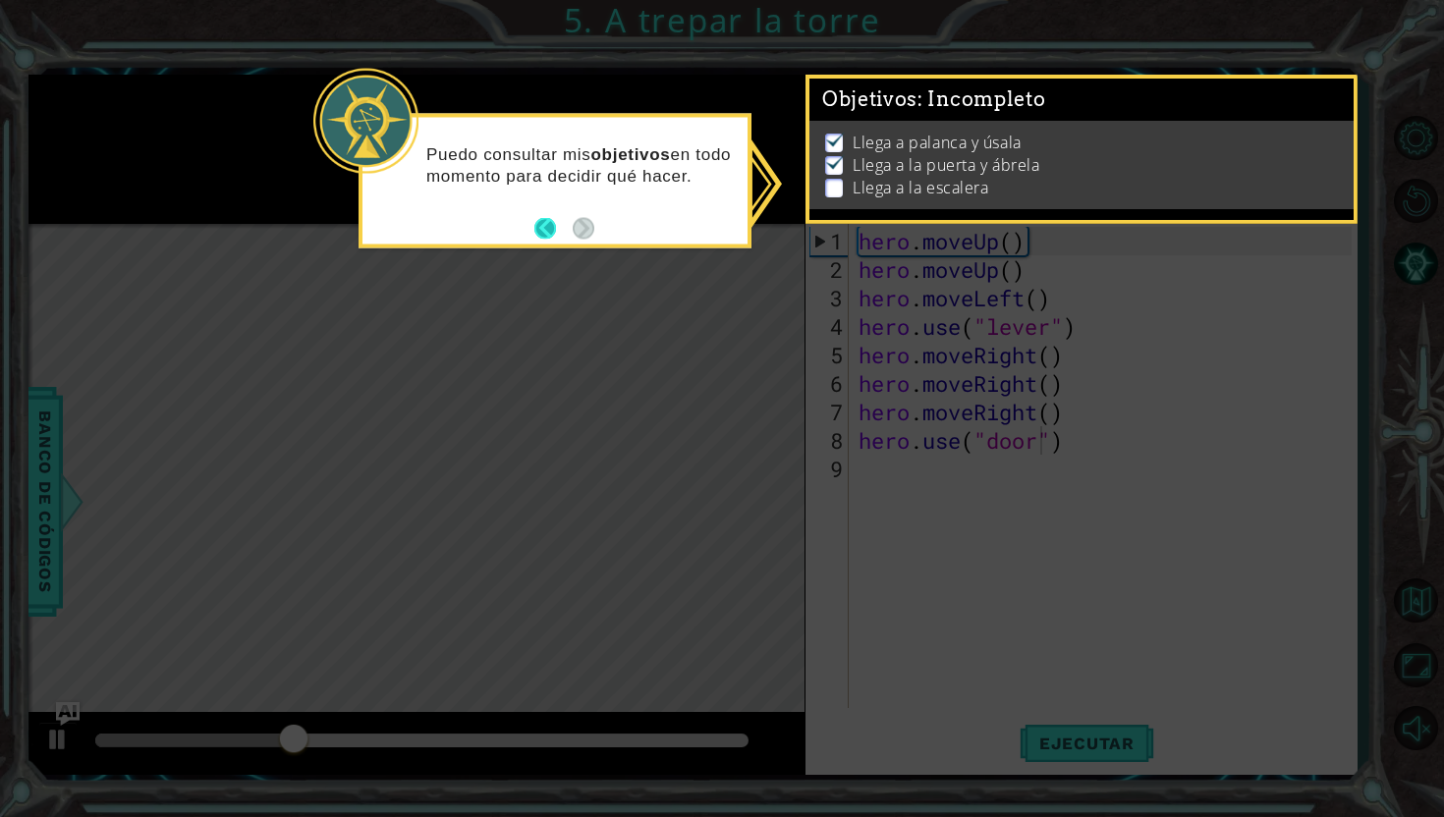
click at [562, 221] on button "Back" at bounding box center [553, 228] width 38 height 22
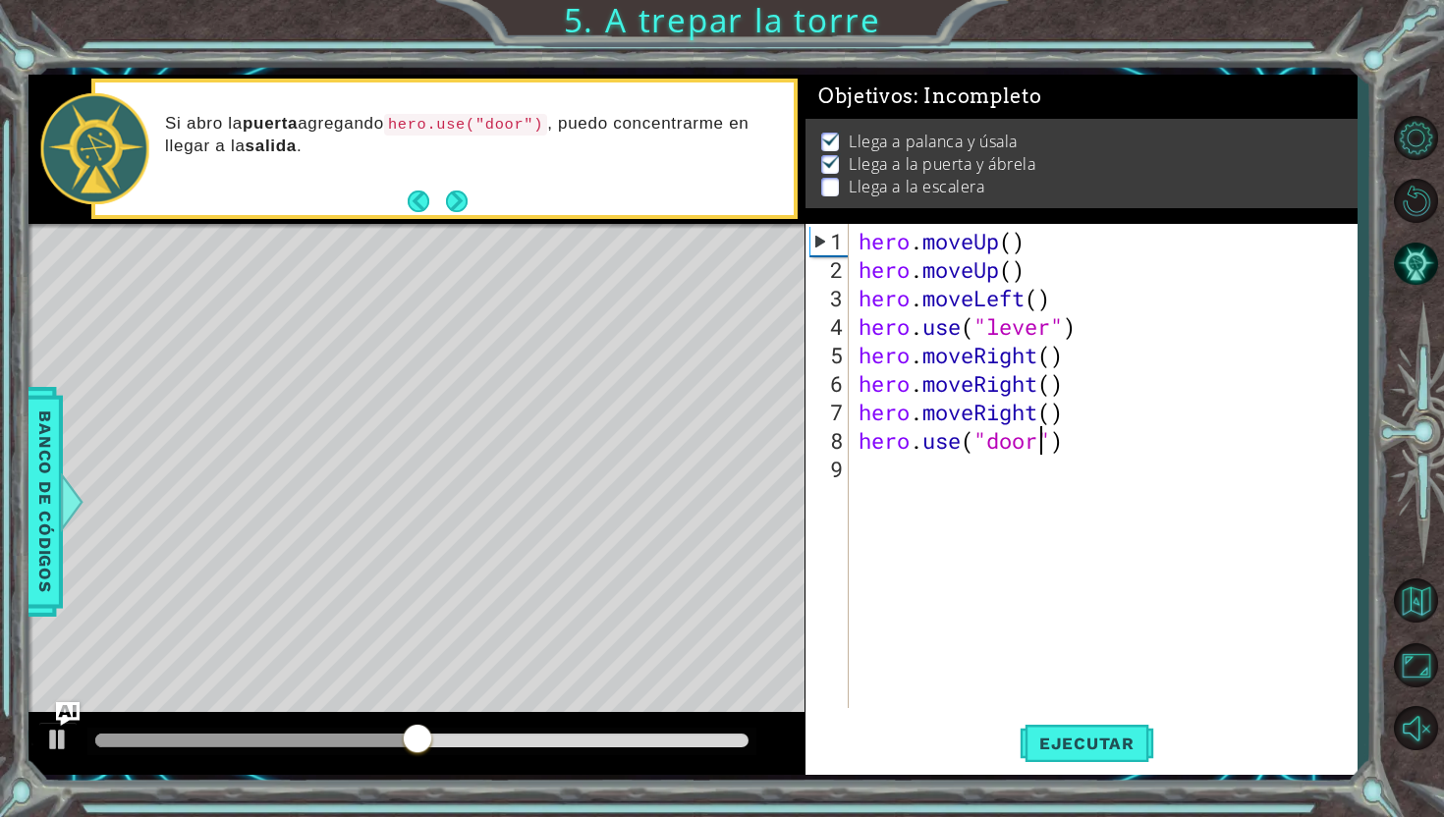
click at [878, 464] on div "hero . moveUp ( ) hero . moveUp ( ) hero . moveLeft ( ) hero . use ( "lever" ) …" at bounding box center [1107, 497] width 507 height 541
type textarea "h"
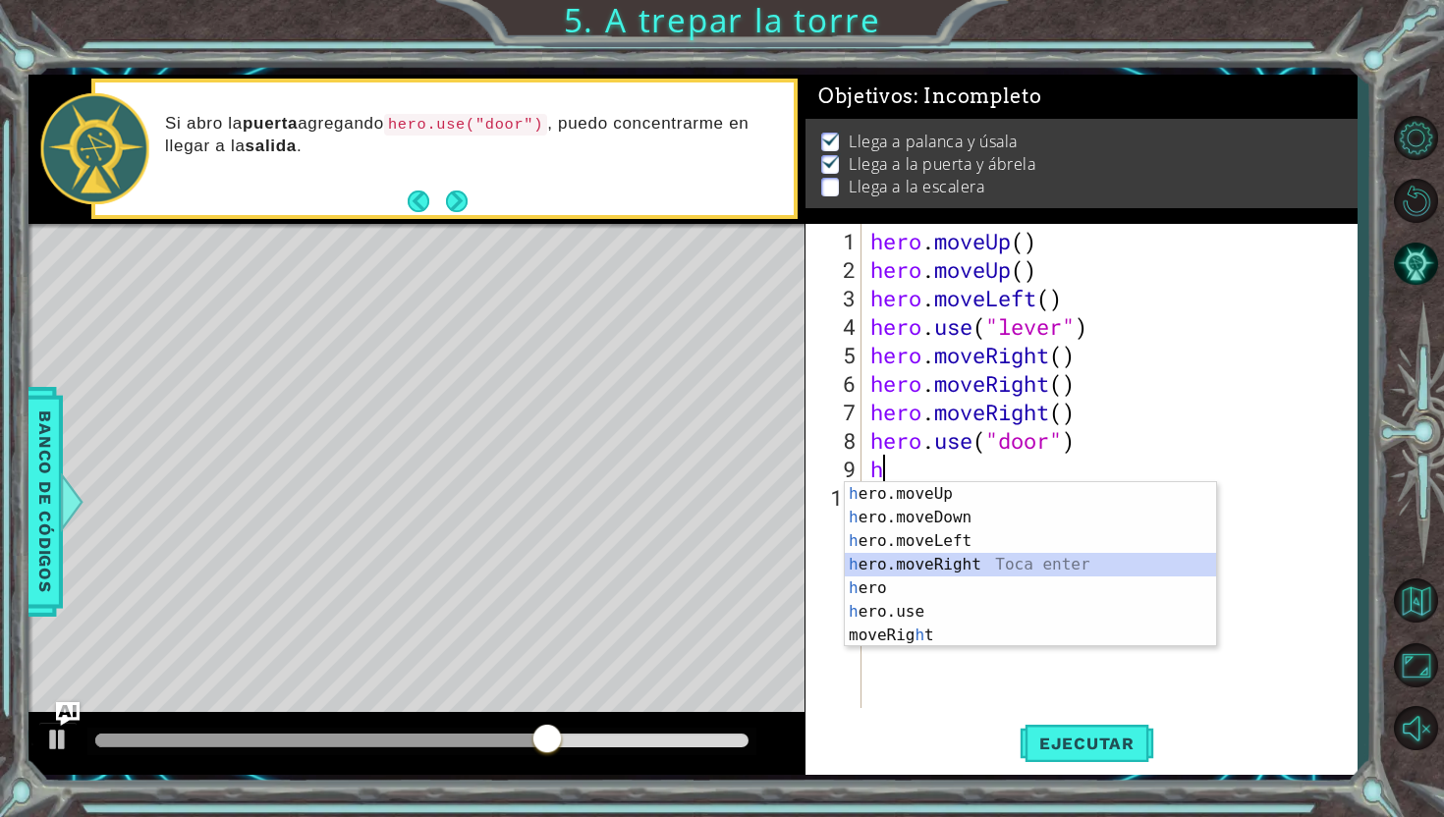
click at [946, 559] on div "h ero.moveUp Toca enter h ero.moveDown Toca enter h ero.moveLeft Toca enter h e…" at bounding box center [1030, 588] width 371 height 212
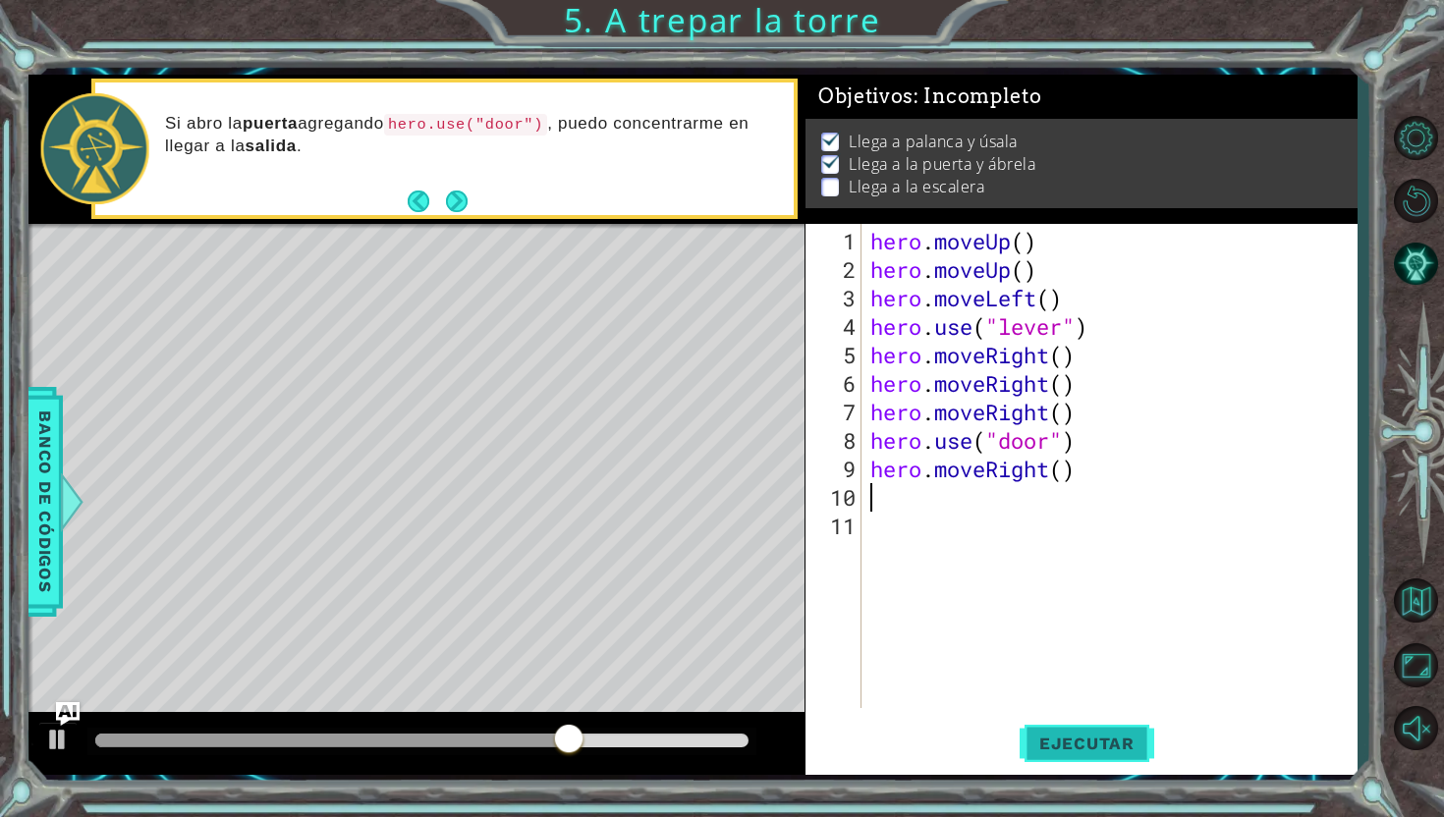
click at [1057, 733] on button "Ejecutar" at bounding box center [1086, 743] width 135 height 55
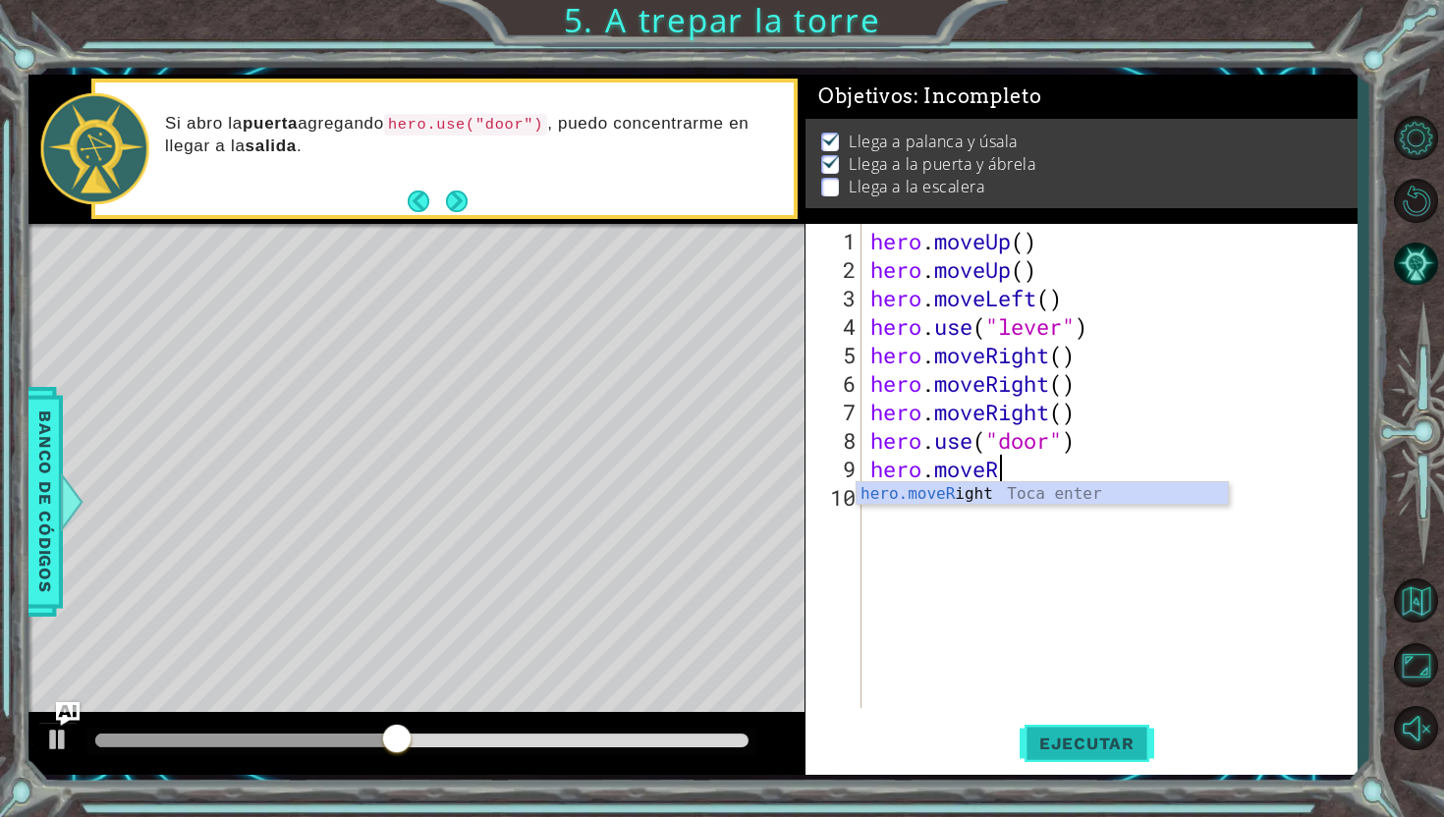
type textarea "hero.move"
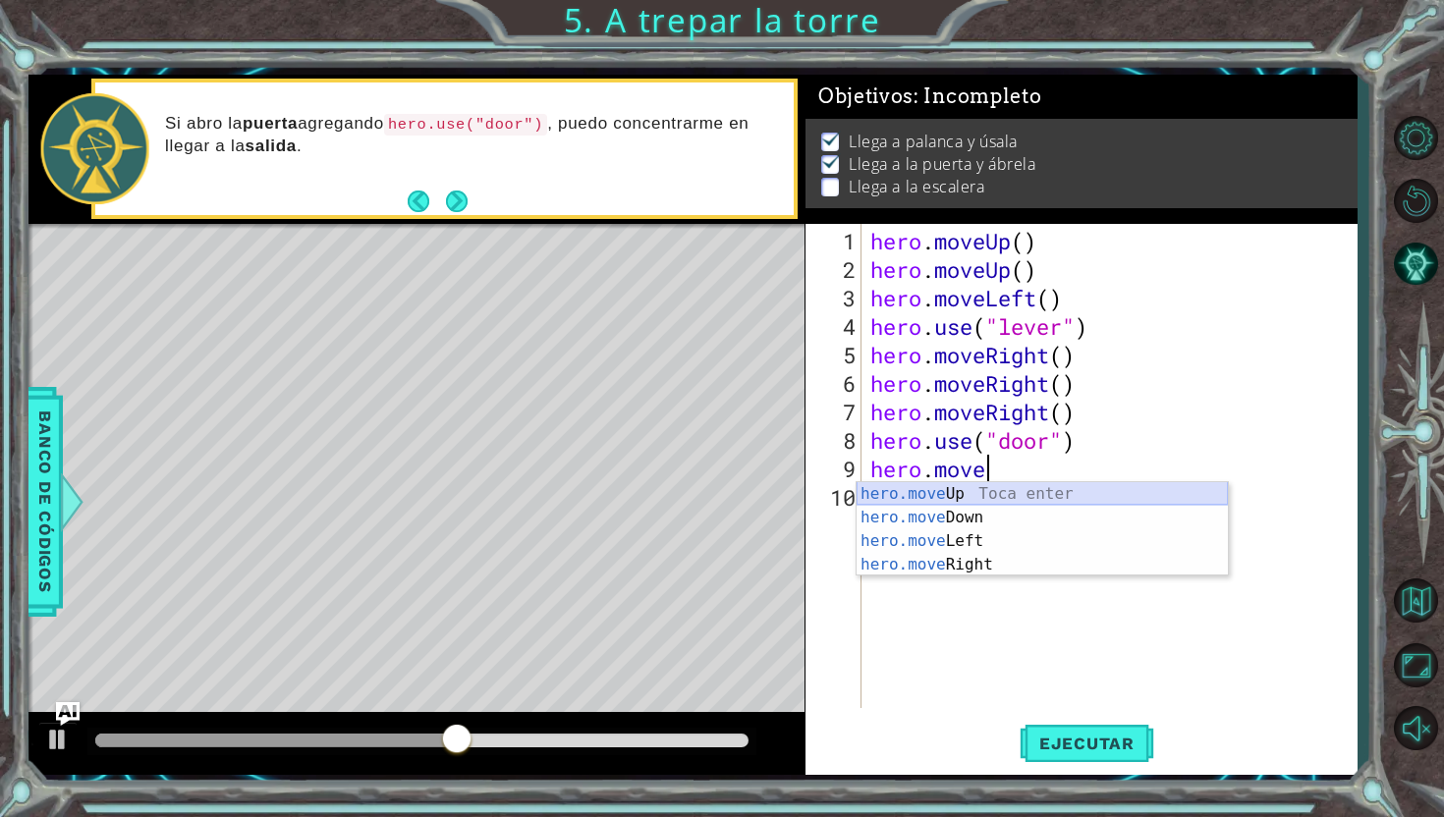
click at [1072, 495] on div "hero.move Up Toca enter hero.move Down Toca enter hero.move Left Toca enter her…" at bounding box center [1041, 552] width 371 height 141
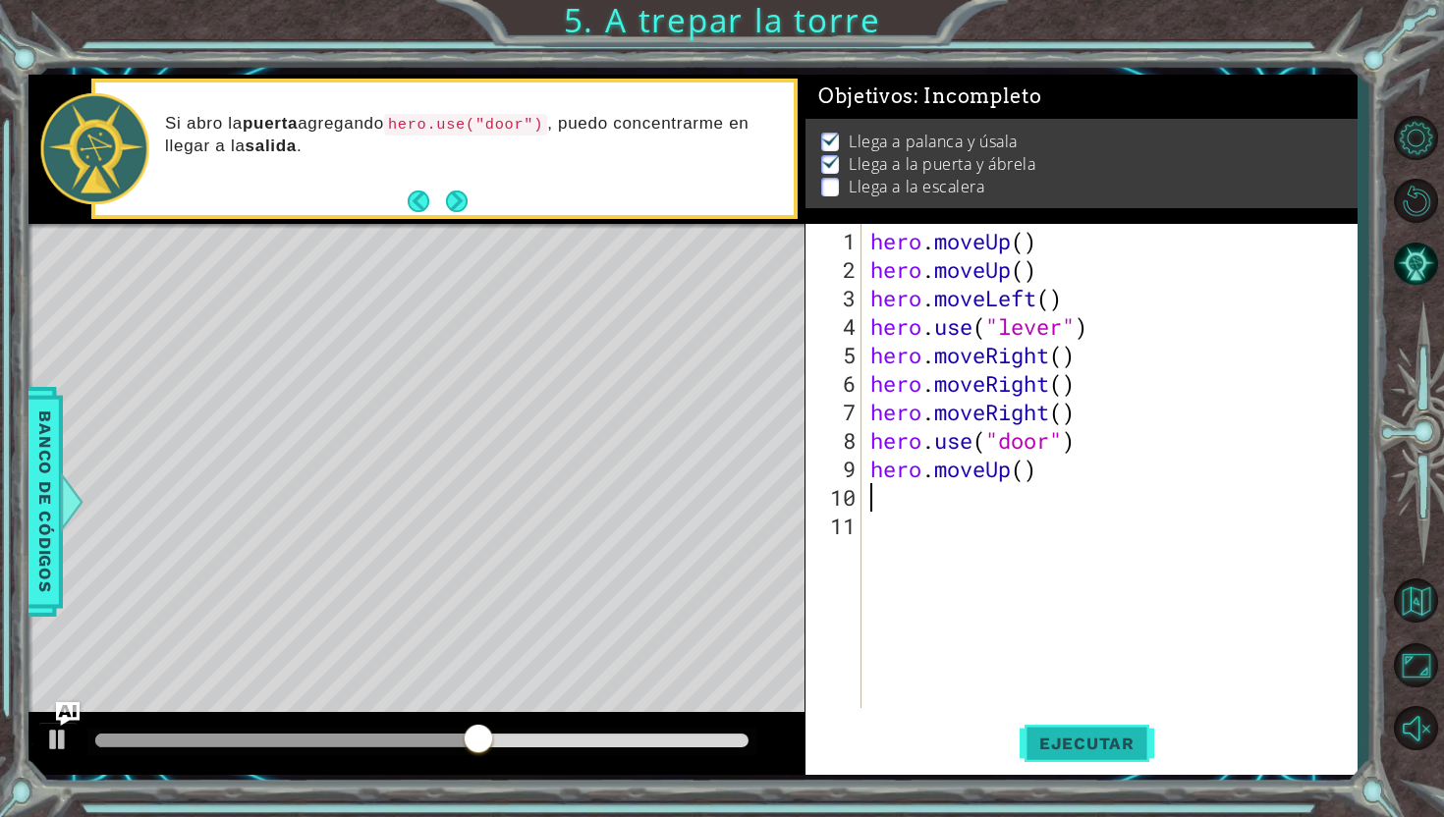
click at [1083, 743] on span "Ejecutar" at bounding box center [1086, 744] width 135 height 20
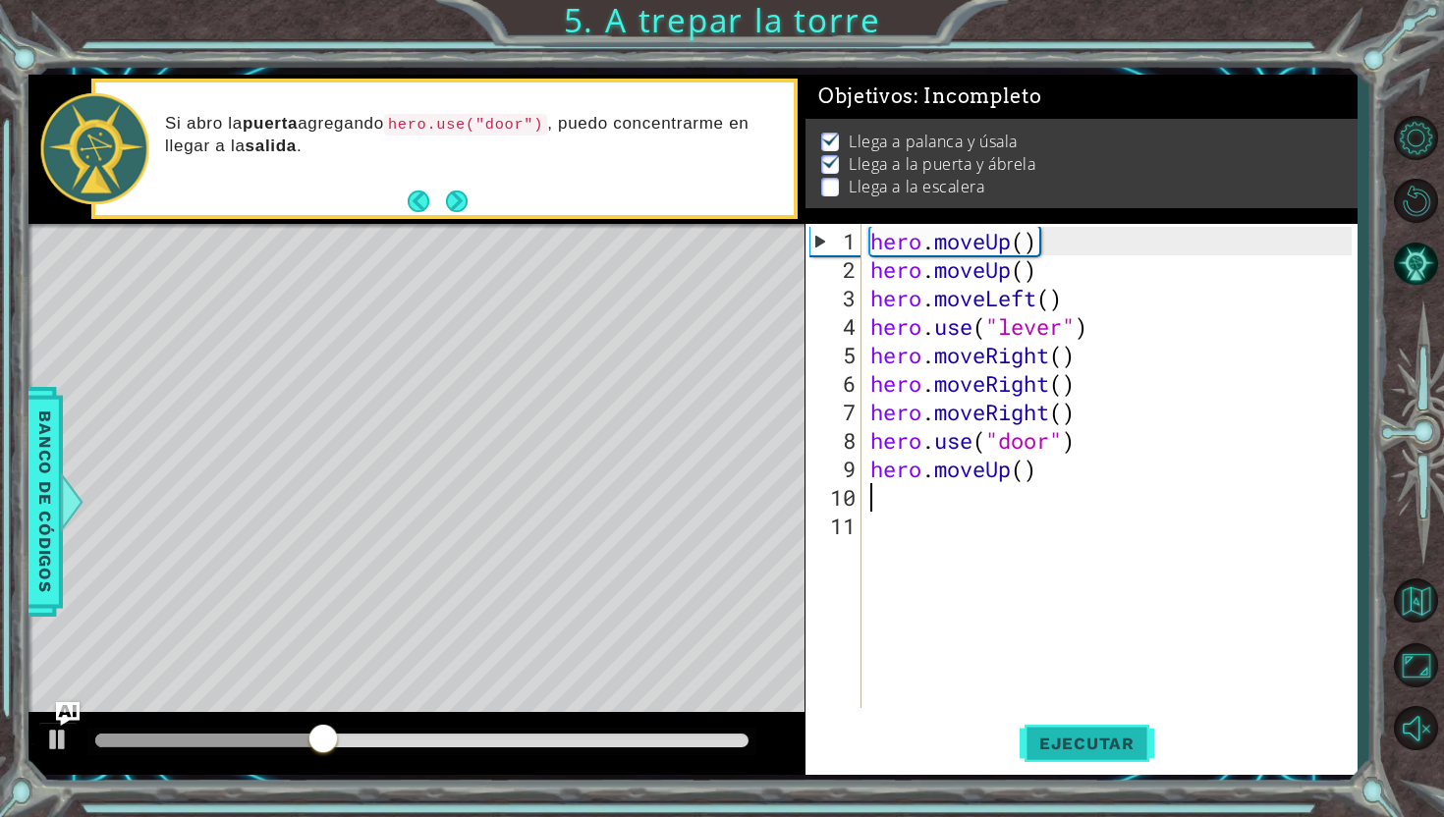
type textarea "h"
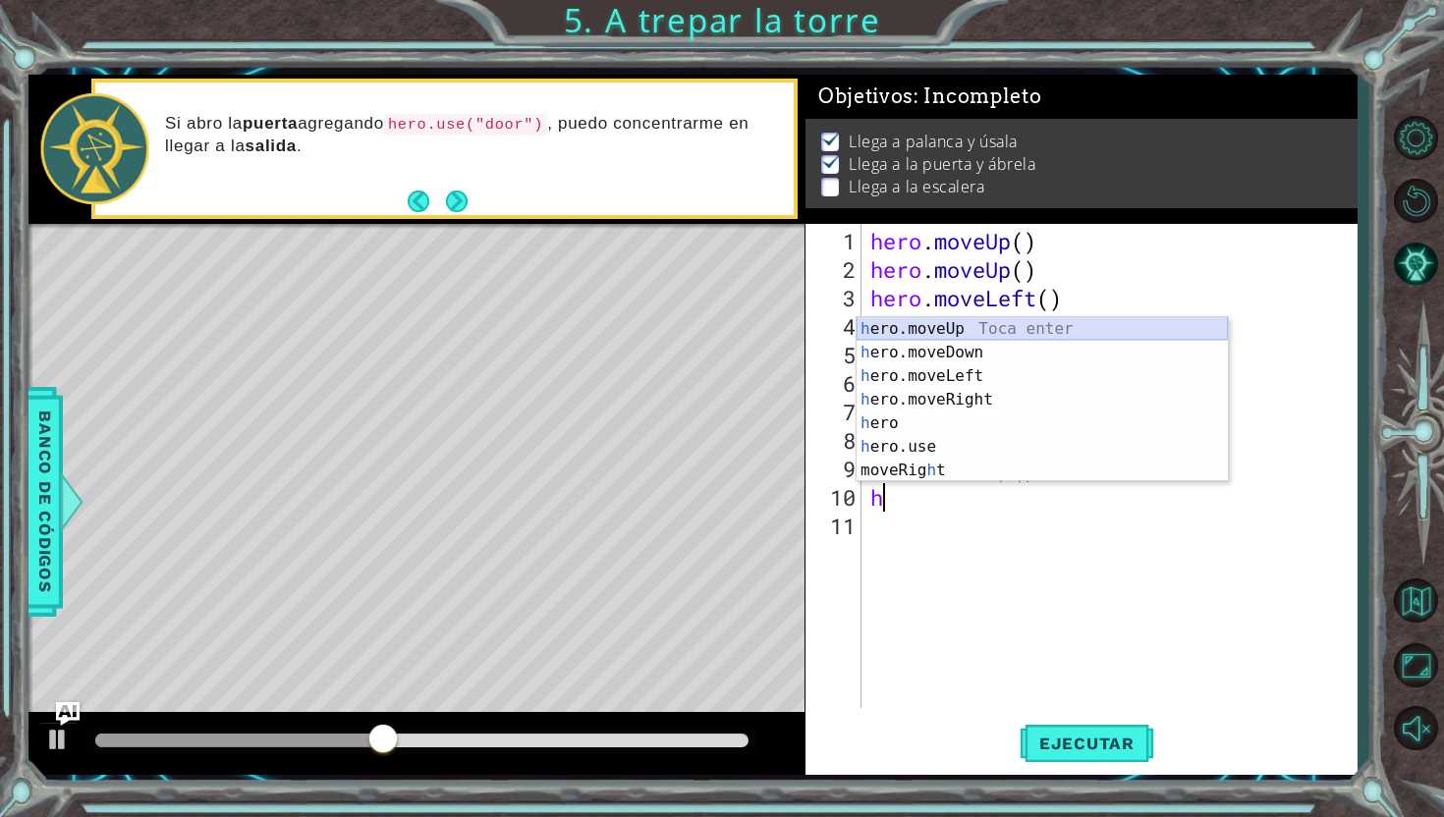
click at [1047, 332] on div "h ero.moveUp Toca enter h ero.moveDown Toca enter h ero.moveLeft Toca enter h e…" at bounding box center [1041, 423] width 371 height 212
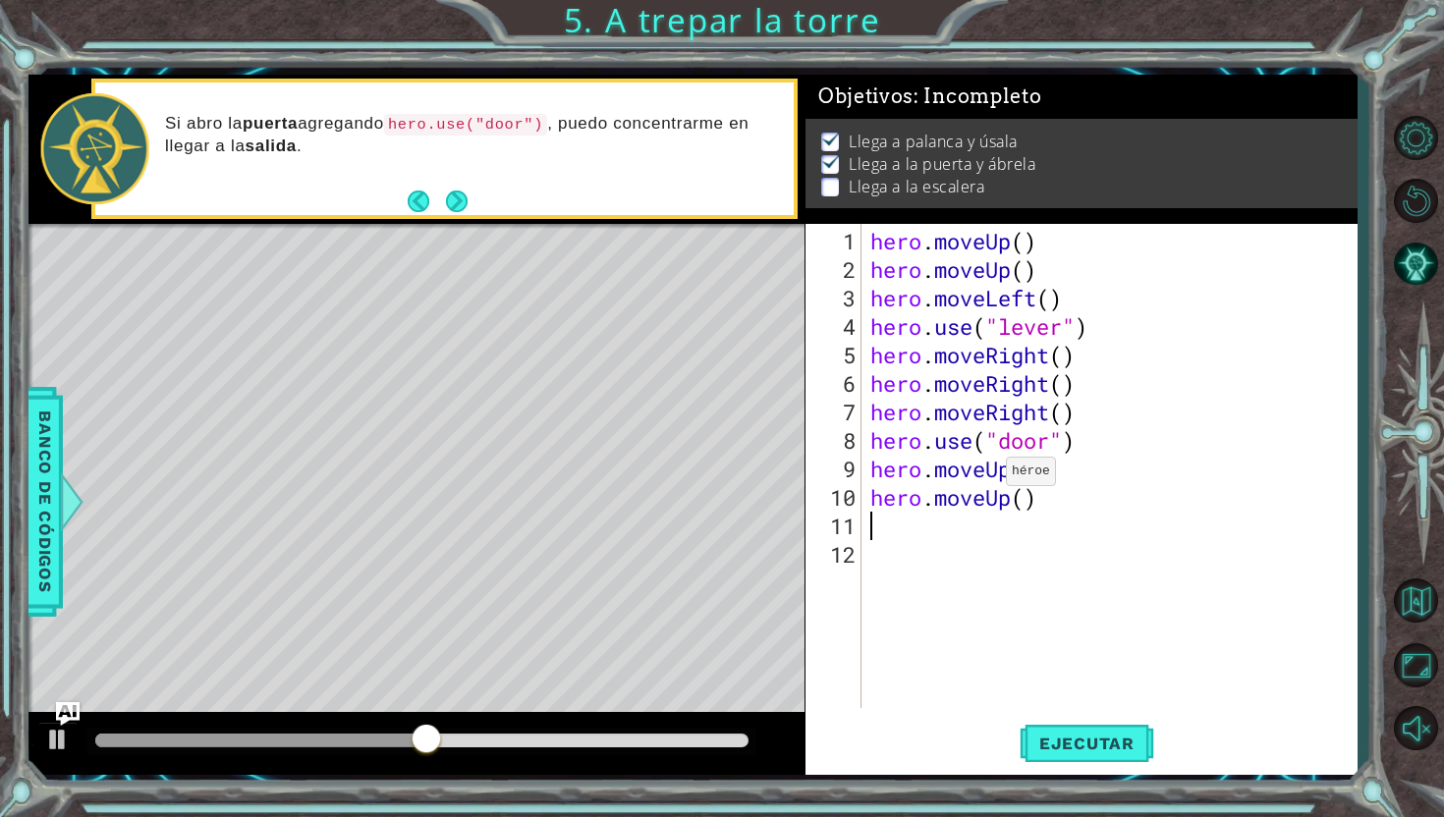
type textarea "h"
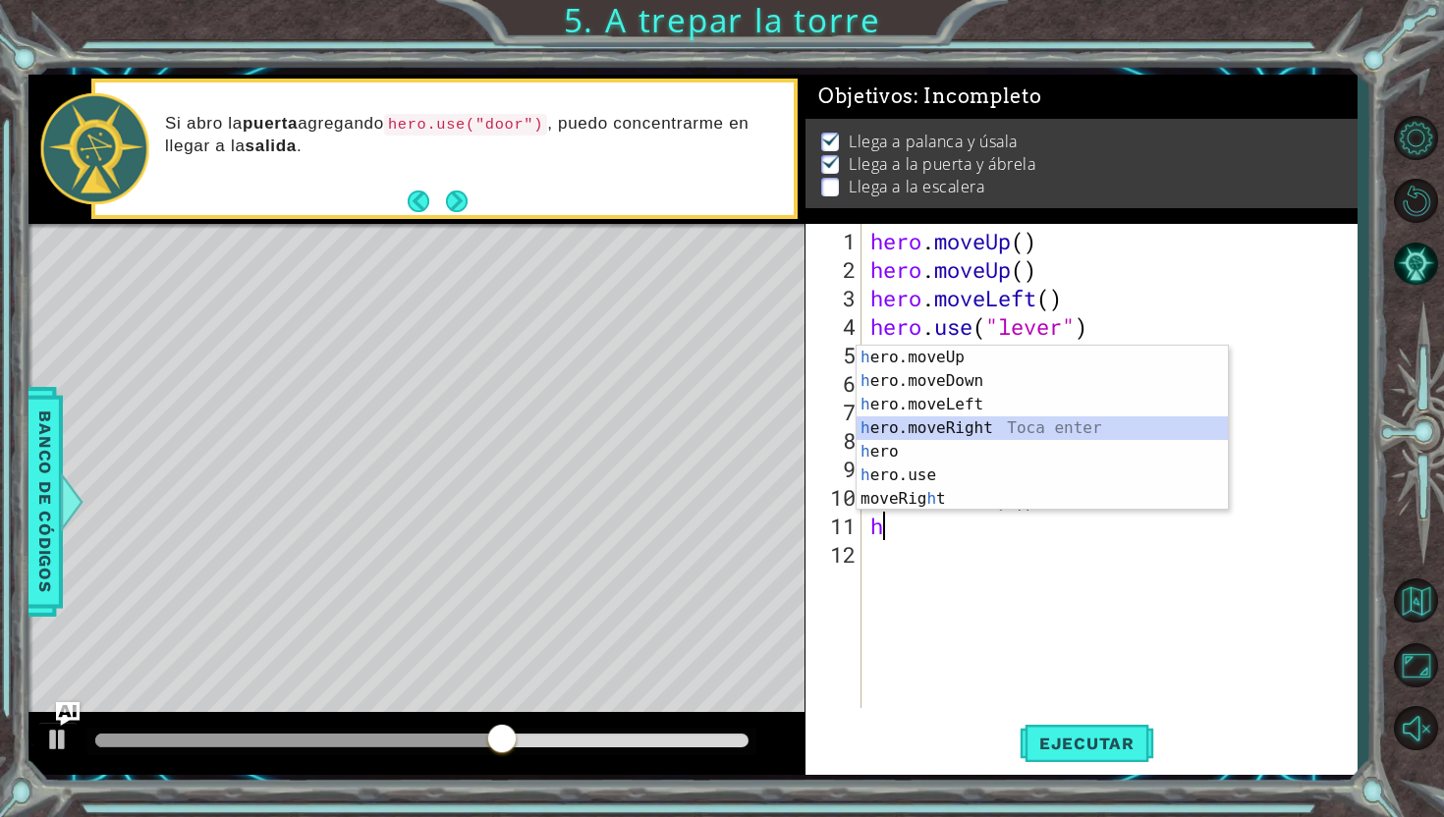
click at [985, 432] on div "h ero.moveUp Toca enter h ero.moveDown Toca enter h ero.moveLeft Toca enter h e…" at bounding box center [1041, 452] width 371 height 212
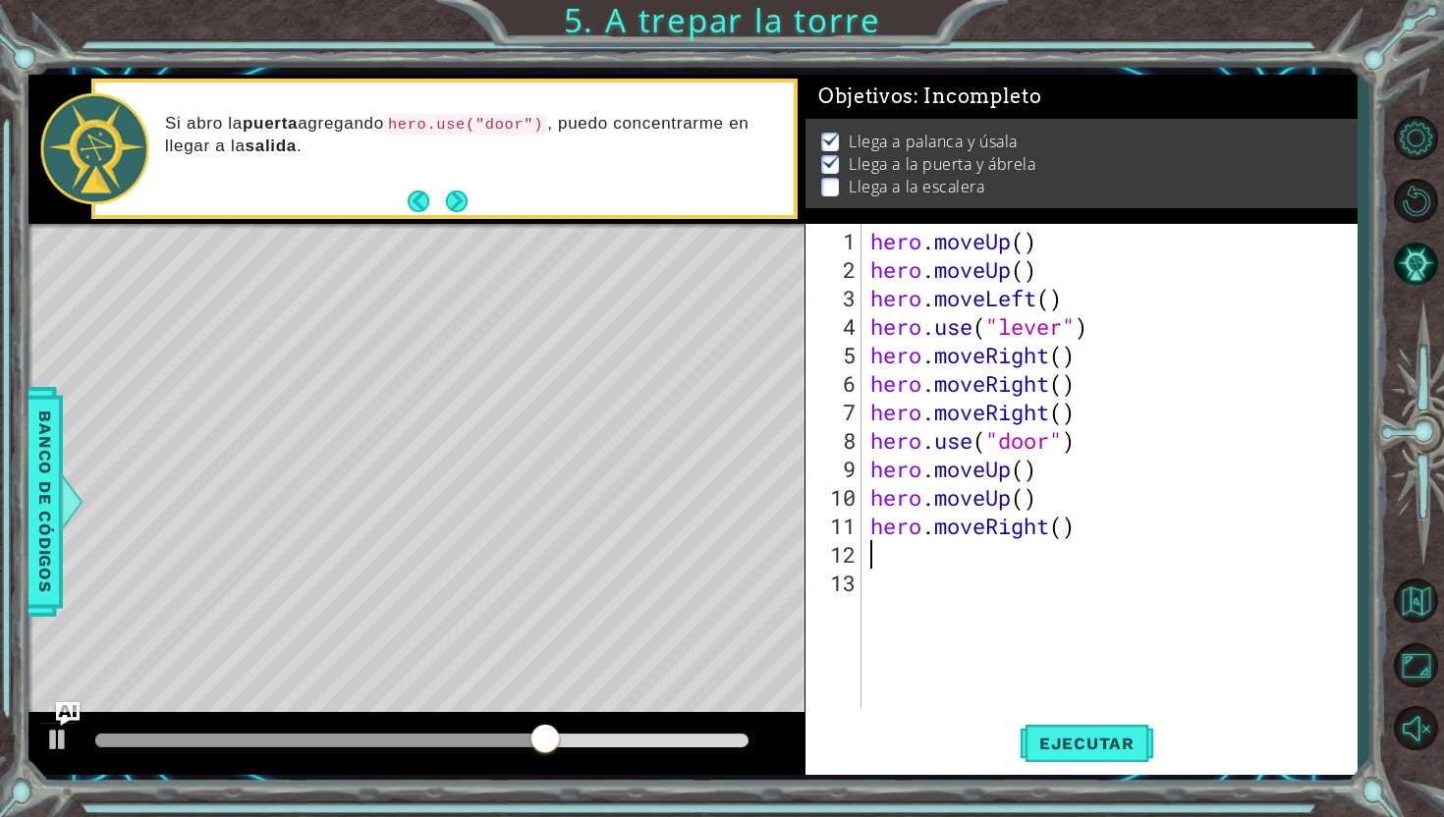
click at [974, 559] on div "hero . moveUp ( ) hero . moveUp ( ) hero . moveLeft ( ) hero . use ( "lever" ) …" at bounding box center [1113, 497] width 495 height 541
type textarea "h"
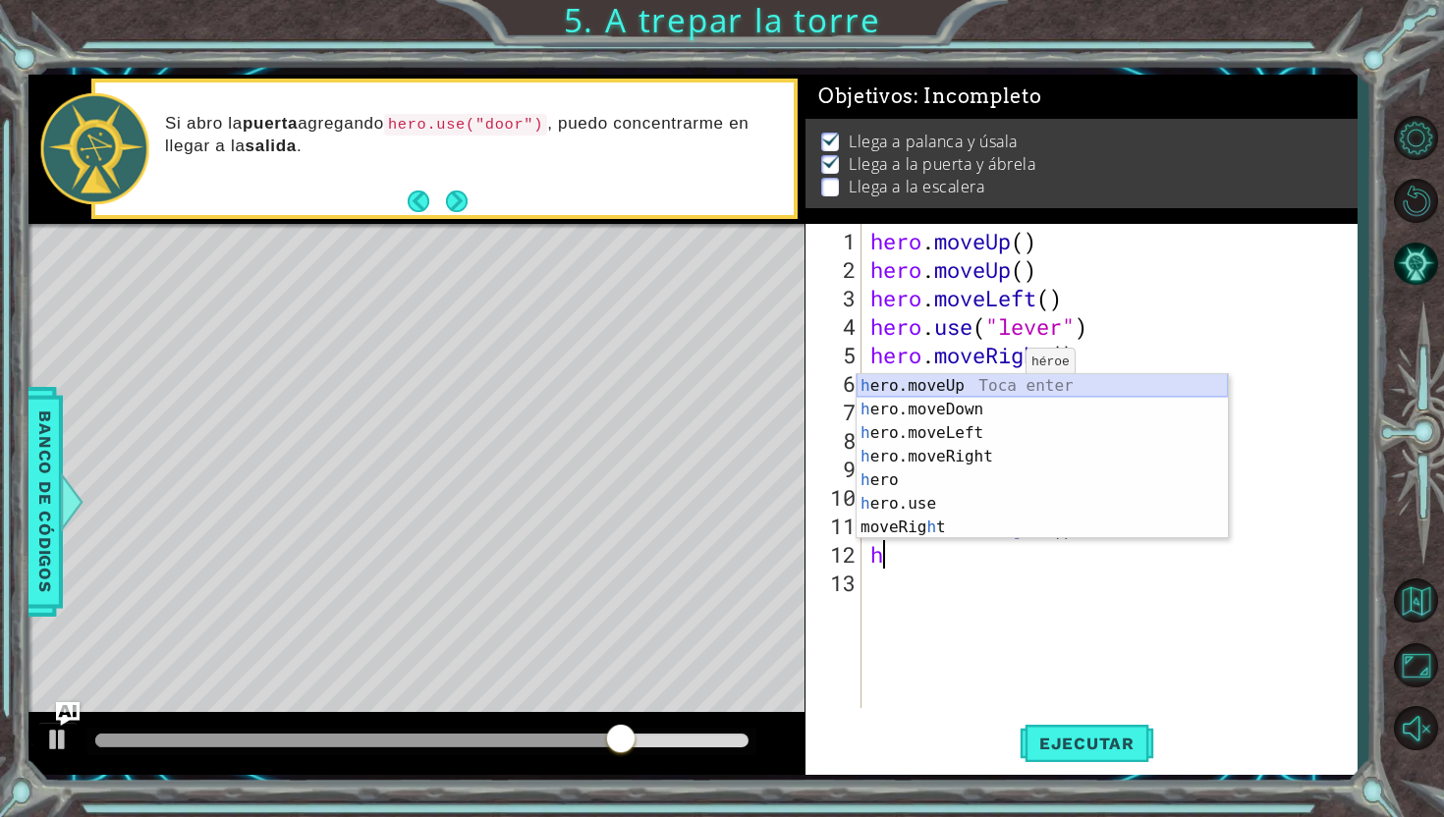
click at [1013, 382] on div "h ero.moveUp Toca enter h ero.moveDown Toca enter h ero.moveLeft Toca enter h e…" at bounding box center [1041, 480] width 371 height 212
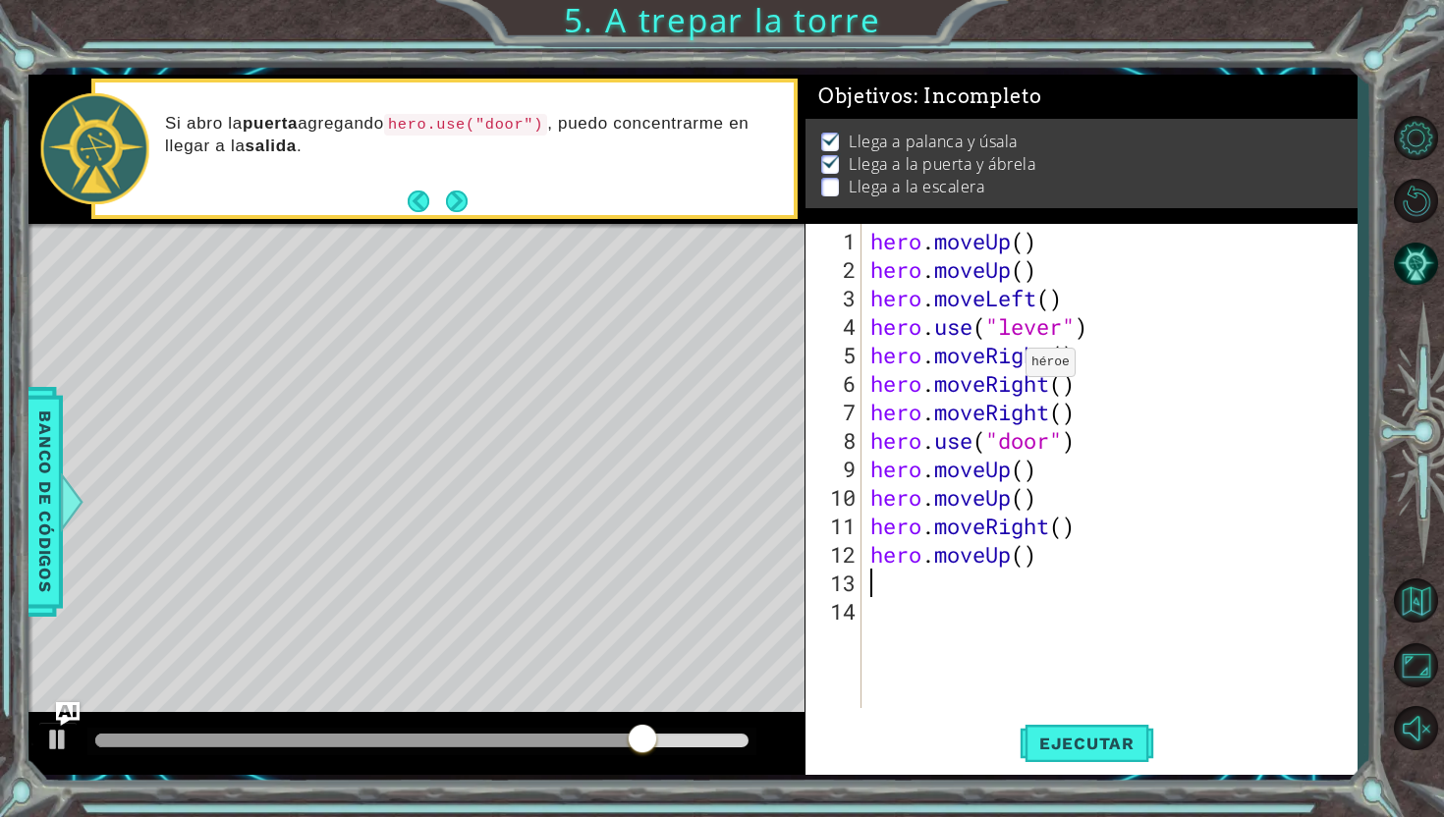
type textarea "h"
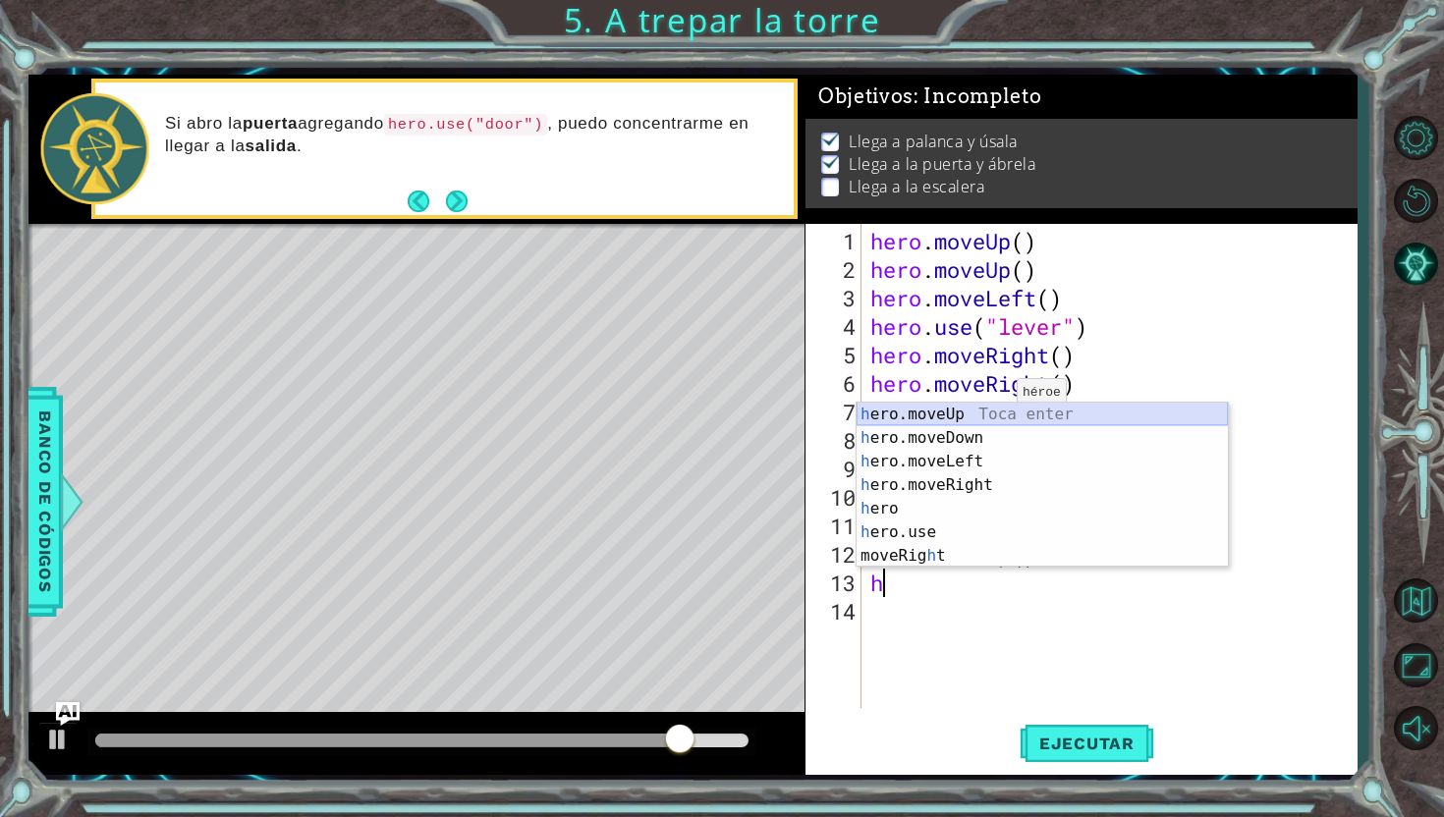
click at [1003, 409] on div "h ero.moveUp Toca enter h ero.moveDown Toca enter h ero.moveLeft Toca enter h e…" at bounding box center [1041, 509] width 371 height 212
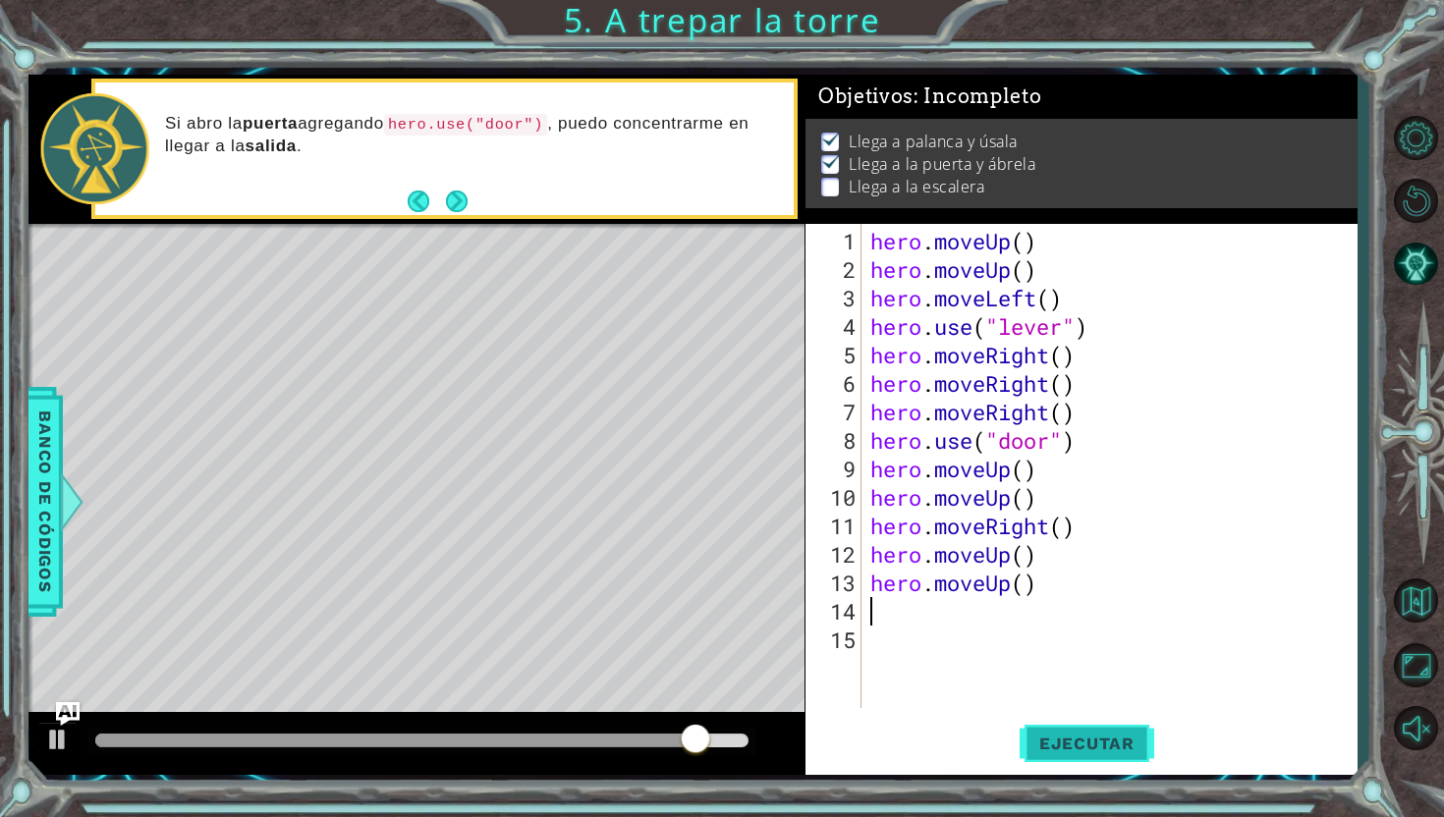
click at [1047, 736] on span "Ejecutar" at bounding box center [1086, 744] width 135 height 20
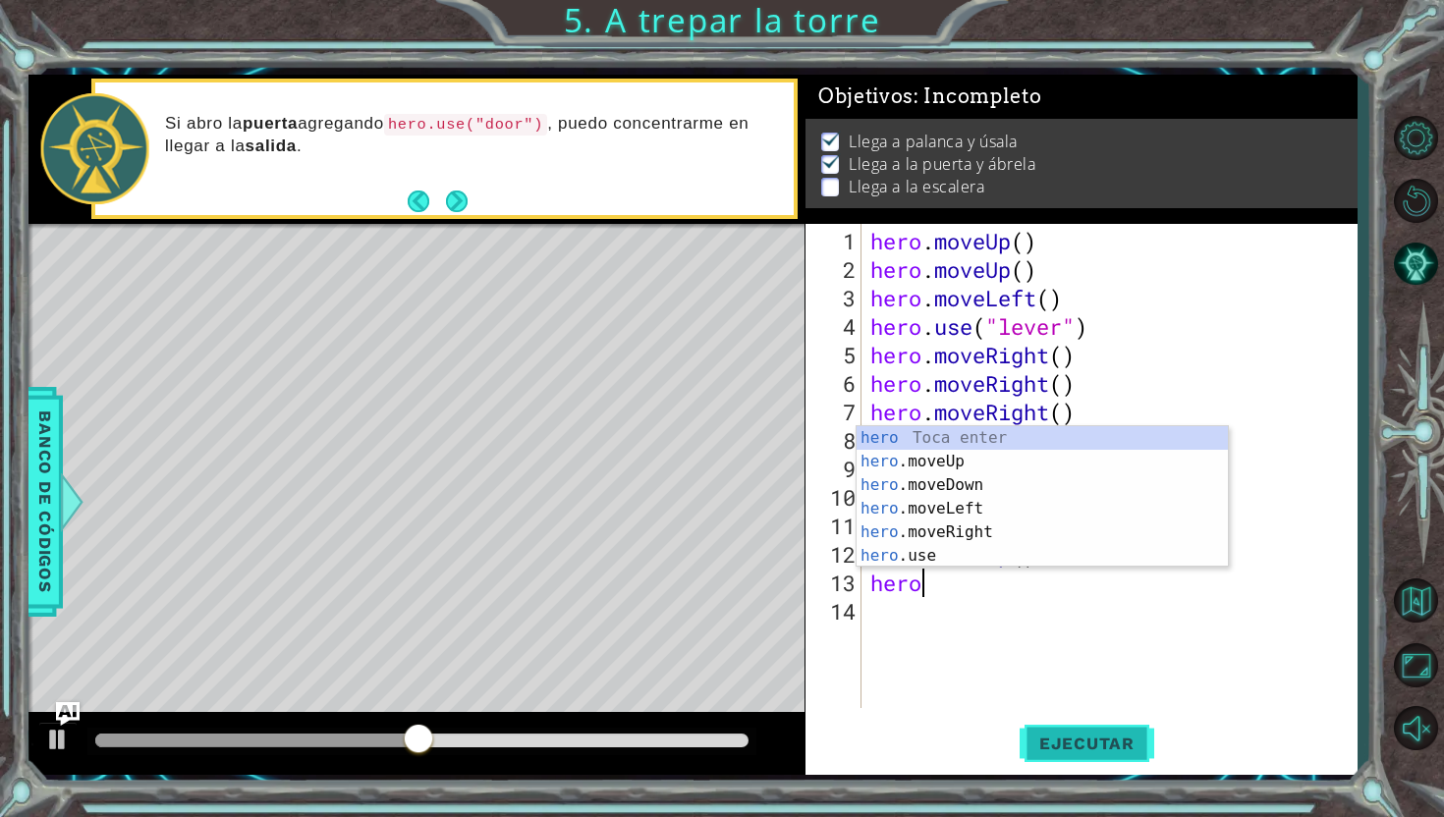
type textarea "h"
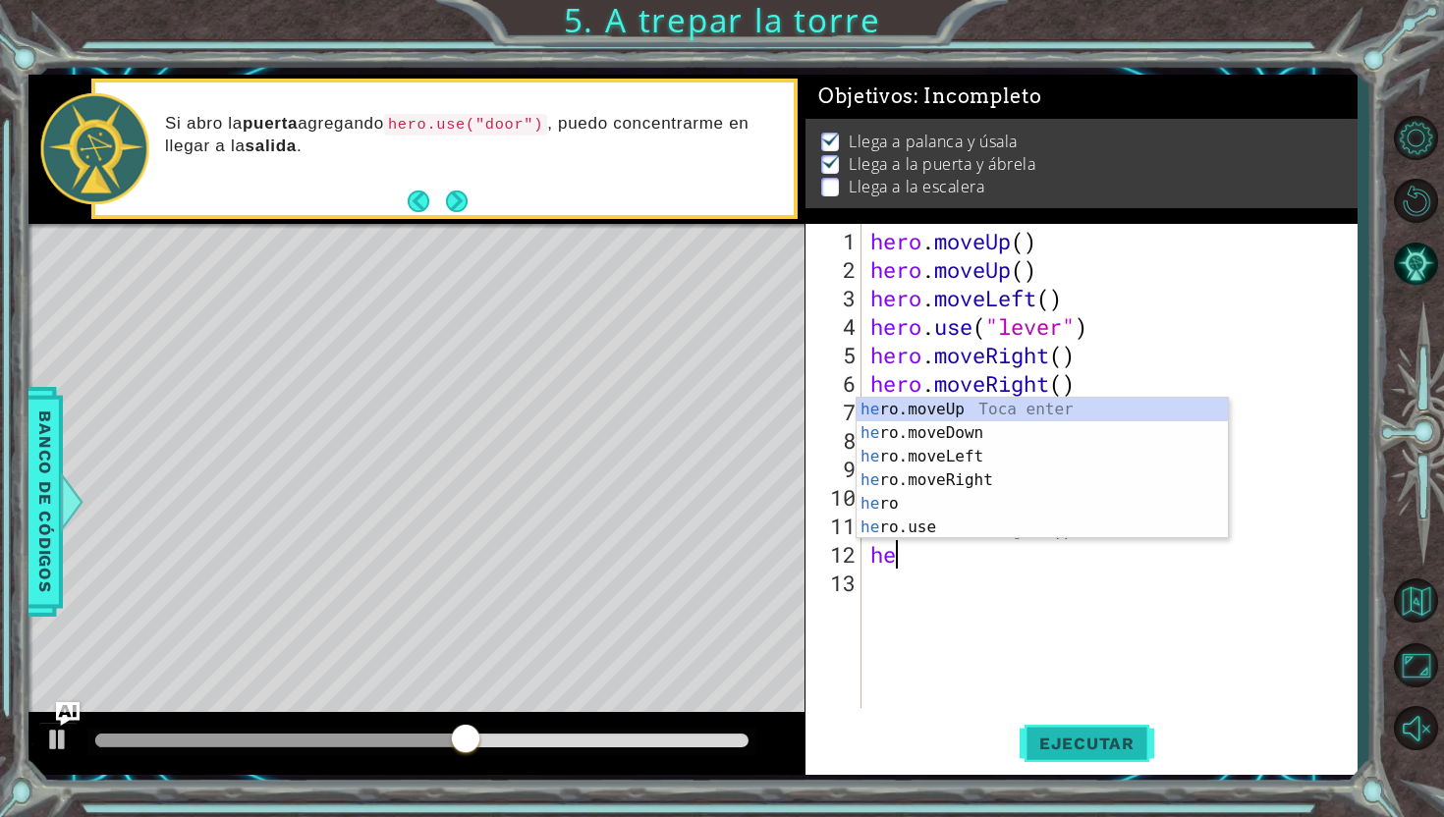
type textarea "h"
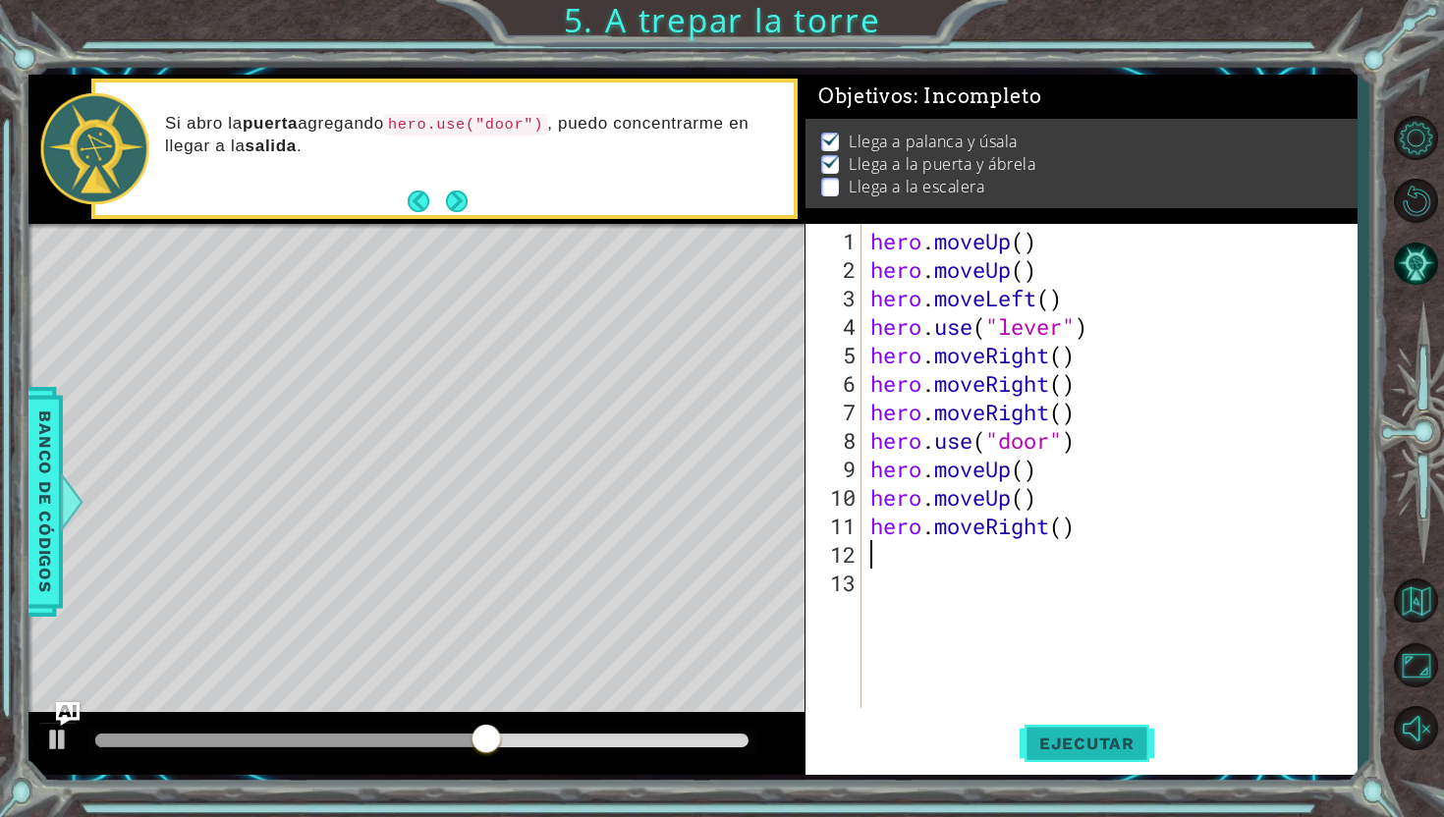
type textarea "hero.moveRight()"
click at [1113, 726] on button "Ejecutar" at bounding box center [1086, 743] width 135 height 55
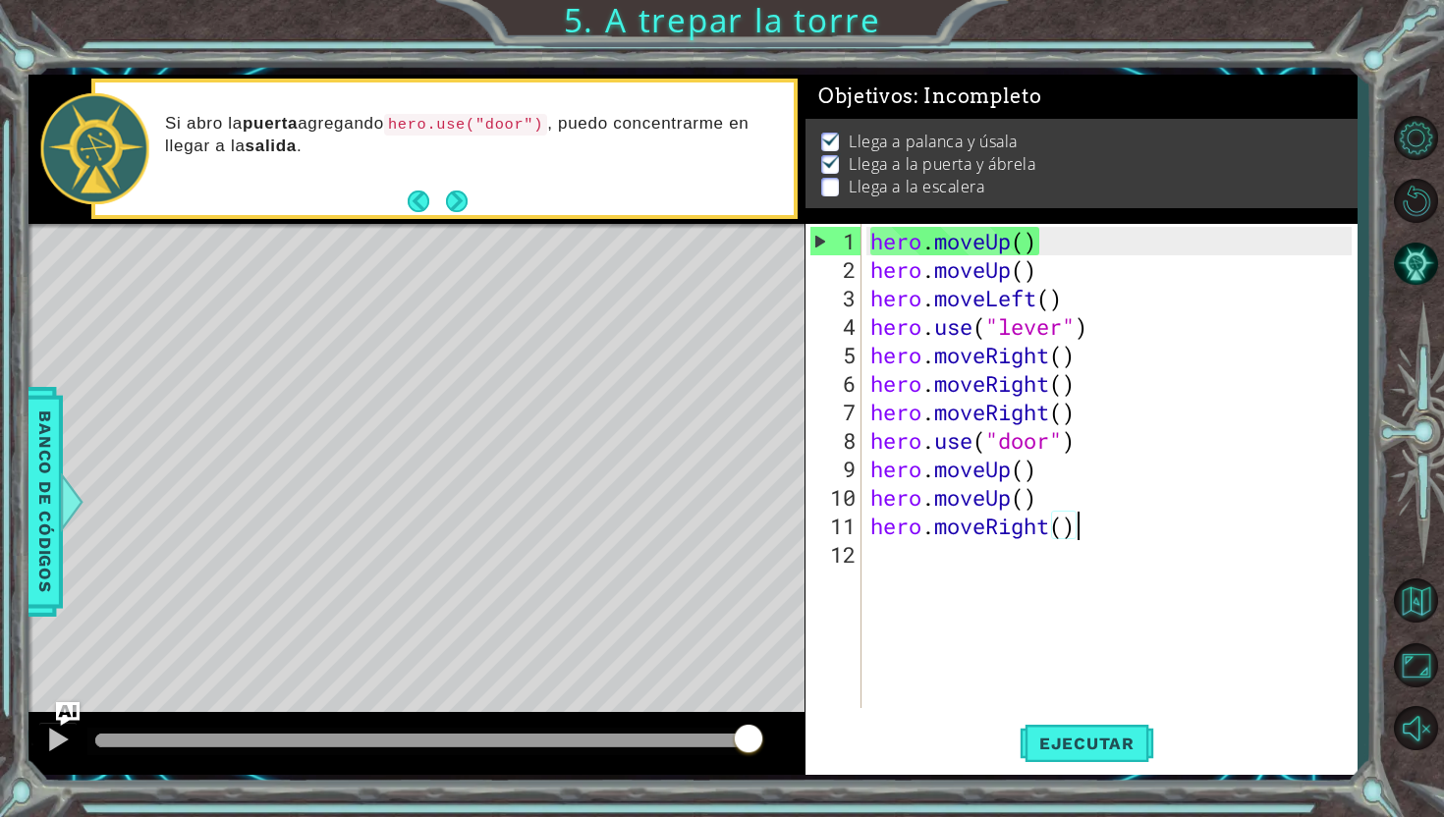
click at [1030, 554] on div "hero . moveUp ( ) hero . moveUp ( ) hero . moveLeft ( ) hero . use ( "lever" ) …" at bounding box center [1113, 497] width 495 height 541
type textarea "h"
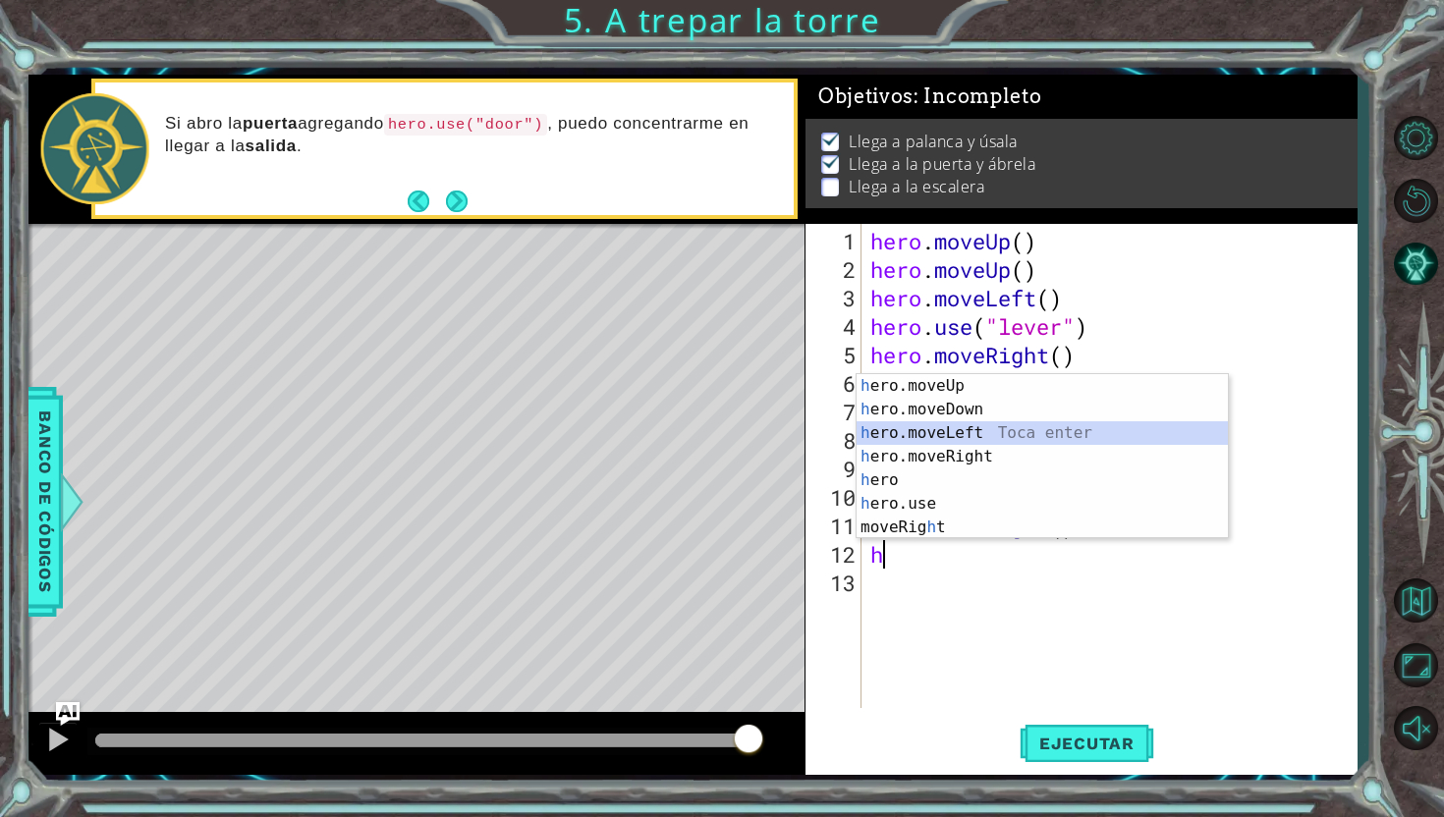
click at [1044, 443] on div "h ero.moveUp Toca enter h ero.moveDown Toca enter h ero.moveLeft Toca enter h e…" at bounding box center [1041, 480] width 371 height 212
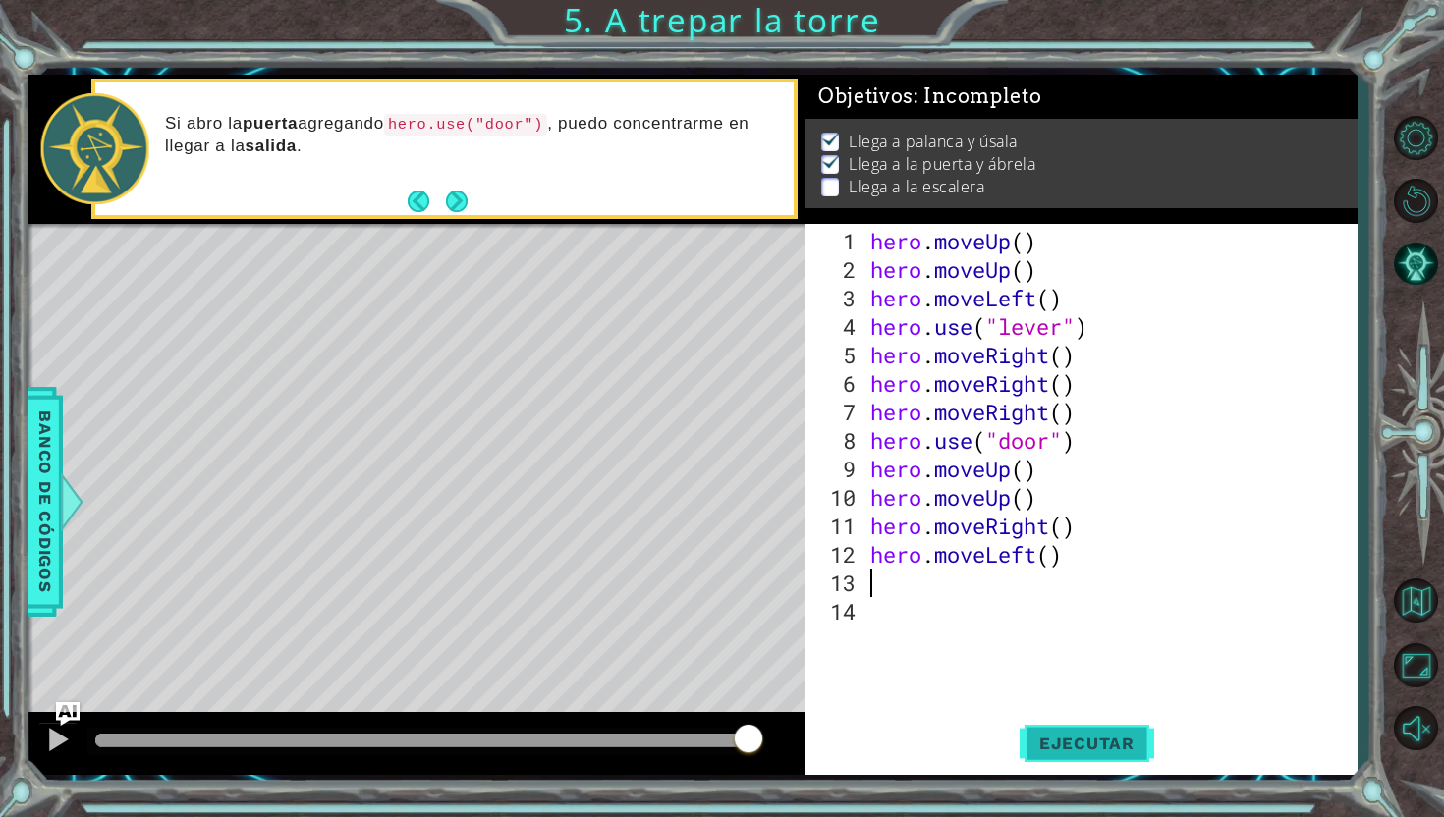
click at [1051, 729] on button "Ejecutar" at bounding box center [1086, 743] width 135 height 55
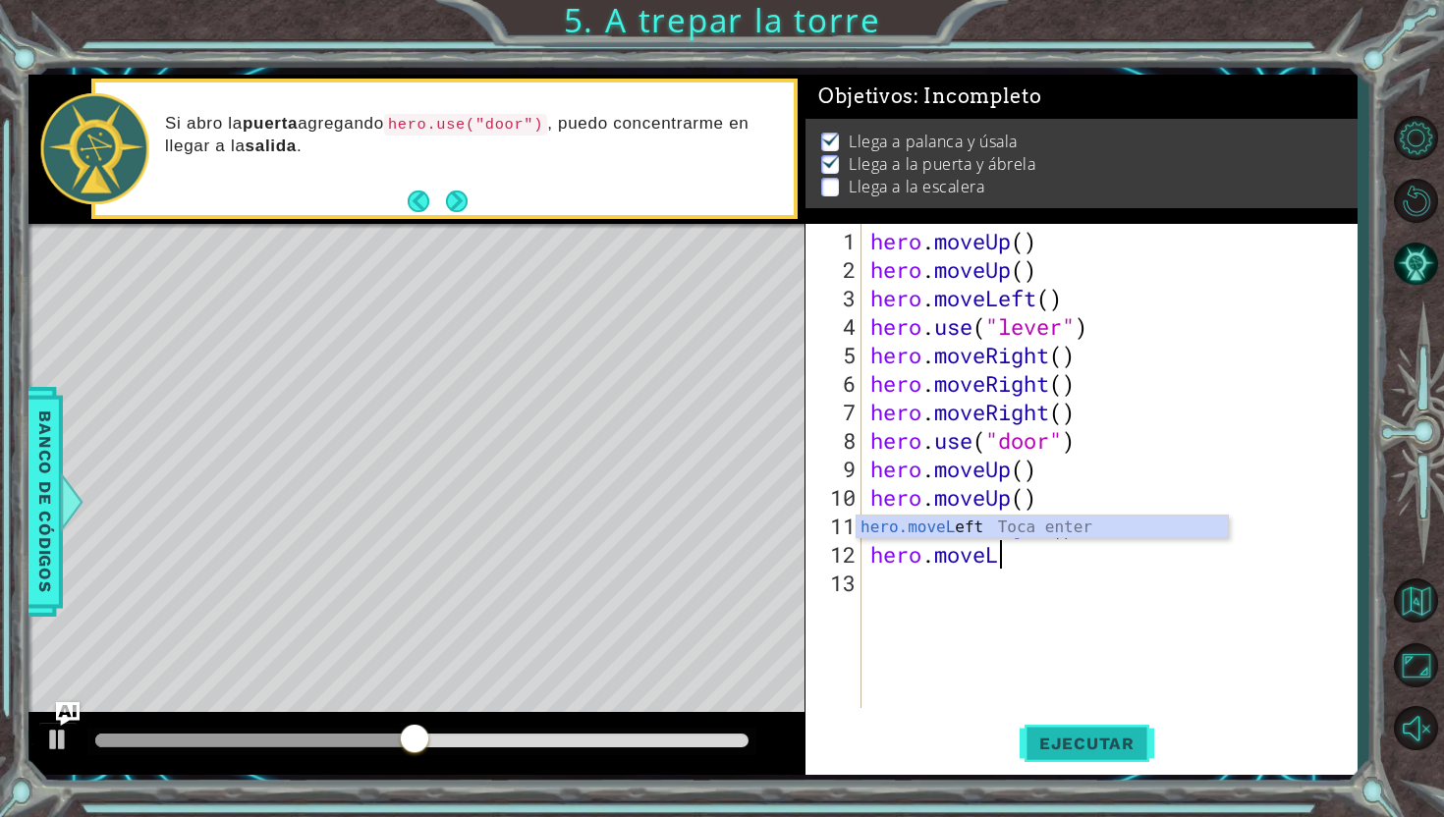
type textarea "hero.move"
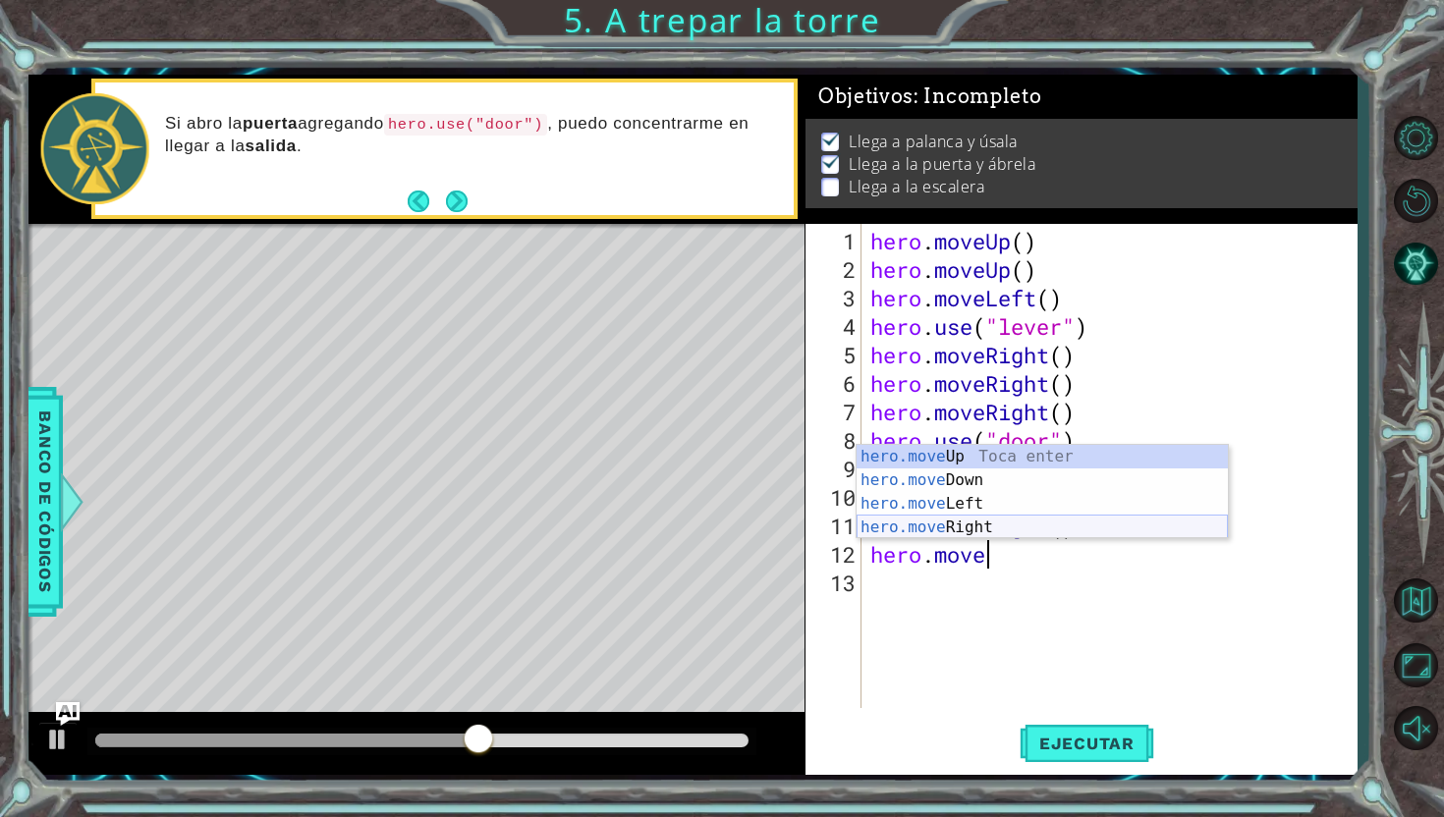
click at [1108, 530] on div "hero.move Up Toca enter hero.move Down Toca enter hero.move Left Toca enter her…" at bounding box center [1041, 515] width 371 height 141
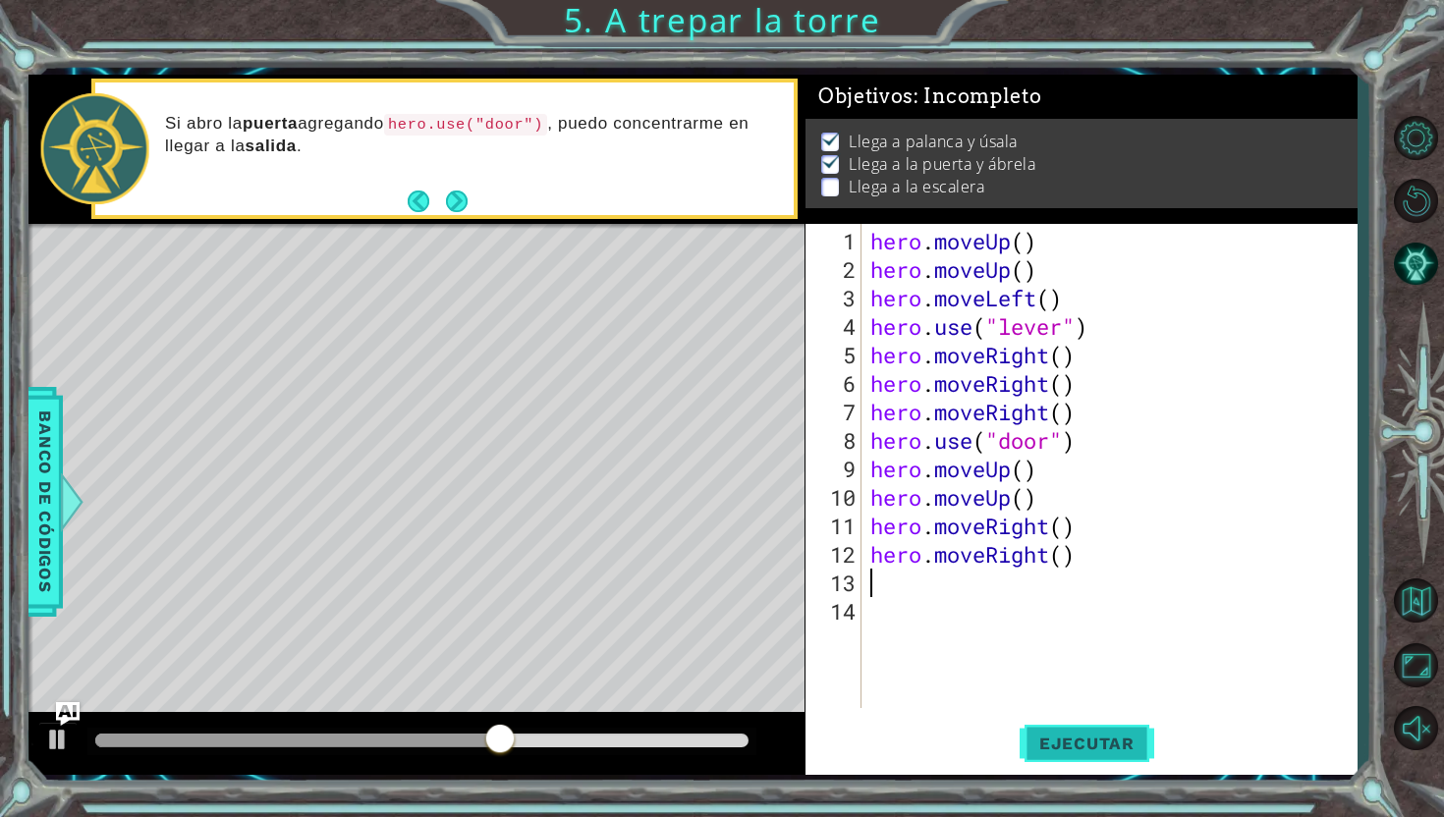
click at [1068, 752] on span "Ejecutar" at bounding box center [1086, 744] width 135 height 20
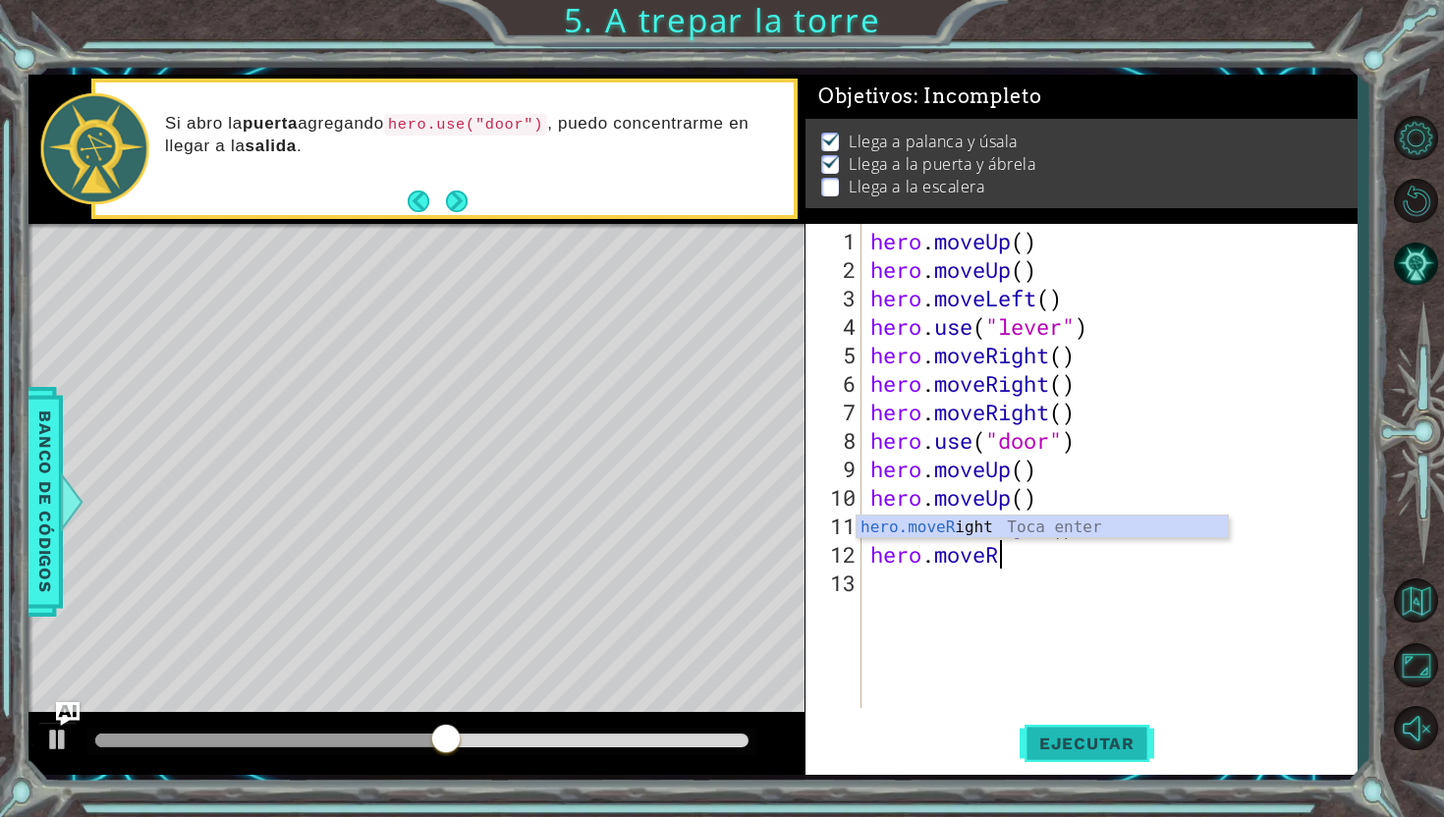
type textarea "hero.move"
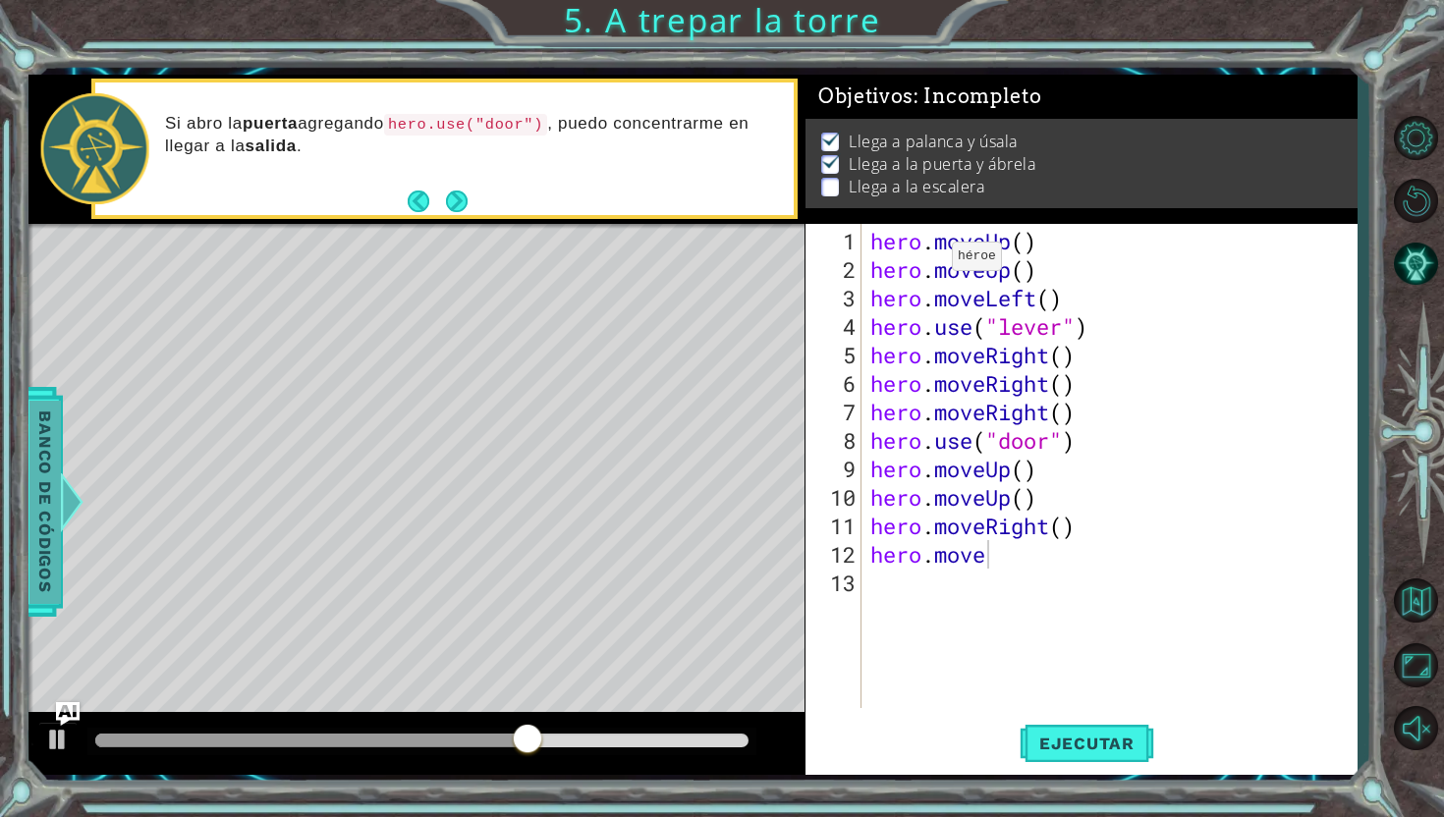
click at [49, 509] on span "Banco de códigos" at bounding box center [44, 501] width 31 height 203
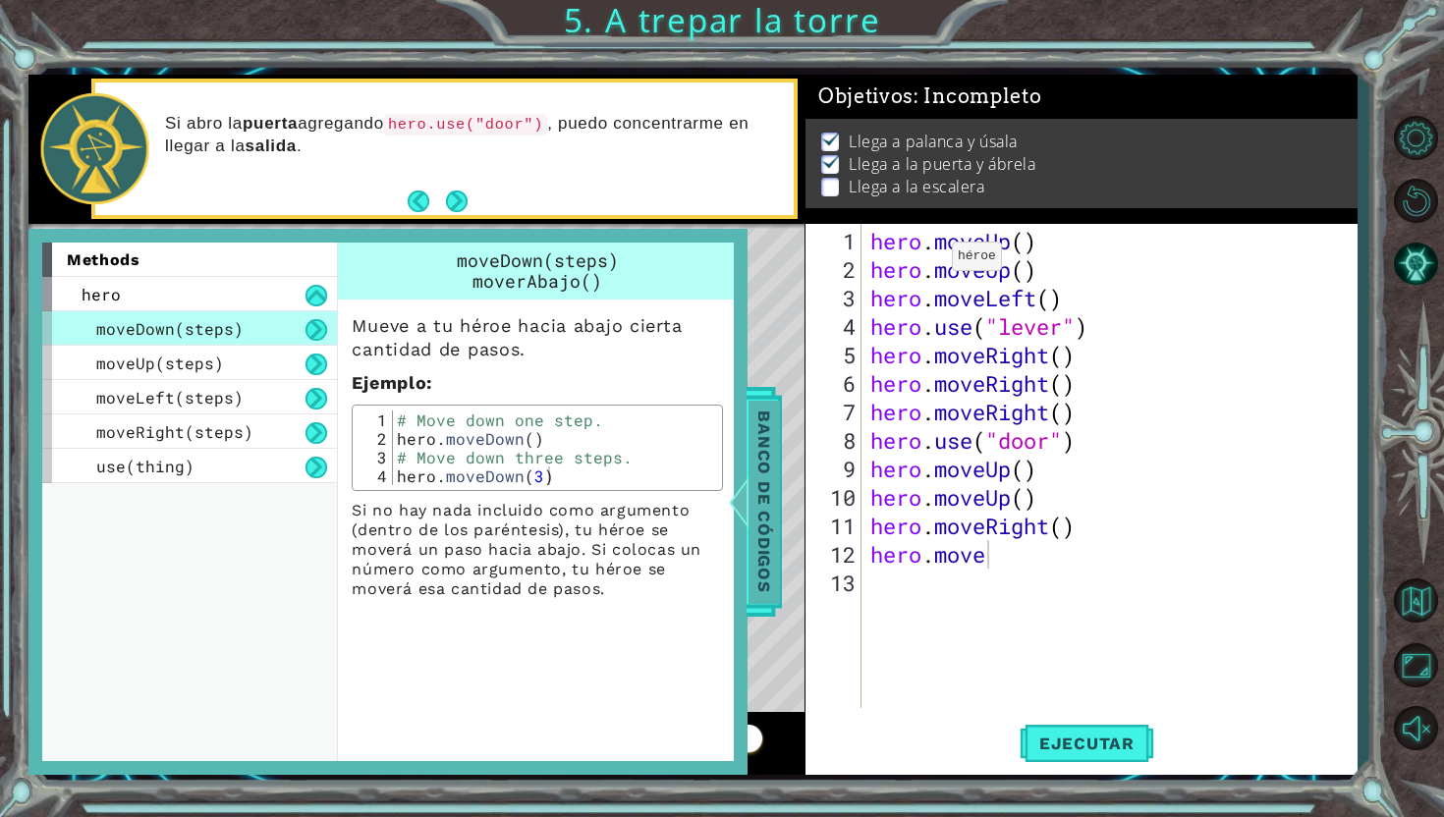
click at [773, 432] on span "Banco de códigos" at bounding box center [763, 501] width 31 height 203
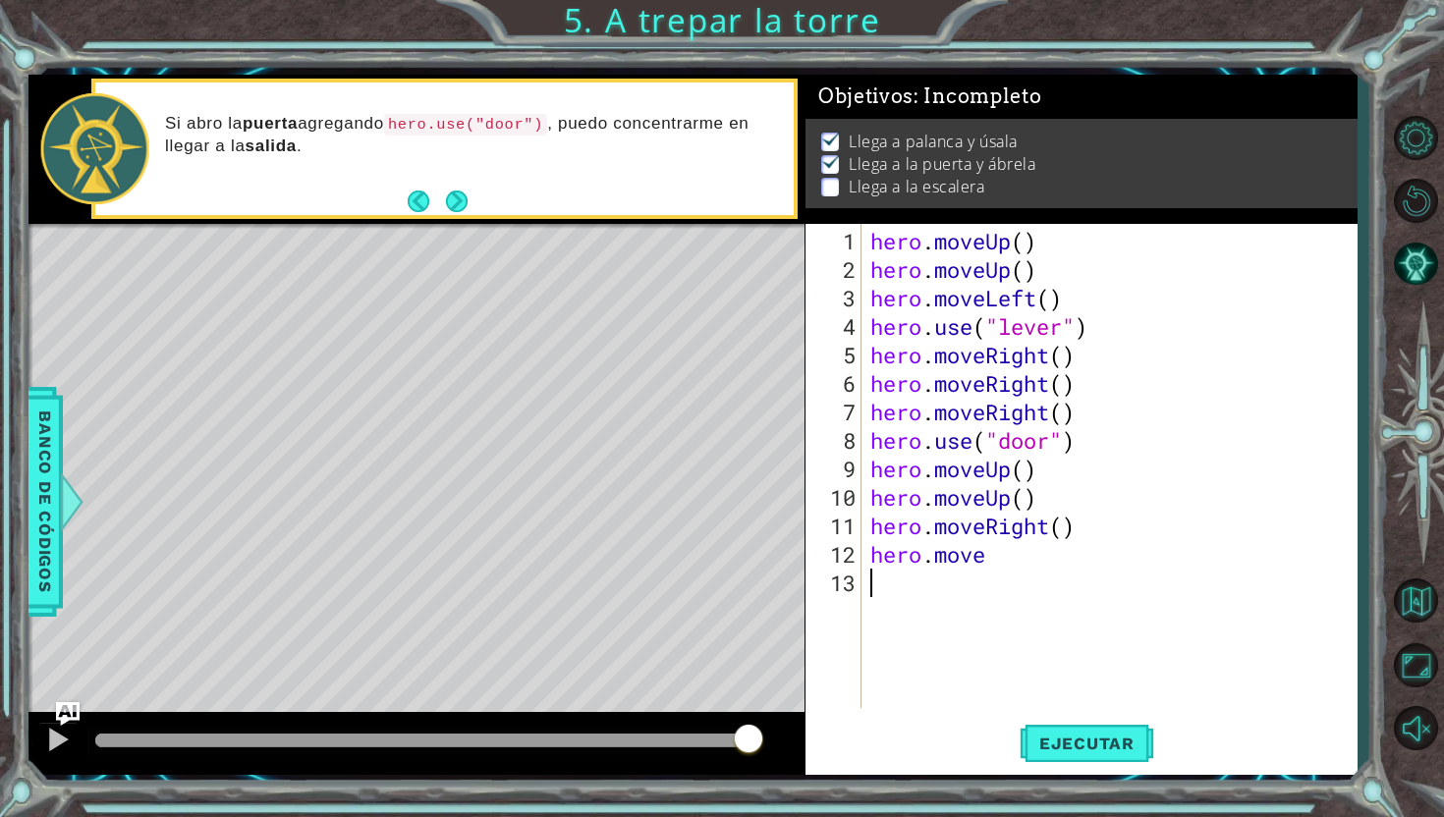
drag, startPoint x: 996, startPoint y: 567, endPoint x: 884, endPoint y: 567, distance: 111.9
click at [884, 567] on div "hero . moveUp ( ) hero . moveUp ( ) hero . moveLeft ( ) hero . use ( "lever" ) …" at bounding box center [1113, 497] width 495 height 541
click at [1033, 572] on div "hero . moveUp ( ) hero . moveUp ( ) hero . moveLeft ( ) hero . use ( "lever" ) …" at bounding box center [1113, 497] width 495 height 541
click at [1012, 558] on div "hero . moveUp ( ) hero . moveUp ( ) hero . moveLeft ( ) hero . use ( "lever" ) …" at bounding box center [1113, 497] width 495 height 541
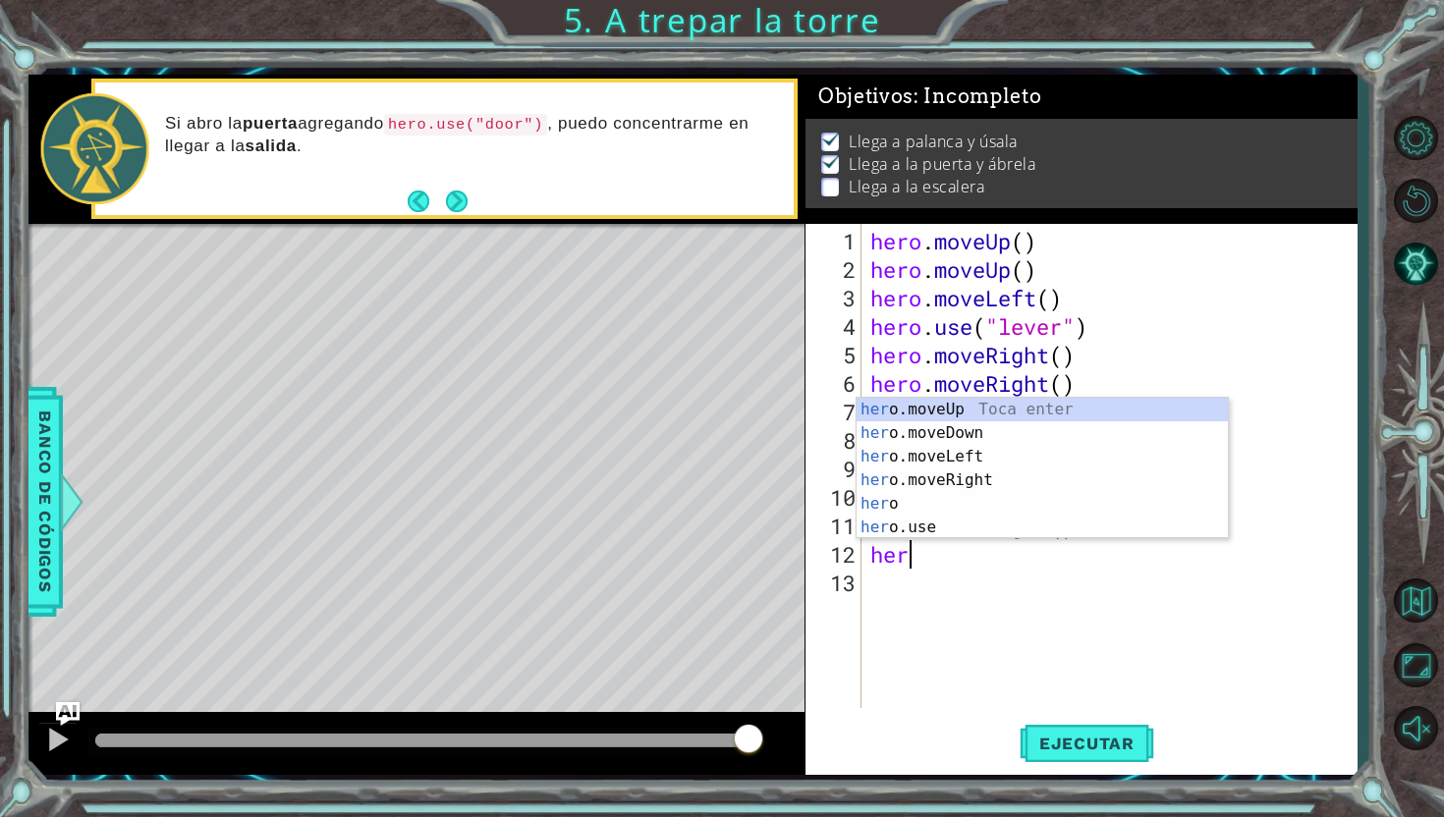
type textarea "h"
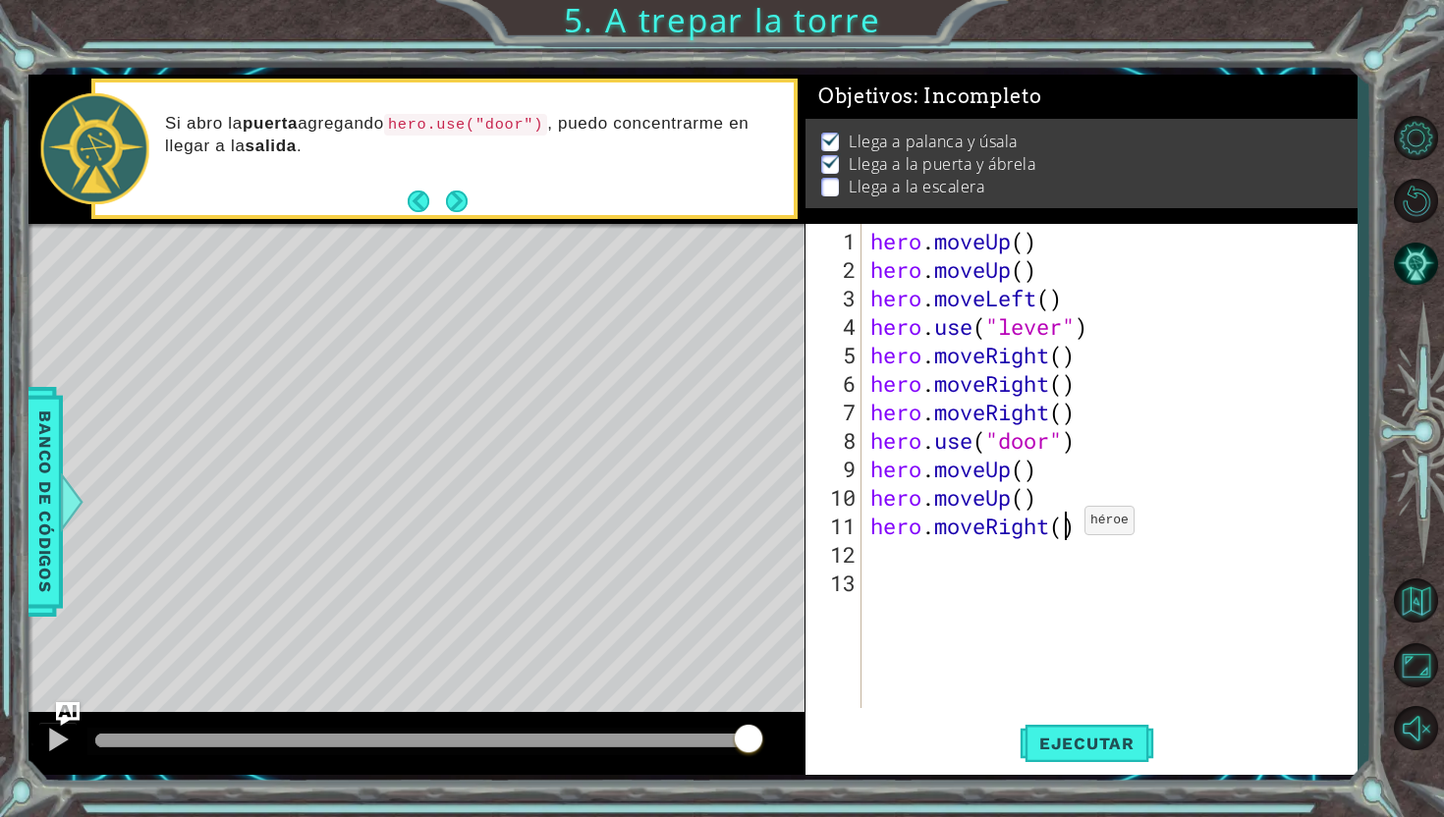
click at [1066, 528] on div "hero . moveUp ( ) hero . moveUp ( ) hero . moveLeft ( ) hero . use ( "lever" ) …" at bounding box center [1113, 497] width 495 height 541
click at [1096, 745] on span "Ejecutar" at bounding box center [1086, 744] width 135 height 20
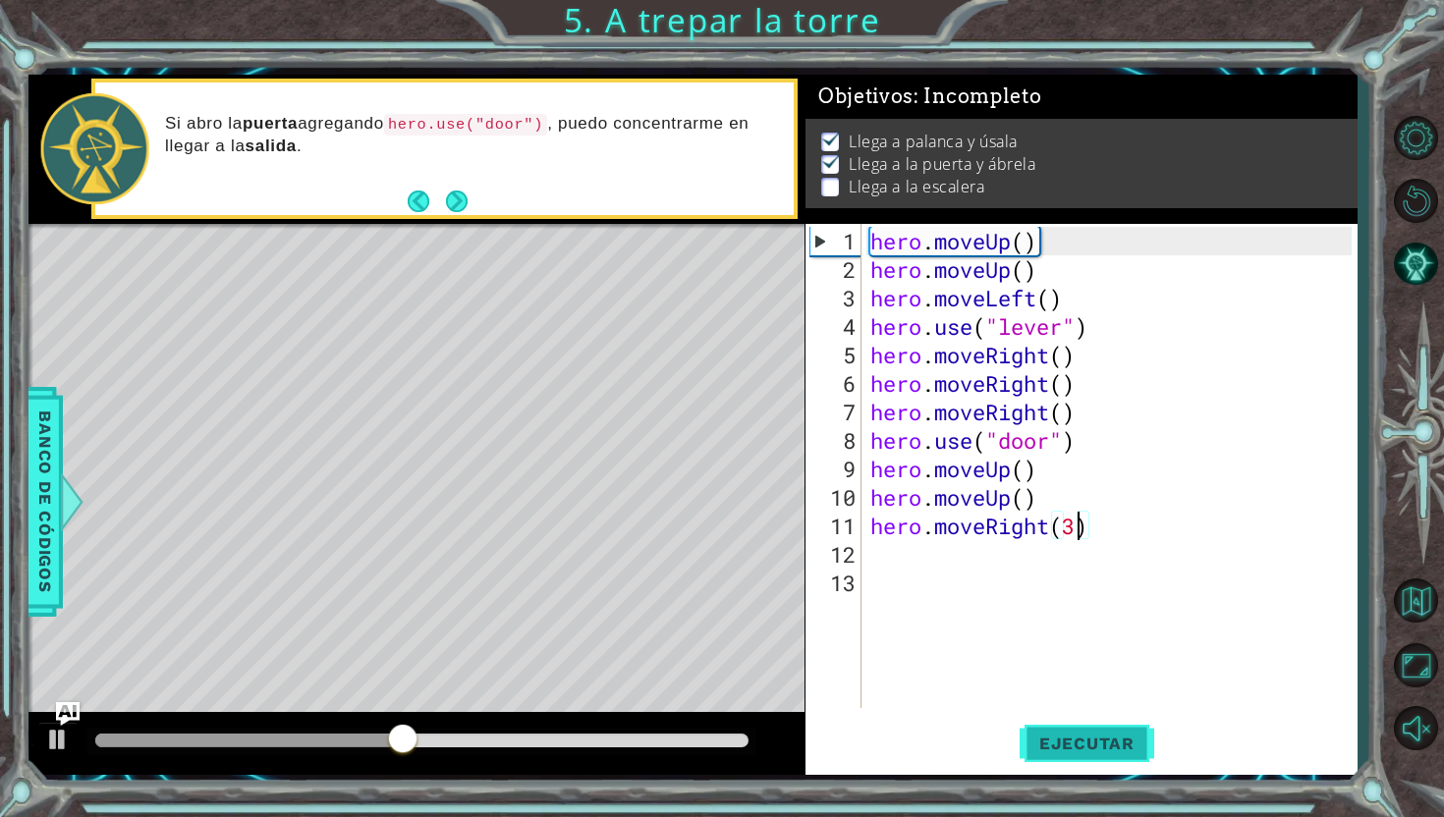
type textarea "hero.moveRight()"
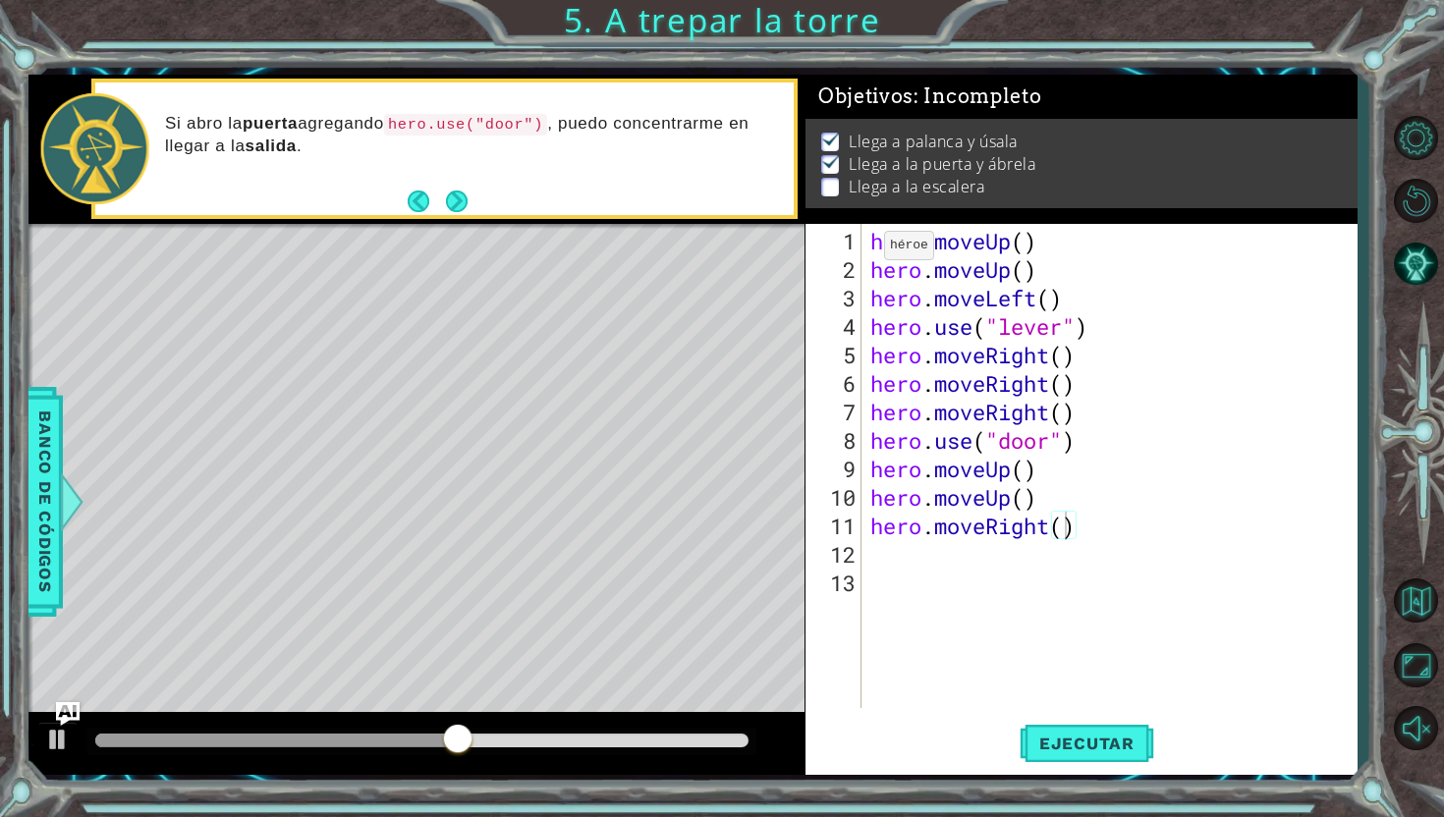
click at [833, 181] on p at bounding box center [830, 187] width 18 height 19
click at [832, 163] on img at bounding box center [831, 161] width 20 height 16
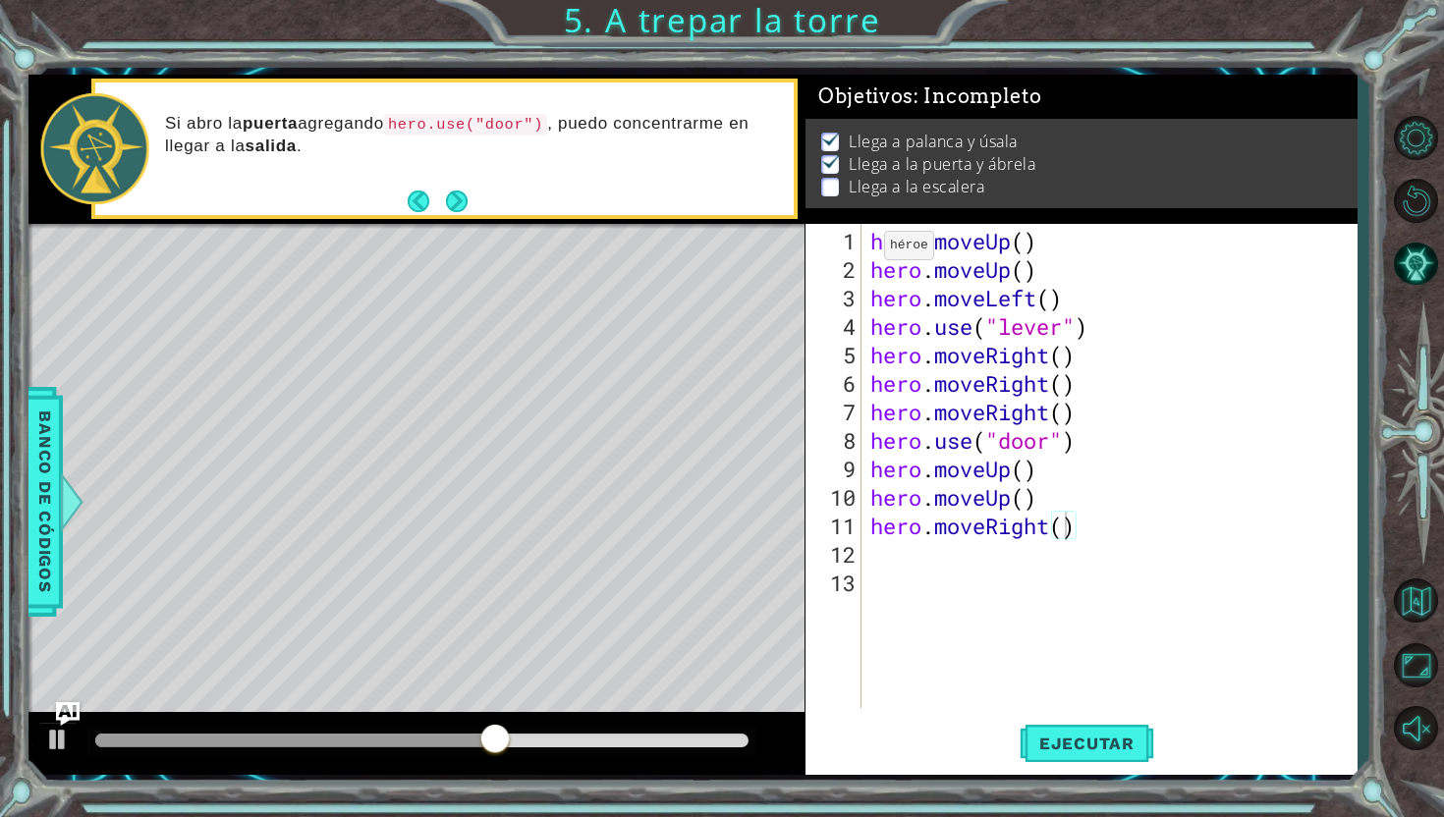
click at [832, 163] on img at bounding box center [831, 161] width 20 height 16
click at [943, 547] on div "hero . moveUp ( ) hero . moveUp ( ) hero . moveLeft ( ) hero . use ( "lever" ) …" at bounding box center [1113, 497] width 495 height 541
type textarea "h"
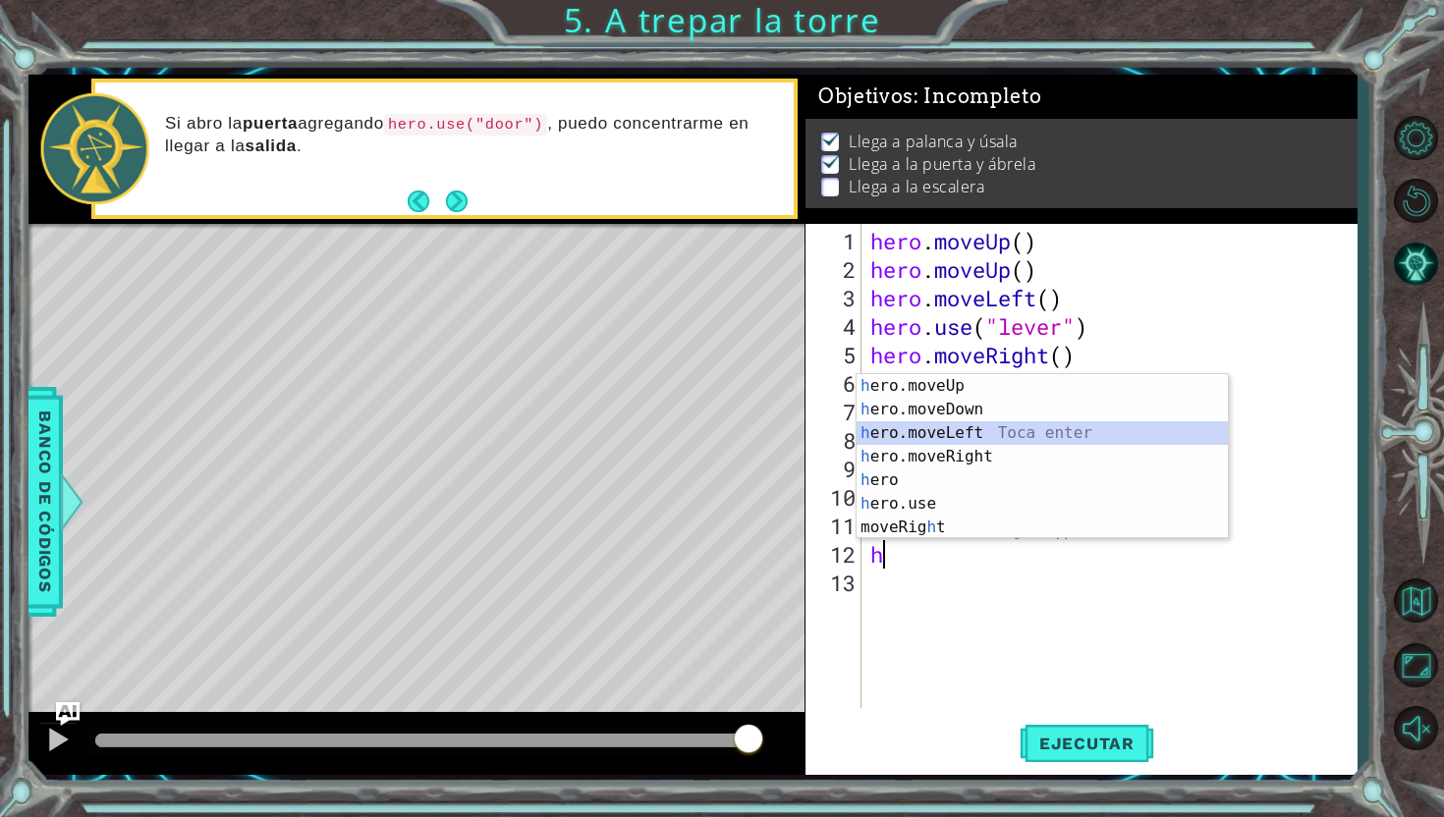
click at [1062, 432] on div "h ero.moveUp Toca enter h ero.moveDown Toca enter h ero.moveLeft Toca enter h e…" at bounding box center [1041, 480] width 371 height 212
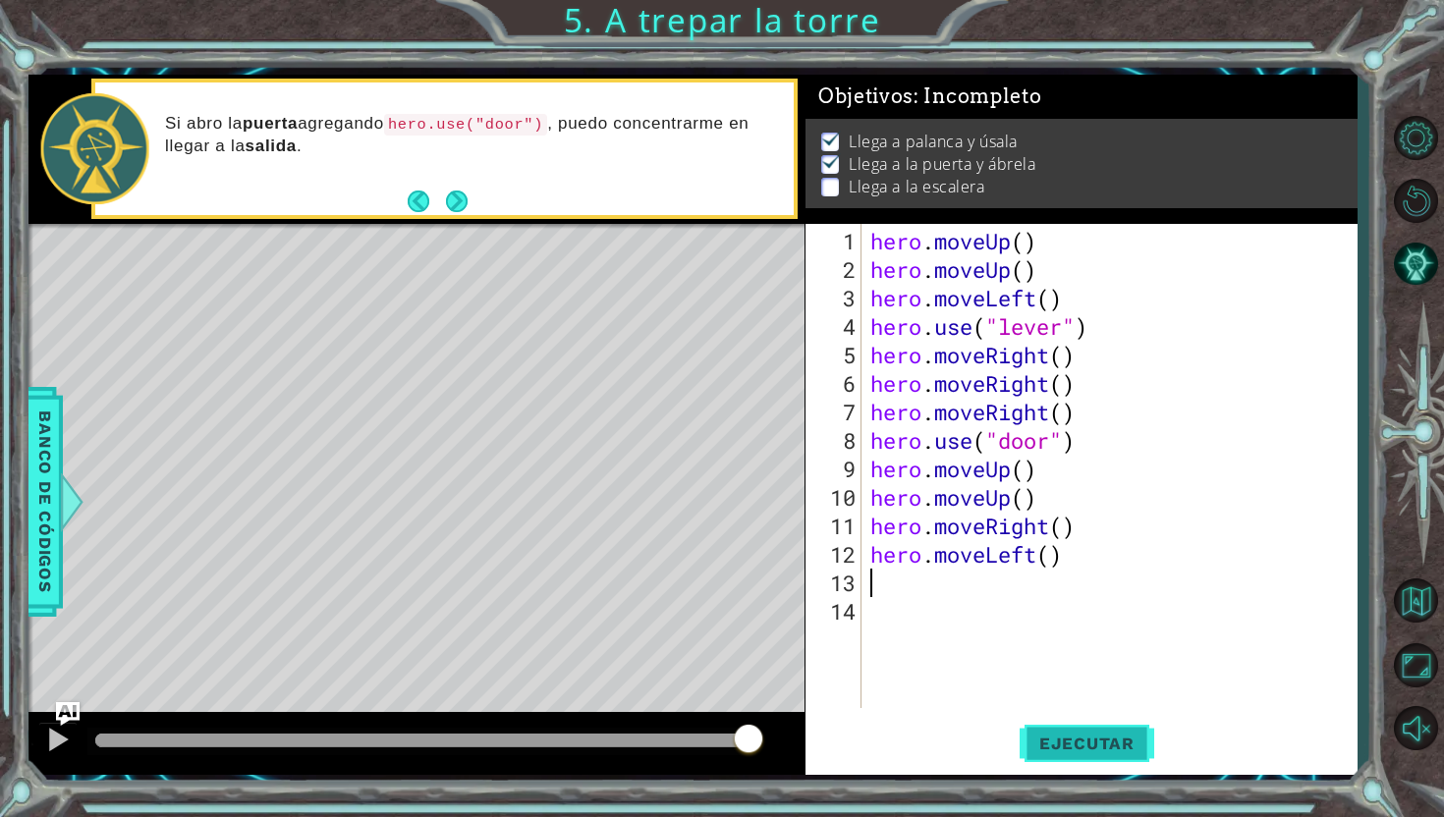
click at [1099, 741] on span "Ejecutar" at bounding box center [1086, 744] width 135 height 20
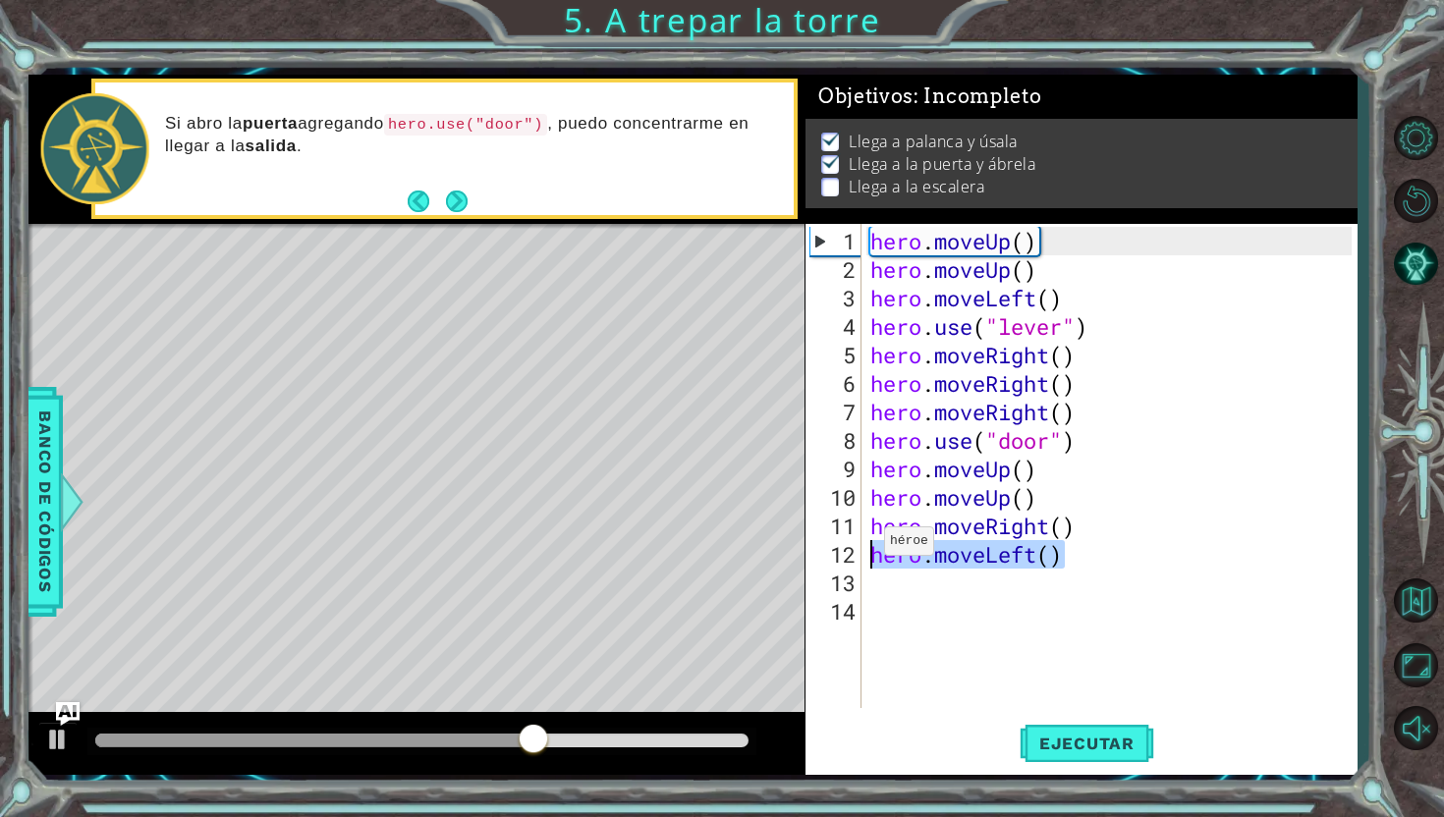
drag, startPoint x: 1089, startPoint y: 555, endPoint x: 867, endPoint y: 552, distance: 222.0
click at [867, 550] on div "hero . moveUp ( ) hero . moveUp ( ) hero . moveLeft ( ) hero . use ( "lever" ) …" at bounding box center [1113, 497] width 495 height 541
type textarea "h"
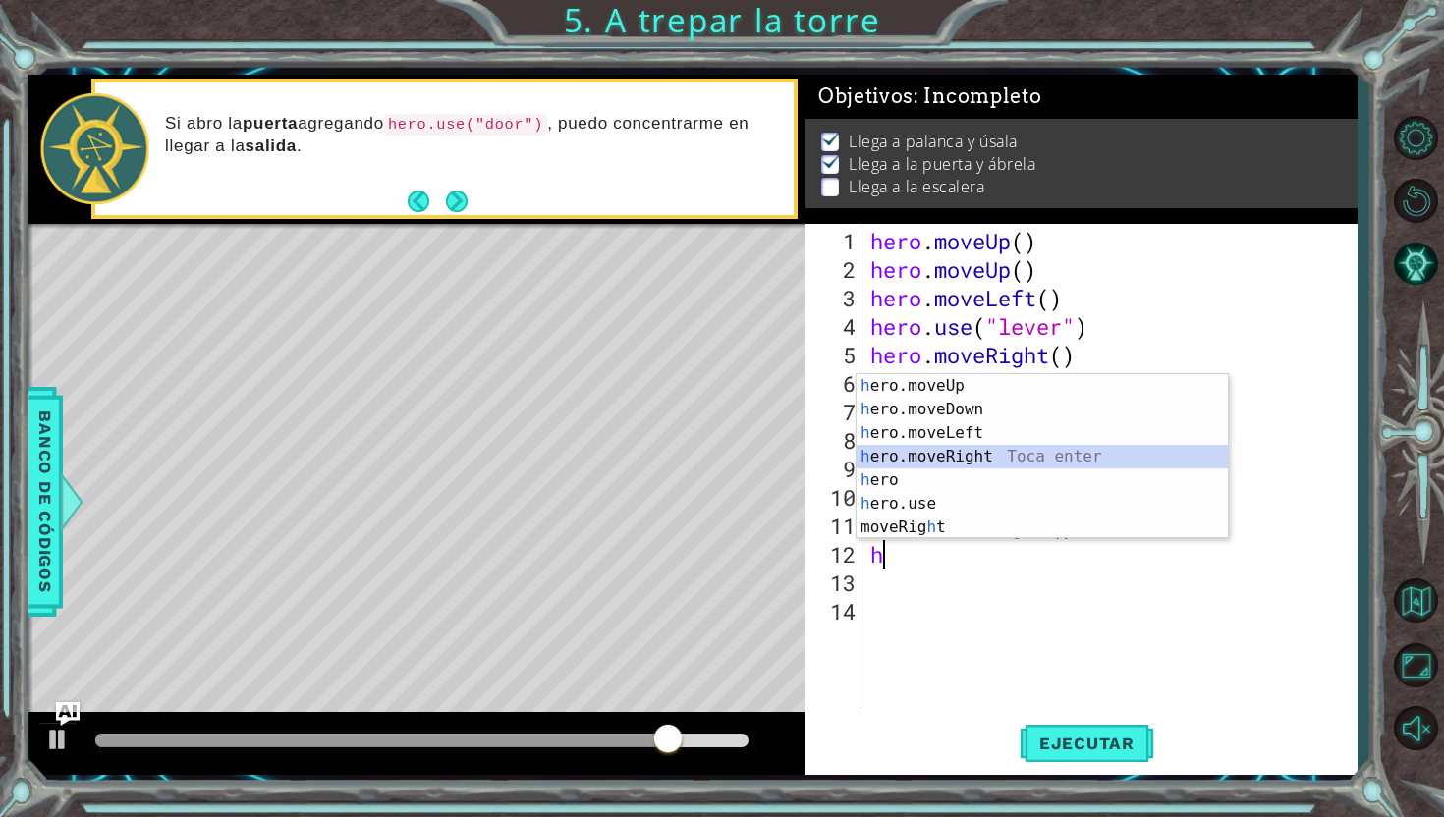
click at [929, 452] on div "h ero.moveUp Toca enter h ero.moveDown Toca enter h ero.moveLeft Toca enter h e…" at bounding box center [1041, 480] width 371 height 212
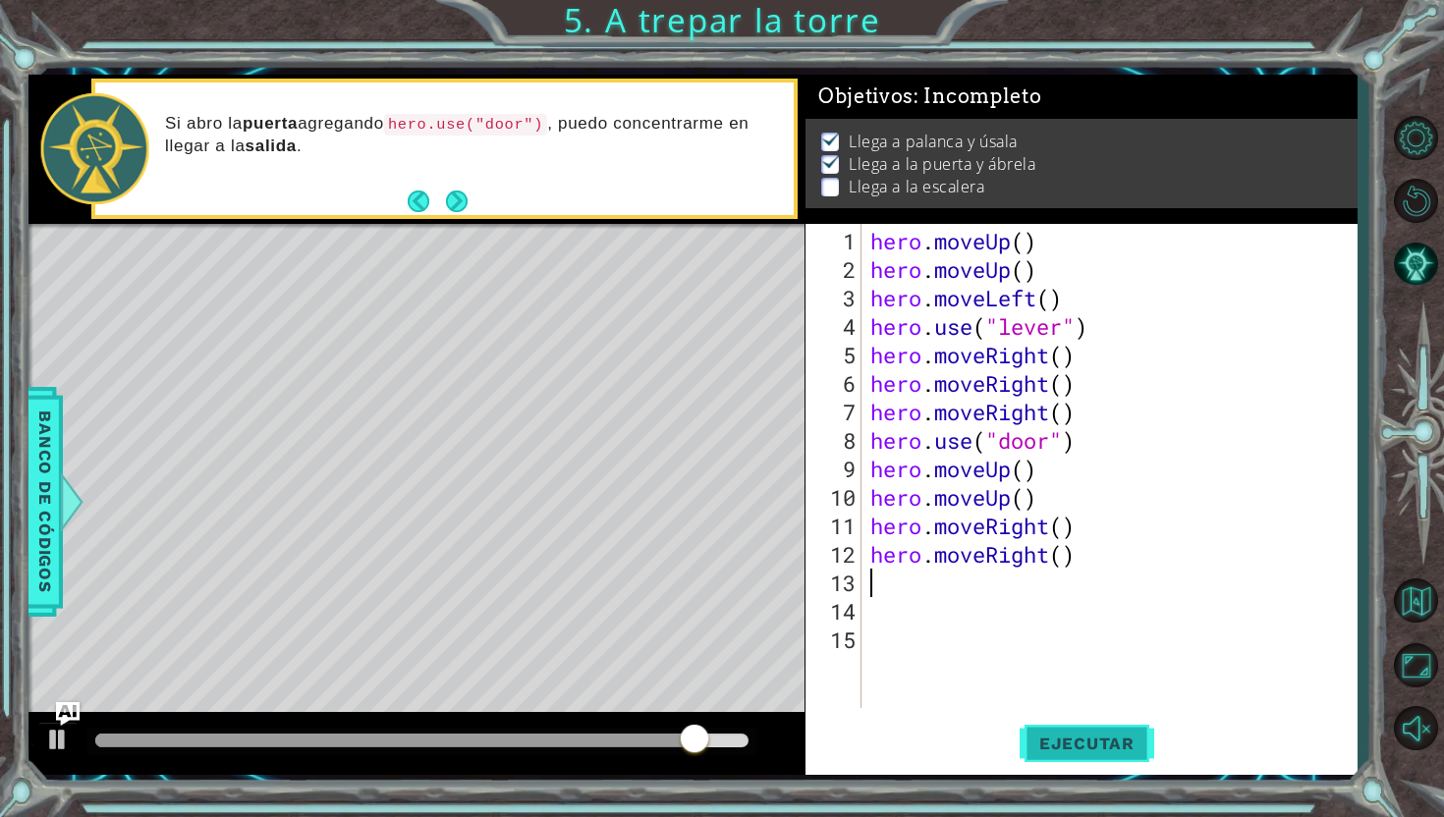
click at [1121, 732] on button "Ejecutar" at bounding box center [1086, 743] width 135 height 55
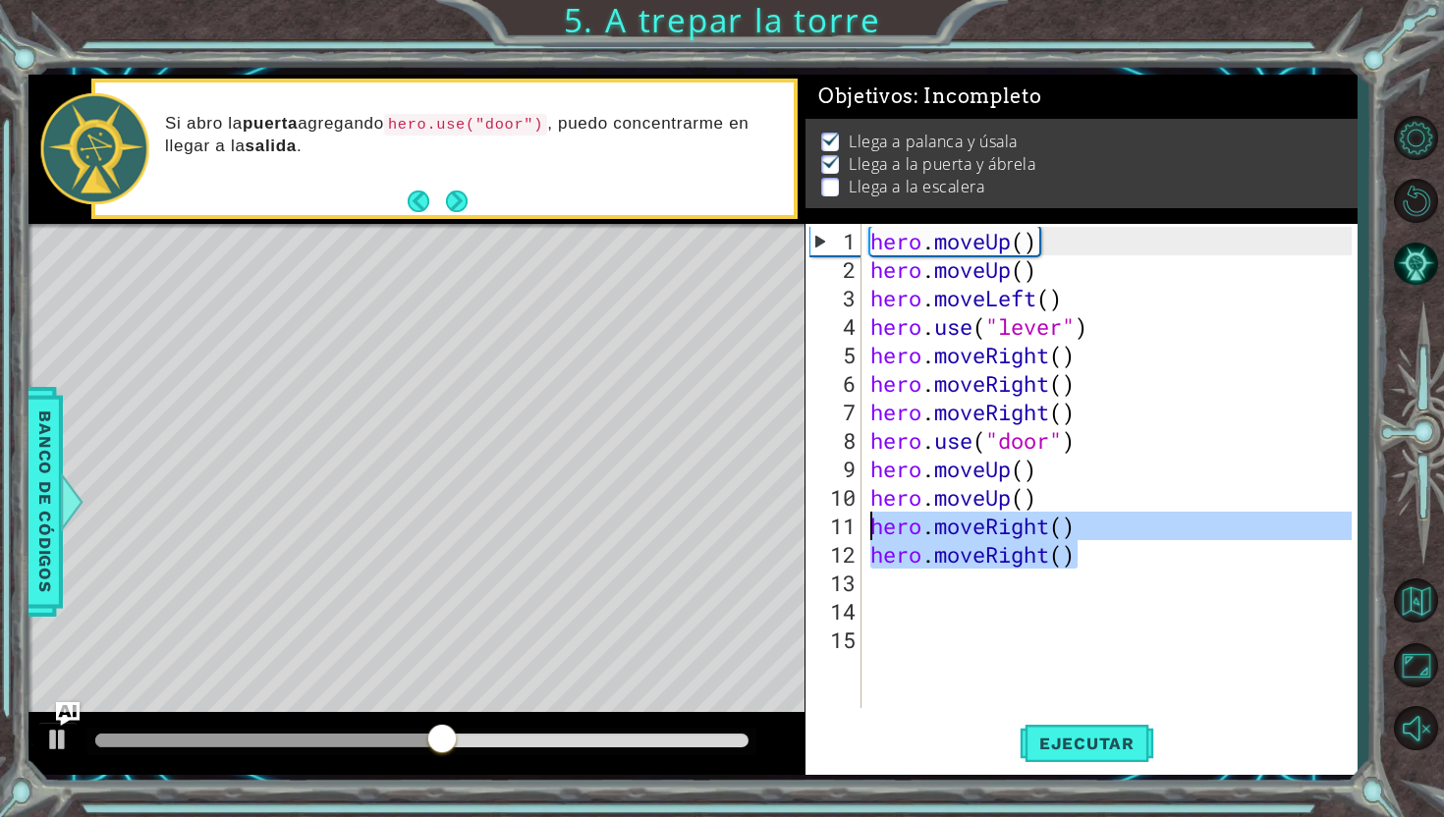
drag, startPoint x: 1165, startPoint y: 558, endPoint x: 846, endPoint y: 536, distance: 318.9
click at [846, 536] on div "1 2 3 4 5 6 7 8 9 10 11 12 13 14 15 hero . moveUp ( ) hero . moveUp ( ) hero . …" at bounding box center [1078, 466] width 546 height 484
drag, startPoint x: 861, startPoint y: 552, endPoint x: 882, endPoint y: 552, distance: 20.6
click at [882, 552] on div "hero.moveRight() hero.moveRight() 1 2 3 4 5 6 7 8 9 10 11 12 13 14 15 hero . mo…" at bounding box center [1078, 466] width 546 height 484
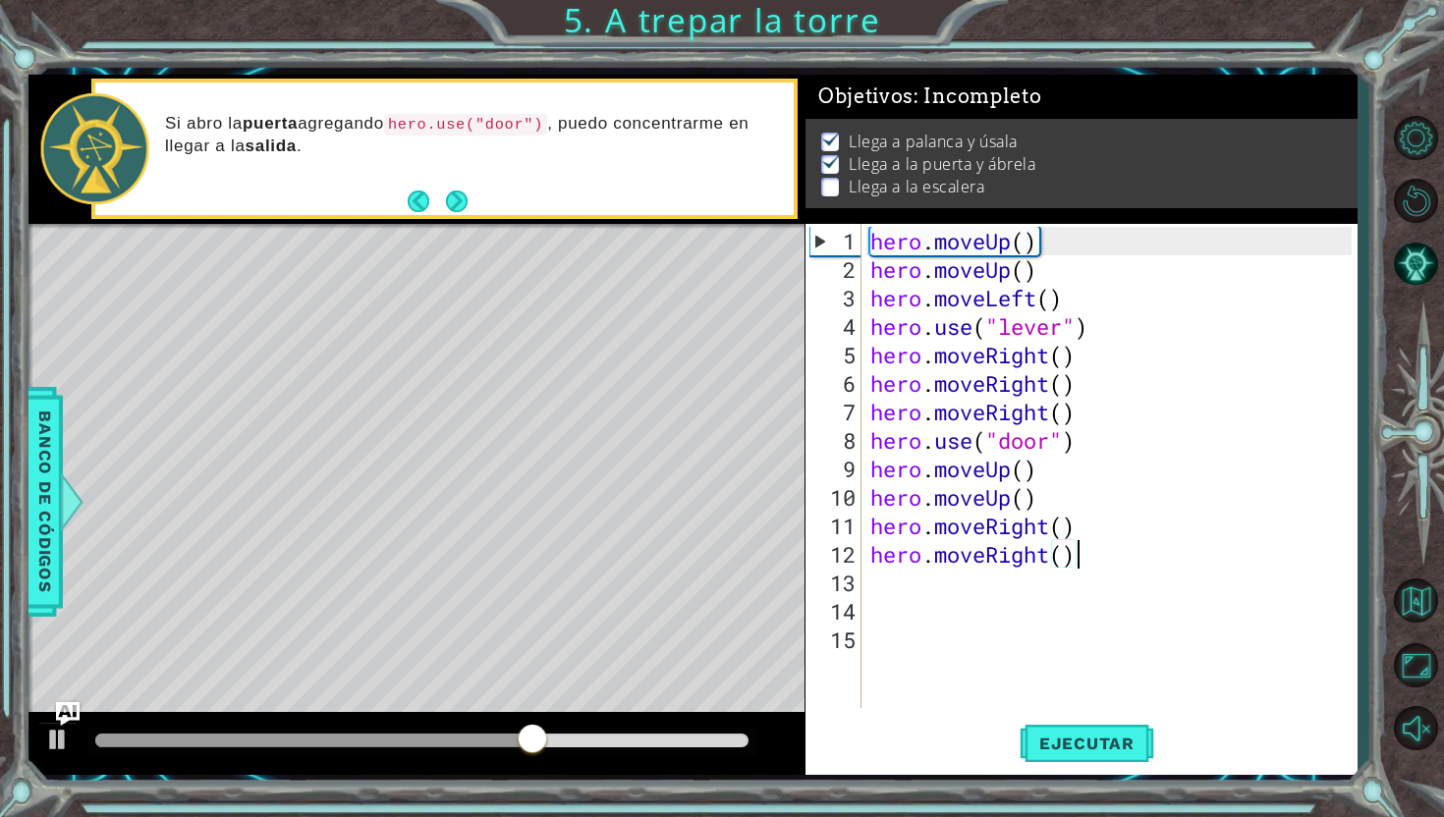
click at [1109, 559] on div "hero . moveUp ( ) hero . moveUp ( ) hero . moveLeft ( ) hero . use ( "lever" ) …" at bounding box center [1113, 497] width 495 height 541
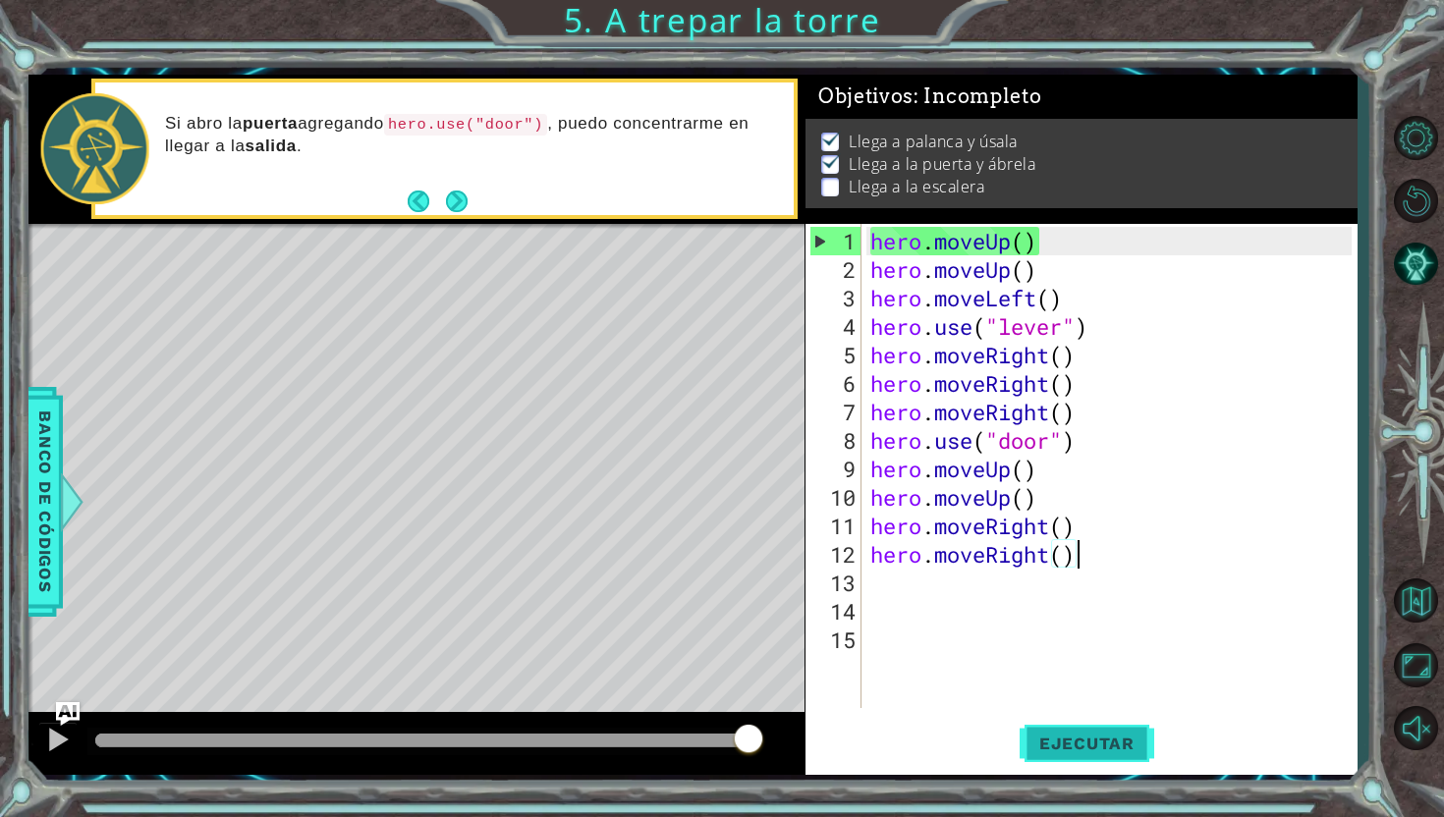
click at [1130, 736] on span "Ejecutar" at bounding box center [1086, 744] width 135 height 20
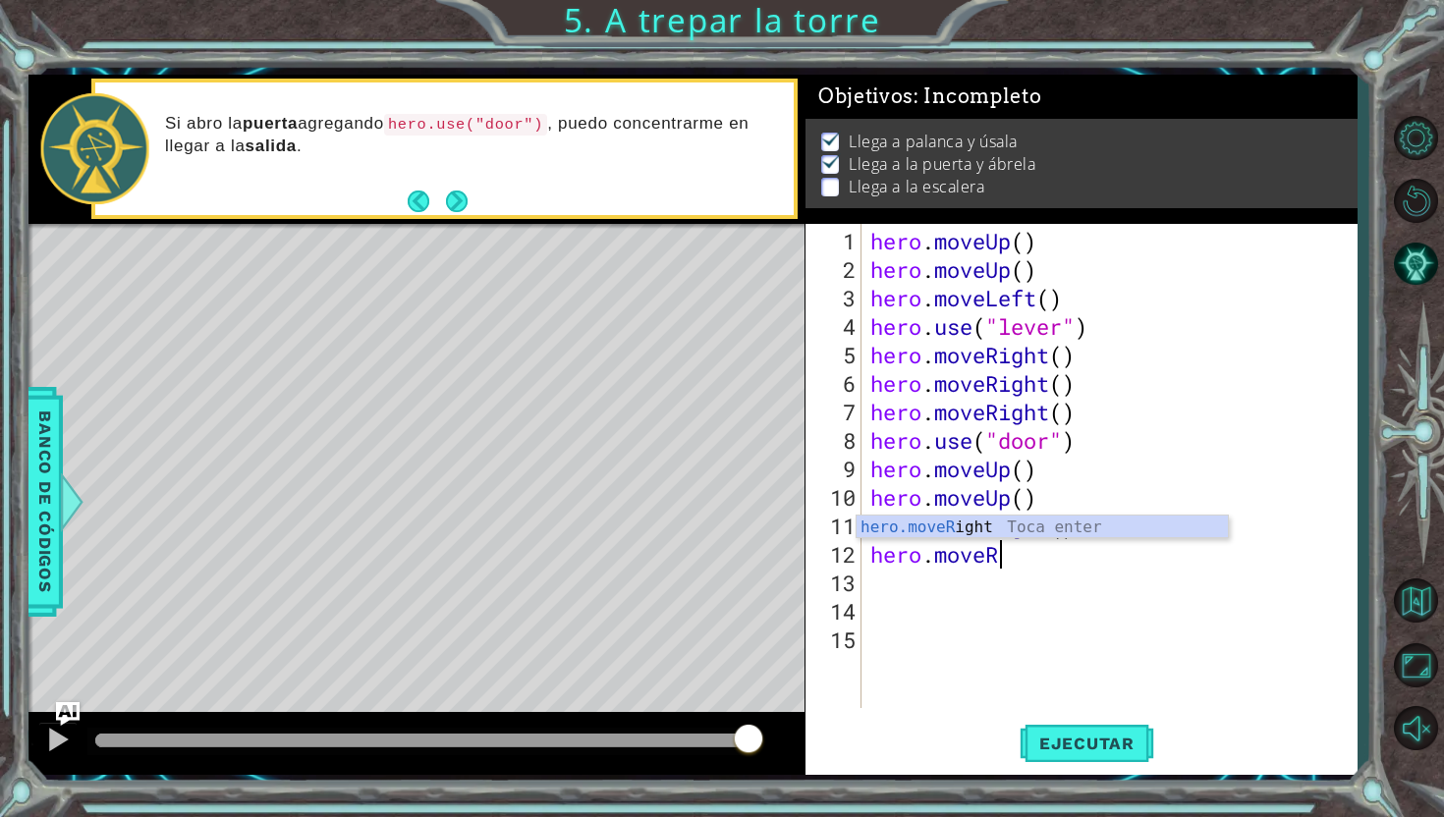
type textarea "hero.move"
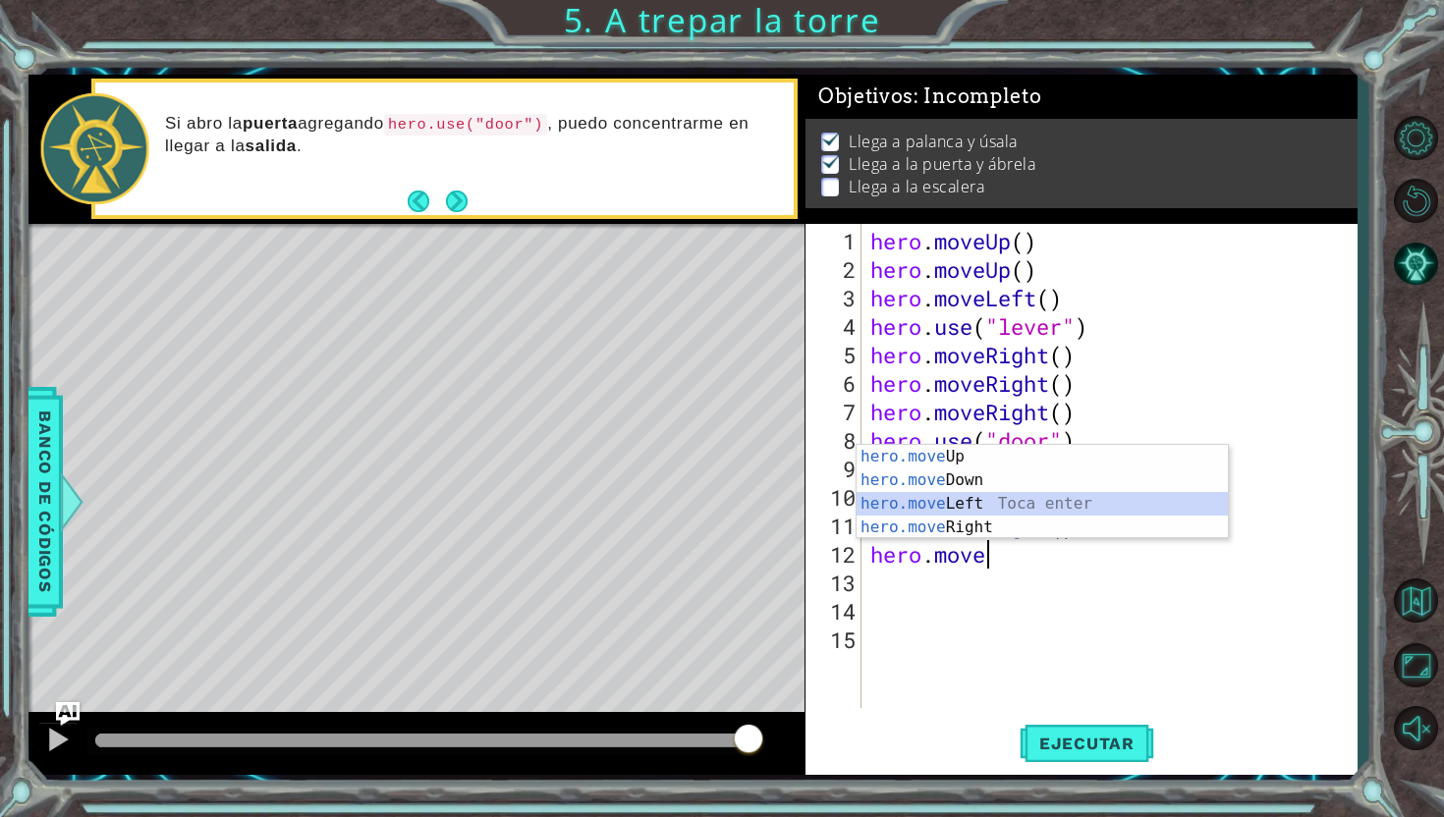
click at [1075, 514] on div "hero.move Up Toca enter hero.move Down Toca enter hero.move Left Toca enter her…" at bounding box center [1041, 515] width 371 height 141
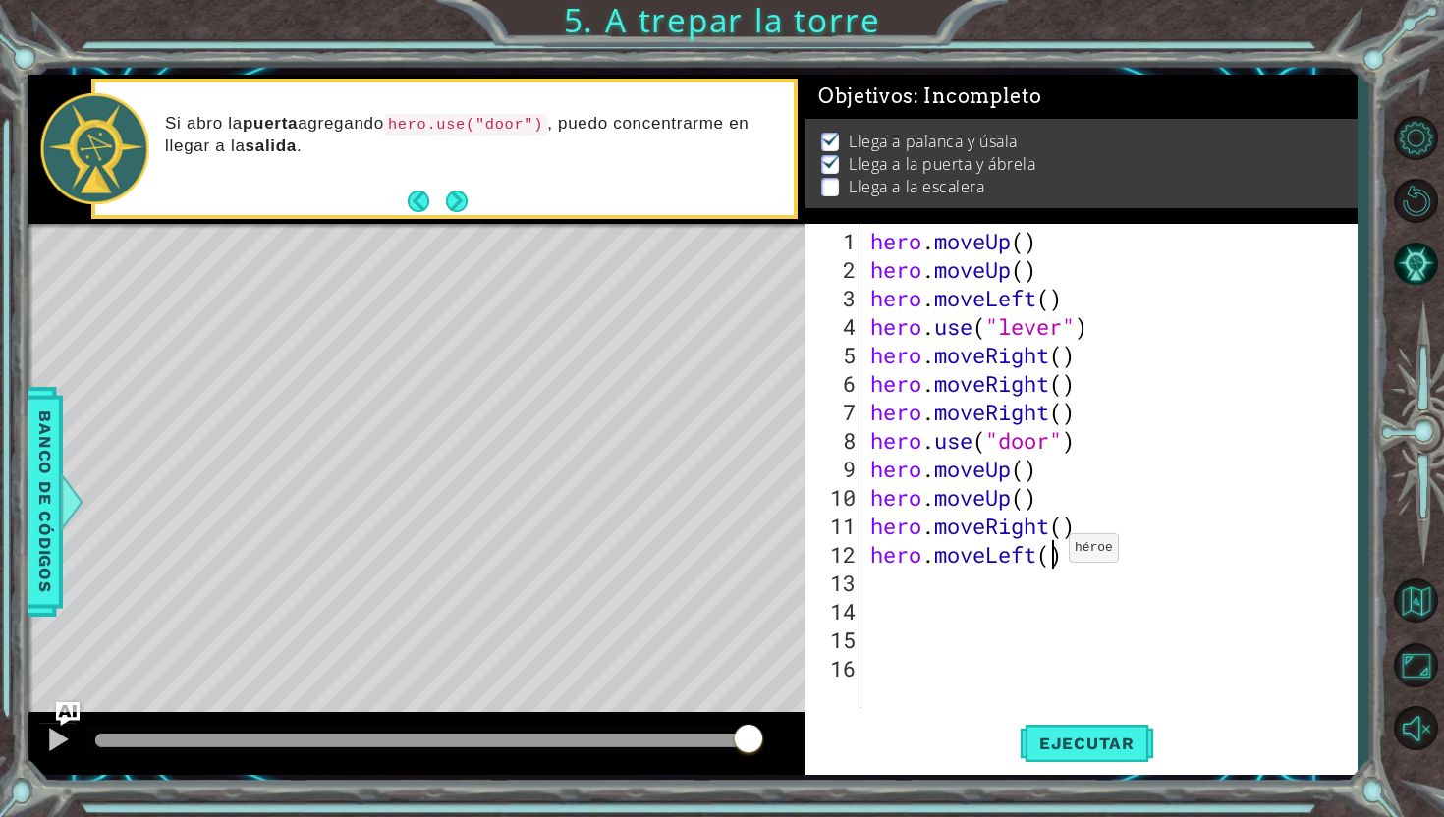
click at [1051, 555] on div "hero . moveUp ( ) hero . moveUp ( ) hero . moveLeft ( ) hero . use ( "lever" ) …" at bounding box center [1113, 497] width 495 height 541
click at [1121, 735] on span "Ejecutar" at bounding box center [1086, 744] width 135 height 20
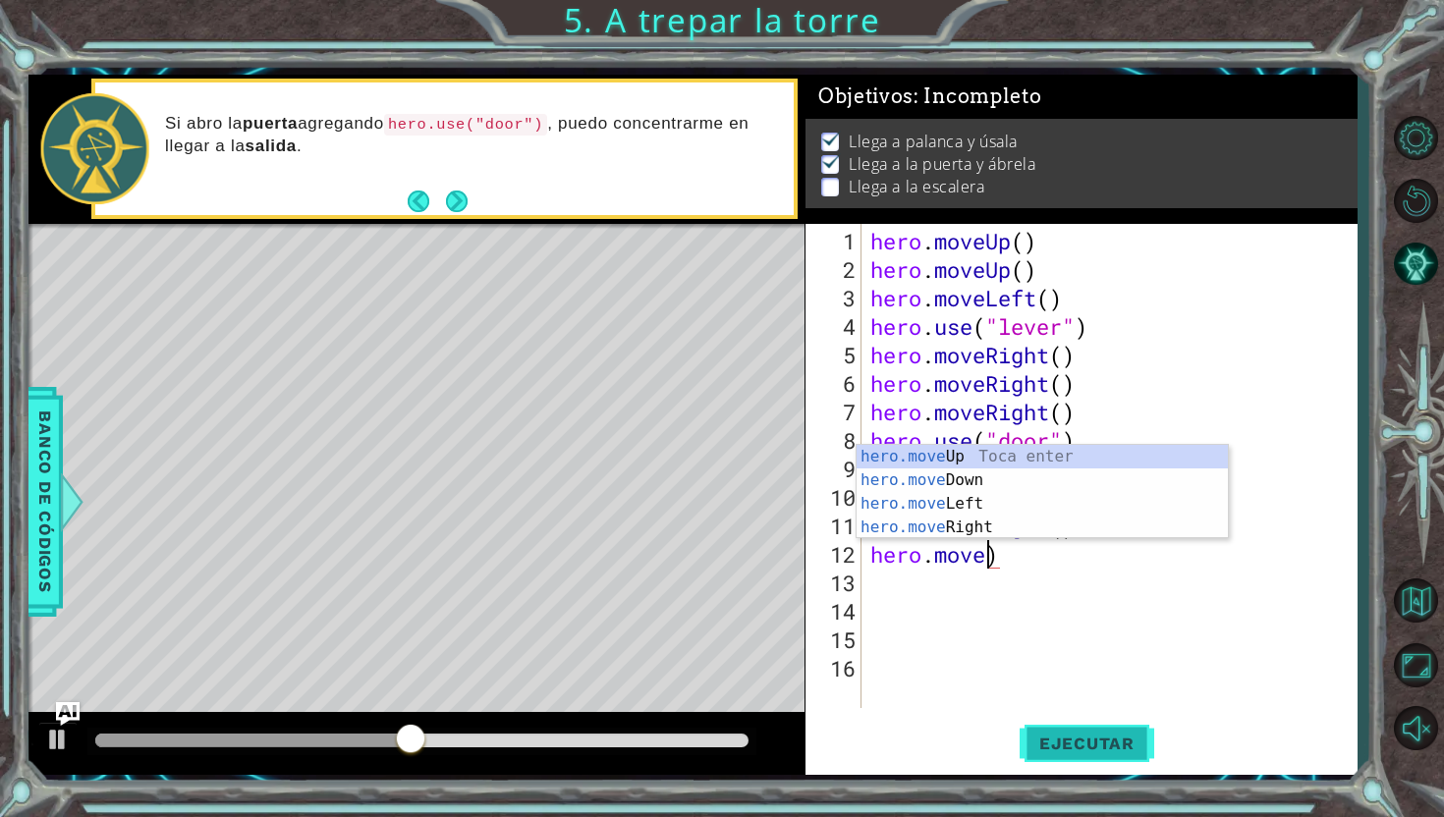
scroll to position [0, 5]
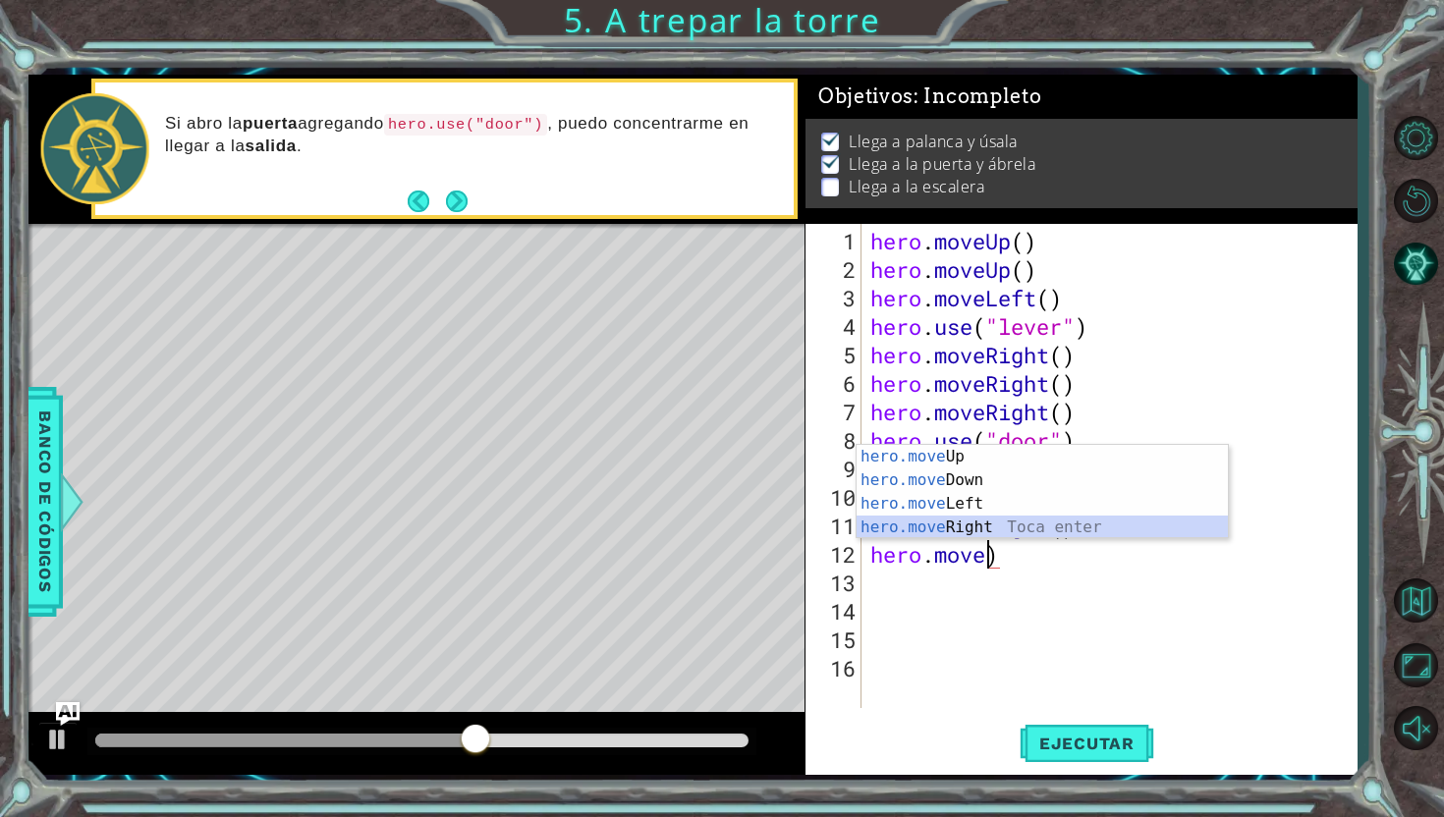
click at [1032, 519] on div "hero.move Up Toca enter hero.move Down Toca enter hero.move Left Toca enter her…" at bounding box center [1041, 515] width 371 height 141
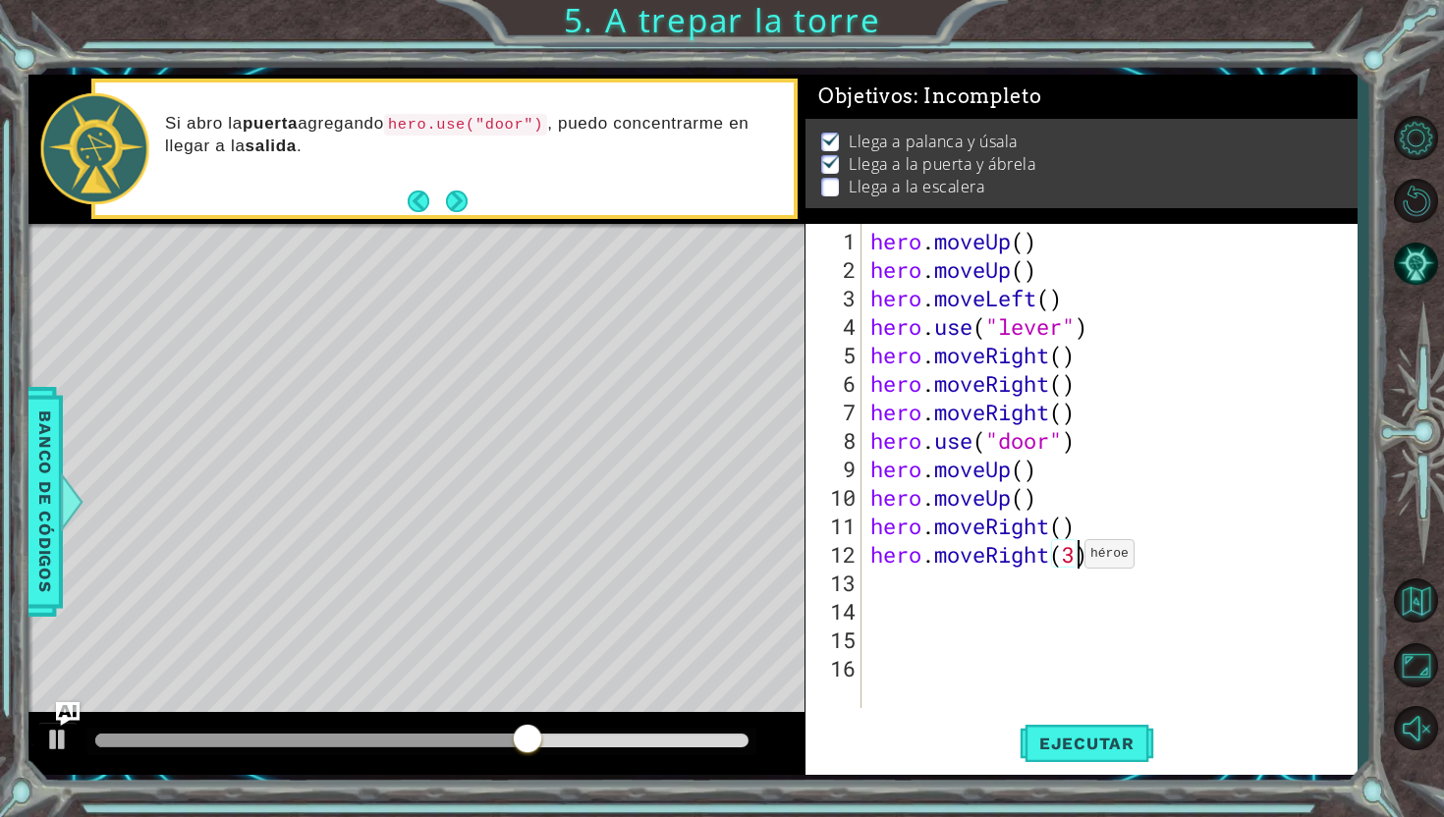
scroll to position [0, 9]
click at [1128, 751] on span "Ejecutar" at bounding box center [1086, 744] width 135 height 20
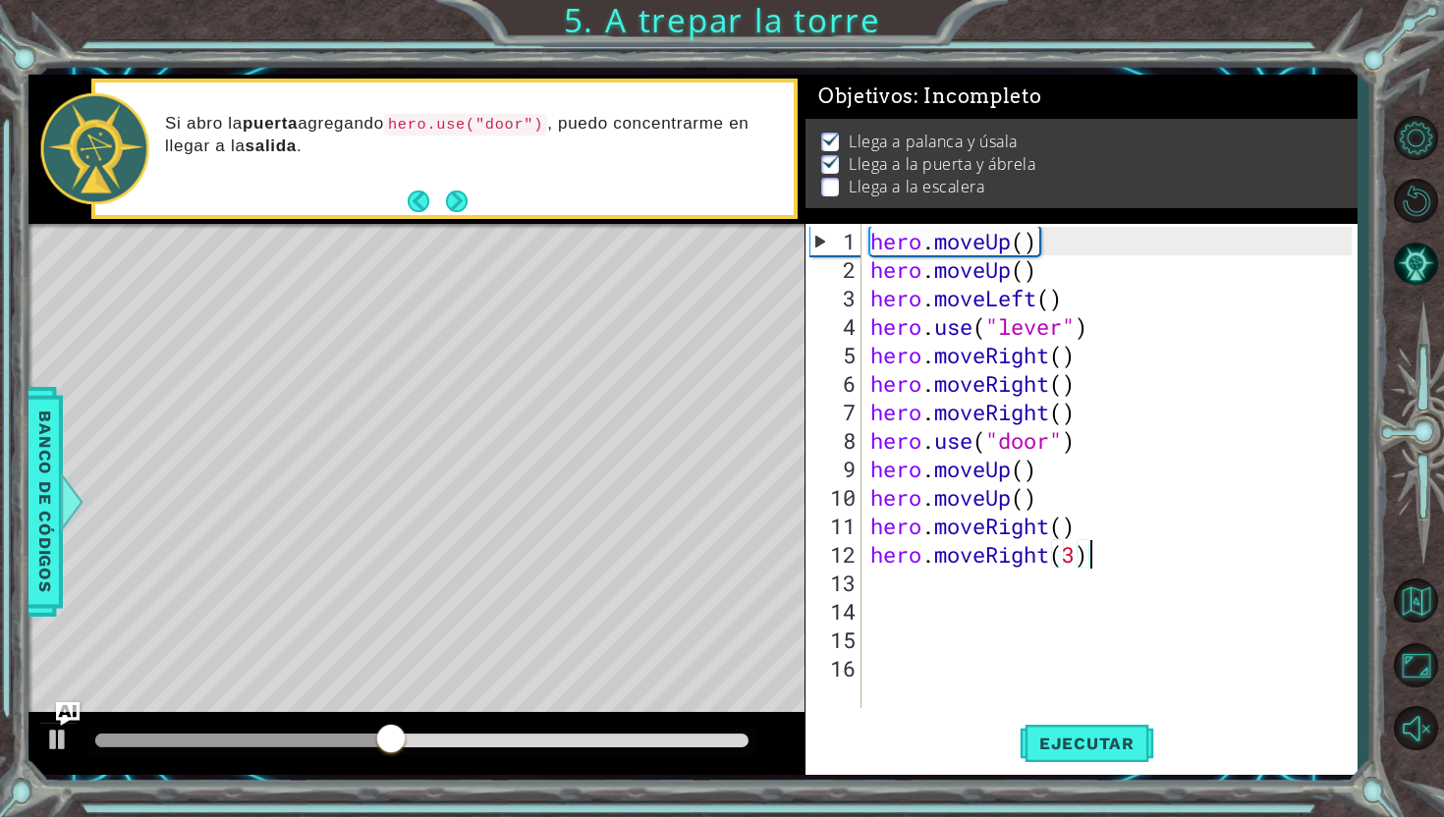
click at [1164, 558] on div "hero . moveUp ( ) hero . moveUp ( ) hero . moveLeft ( ) hero . use ( "lever" ) …" at bounding box center [1113, 497] width 495 height 541
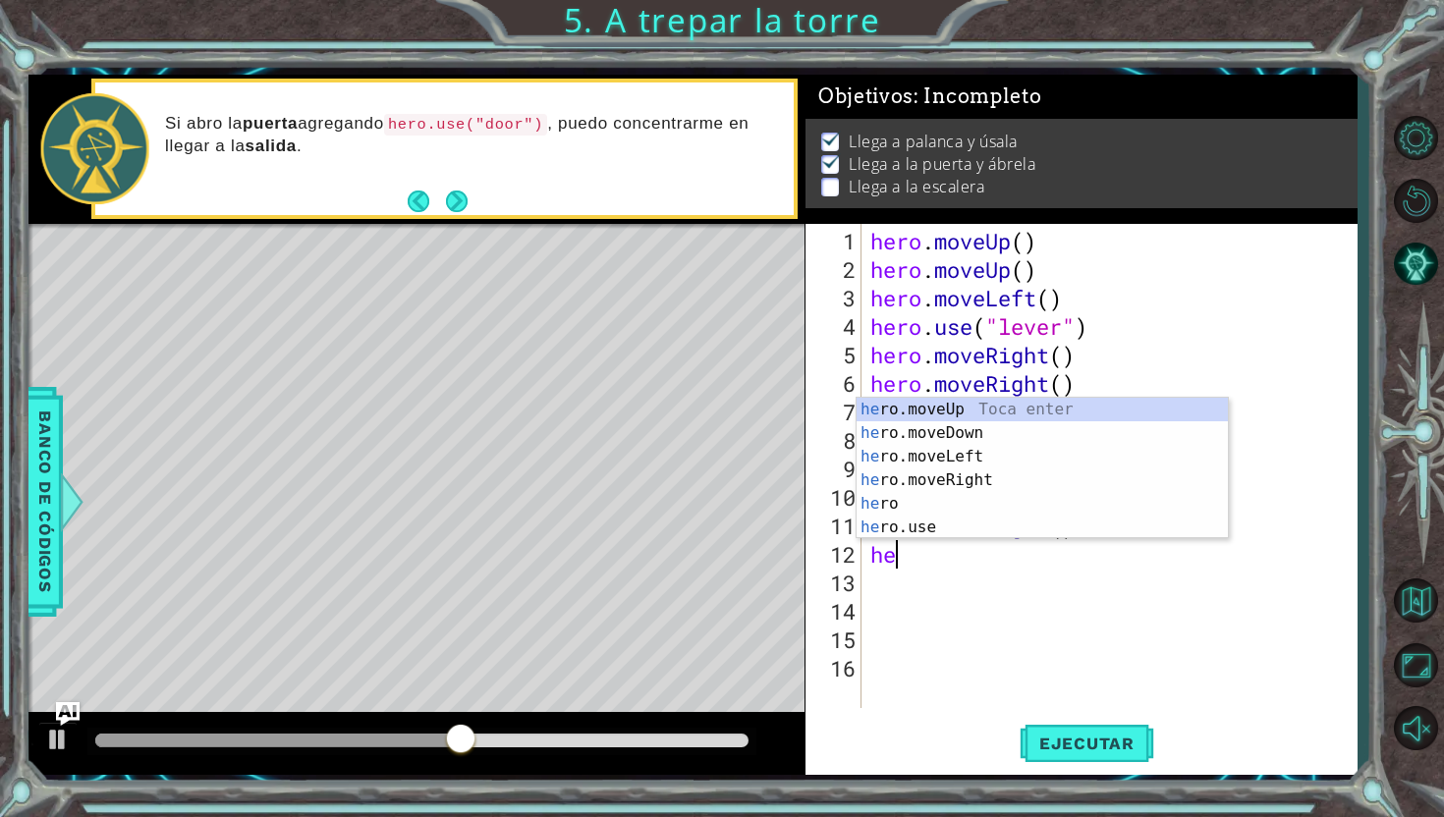
scroll to position [0, 0]
type textarea "h"
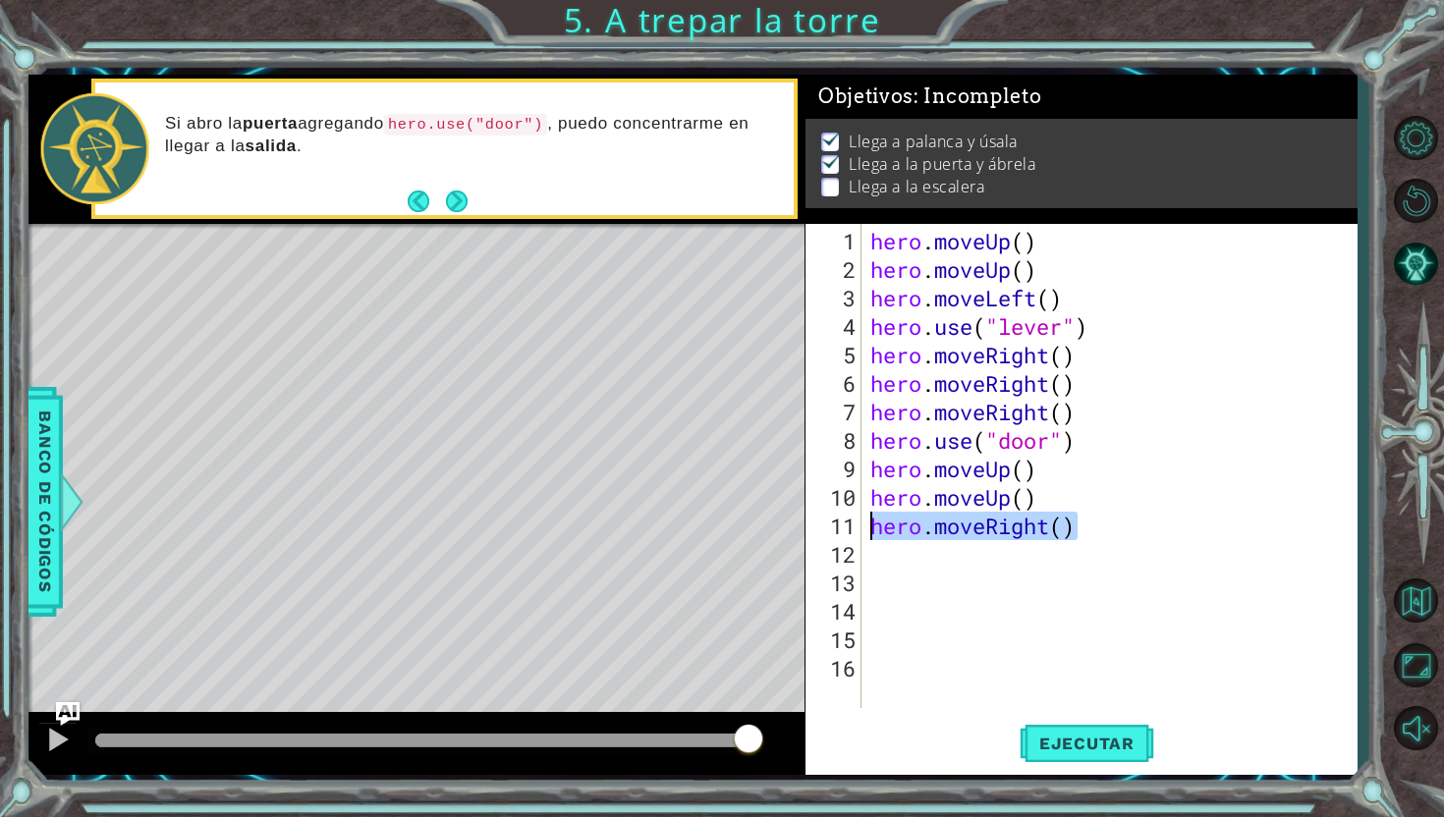
drag, startPoint x: 1102, startPoint y: 534, endPoint x: 831, endPoint y: 524, distance: 271.2
click at [831, 524] on div "1 2 3 4 5 6 7 8 9 10 11 12 13 14 15 16 hero . moveUp ( ) hero . moveUp ( ) hero…" at bounding box center [1078, 466] width 546 height 484
type textarea "hero.moveRight()"
type textarea "h"
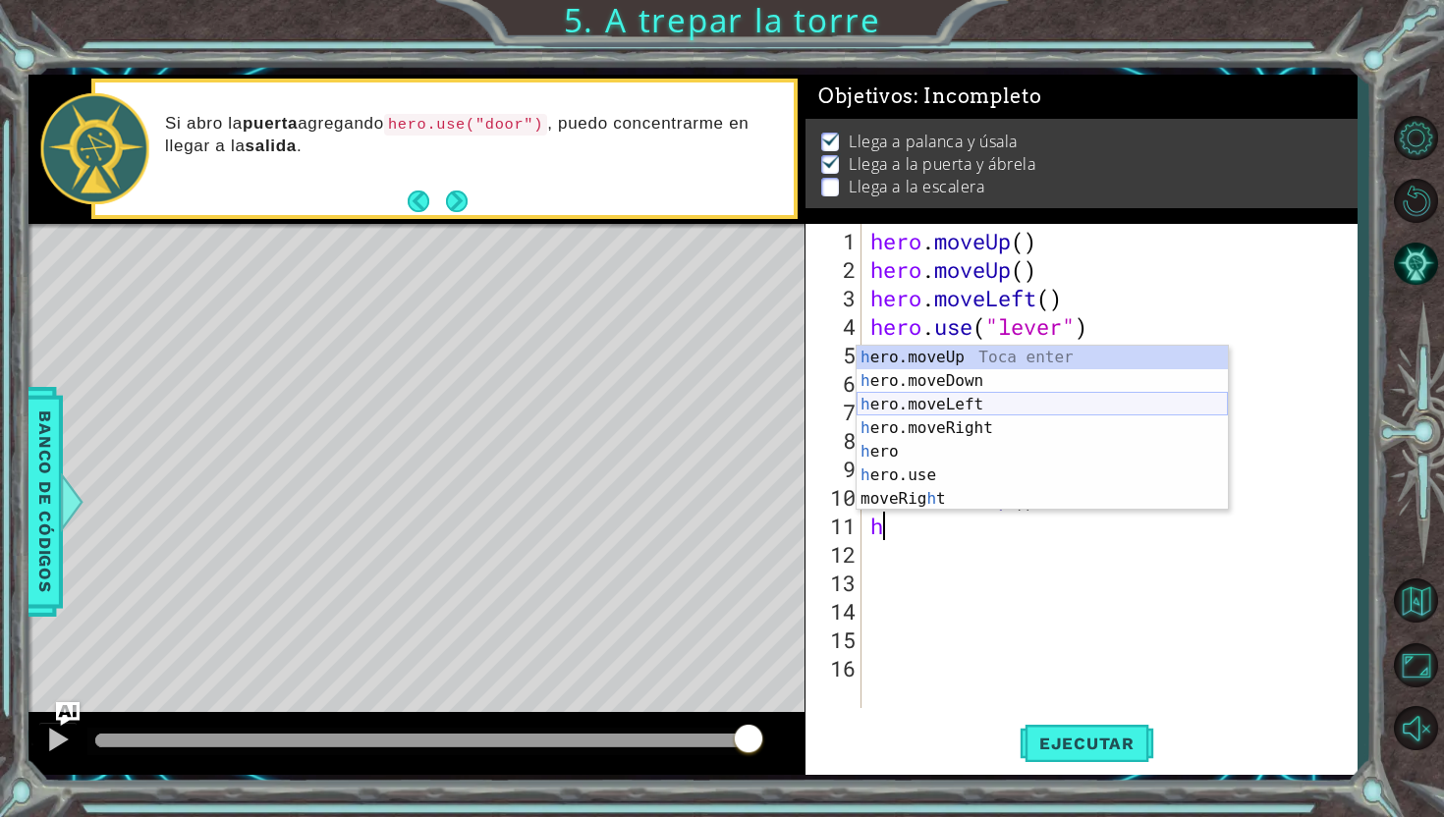
click at [956, 405] on div "h ero.moveUp Toca enter h ero.moveDown Toca enter h ero.moveLeft Toca enter h e…" at bounding box center [1041, 452] width 371 height 212
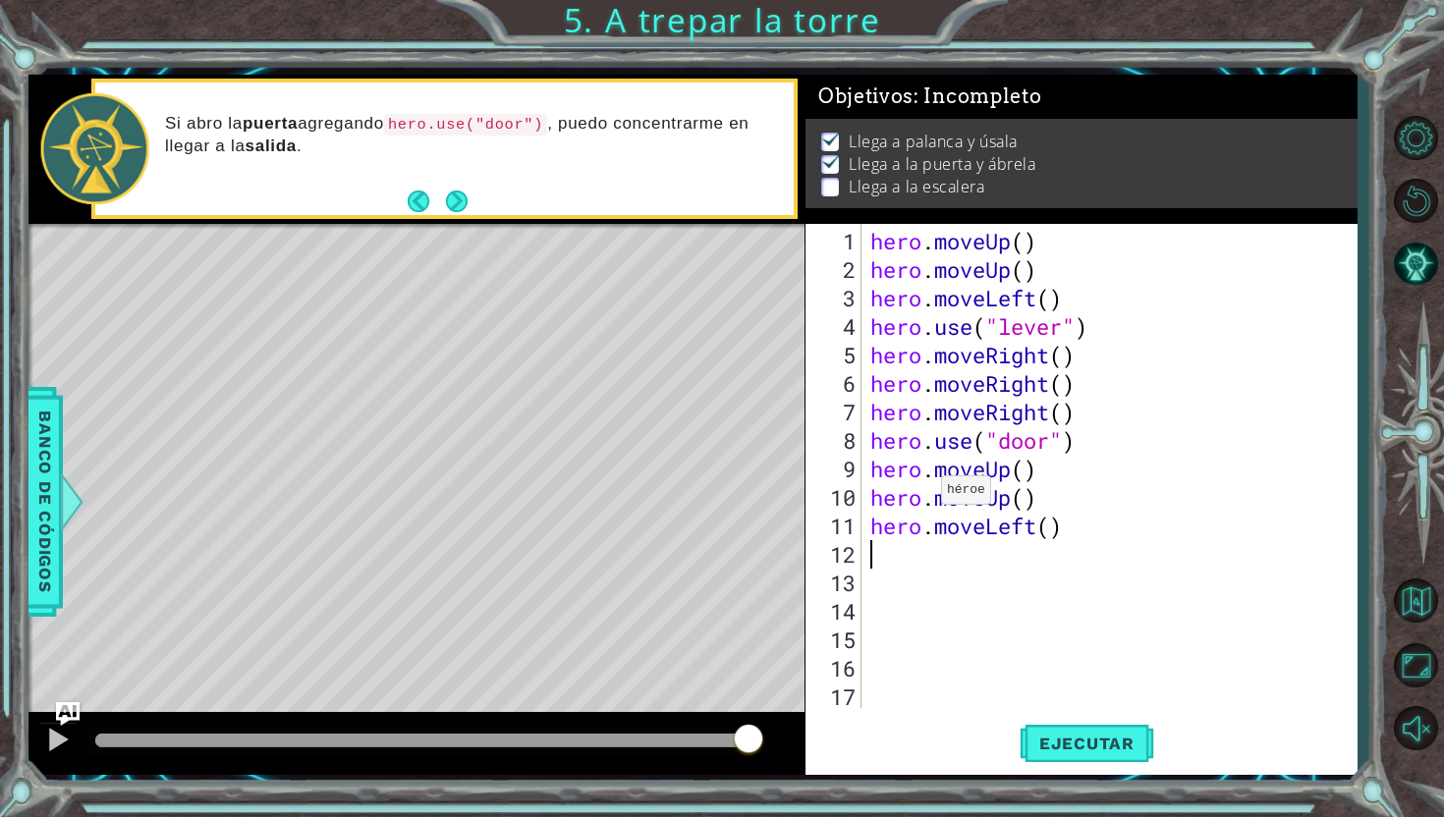
type textarea "h"
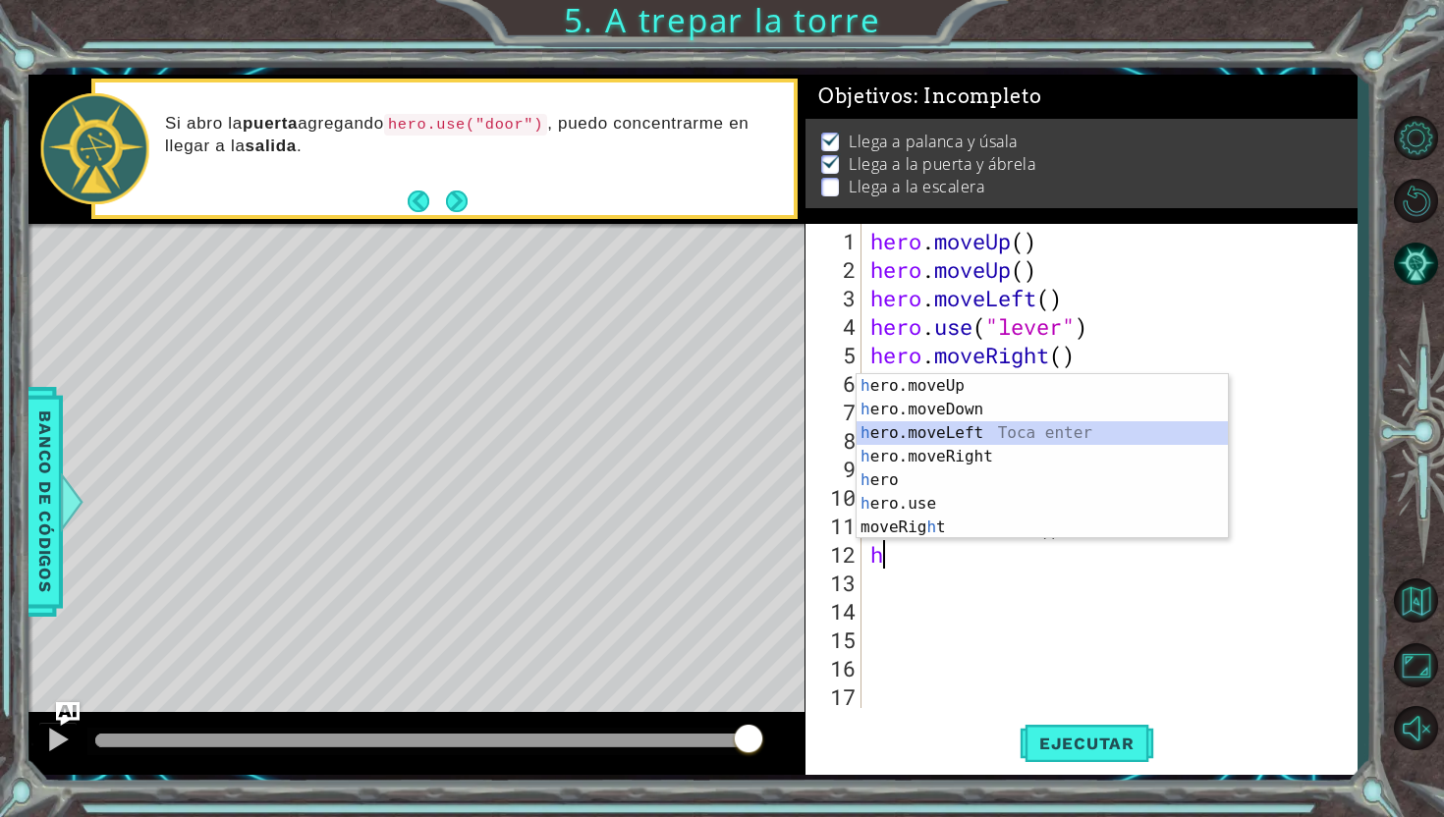
click at [933, 434] on div "h ero.moveUp Toca enter h ero.moveDown Toca enter h ero.moveLeft Toca enter h e…" at bounding box center [1041, 480] width 371 height 212
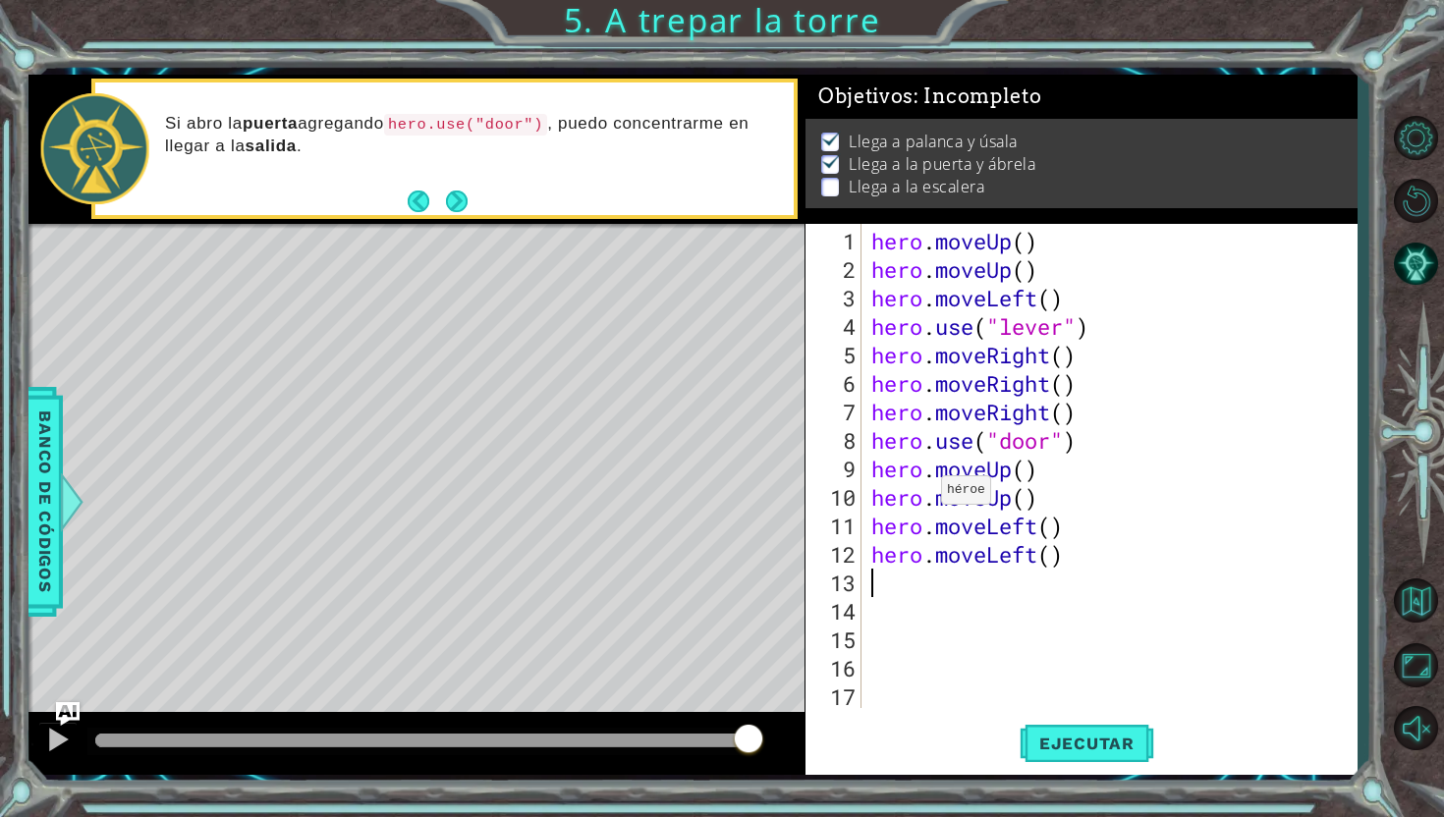
type textarea "h"
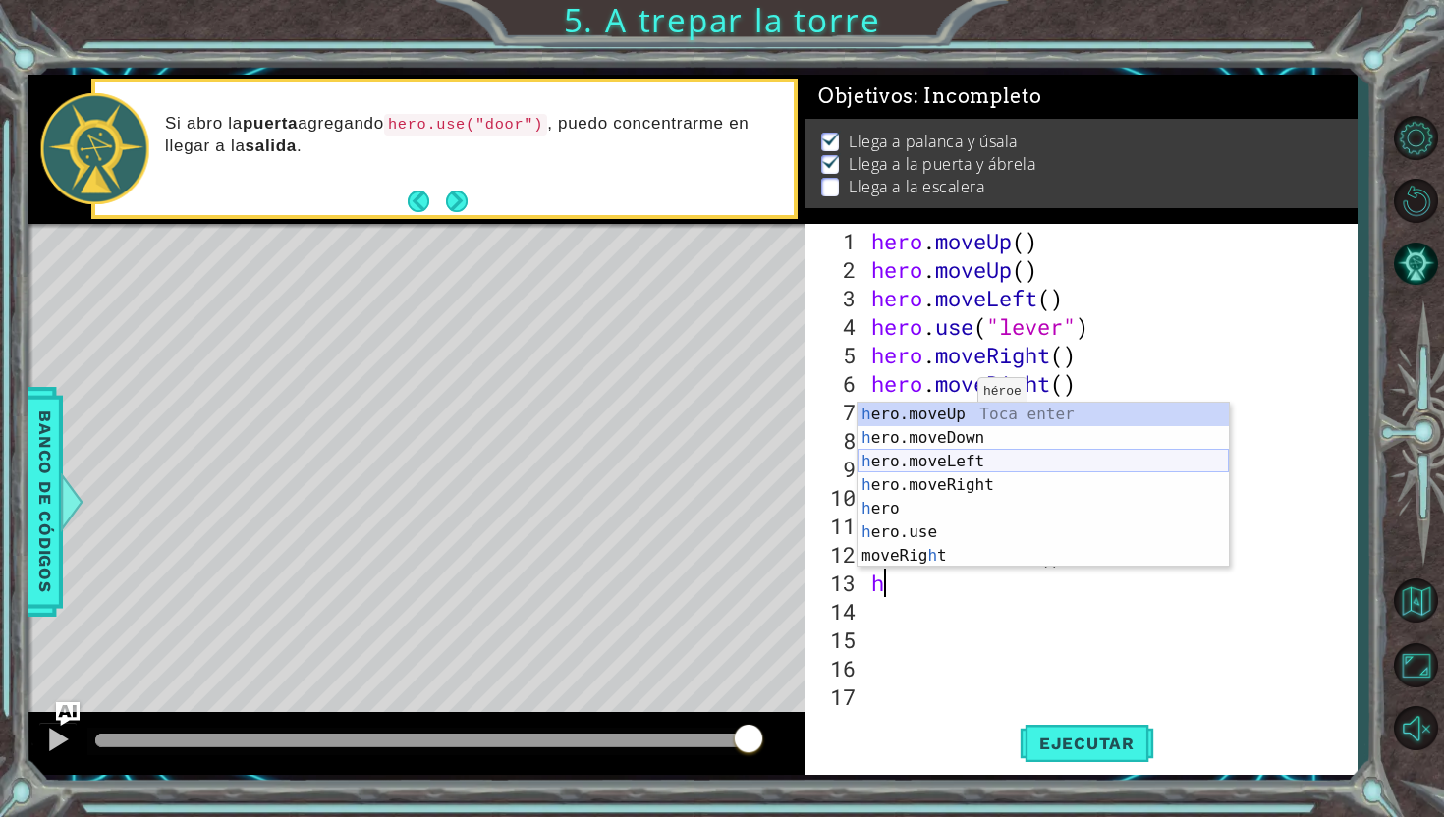
click at [960, 466] on div "h ero.moveUp Toca enter h ero.moveDown Toca enter h ero.moveLeft Toca enter h e…" at bounding box center [1042, 509] width 371 height 212
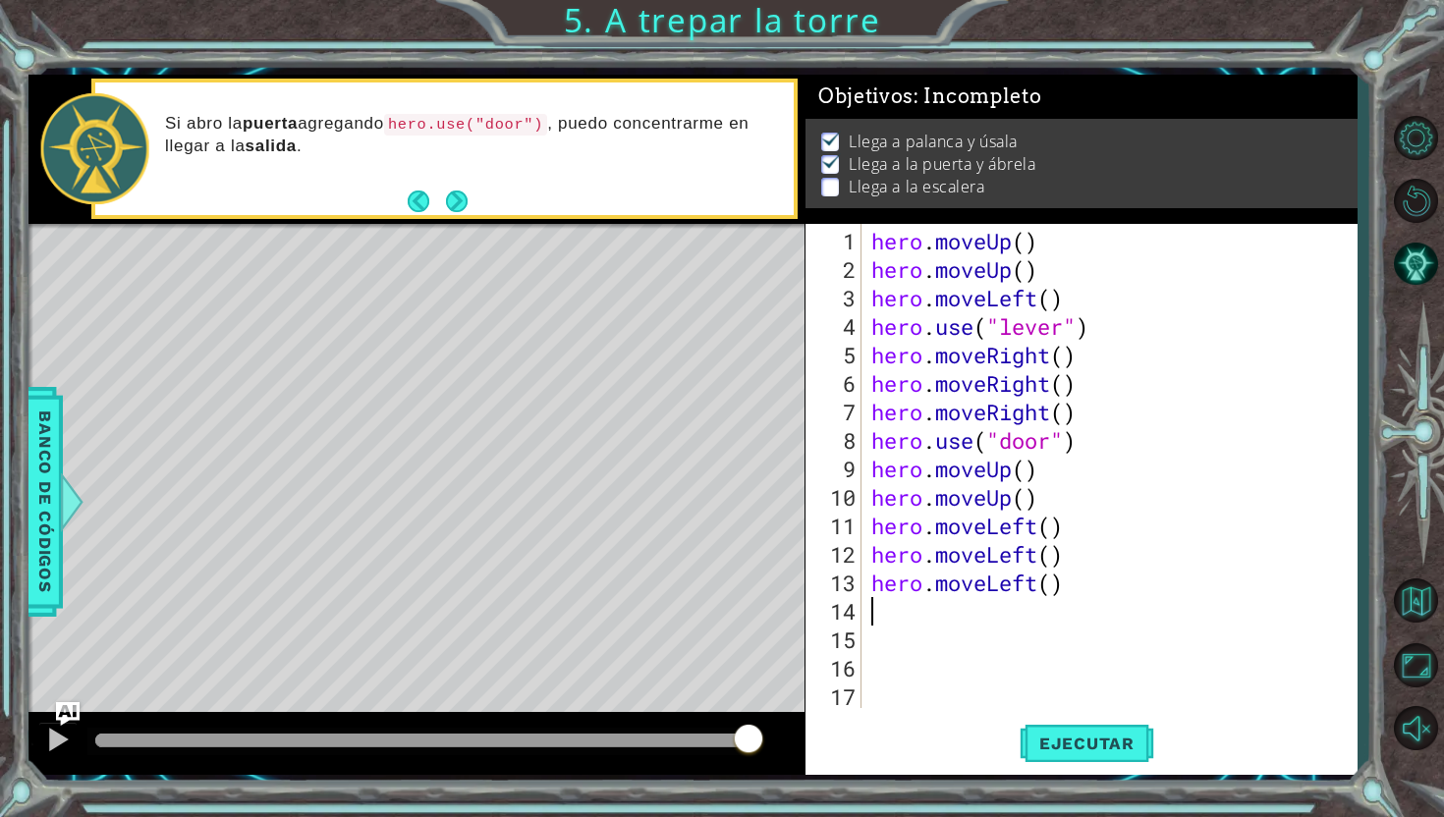
click at [912, 604] on div "hero . moveUp ( ) hero . moveUp ( ) hero . moveLeft ( ) hero . use ( "lever" ) …" at bounding box center [1114, 497] width 494 height 541
type textarea "h"
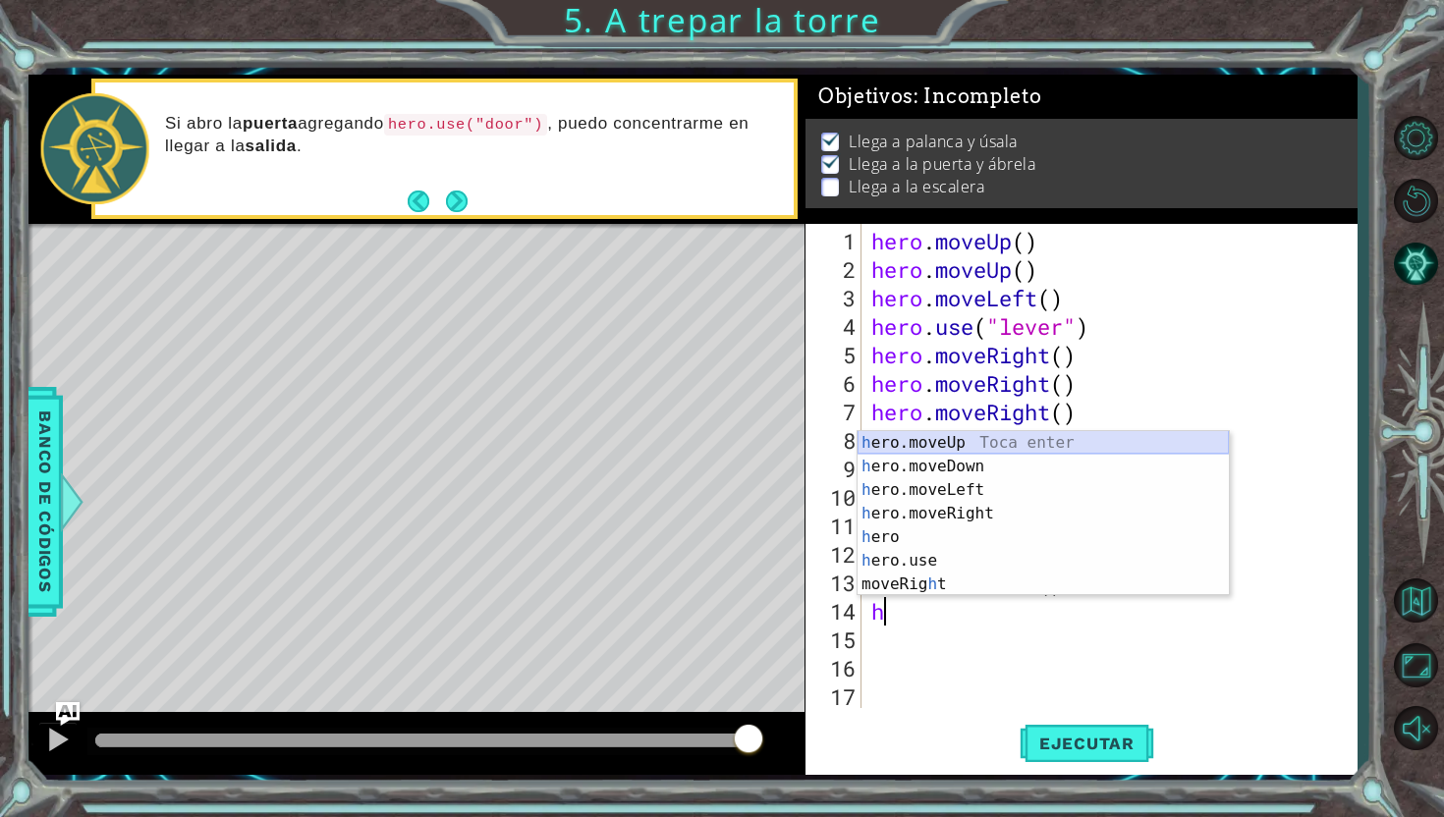
click at [977, 442] on div "h ero.moveUp Toca enter h ero.moveDown Toca enter h ero.moveLeft Toca enter h e…" at bounding box center [1042, 537] width 371 height 212
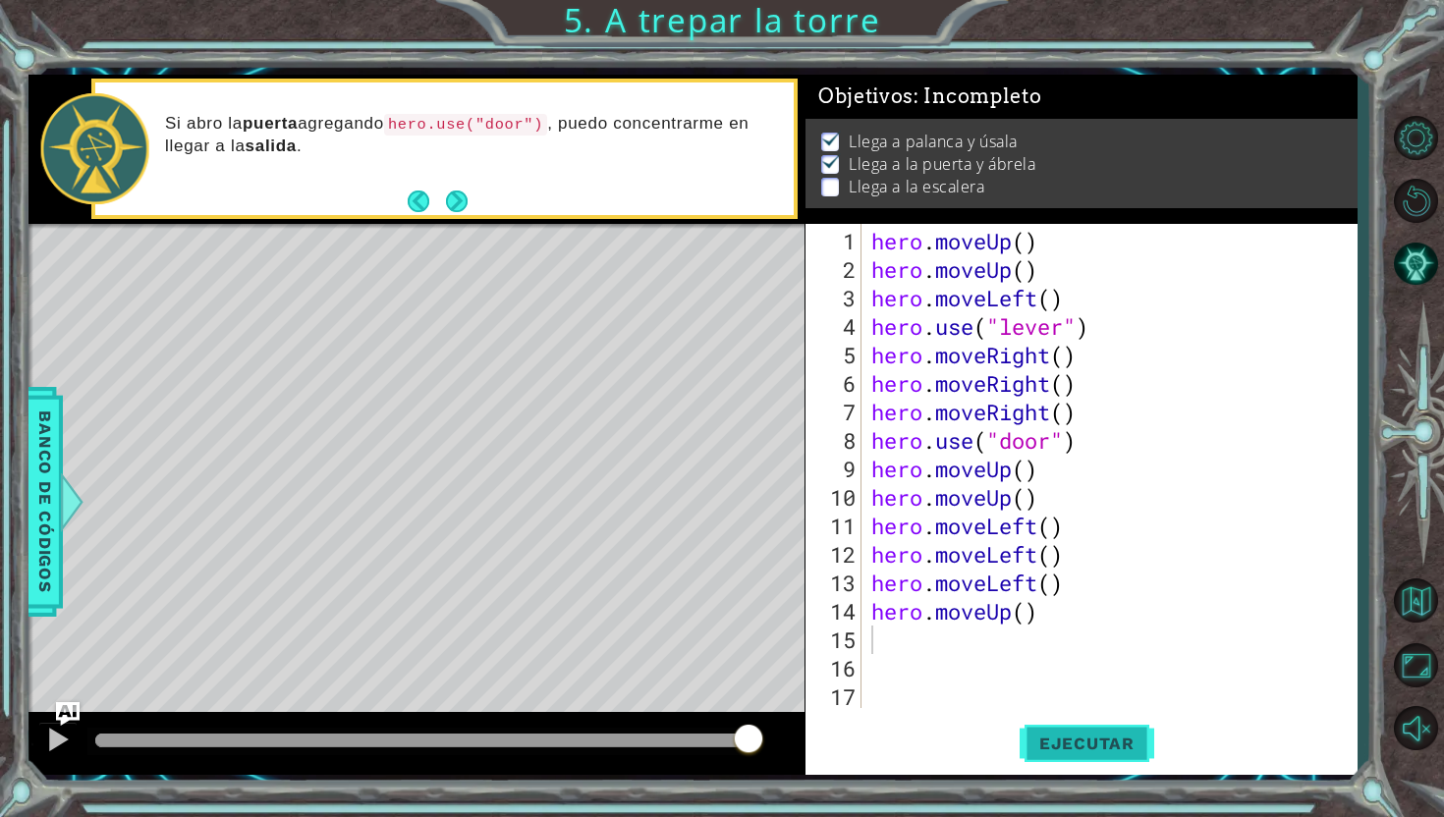
click at [1066, 735] on span "Ejecutar" at bounding box center [1086, 744] width 135 height 20
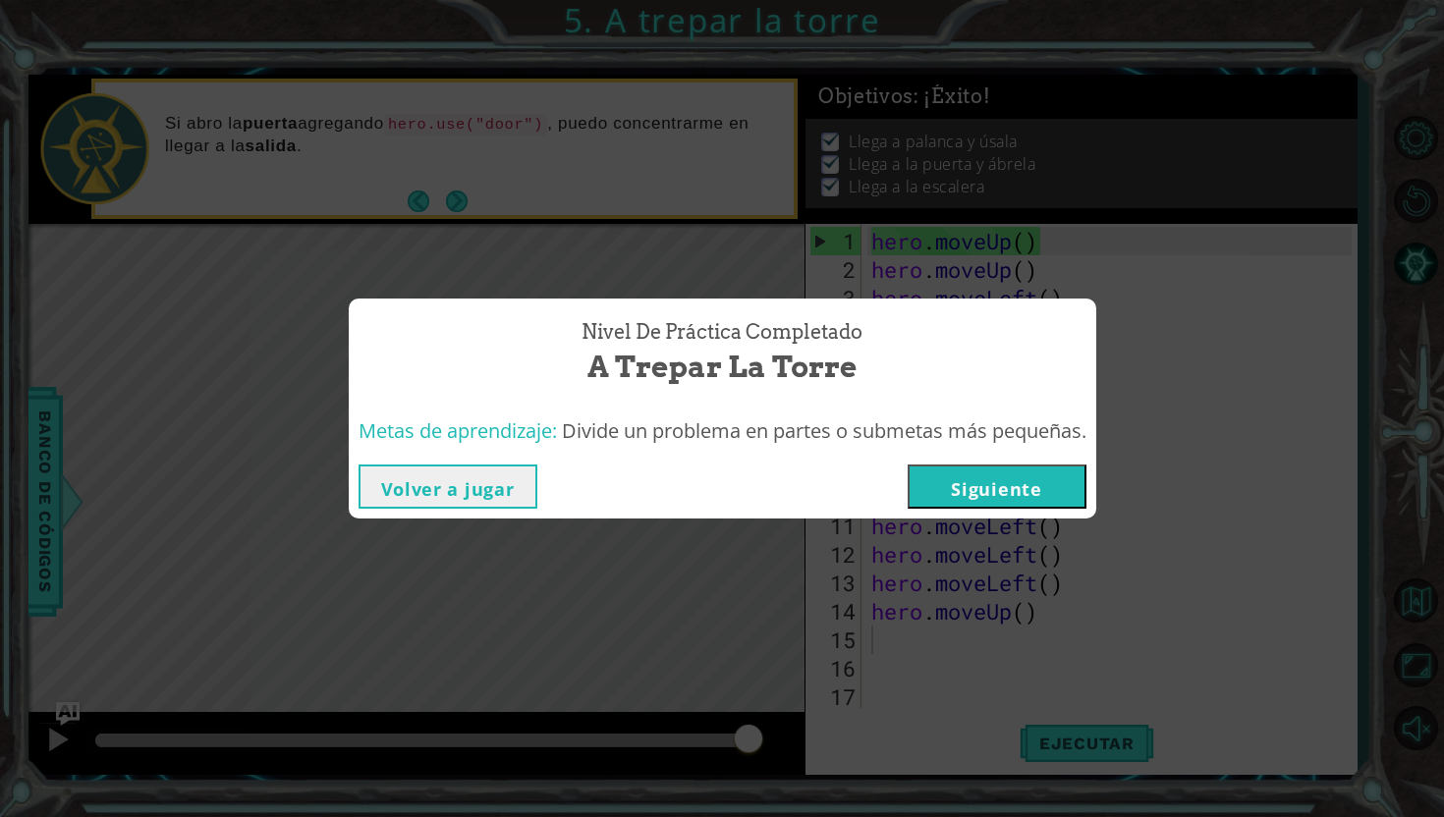
click at [1065, 493] on button "Siguiente" at bounding box center [996, 486] width 179 height 44
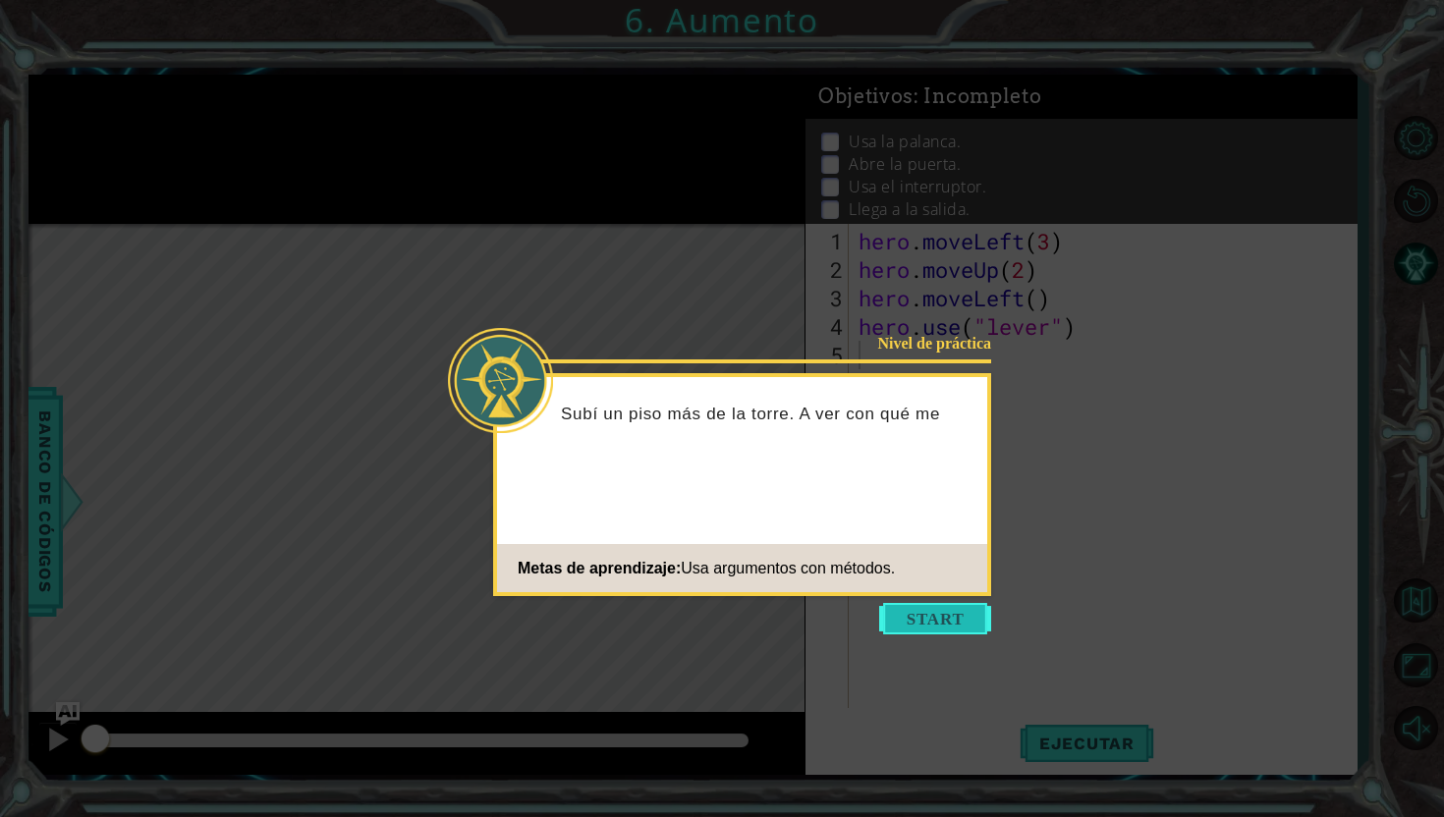
click at [930, 612] on button "Start" at bounding box center [935, 618] width 112 height 31
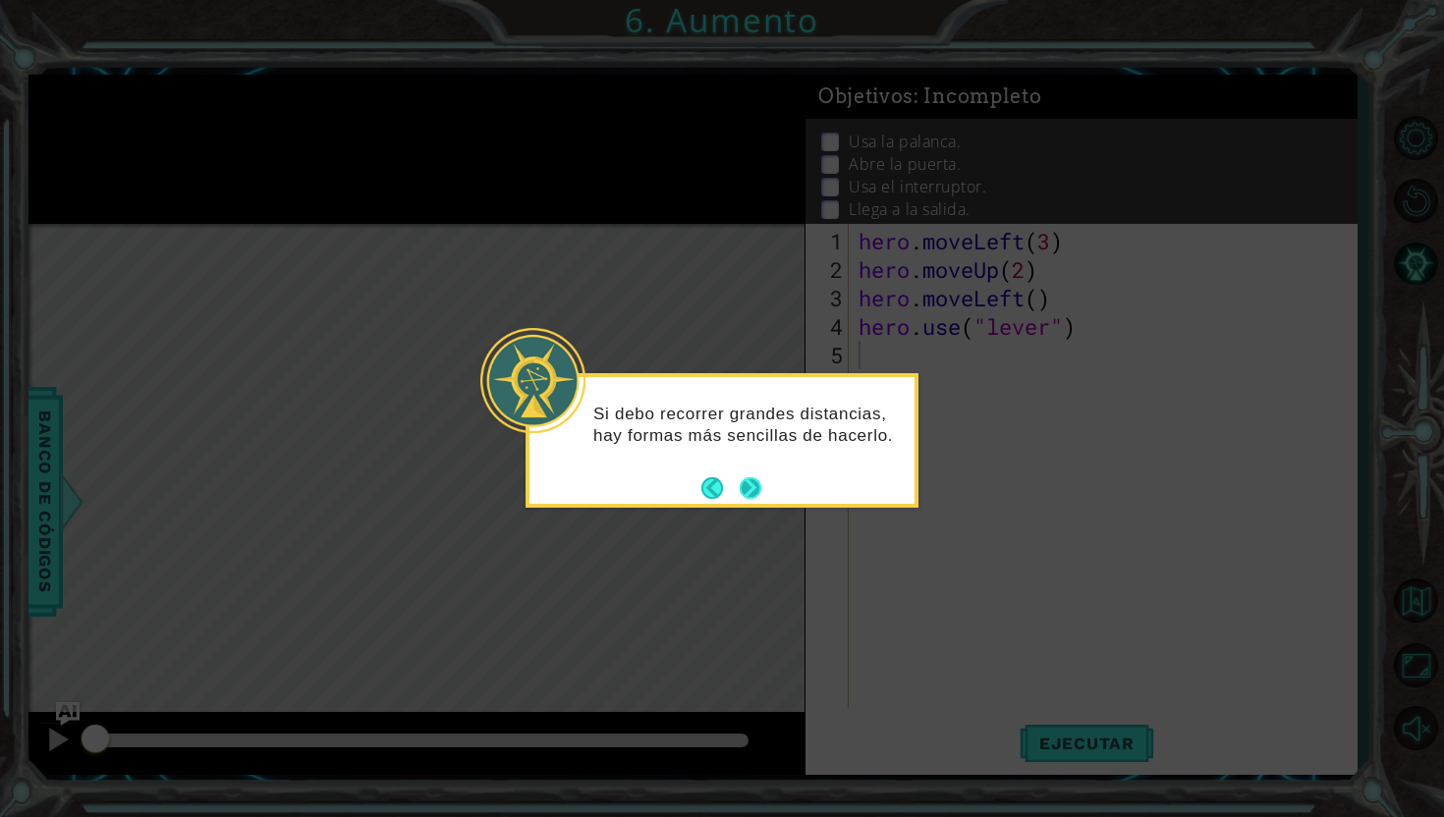
click at [748, 481] on button "Next" at bounding box center [750, 488] width 22 height 22
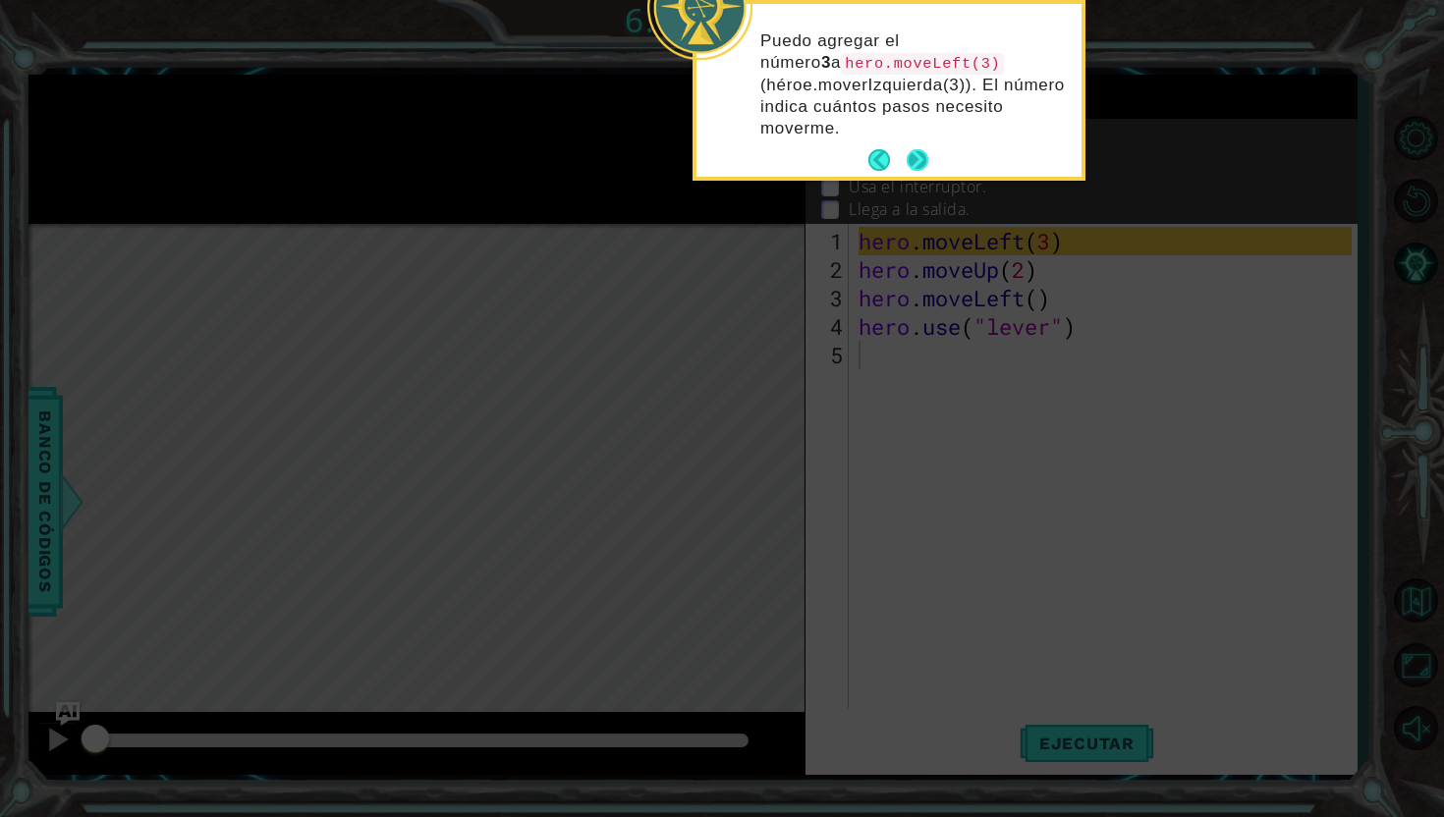
click at [924, 169] on button "Next" at bounding box center [917, 160] width 22 height 22
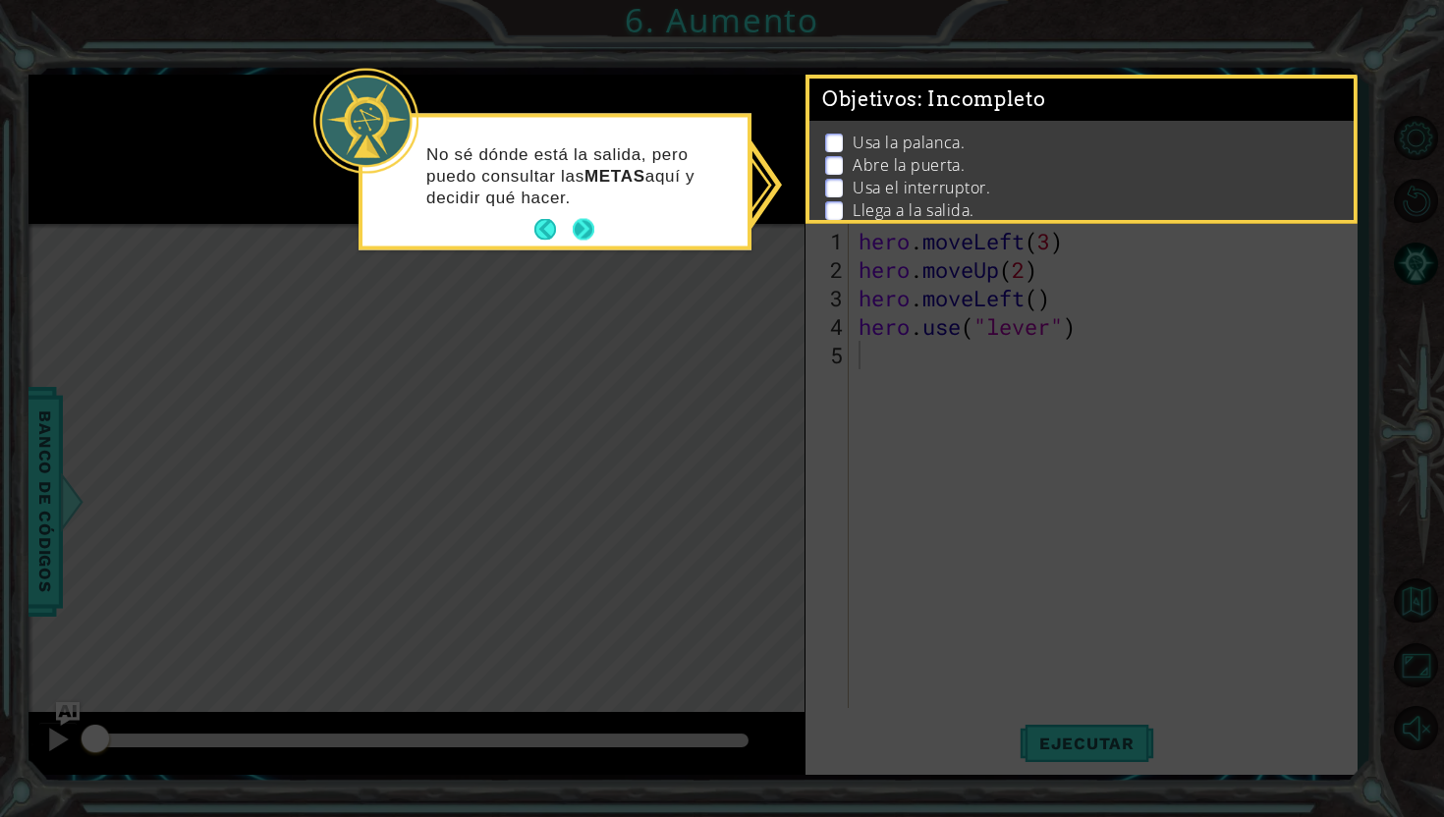
click at [586, 233] on button "Next" at bounding box center [584, 230] width 22 height 22
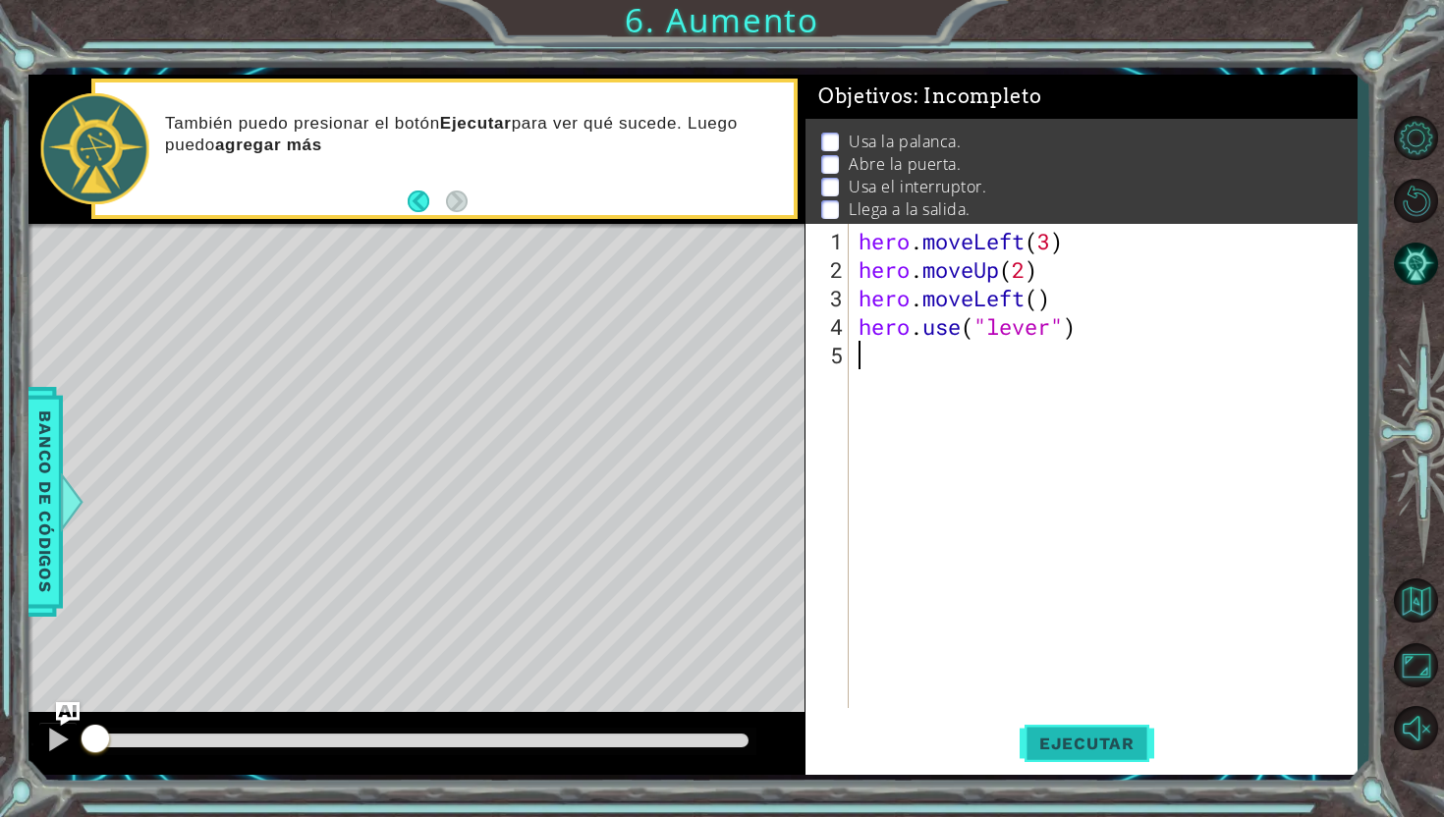
click at [1085, 744] on span "Ejecutar" at bounding box center [1086, 744] width 135 height 20
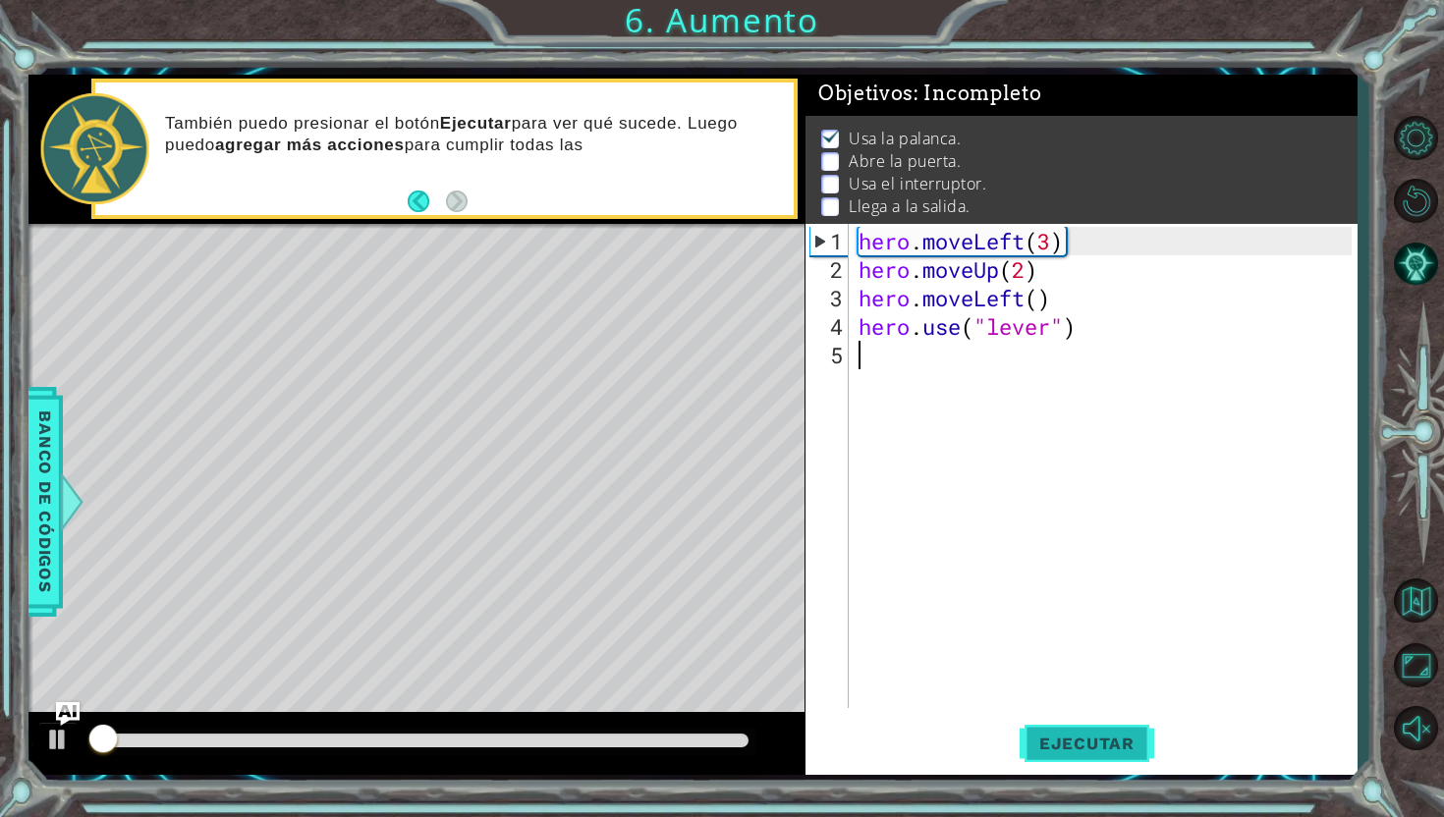
scroll to position [3, 0]
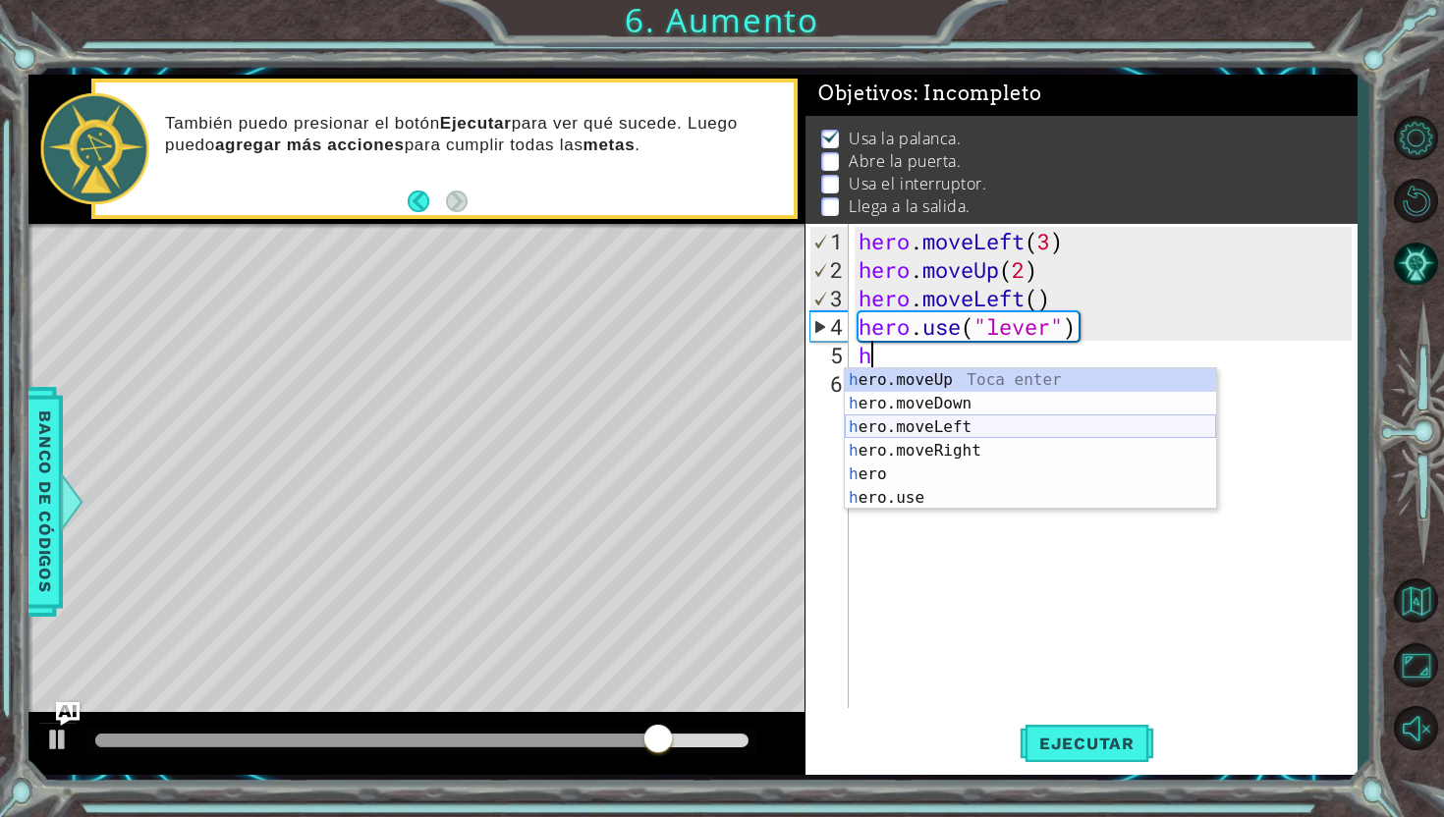
click at [1070, 424] on div "h ero.moveUp Toca enter h ero.moveDown Toca enter h ero.moveLeft Toca enter h e…" at bounding box center [1030, 462] width 371 height 189
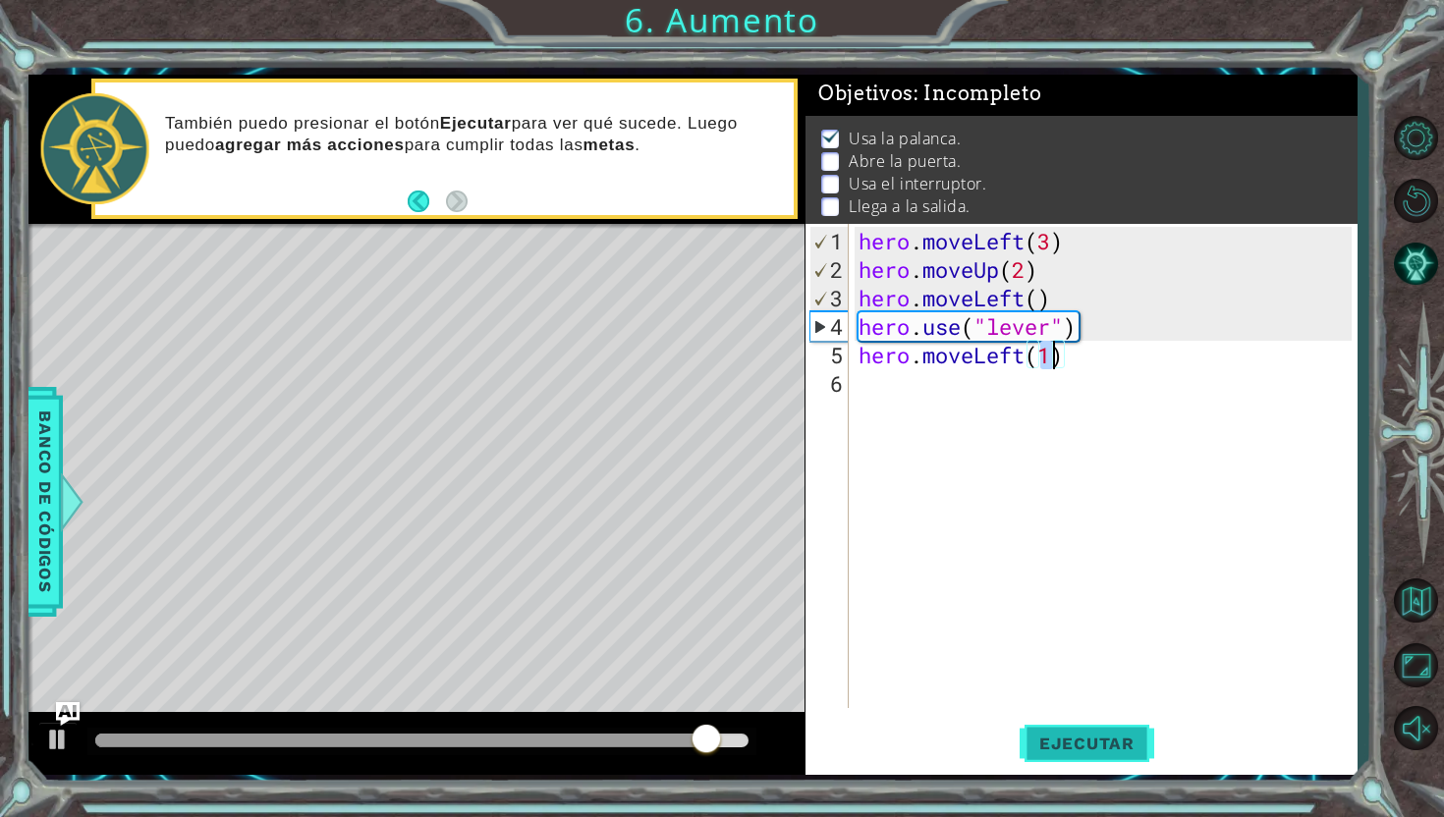
type textarea "hero.moveLeft(1)"
click at [1093, 746] on span "Ejecutar" at bounding box center [1086, 744] width 135 height 20
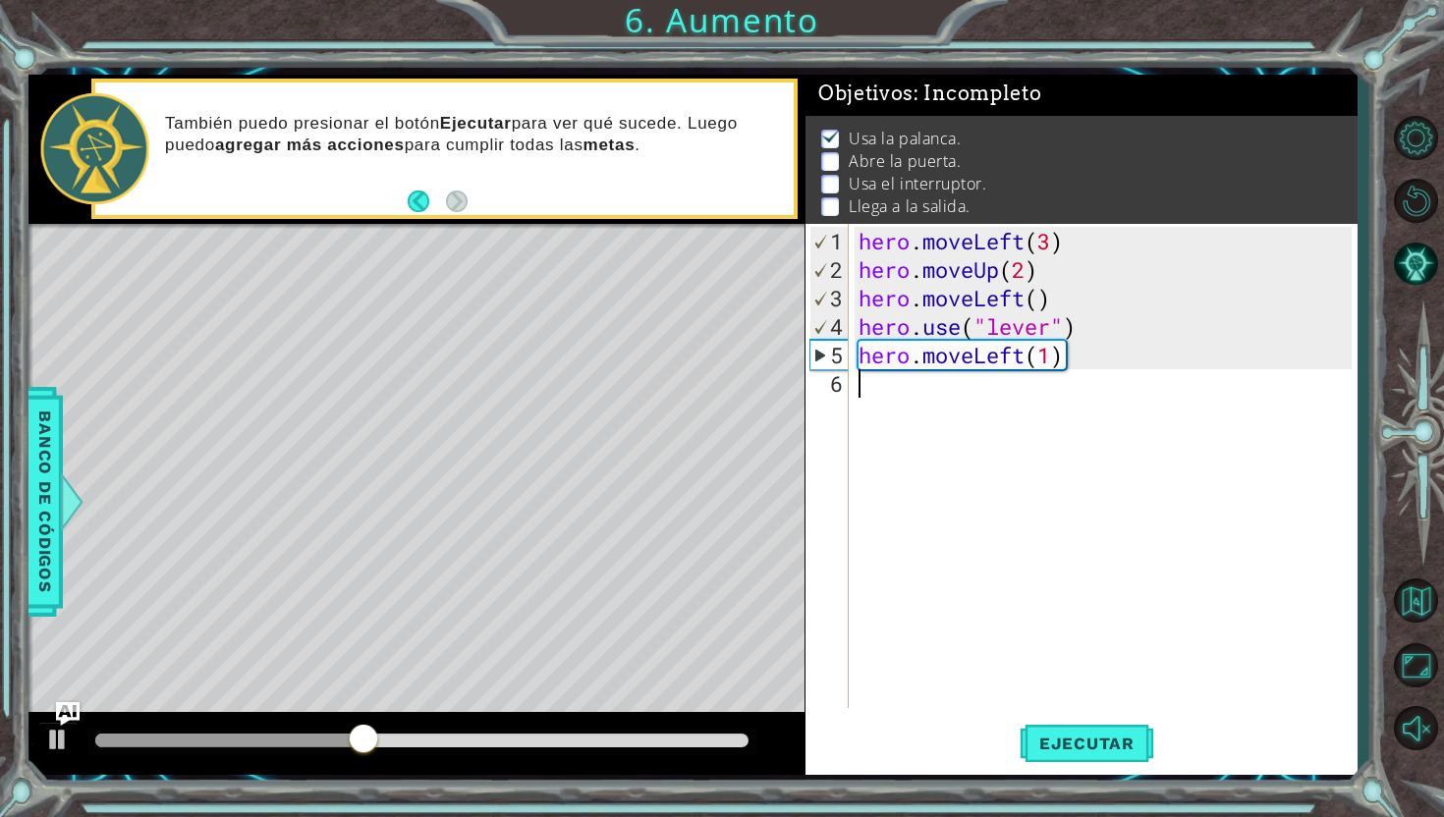
click at [984, 403] on div "hero . moveLeft ( 3 ) hero . moveUp ( 2 ) hero . moveLeft ( ) hero . use ( "lev…" at bounding box center [1107, 497] width 507 height 541
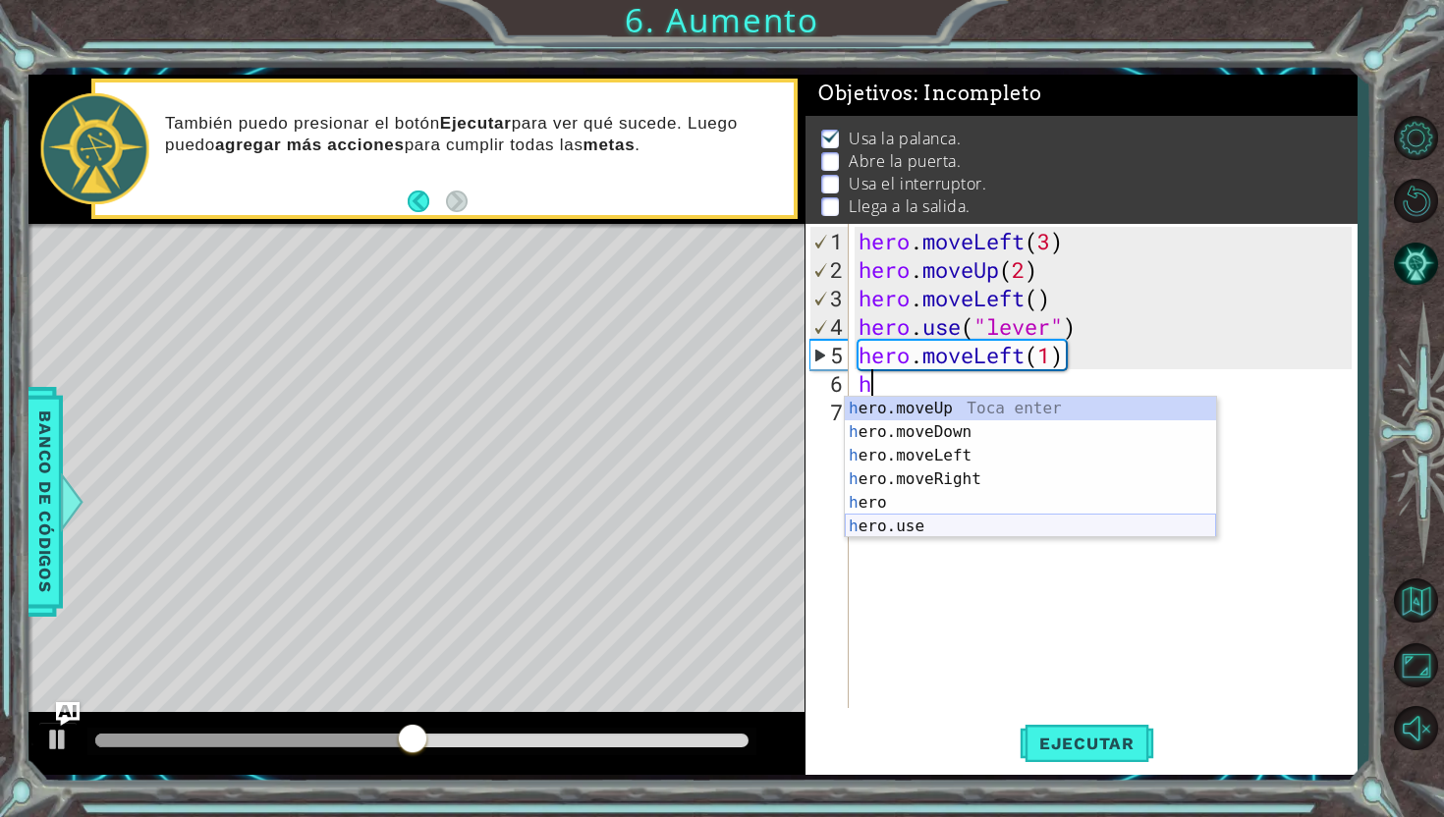
click at [955, 526] on div "h ero.moveUp Toca enter h ero.moveDown Toca enter h ero.moveLeft Toca enter h e…" at bounding box center [1030, 491] width 371 height 189
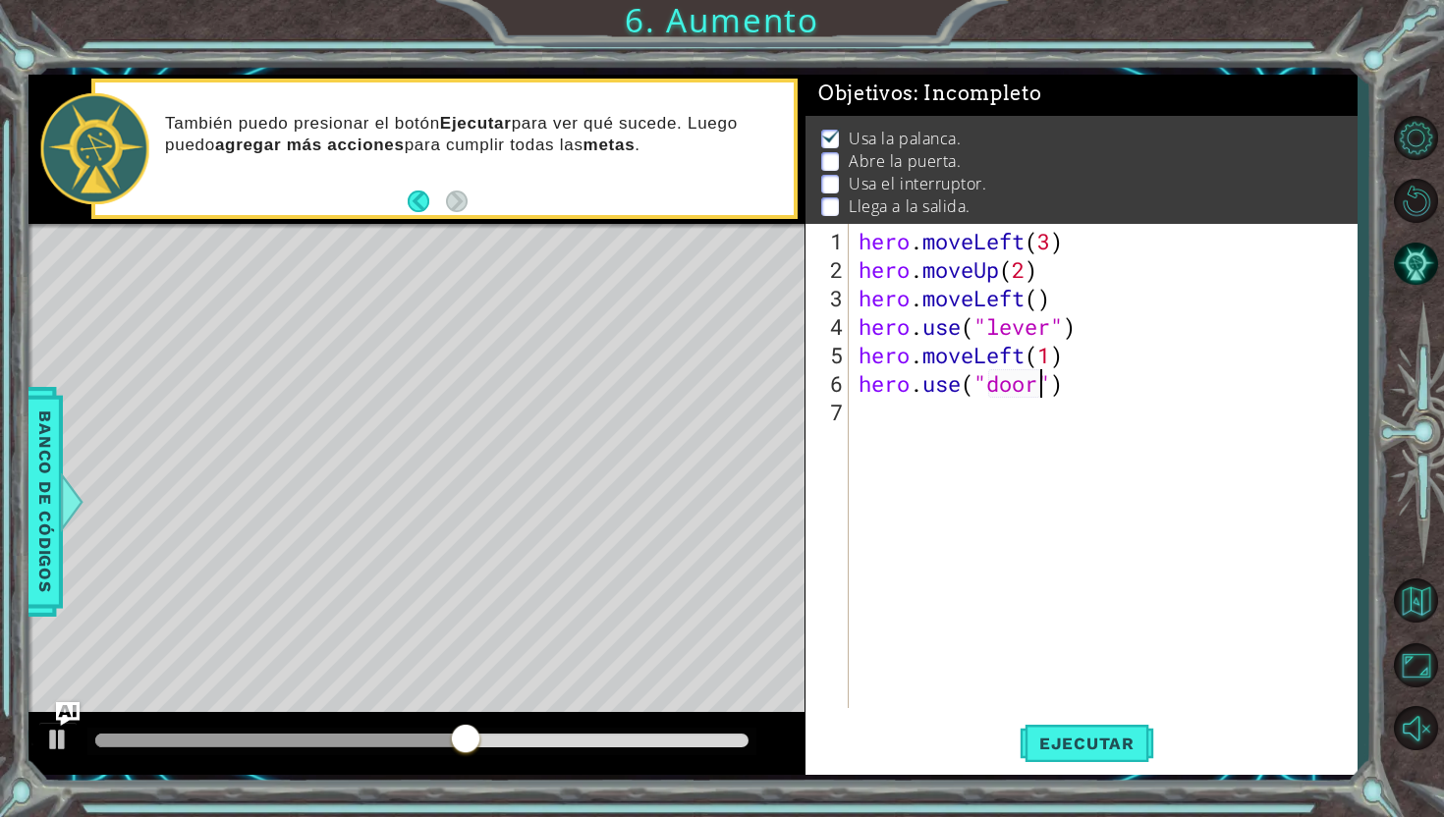
scroll to position [0, 8]
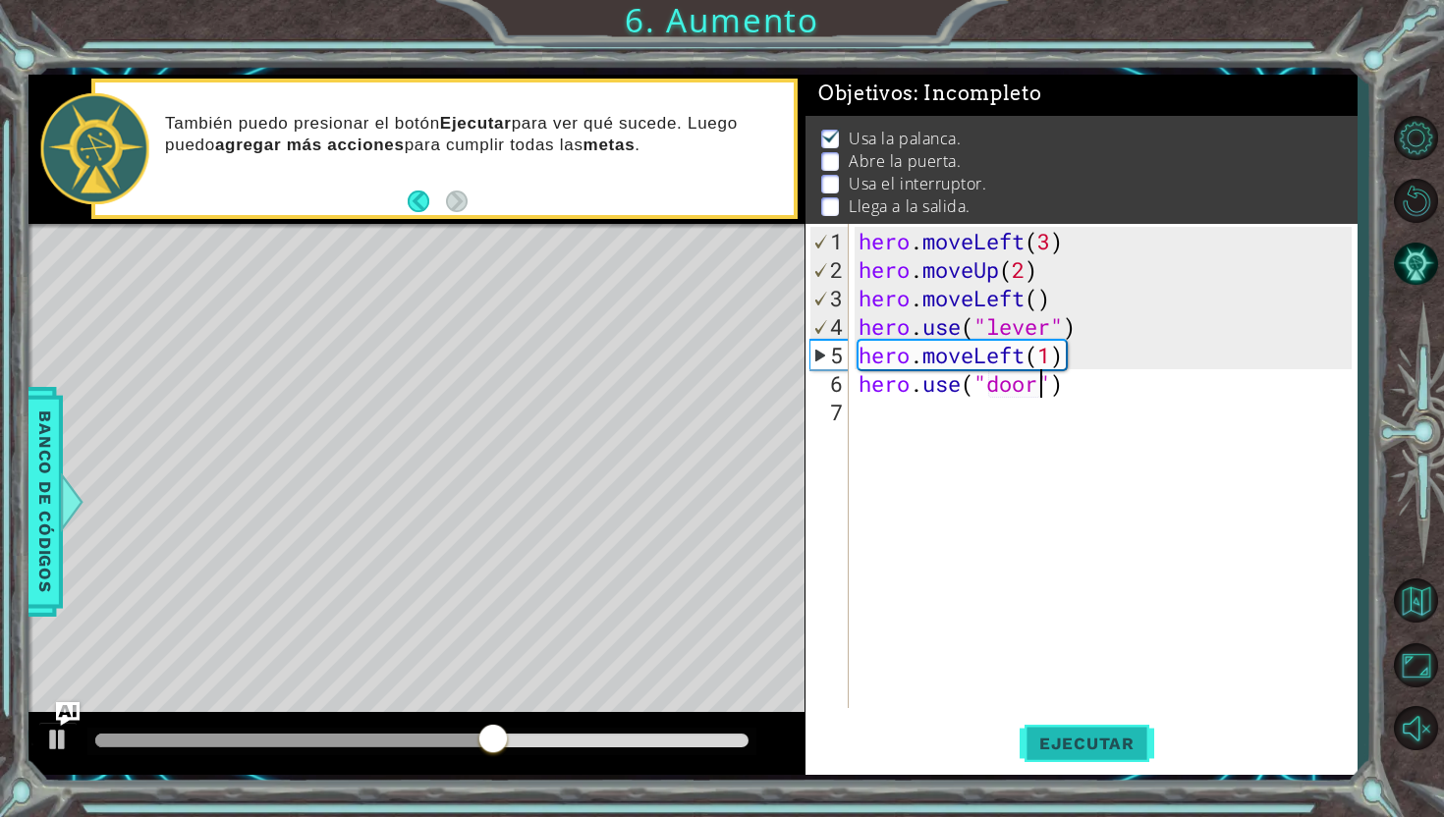
type textarea "hero.use("door")"
click at [1068, 747] on span "Ejecutar" at bounding box center [1086, 744] width 135 height 20
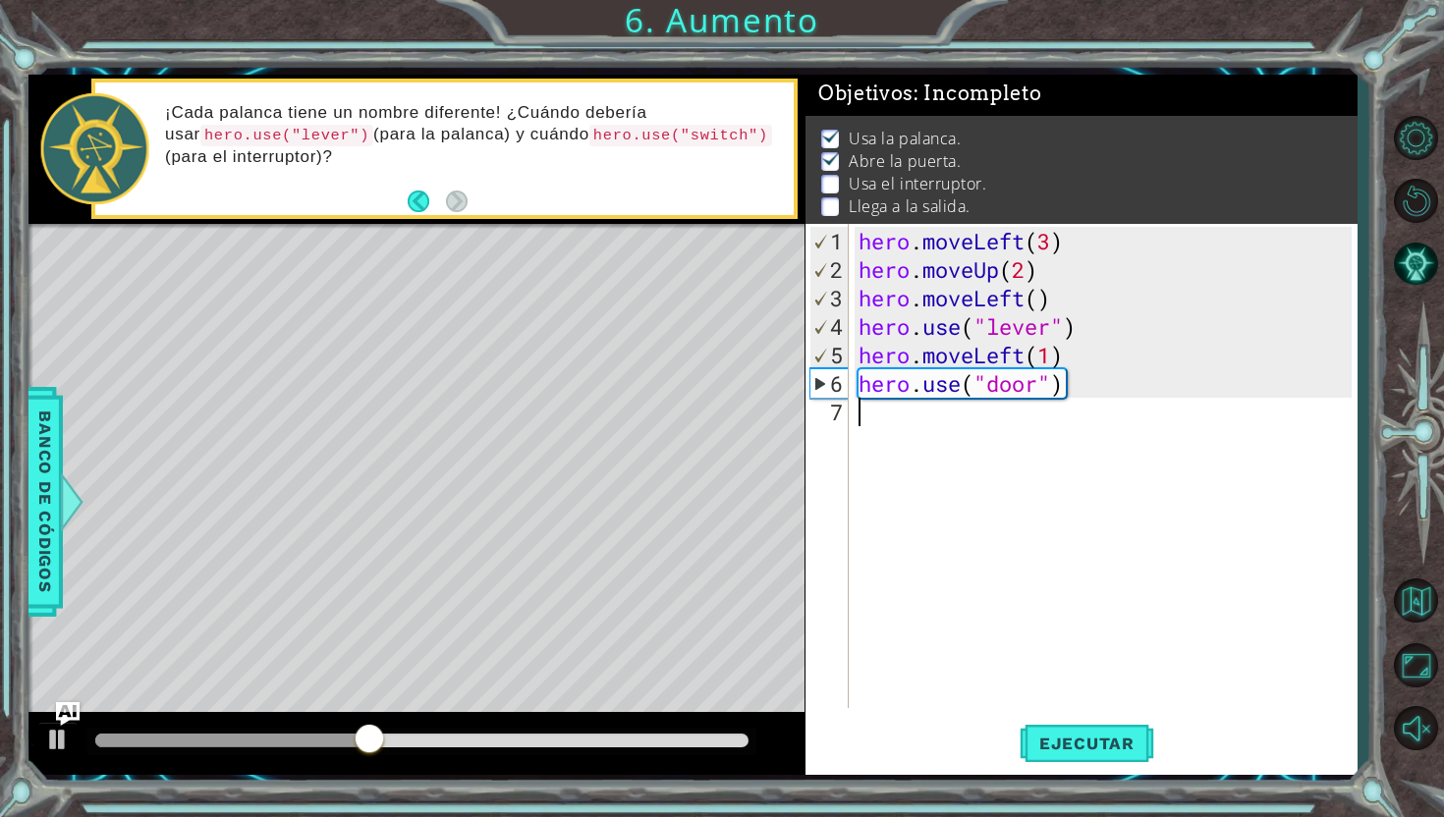
click at [1066, 422] on div "hero . moveLeft ( 3 ) hero . moveUp ( 2 ) hero . moveLeft ( ) hero . use ( "lev…" at bounding box center [1107, 497] width 507 height 541
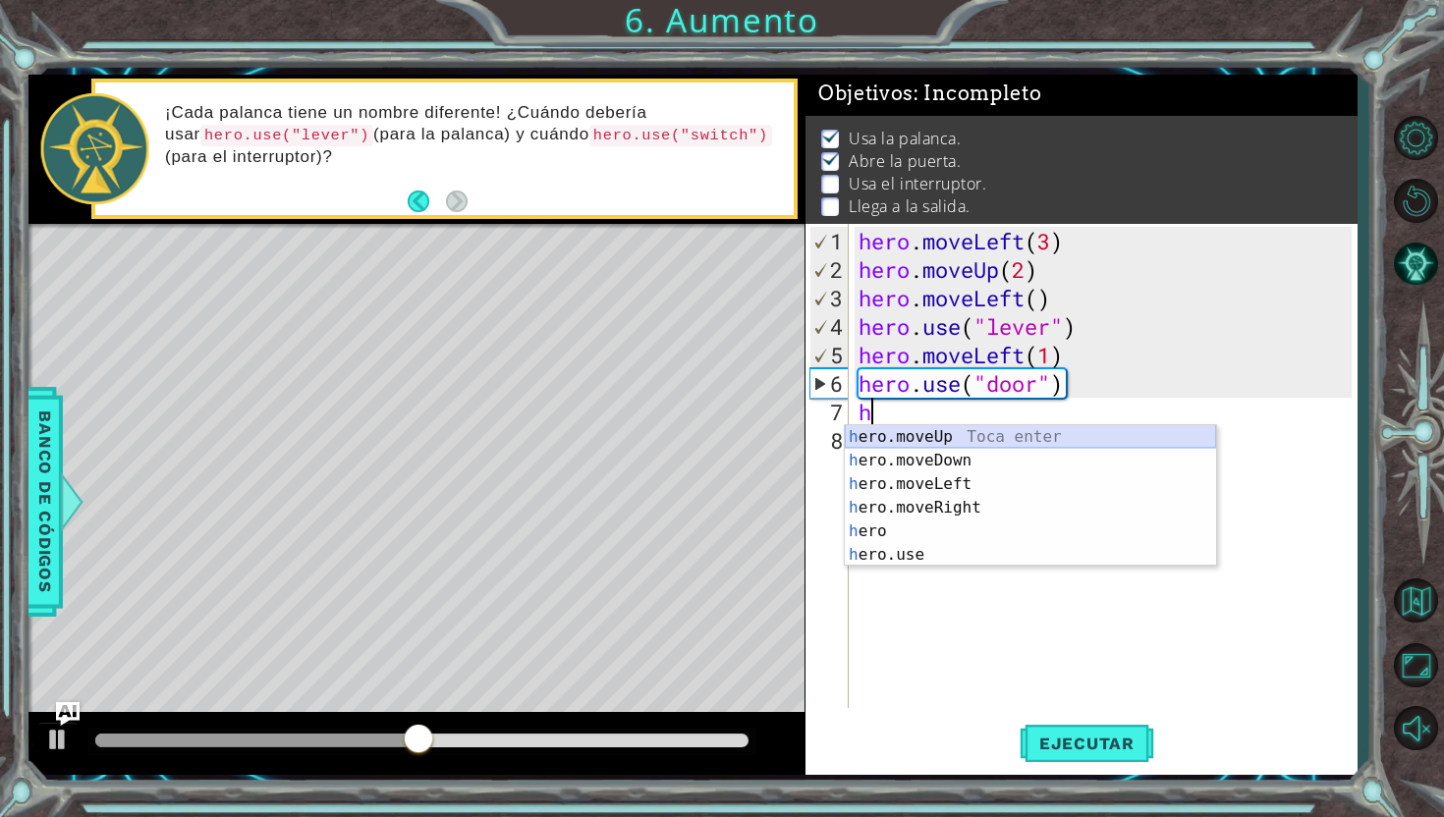
click at [1035, 437] on div "h ero.moveUp Toca enter h ero.moveDown Toca enter h ero.moveLeft Toca enter h e…" at bounding box center [1030, 519] width 371 height 189
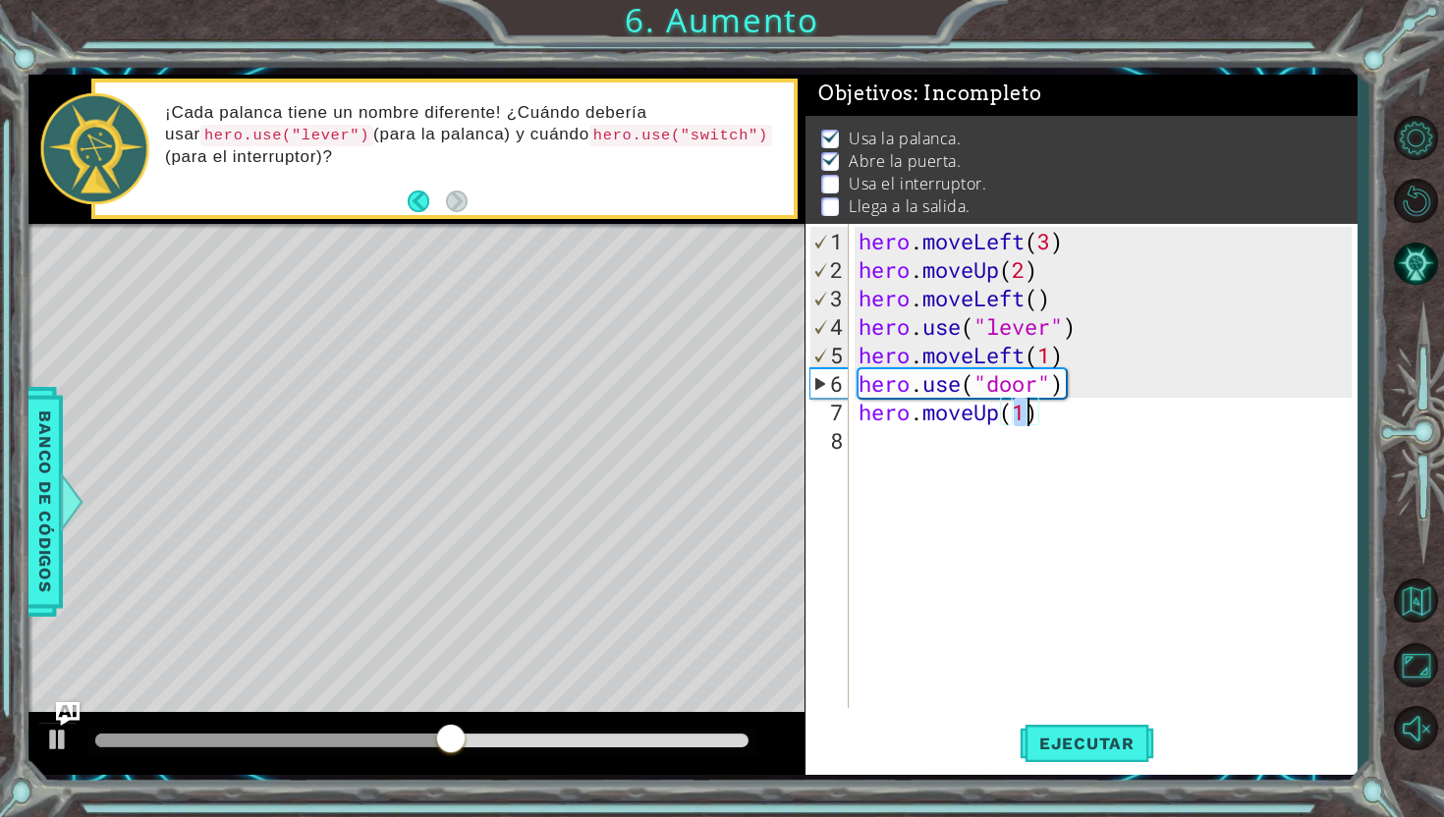
scroll to position [0, 7]
type textarea "hero.moveUp(2)"
click at [1093, 724] on button "Ejecutar" at bounding box center [1086, 743] width 135 height 55
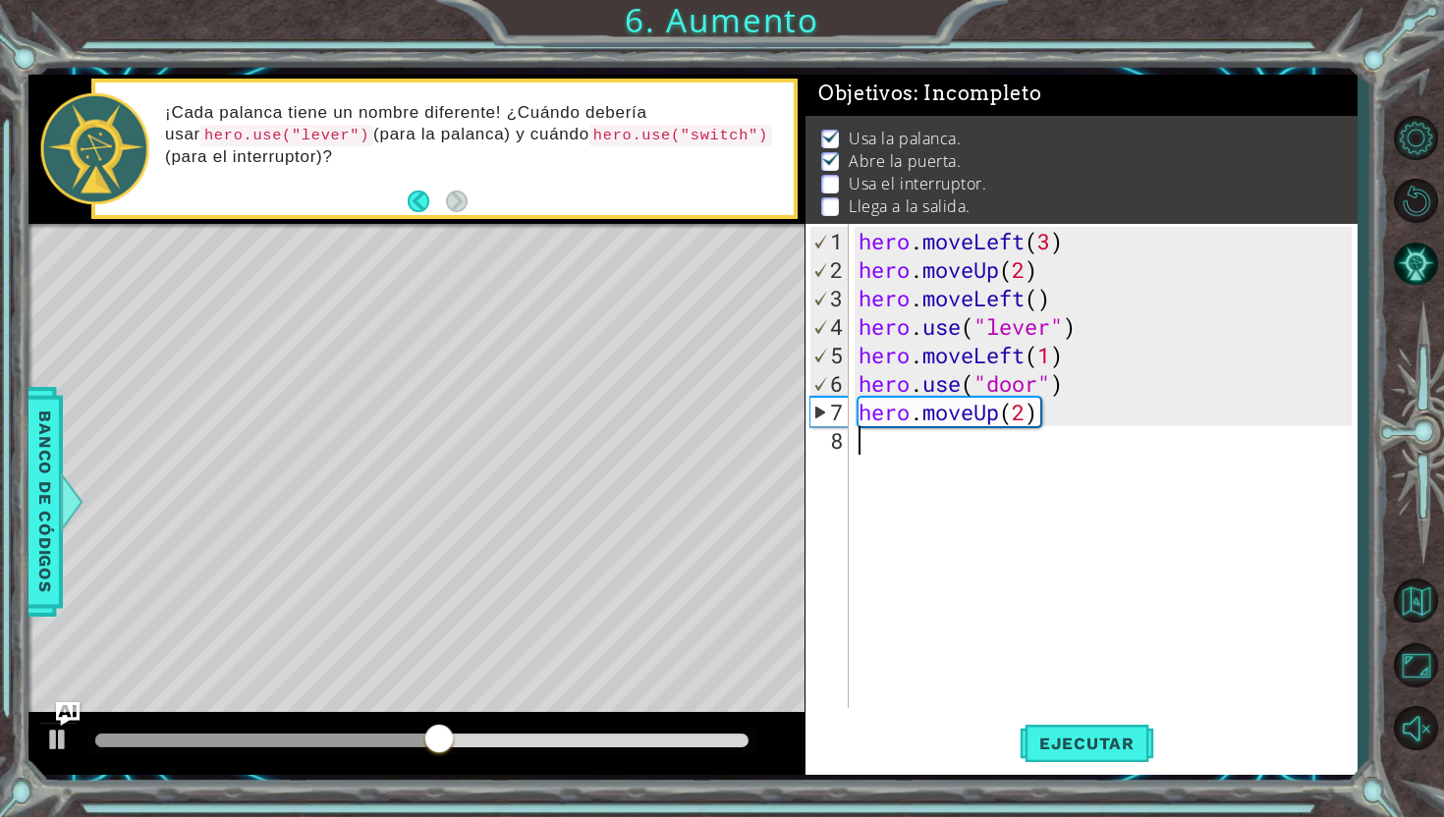
click at [976, 452] on div "hero . moveLeft ( 3 ) hero . moveUp ( 2 ) hero . moveLeft ( ) hero . use ( "lev…" at bounding box center [1107, 497] width 507 height 541
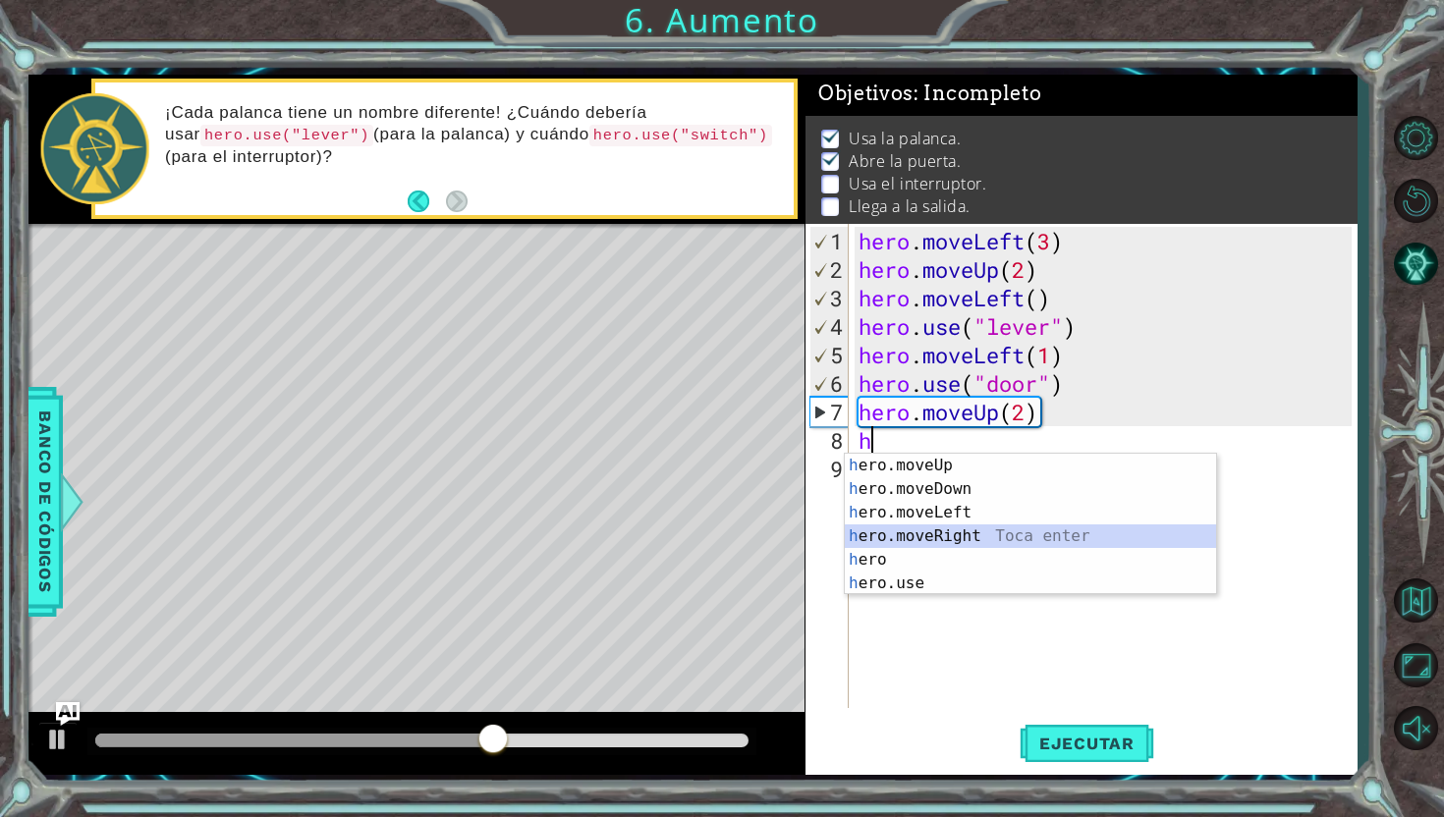
click at [968, 535] on div "h ero.moveUp Toca enter h ero.moveDown Toca enter h ero.moveLeft Toca enter h e…" at bounding box center [1030, 548] width 371 height 189
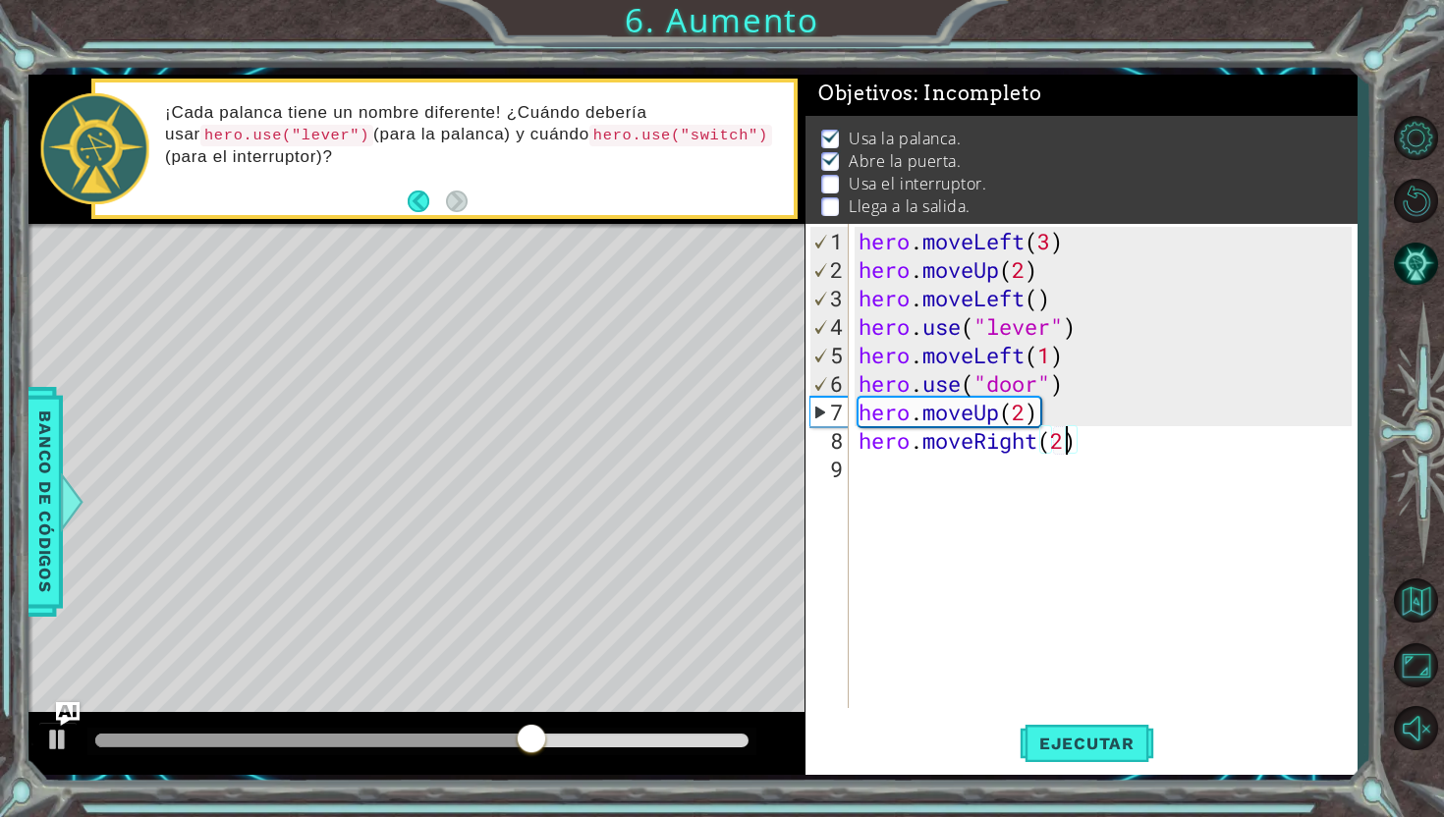
scroll to position [0, 9]
type textarea "hero.moveRight(2)"
click at [1122, 738] on span "Ejecutar" at bounding box center [1086, 744] width 135 height 20
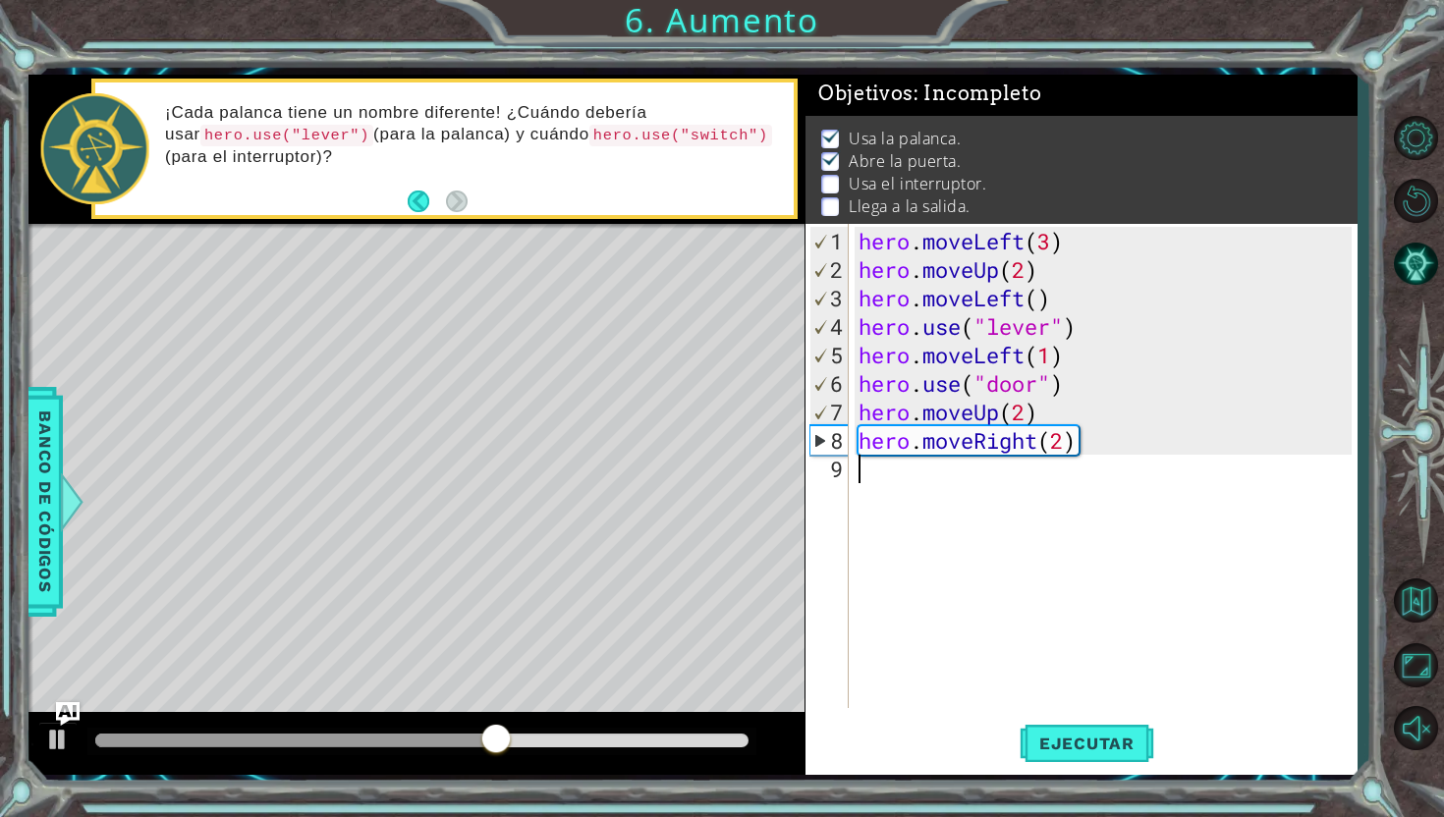
click at [934, 480] on div "hero . moveLeft ( 3 ) hero . moveUp ( 2 ) hero . moveLeft ( ) hero . use ( "lev…" at bounding box center [1107, 497] width 507 height 541
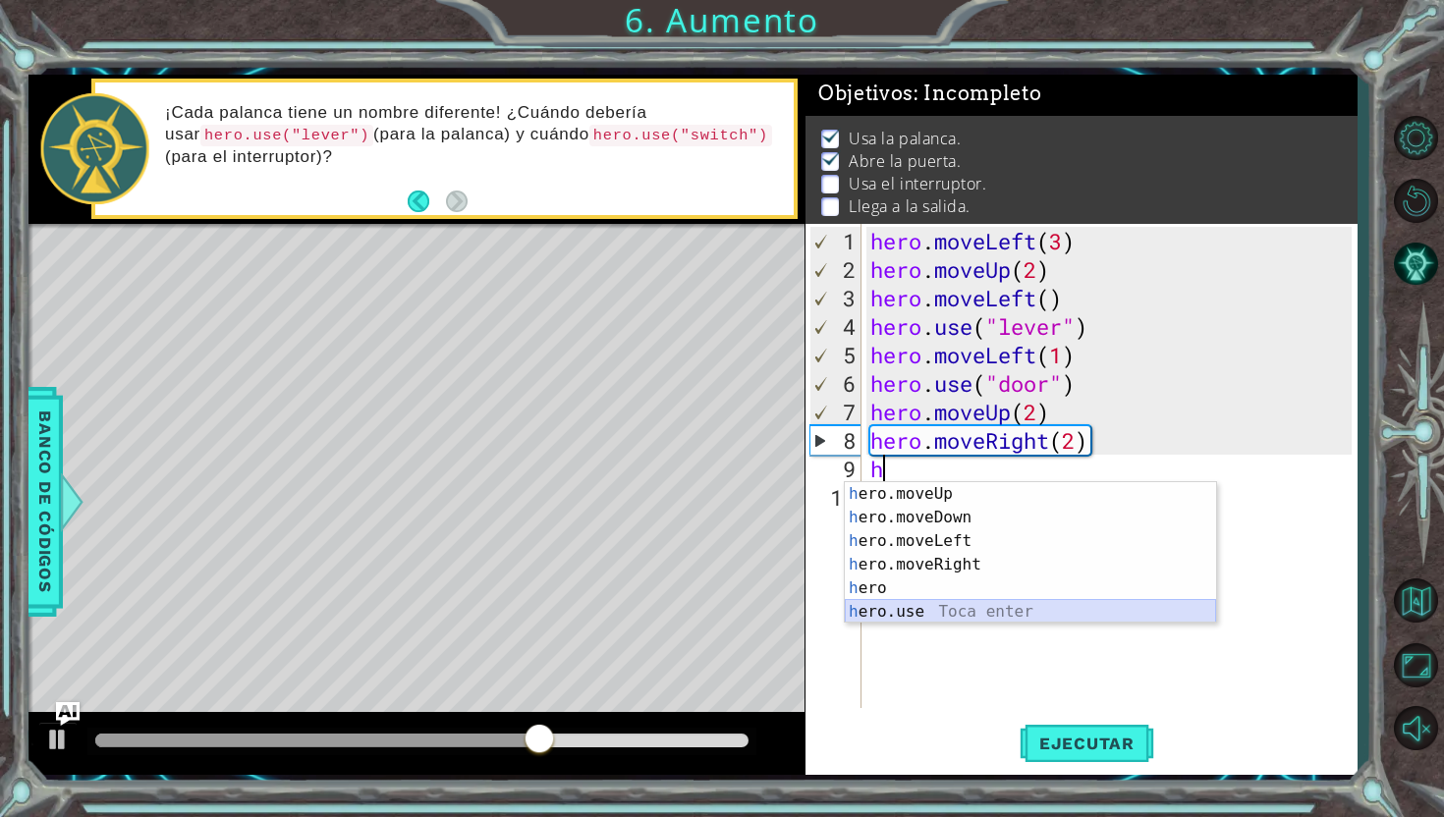
click at [939, 604] on div "h ero.moveUp Toca enter h ero.moveDown Toca enter h ero.moveLeft Toca enter h e…" at bounding box center [1030, 576] width 371 height 189
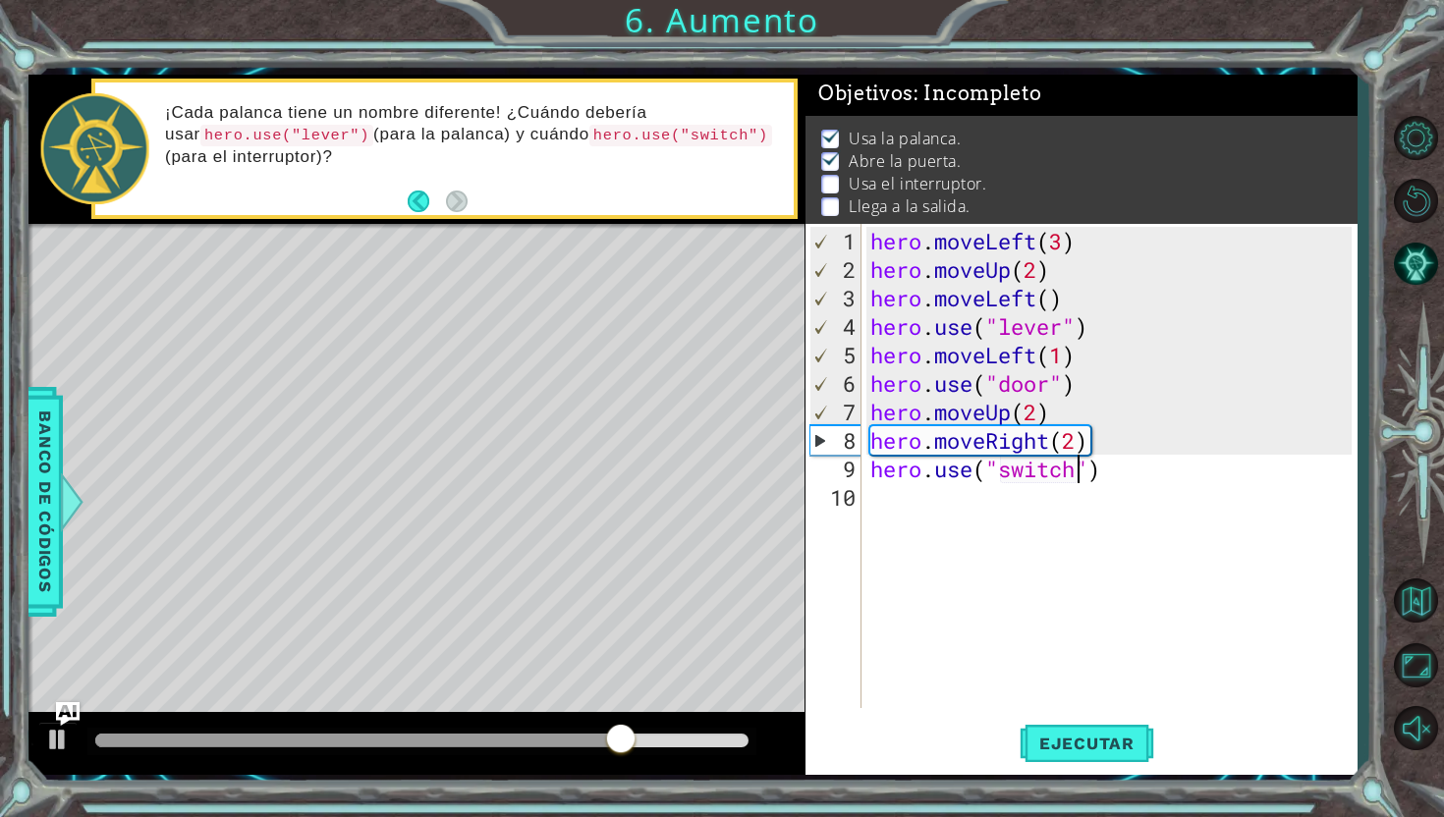
scroll to position [0, 9]
type textarea "hero.use("switch")"
click at [1068, 737] on span "Ejecutar" at bounding box center [1086, 744] width 135 height 20
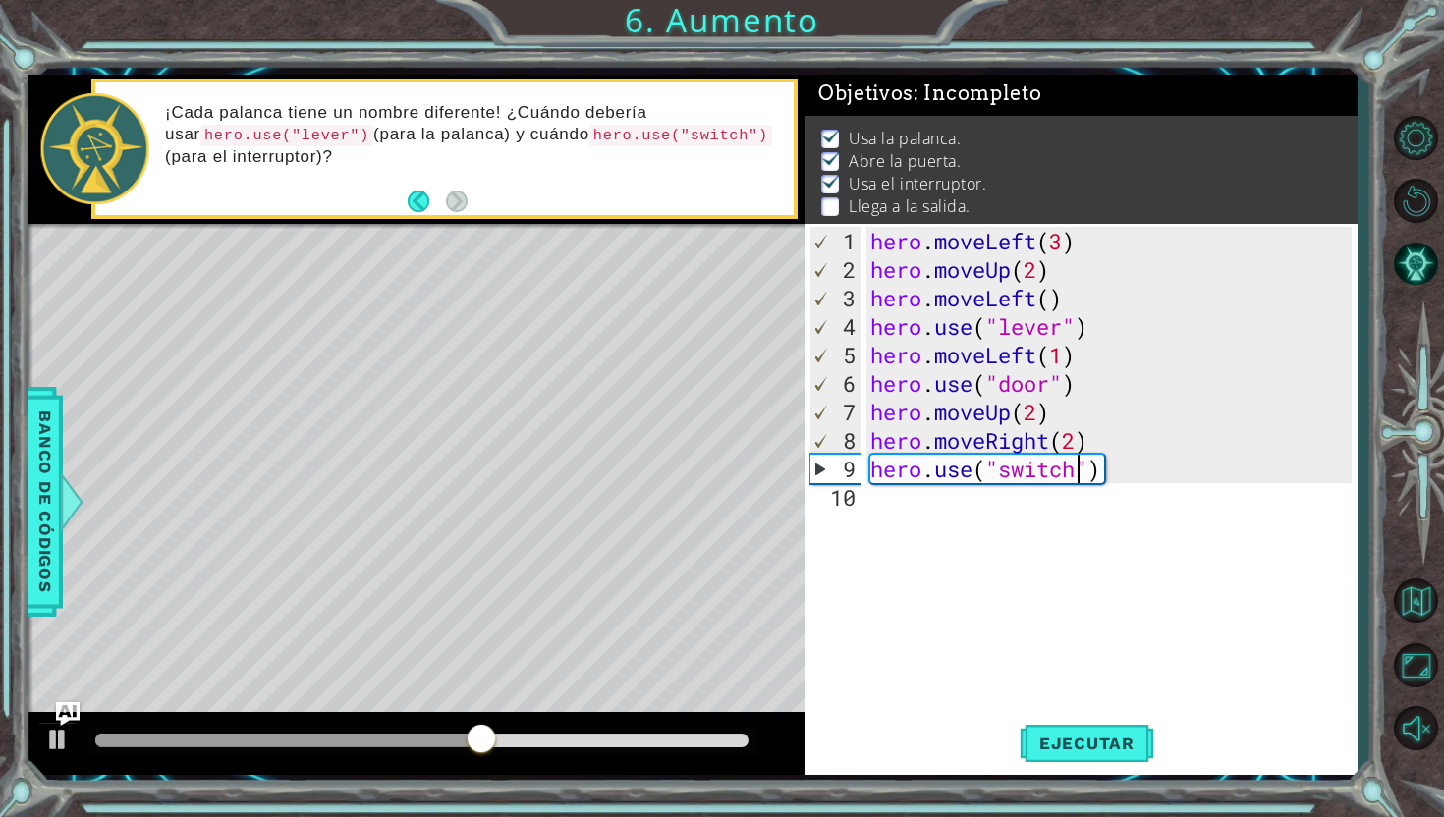
click at [998, 521] on div "hero . moveLeft ( 3 ) hero . moveUp ( 2 ) hero . moveLeft ( ) hero . use ( "lev…" at bounding box center [1113, 497] width 495 height 541
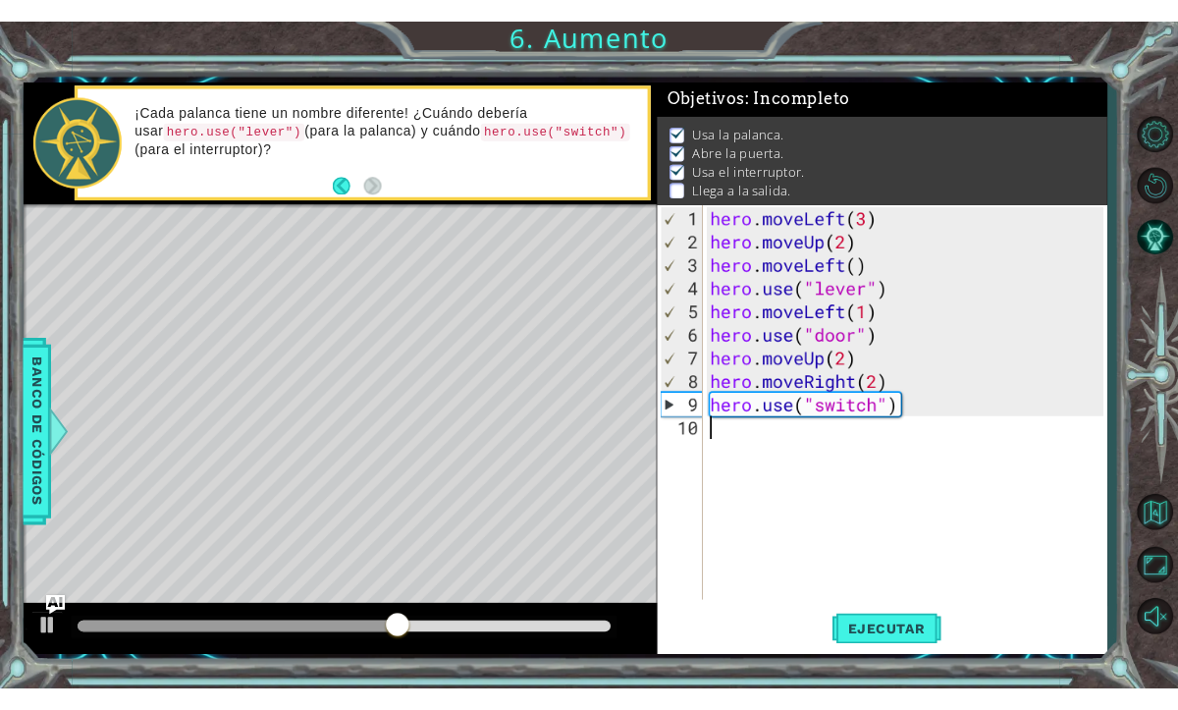
scroll to position [0, 0]
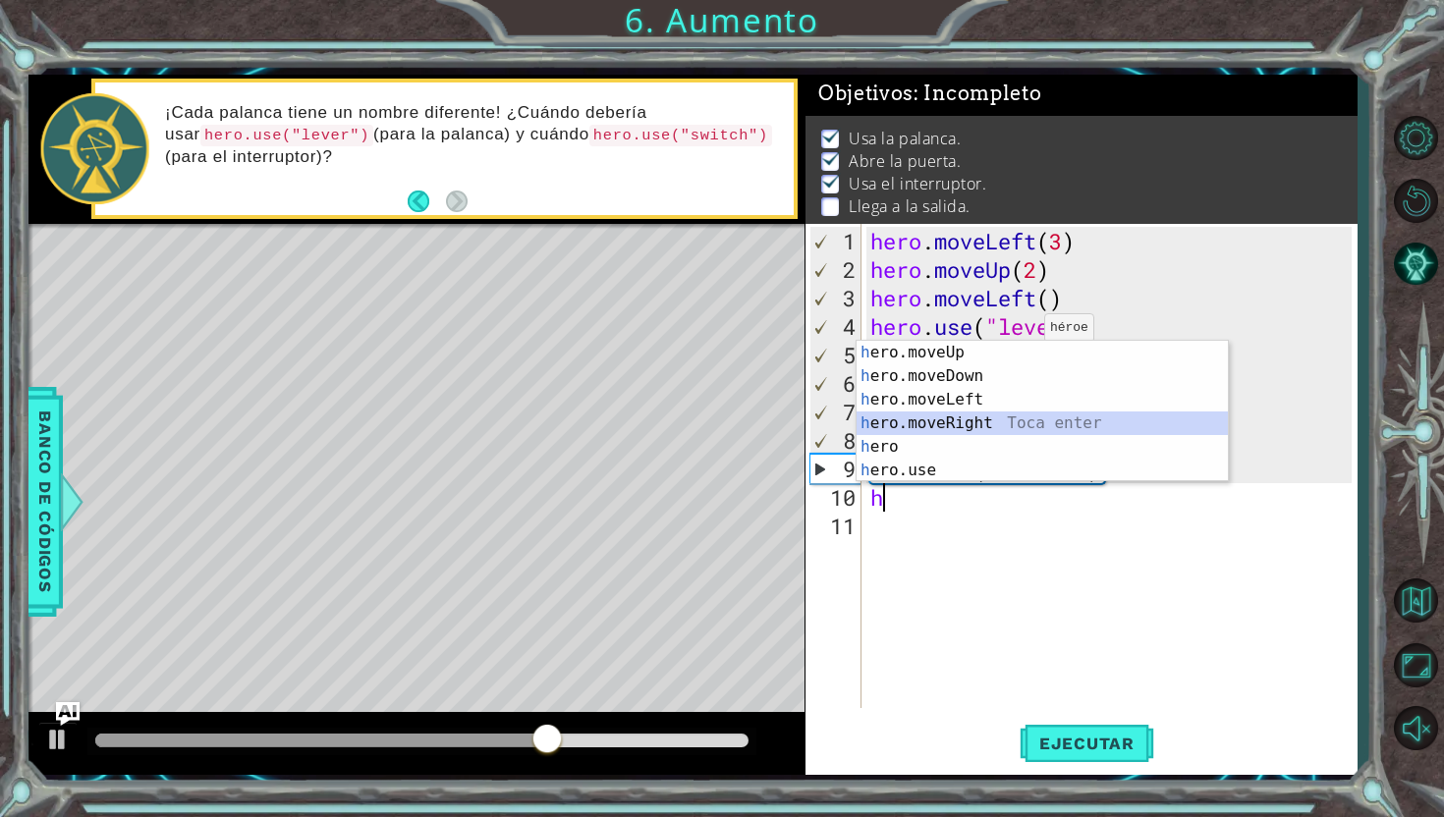
click at [1013, 430] on div "h ero.moveUp Toca enter h ero.moveDown Toca enter h ero.moveLeft Toca enter h e…" at bounding box center [1041, 435] width 371 height 189
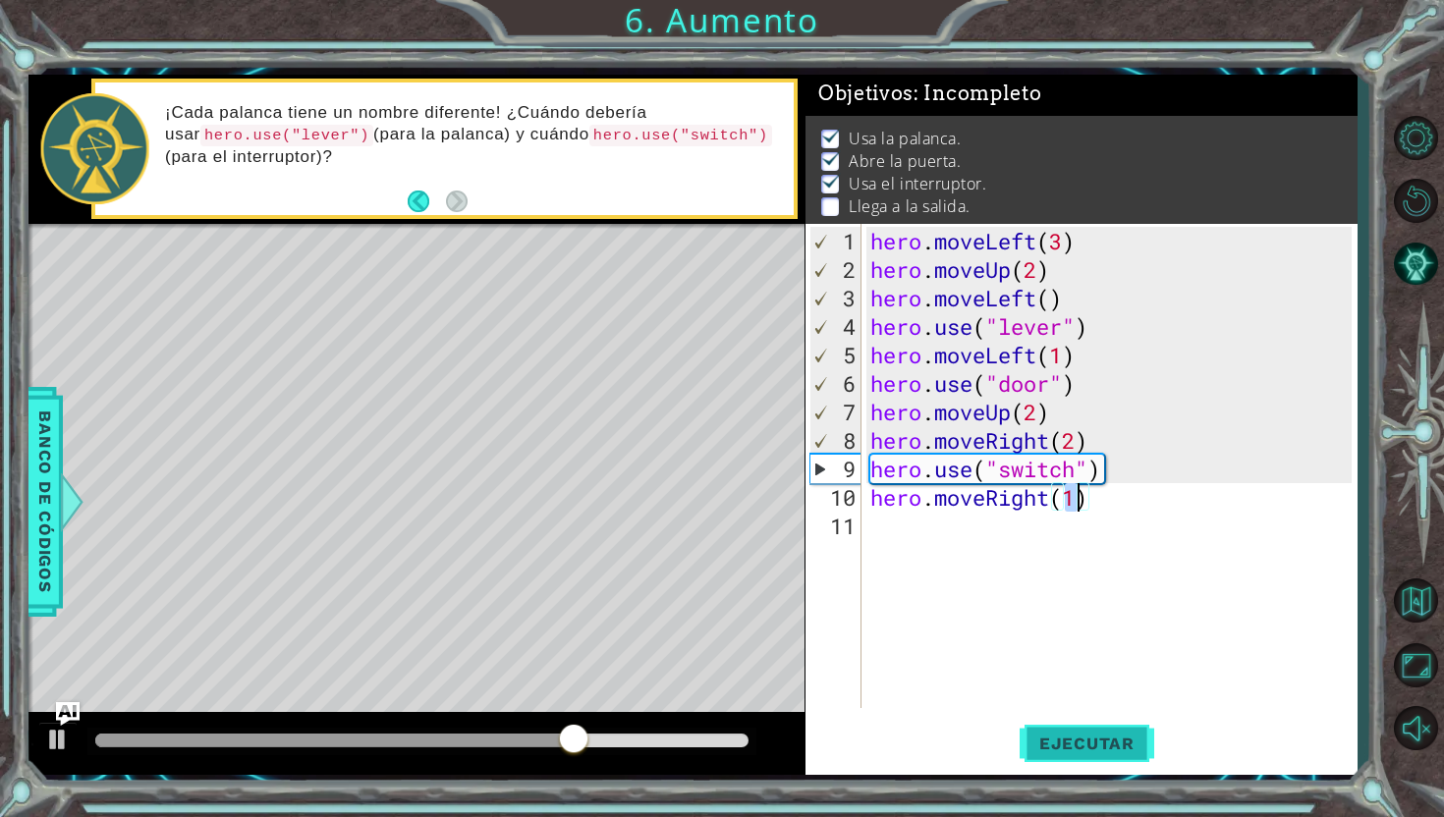
type textarea "hero.moveRight(1)"
click at [1085, 730] on button "Ejecutar" at bounding box center [1086, 743] width 135 height 55
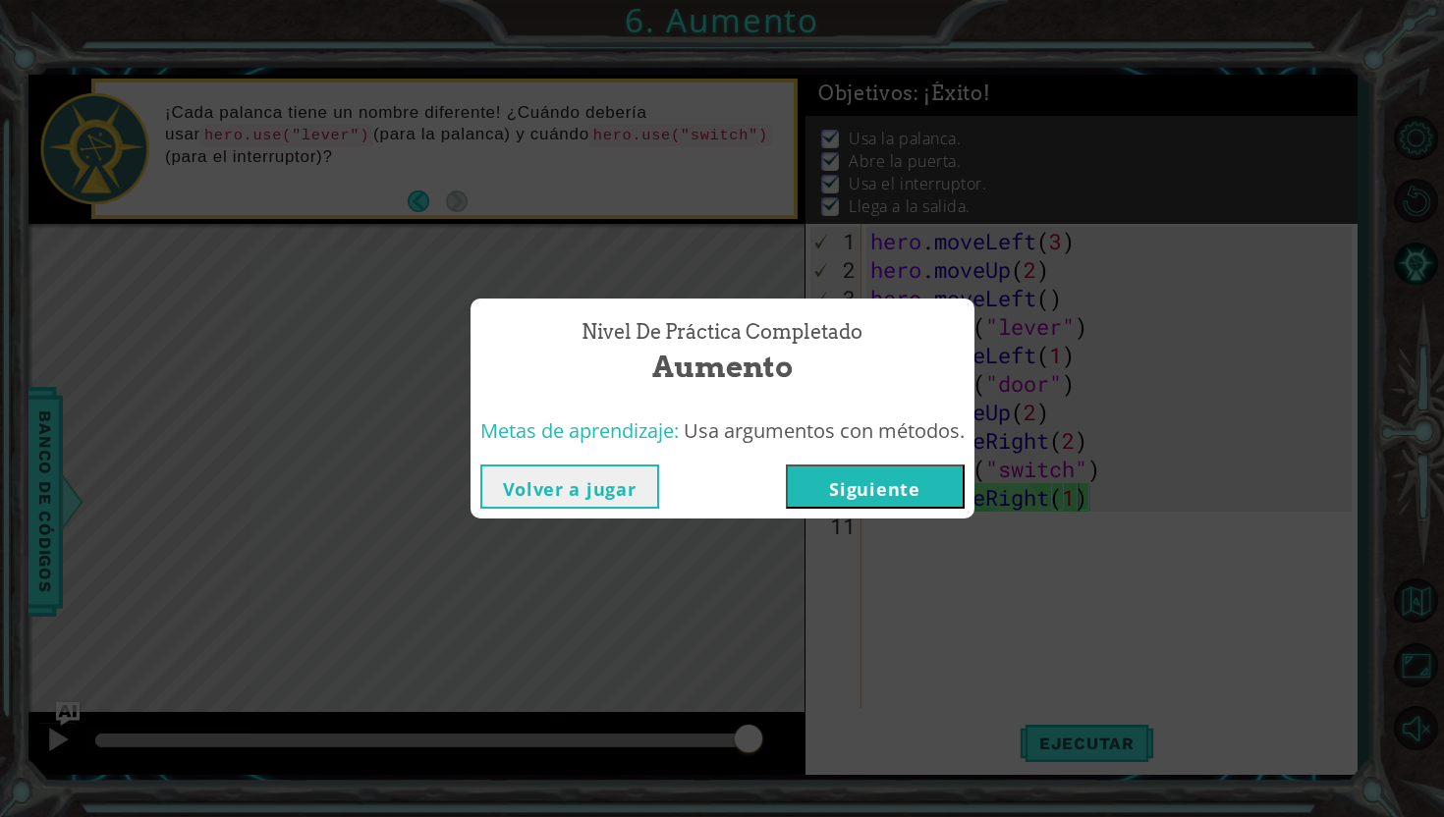
click at [946, 492] on button "Siguiente" at bounding box center [875, 486] width 179 height 44
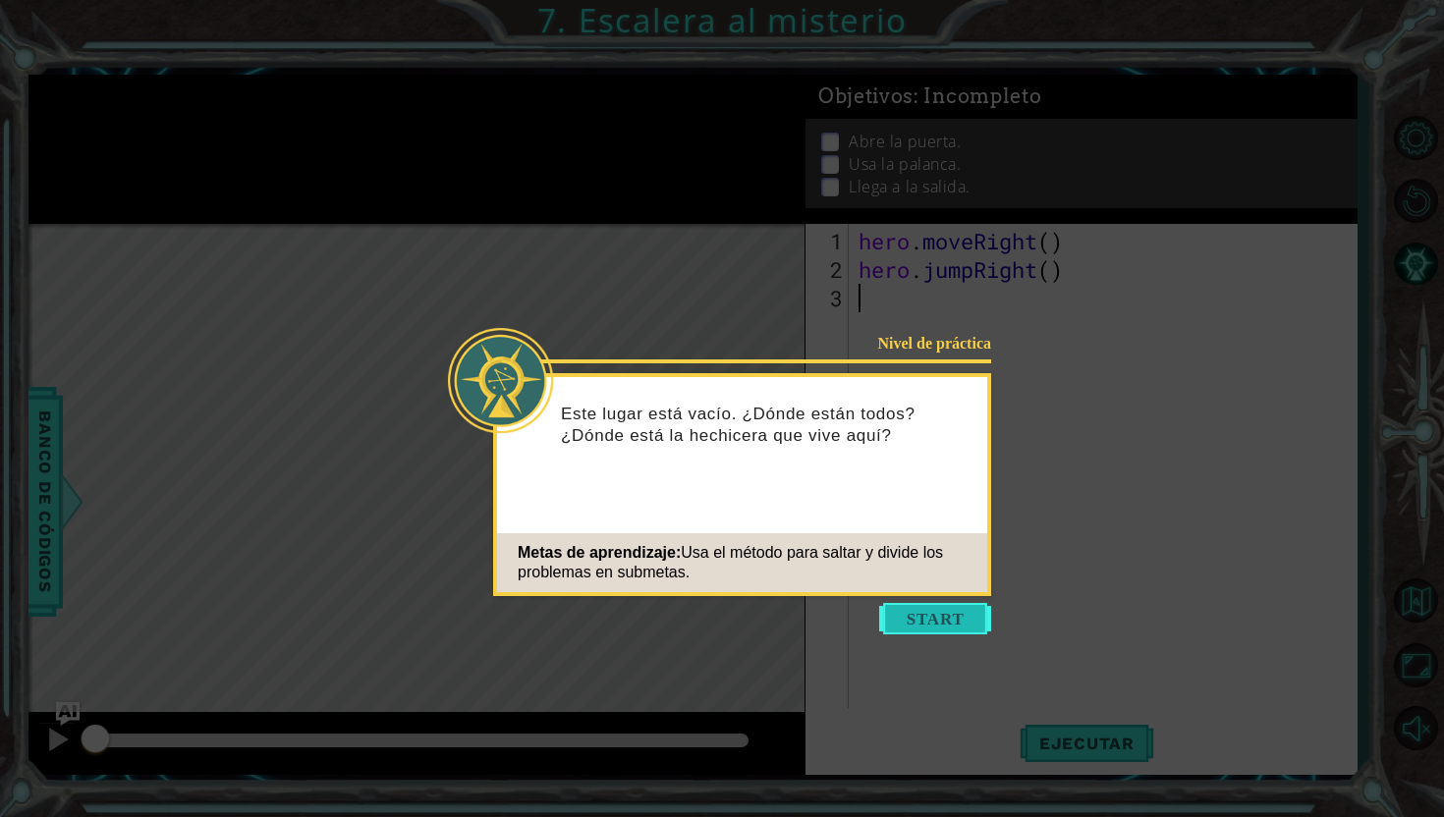
click at [919, 621] on button "Start" at bounding box center [935, 618] width 112 height 31
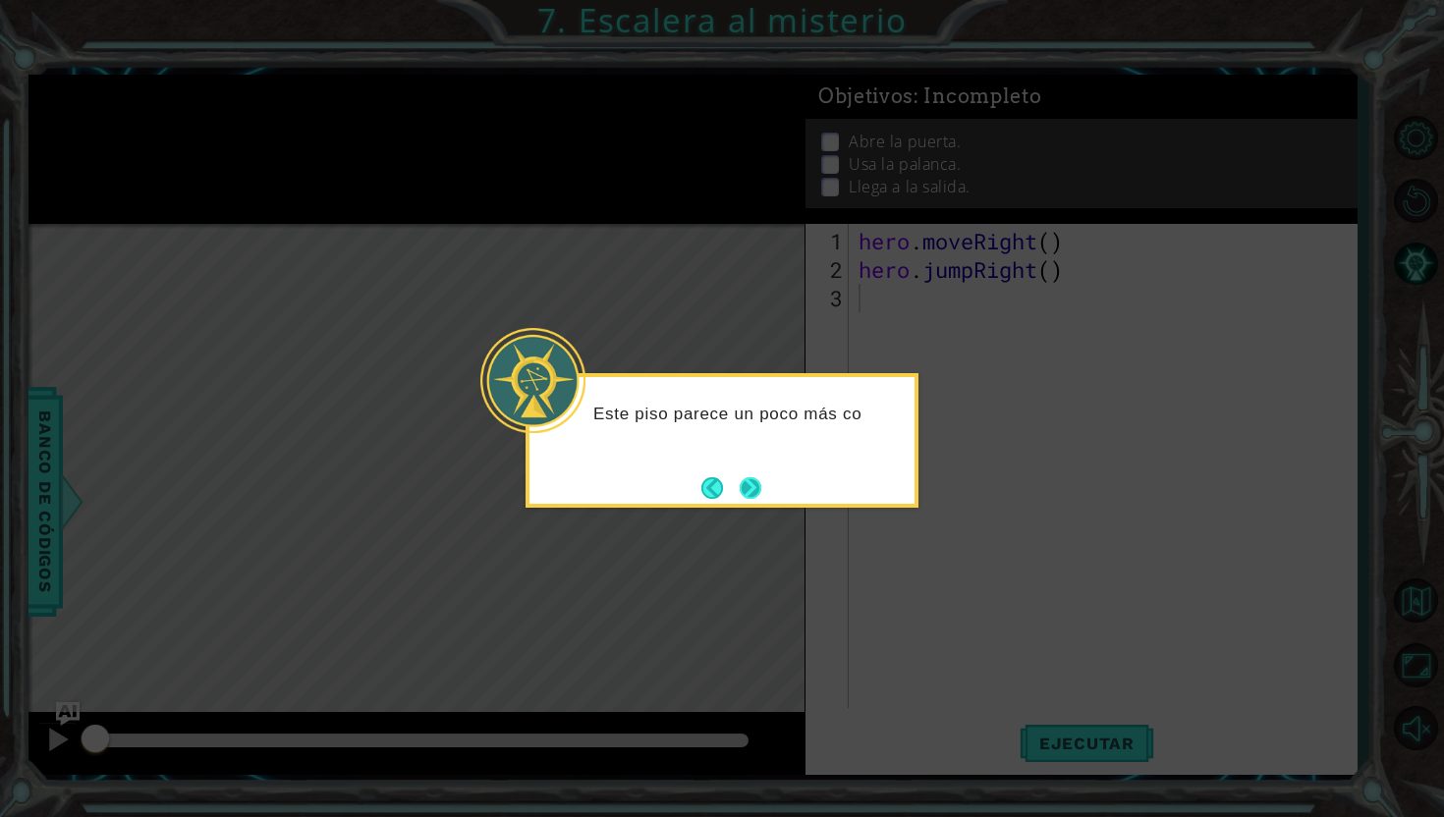
click at [760, 491] on button "Next" at bounding box center [749, 487] width 25 height 25
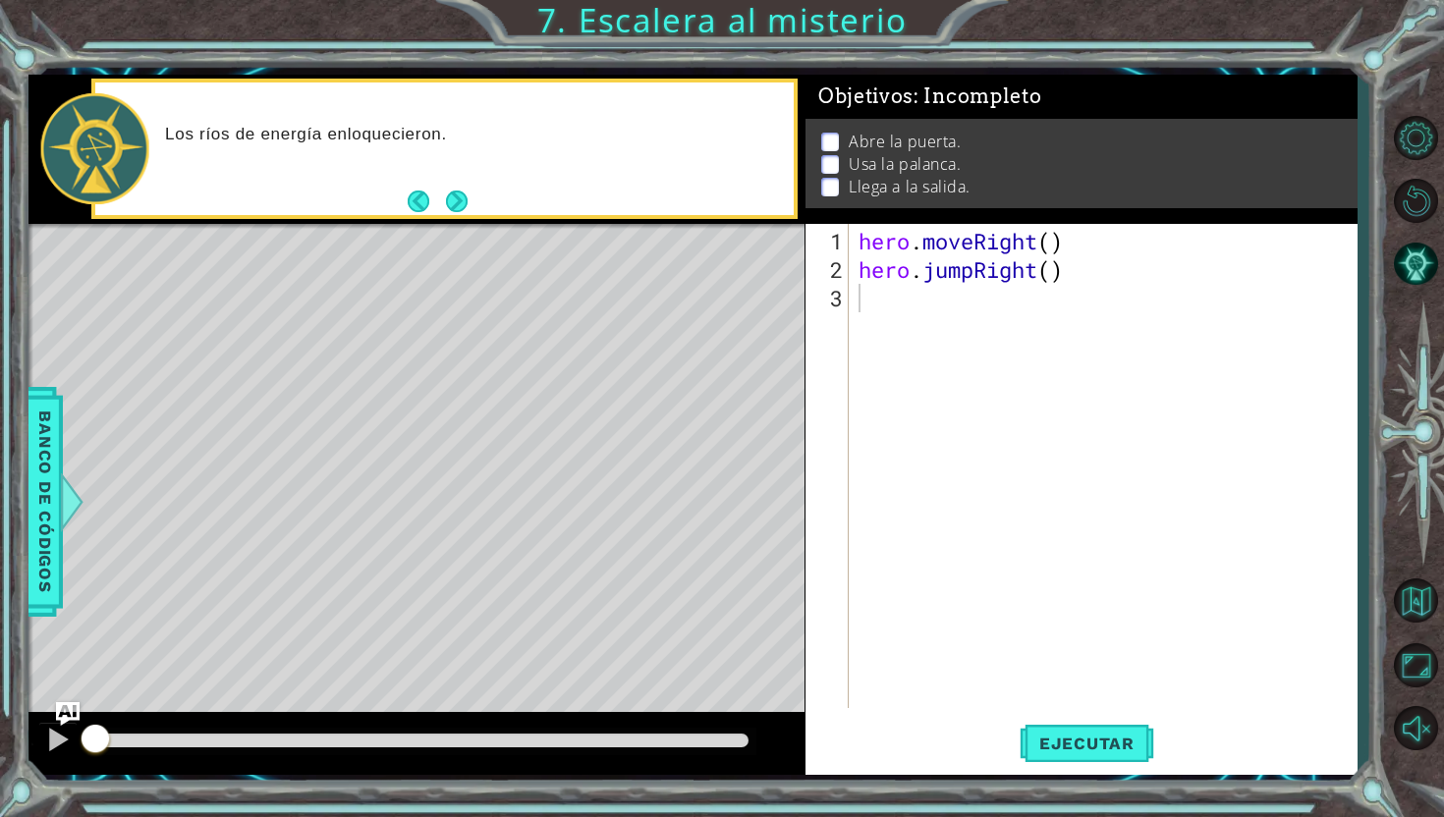
click at [791, 26] on div "1 ההההההההההההההההההההההההההההההההההההההההההההההההההההההההההההההההההההההההההההה…" at bounding box center [722, 408] width 1444 height 817
click at [797, 27] on div "1 ההההההההההההההההההההההההההההההההההההההההההההההההההההההההההההההההההההההההההההה…" at bounding box center [722, 408] width 1444 height 817
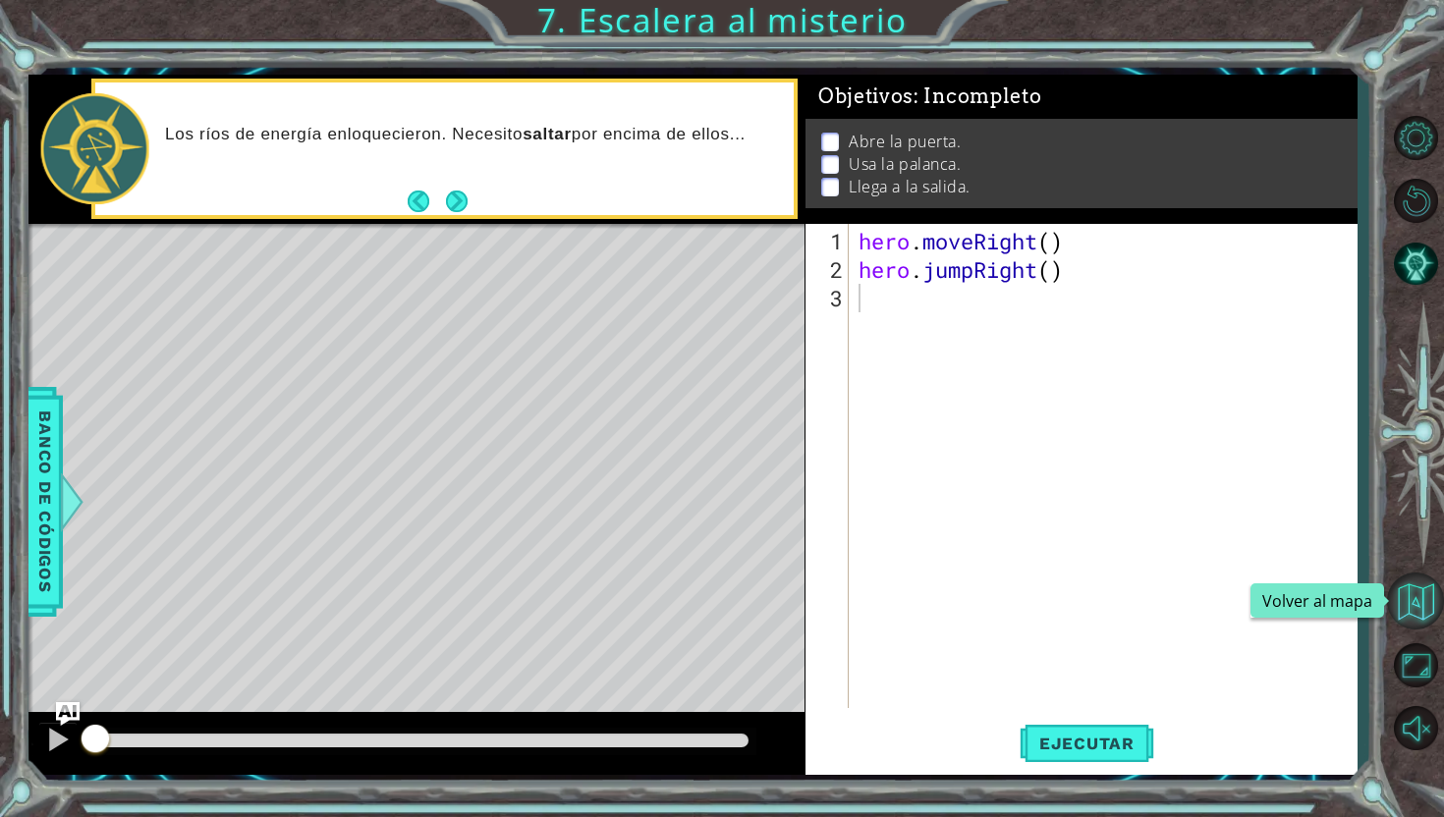
click at [1432, 604] on button "Volver al mapa" at bounding box center [1415, 601] width 57 height 57
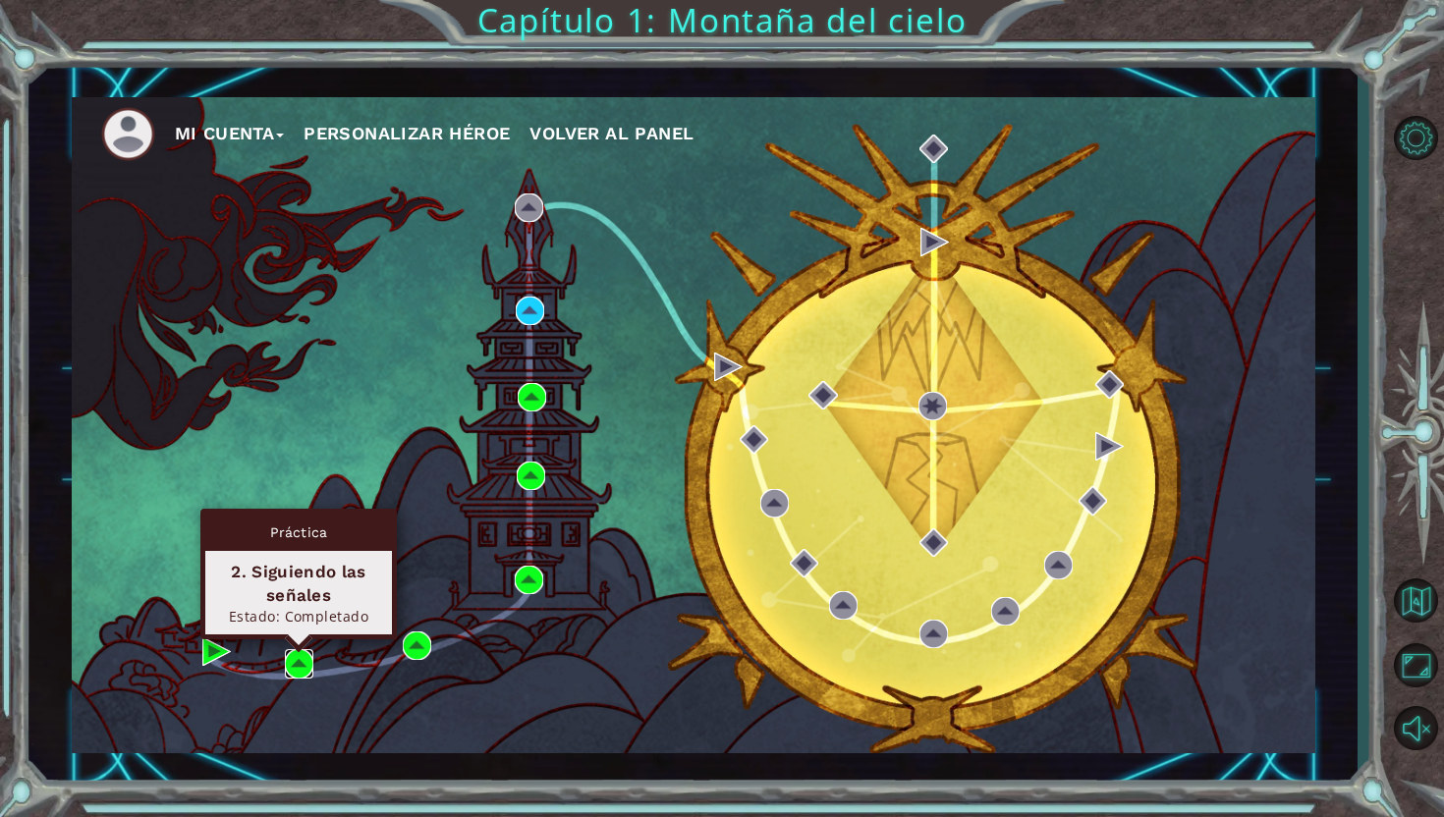
click at [291, 663] on img at bounding box center [299, 663] width 28 height 28
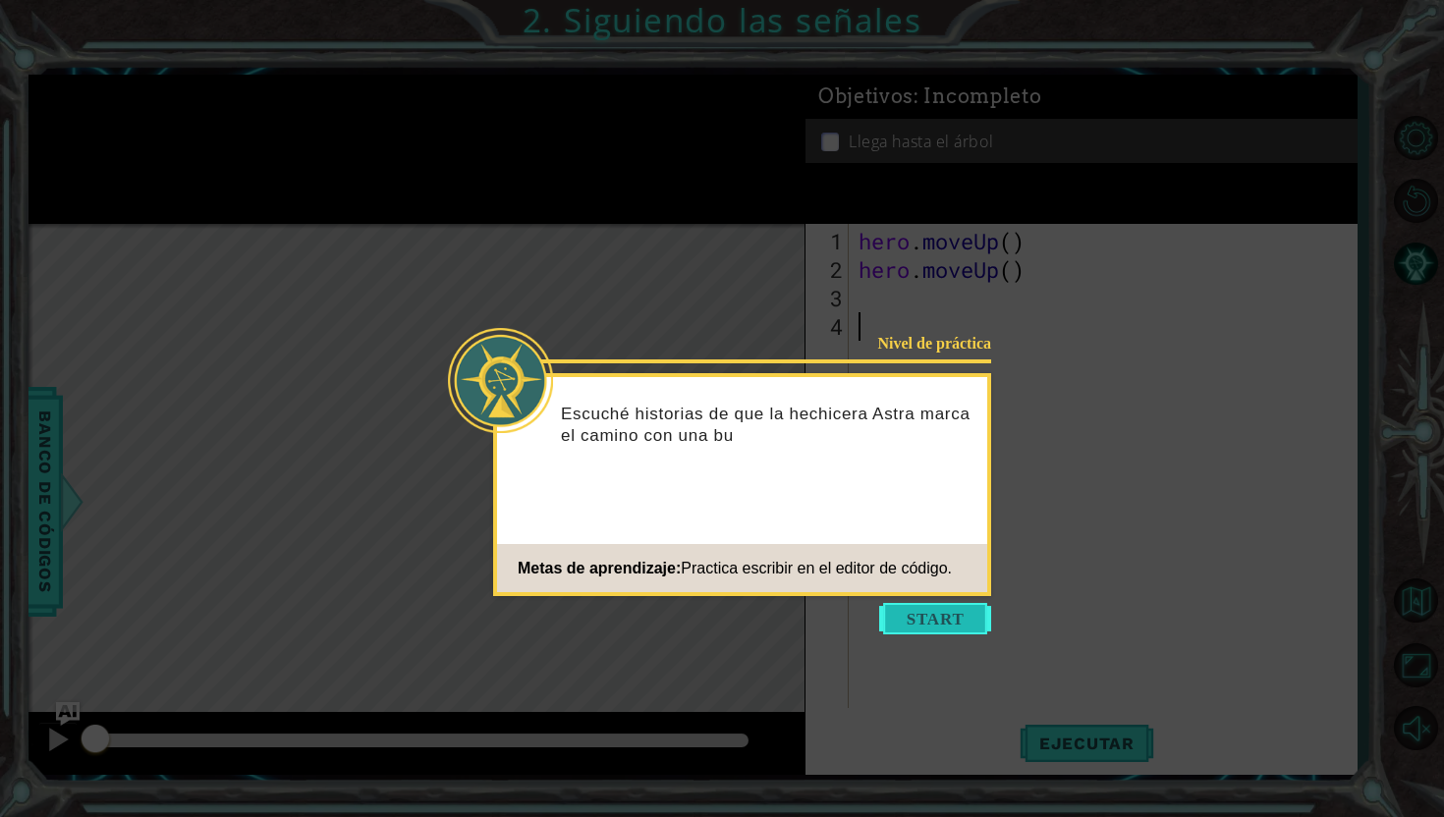
click at [962, 620] on button "Start" at bounding box center [935, 618] width 112 height 31
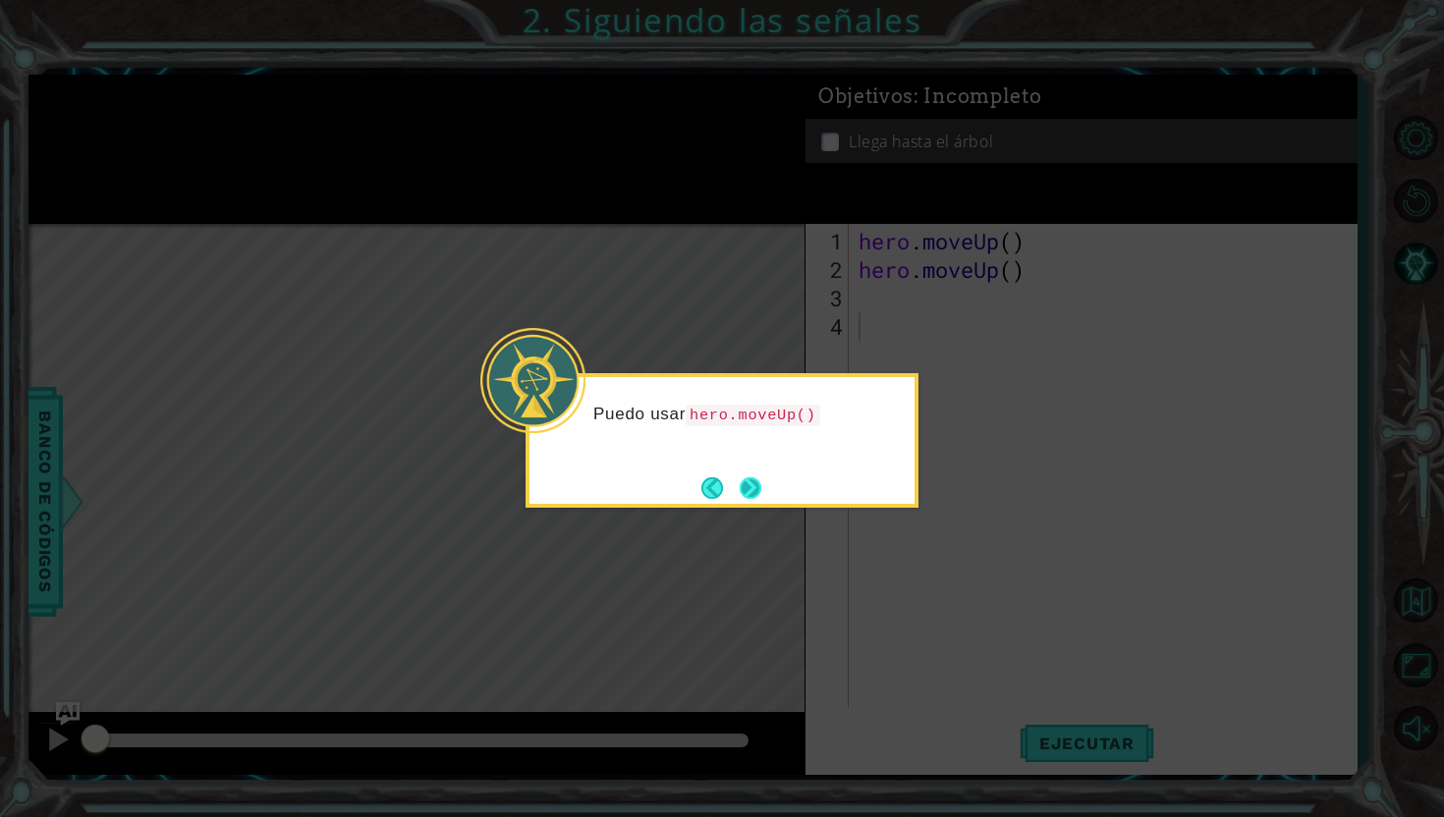
click at [751, 488] on button "Next" at bounding box center [750, 488] width 22 height 22
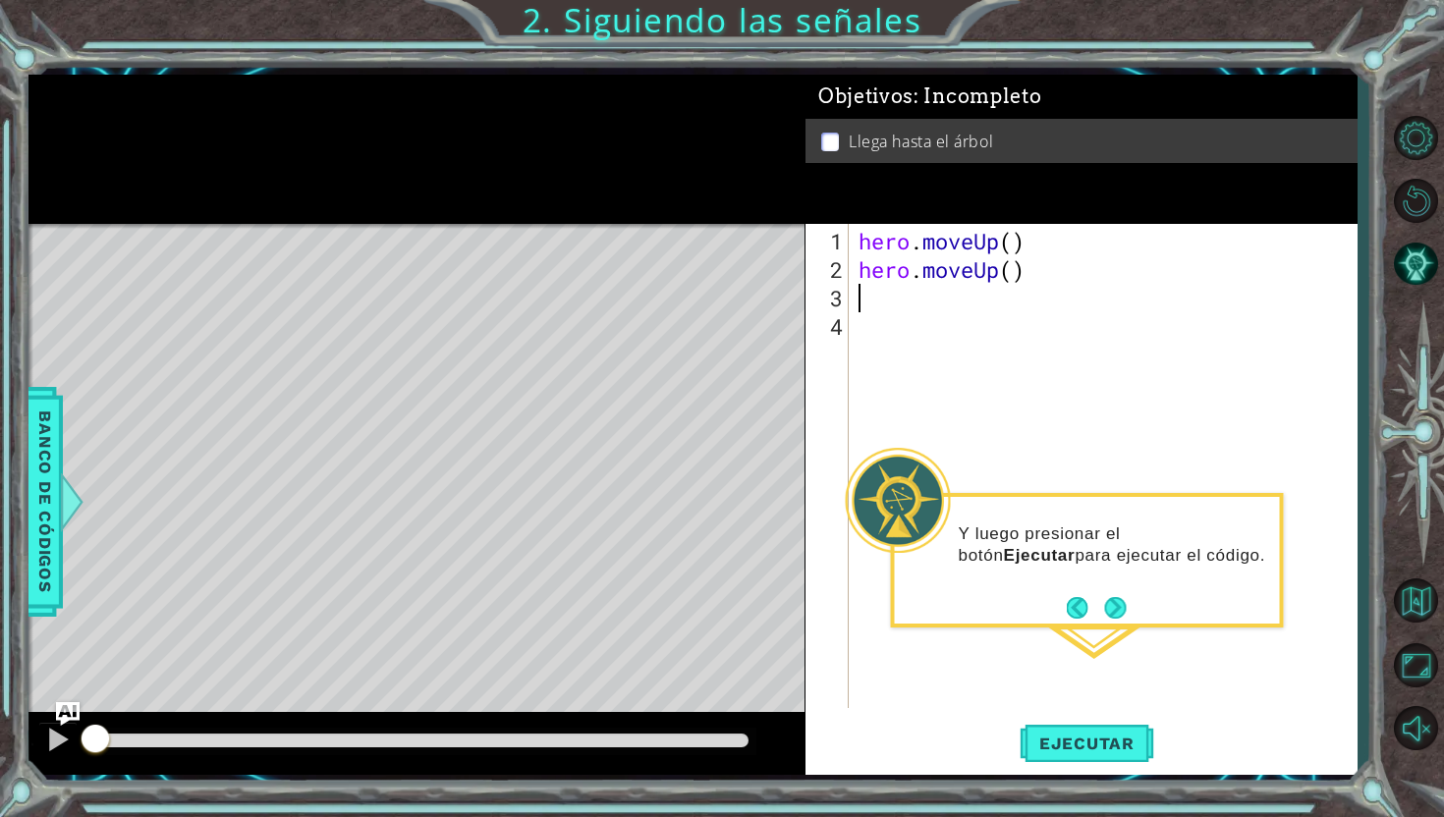
click at [907, 298] on div "hero . moveUp ( ) hero . moveUp ( )" at bounding box center [1107, 497] width 507 height 541
type textarea "h"
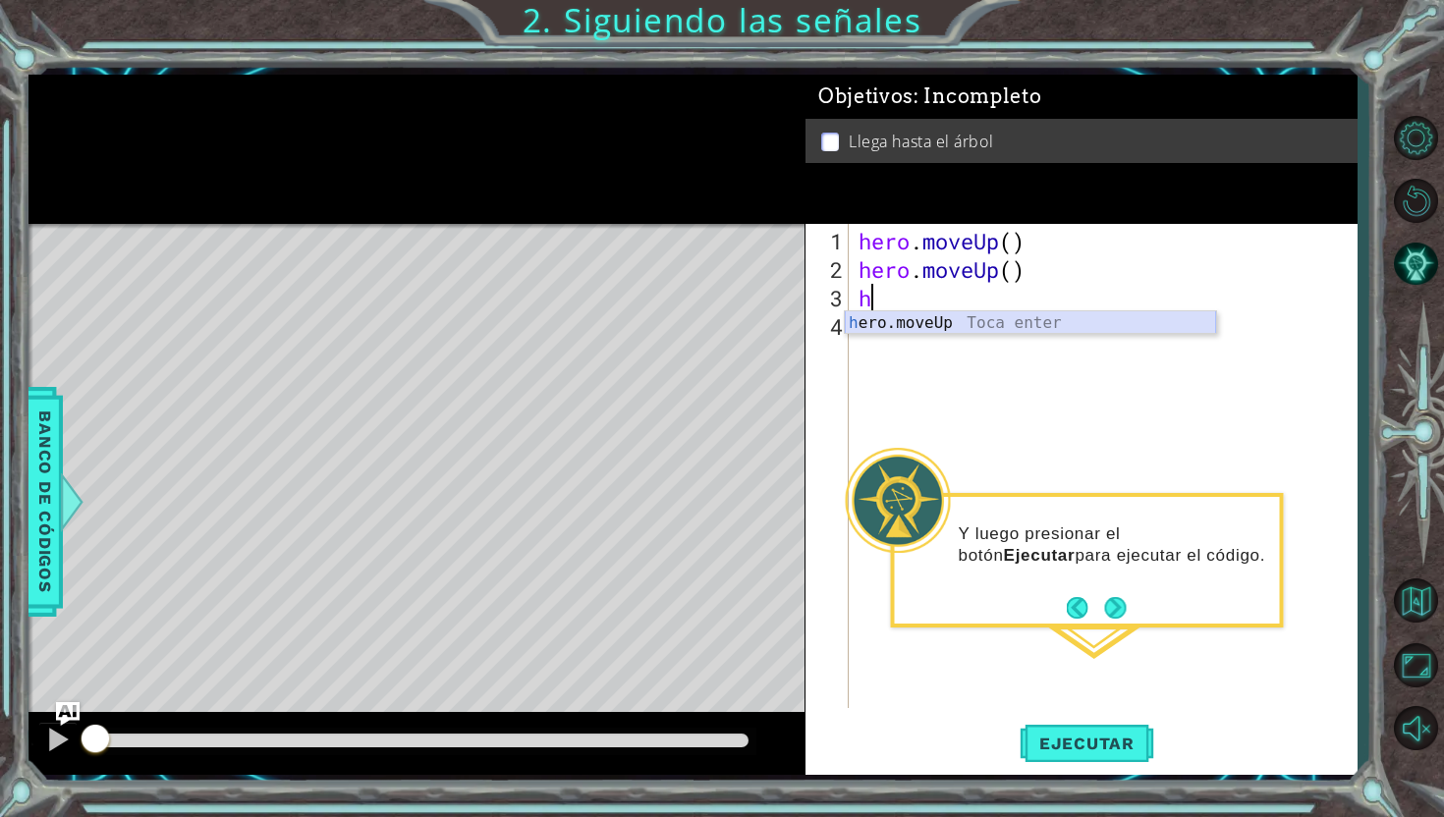
click at [977, 319] on div "h ero.moveUp Toca enter" at bounding box center [1030, 346] width 371 height 71
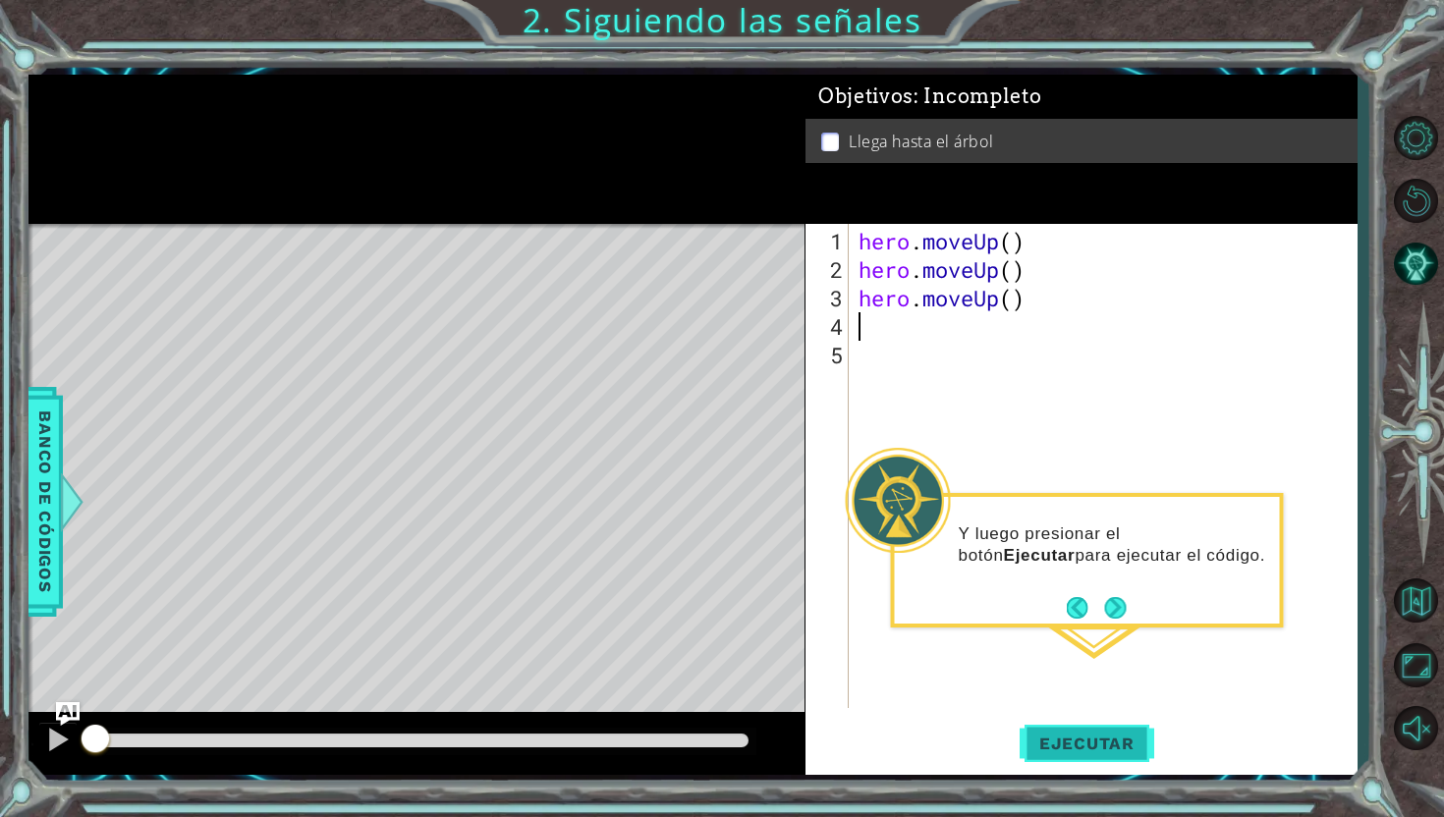
click at [1107, 748] on span "Ejecutar" at bounding box center [1086, 744] width 135 height 20
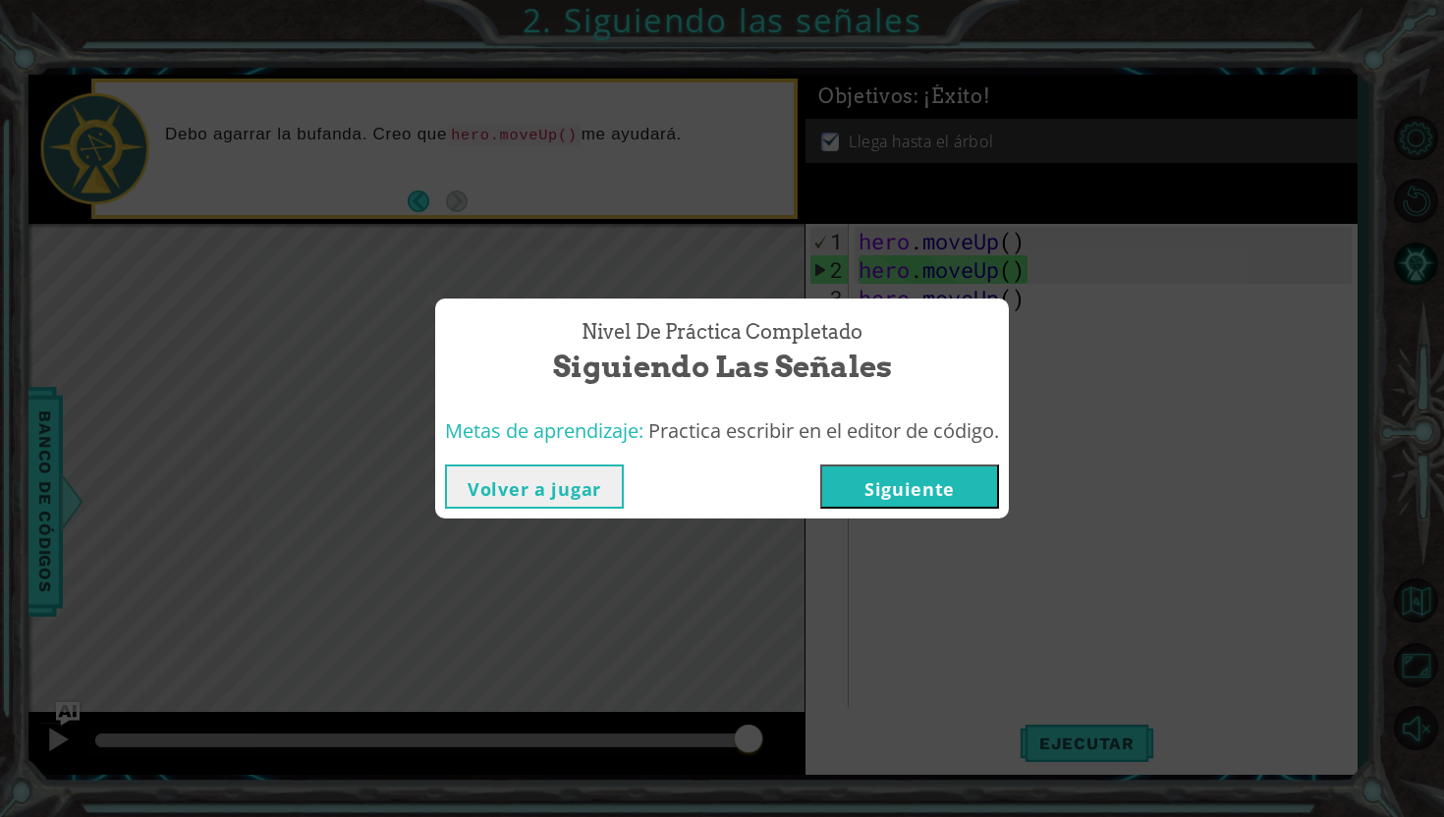
click at [594, 480] on button "Volver a jugar" at bounding box center [534, 486] width 179 height 44
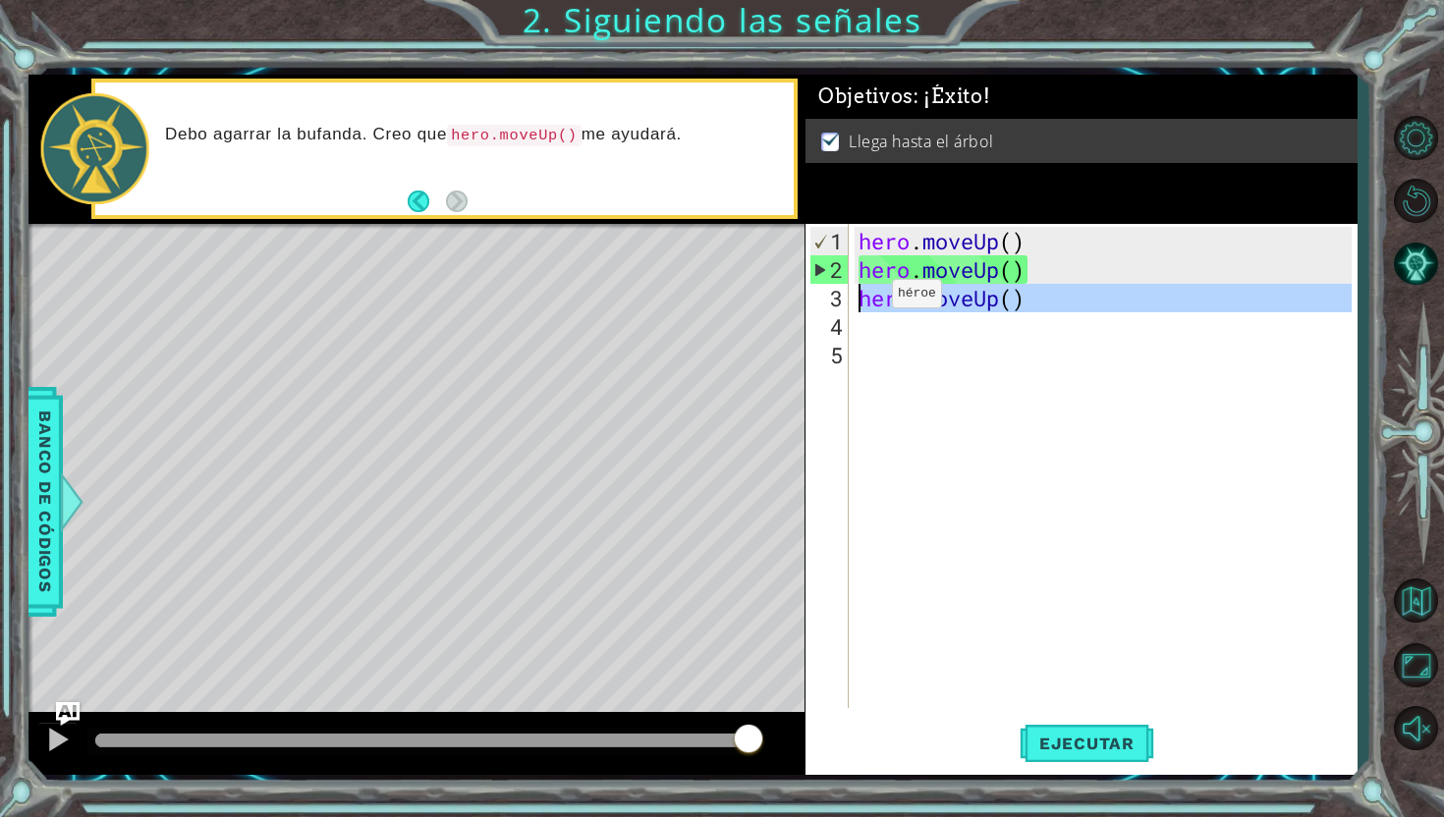
drag, startPoint x: 1094, startPoint y: 311, endPoint x: 856, endPoint y: 300, distance: 237.9
click at [856, 300] on div "hero . moveUp ( ) hero . moveUp ( ) hero . moveUp ( )" at bounding box center [1107, 497] width 507 height 541
type textarea "hero.moveUp()"
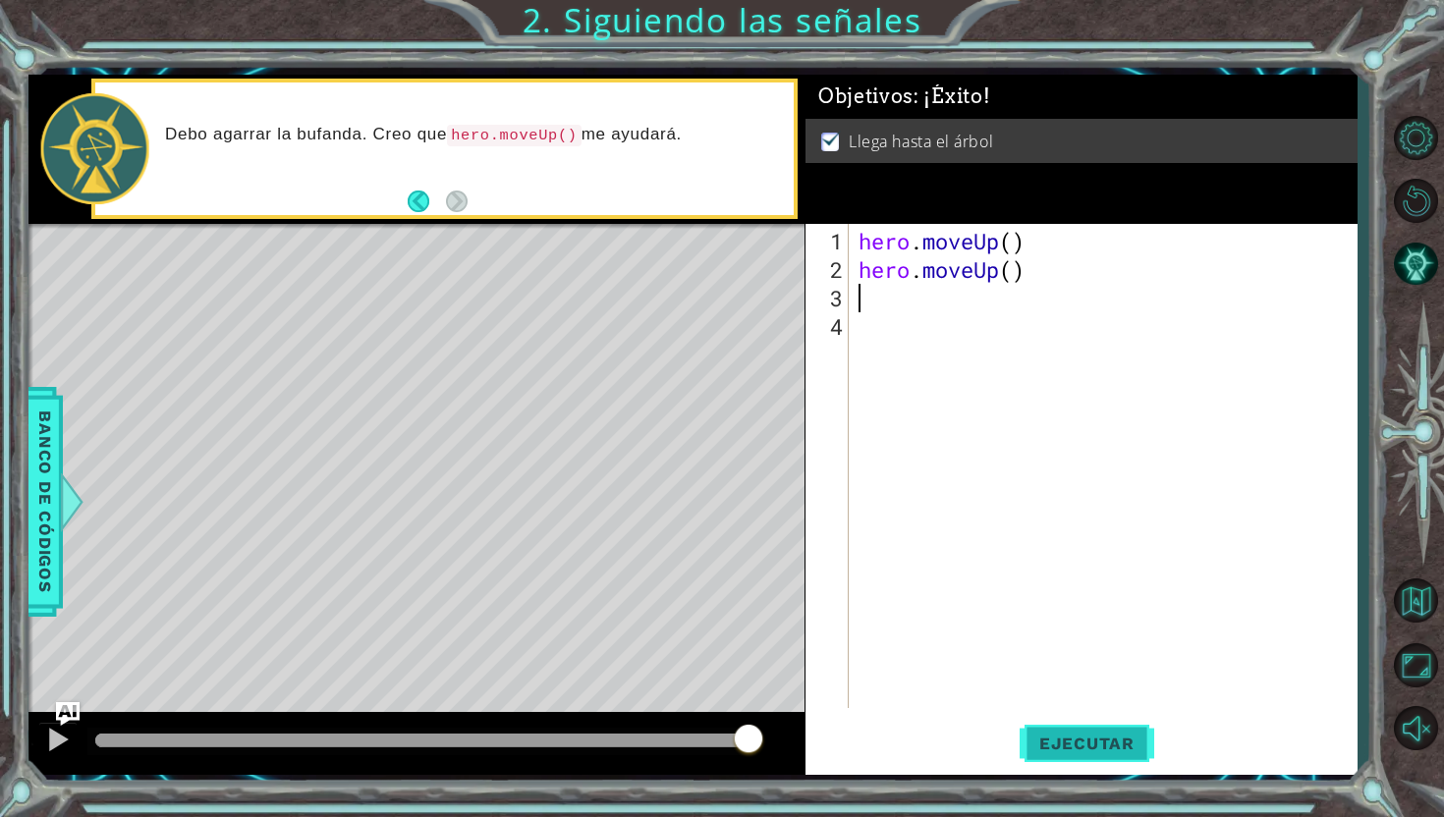
click at [1104, 737] on span "Ejecutar" at bounding box center [1086, 744] width 135 height 20
